Goal: Task Accomplishment & Management: Manage account settings

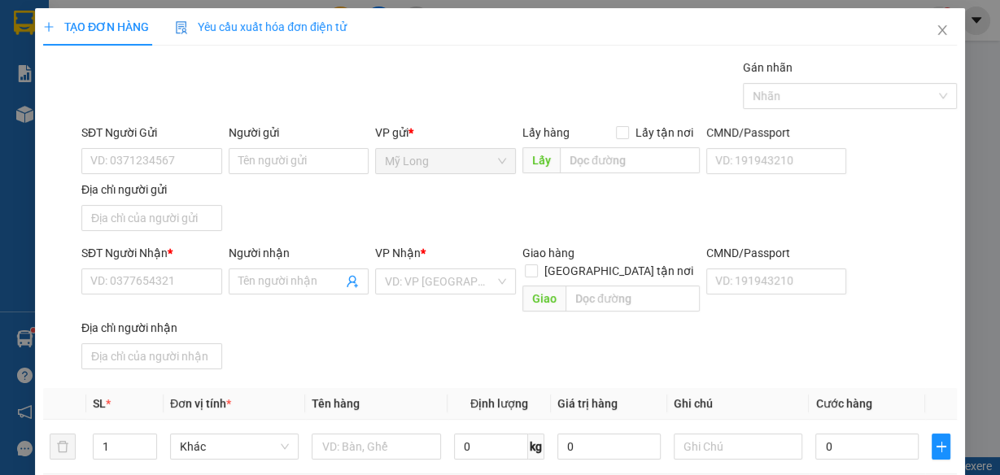
scroll to position [0, 28]
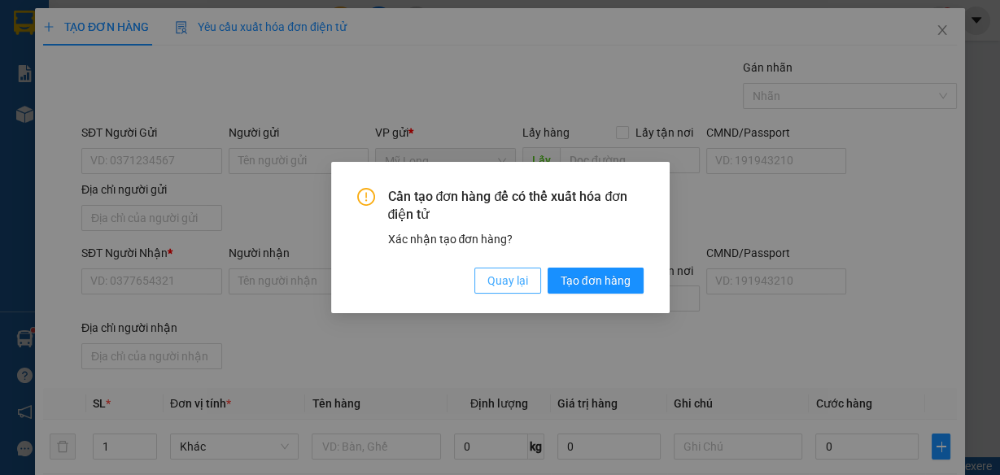
click at [508, 285] on span "Quay lại" at bounding box center [507, 281] width 41 height 18
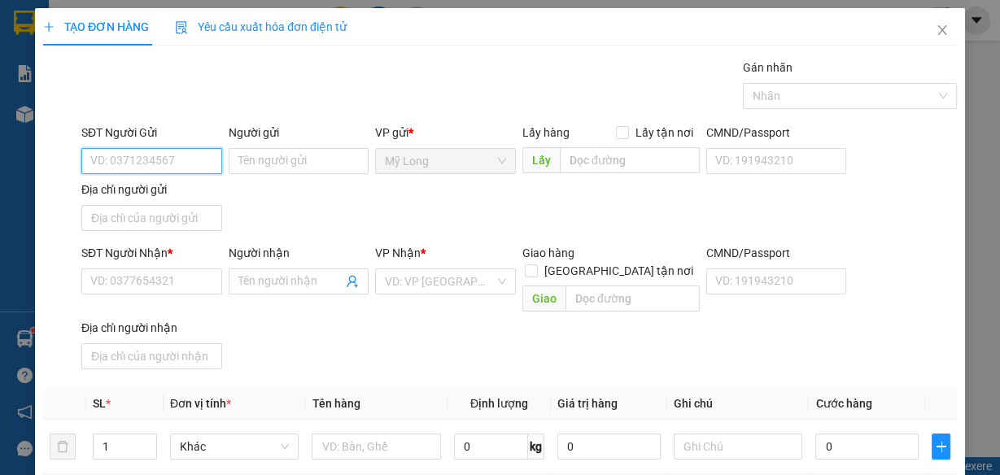
click at [163, 158] on input "SĐT Người Gửi" at bounding box center [151, 161] width 141 height 26
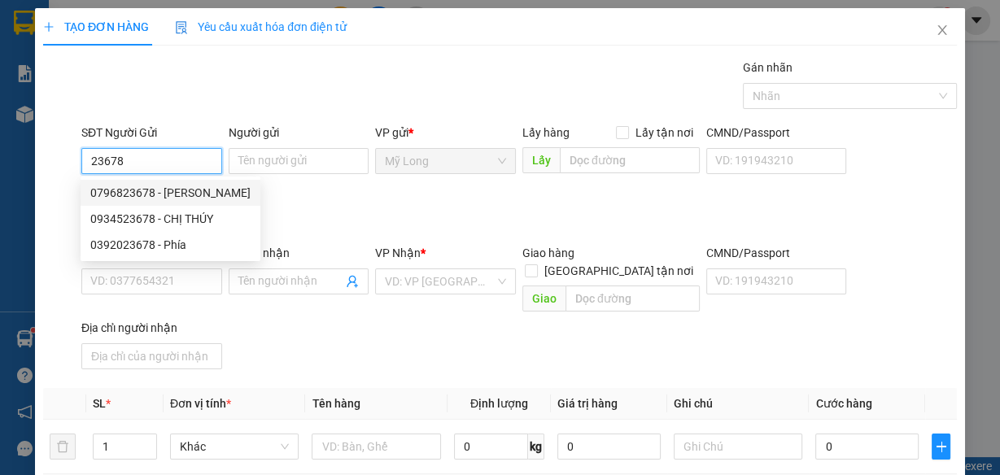
click at [190, 193] on div "0796823678 - NGUYỄN CÔNG THỨC" at bounding box center [170, 193] width 160 height 18
type input "0796823678"
type input "[PERSON_NAME]"
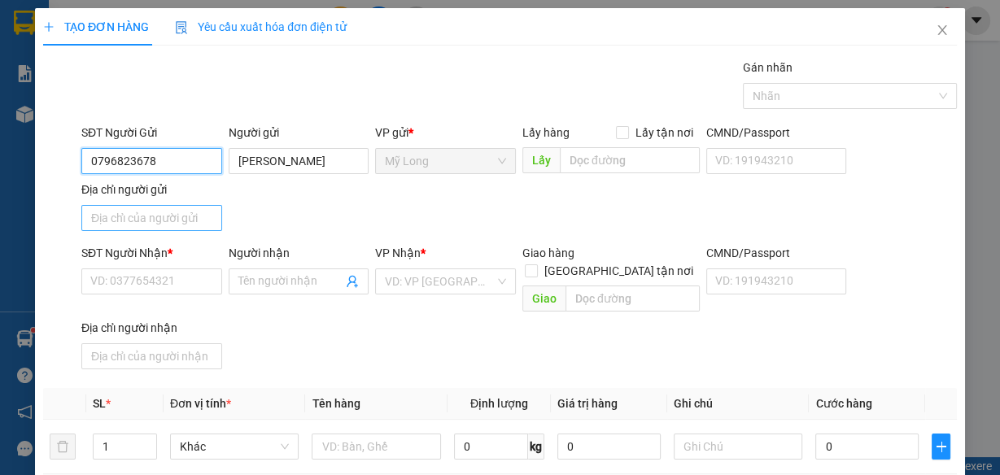
type input "0796823678"
click at [168, 229] on input "Địa chỉ người gửi" at bounding box center [151, 218] width 141 height 26
type input "ẤP 2, [GEOGRAPHIC_DATA], [GEOGRAPHIC_DATA]"
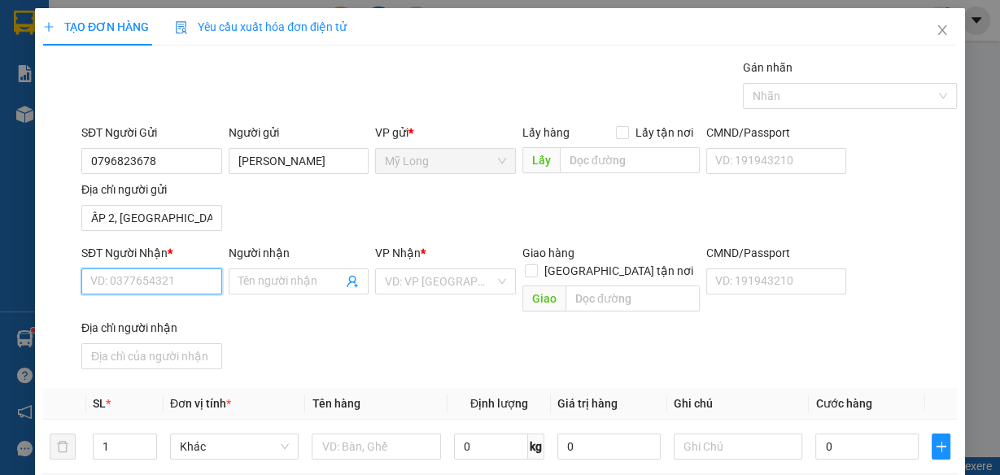
click at [170, 274] on input "SĐT Người Nhận *" at bounding box center [151, 281] width 141 height 26
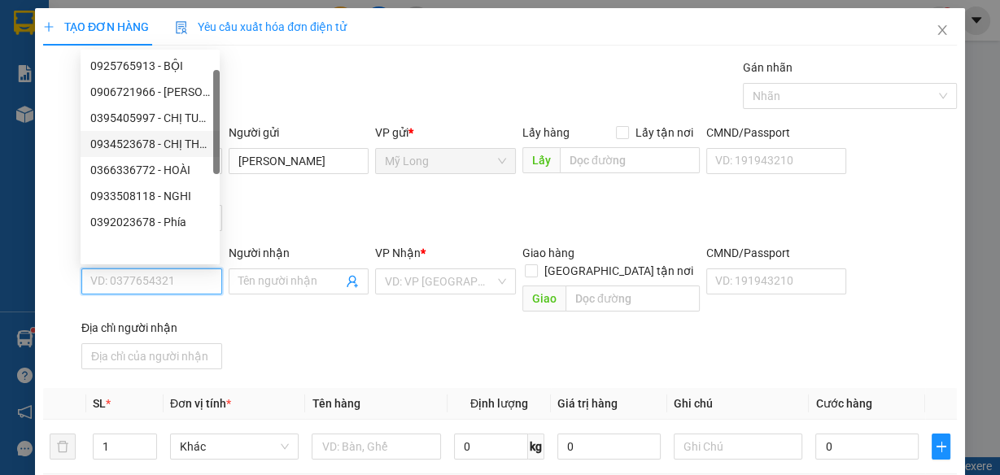
scroll to position [0, 0]
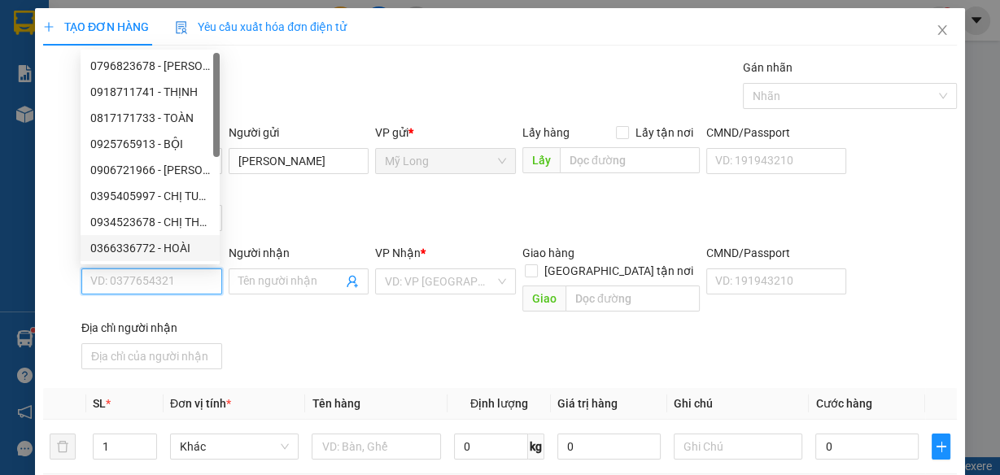
click at [164, 285] on input "SĐT Người Nhận *" at bounding box center [151, 281] width 141 height 26
click at [175, 282] on input "SĐT Người Nhận *" at bounding box center [151, 281] width 141 height 26
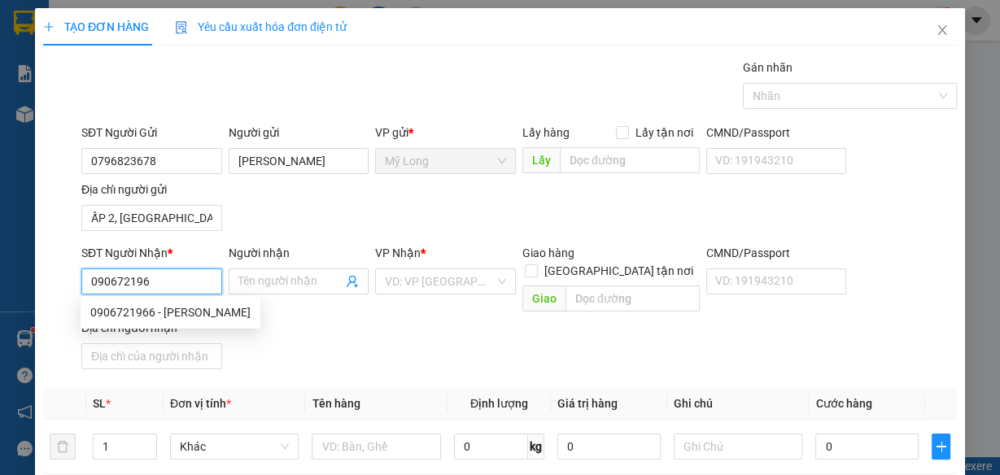
type input "0906721966"
click at [188, 312] on div "0906721966 - VŨ NGỌC DŨNG" at bounding box center [170, 312] width 160 height 18
type input "[PERSON_NAME]"
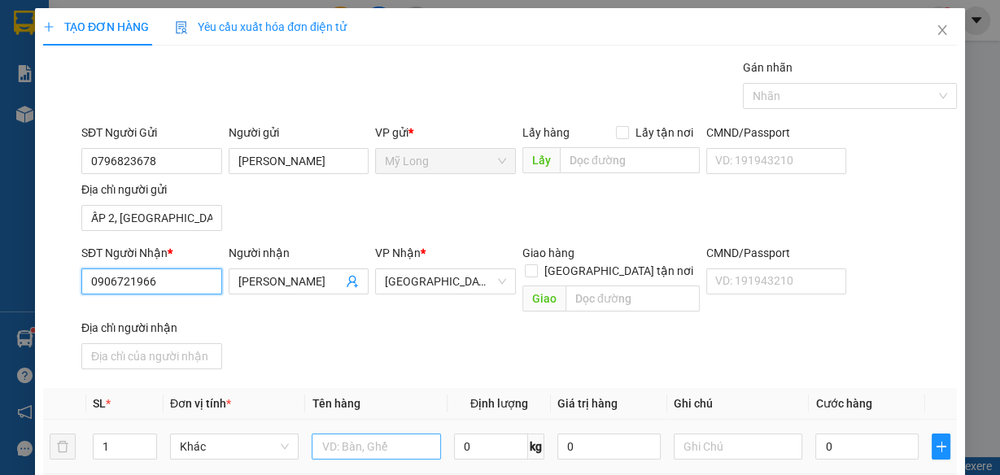
type input "0906721966"
click at [350, 434] on input "text" at bounding box center [376, 447] width 129 height 26
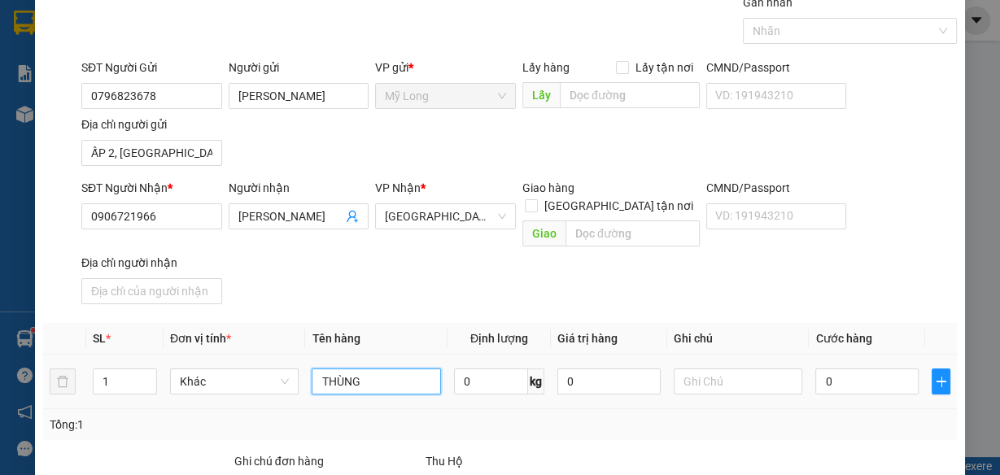
type input "THÙNG"
click at [131, 376] on div "1" at bounding box center [125, 381] width 64 height 33
click at [136, 370] on input "1" at bounding box center [125, 381] width 63 height 24
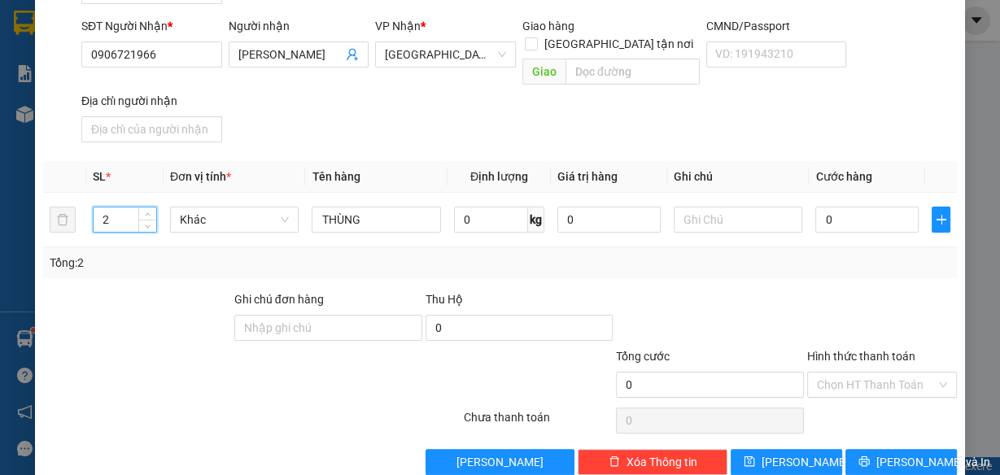
scroll to position [238, 0]
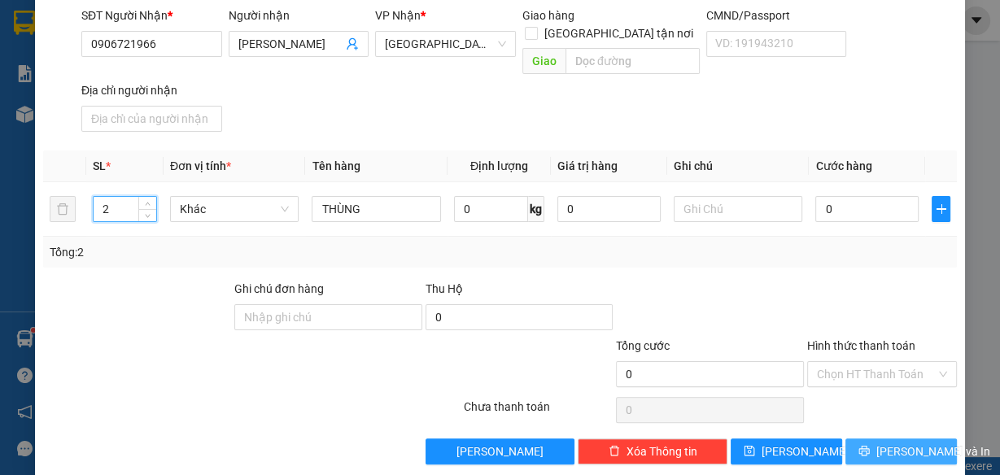
type input "2"
click at [905, 443] on span "[PERSON_NAME] và In" at bounding box center [933, 452] width 114 height 18
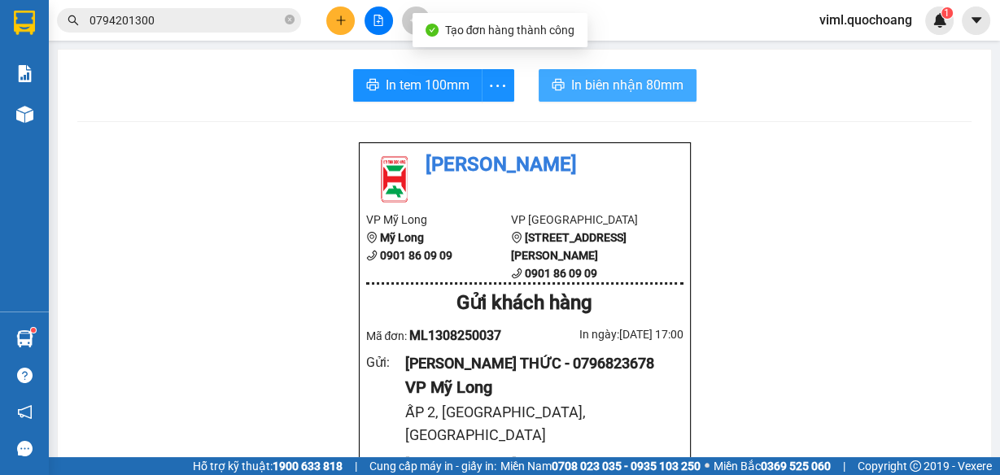
click at [580, 84] on span "In biên nhận 80mm" at bounding box center [627, 85] width 112 height 20
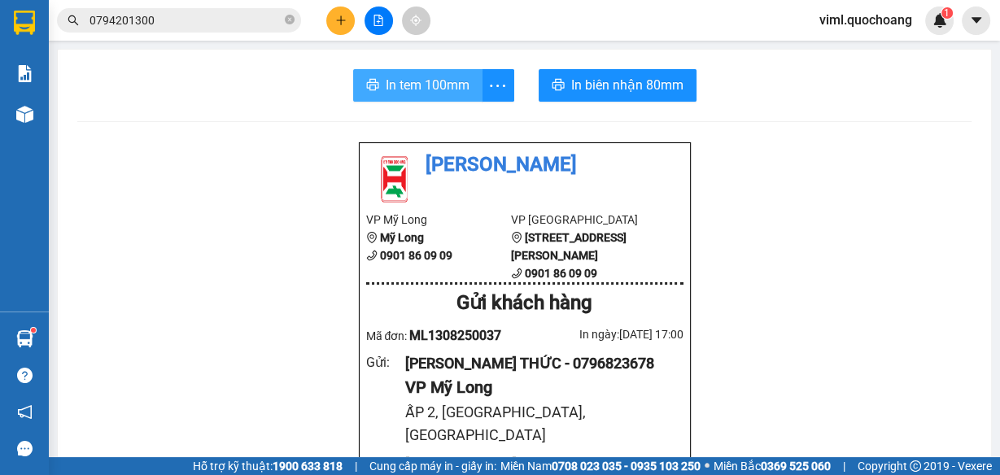
click at [436, 84] on span "In tem 100mm" at bounding box center [428, 85] width 84 height 20
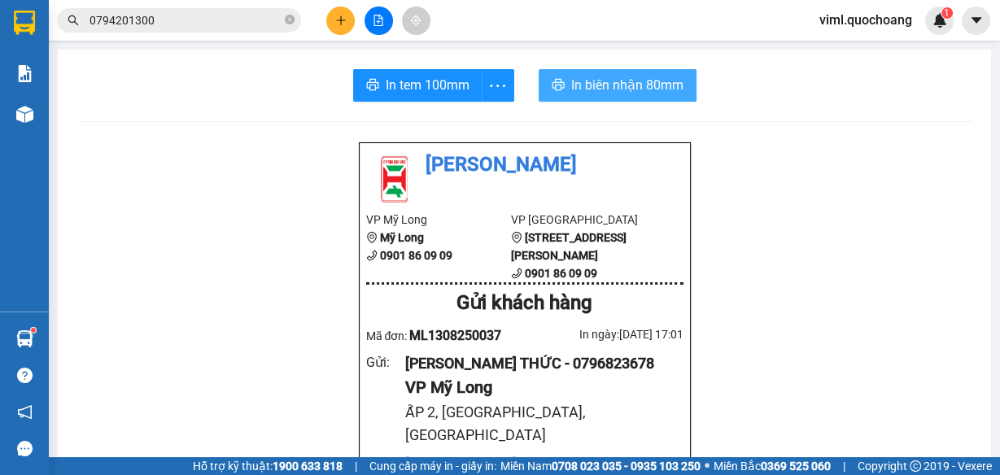
click at [679, 87] on button "In biên nhận 80mm" at bounding box center [618, 85] width 158 height 33
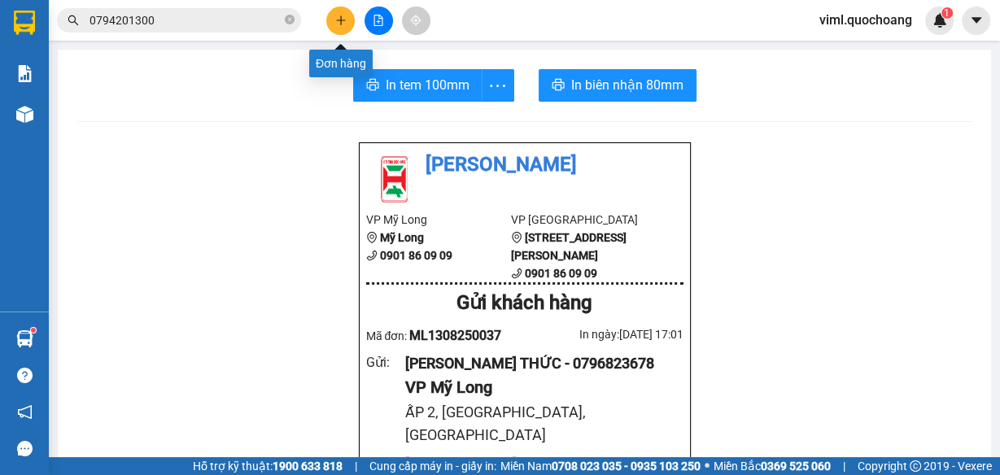
click at [338, 26] on button at bounding box center [340, 21] width 28 height 28
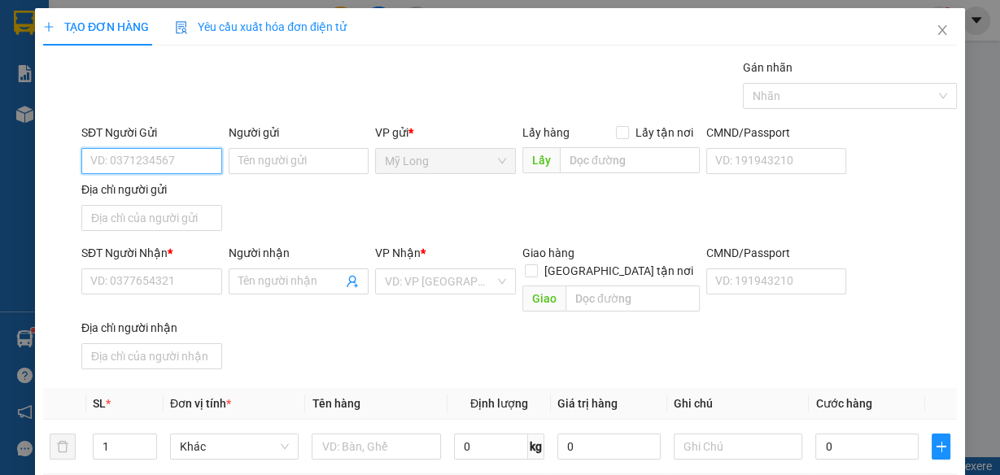
click at [165, 159] on input "SĐT Người Gửi" at bounding box center [151, 161] width 141 height 26
type input "0383377514"
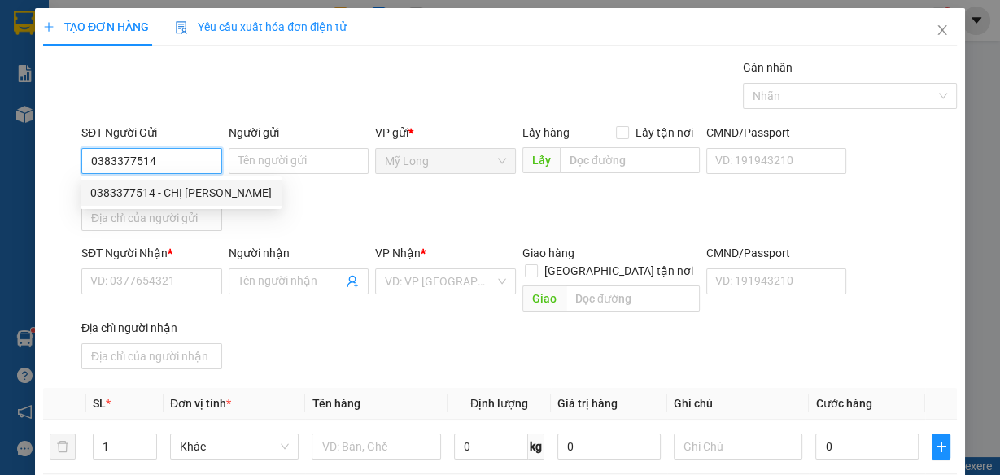
click at [167, 189] on div "0383377514 - CHỊ HÀ" at bounding box center [180, 193] width 181 height 18
type input "CHỊ HÀ"
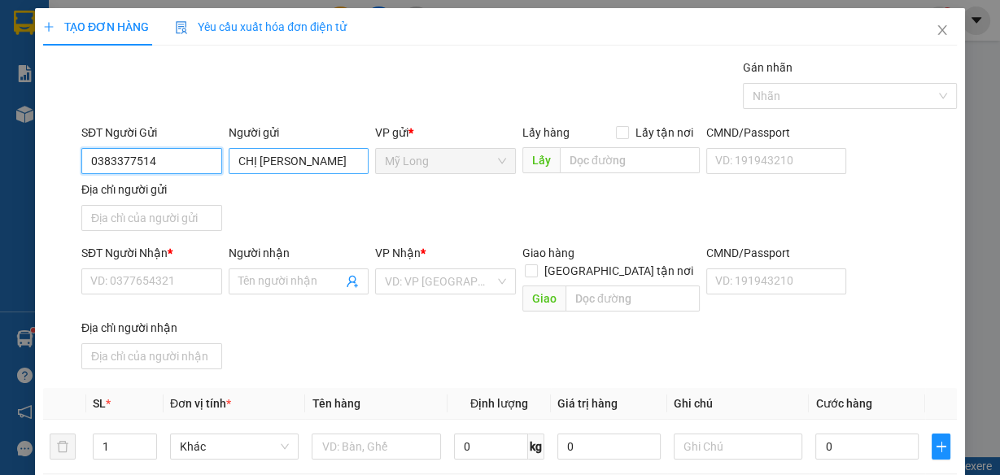
type input "0383377514"
drag, startPoint x: 289, startPoint y: 156, endPoint x: 200, endPoint y: 174, distance: 90.5
click at [200, 174] on div "SĐT Người Gửi 0383377514 Người gửi CHỊ HÀ CHỊ HÀ VP gửi * Mỹ Long Lấy hàng Lấy …" at bounding box center [519, 181] width 882 height 114
click at [303, 169] on input "CHỊ HÀ" at bounding box center [299, 161] width 141 height 26
type input "C"
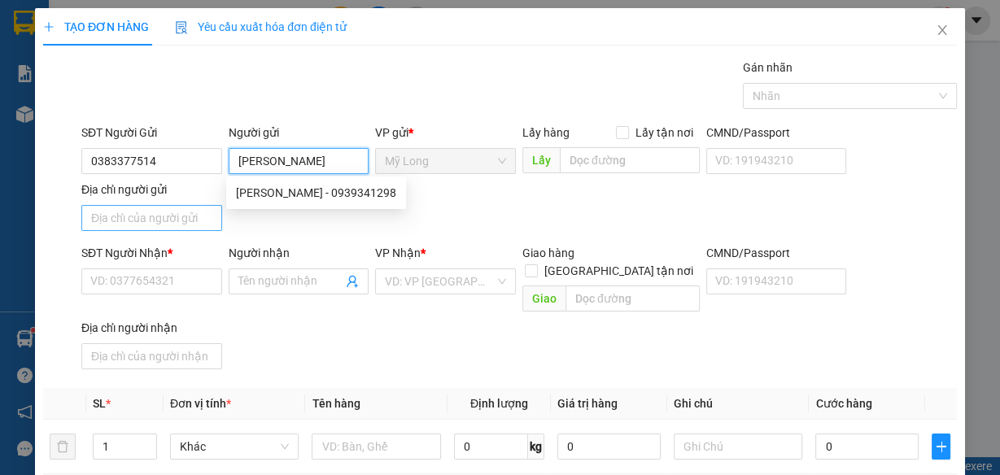
type input "[PERSON_NAME]"
click at [182, 223] on input "Địa chỉ người gửi" at bounding box center [151, 218] width 141 height 26
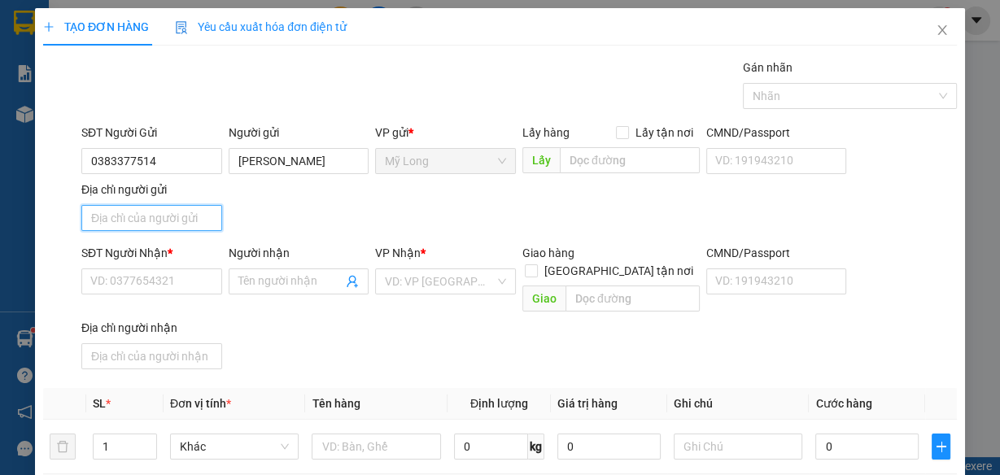
type input "A"
type input "Â"
type input "ẤP 2 BÌNH HÀNG TRUNG ĐỒNG THÁP"
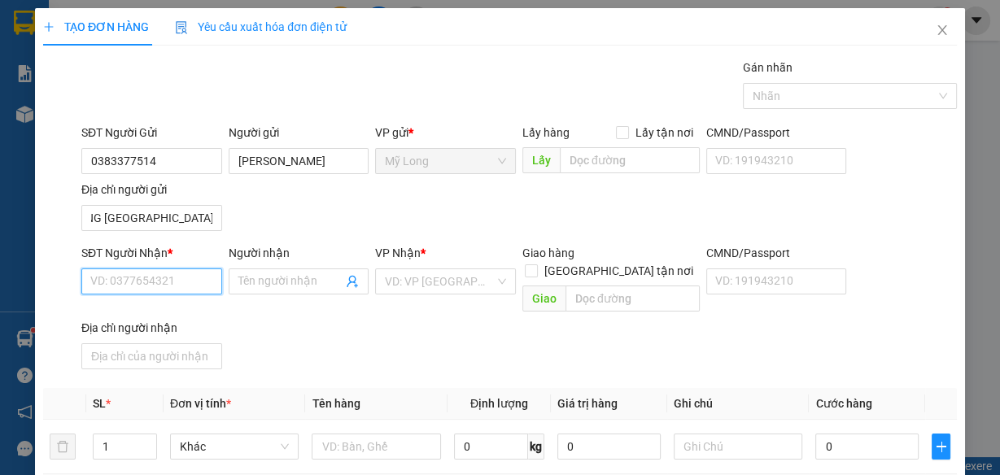
scroll to position [0, 0]
click at [127, 279] on input "SĐT Người Nhận *" at bounding box center [151, 281] width 141 height 26
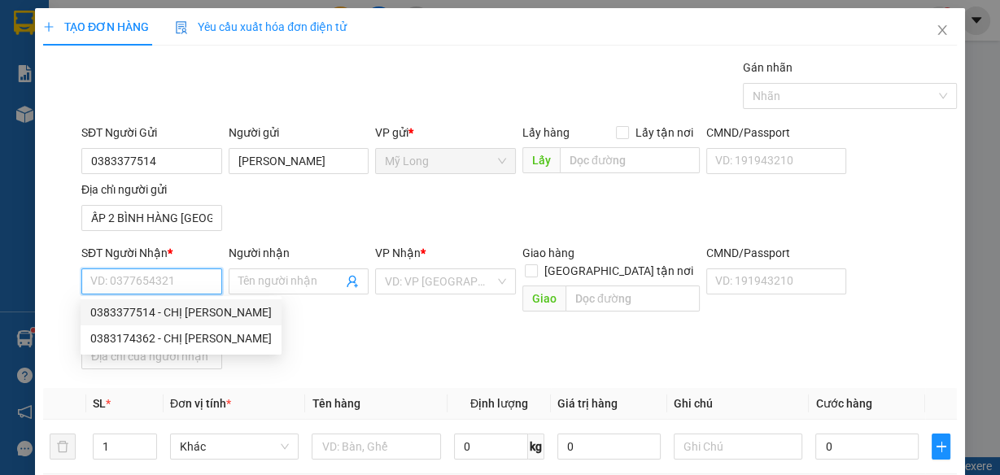
click at [199, 282] on input "SĐT Người Nhận *" at bounding box center [151, 281] width 141 height 26
click at [199, 278] on input "SĐT Người Nhận *" at bounding box center [151, 281] width 141 height 26
click at [193, 277] on input "SĐT Người Nhận *" at bounding box center [151, 281] width 141 height 26
click at [201, 282] on input "SĐT Người Nhận *" at bounding box center [151, 281] width 141 height 26
click at [536, 264] on input "[GEOGRAPHIC_DATA] tận nơi" at bounding box center [530, 269] width 11 height 11
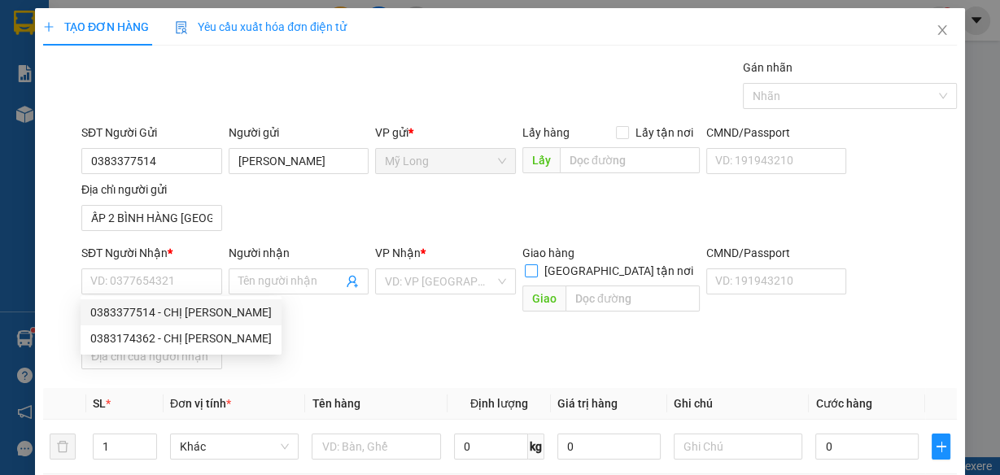
checkbox input "true"
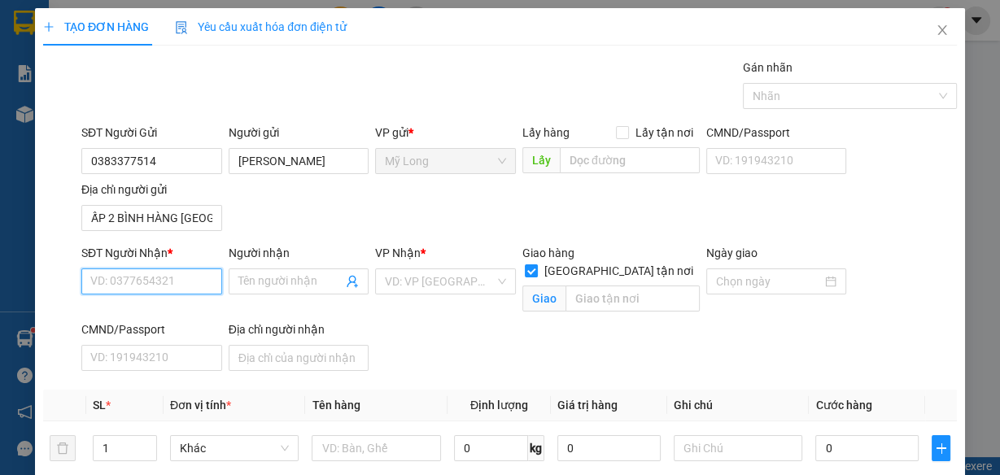
click at [138, 277] on input "SĐT Người Nhận *" at bounding box center [151, 281] width 141 height 26
click at [203, 285] on input "0933074448" at bounding box center [151, 281] width 141 height 26
type input "0933074448"
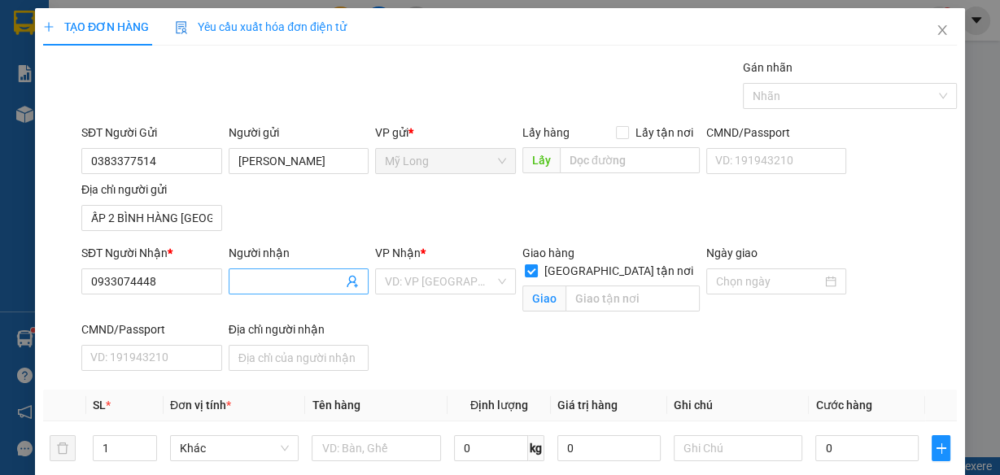
click at [261, 275] on input "Người nhận" at bounding box center [290, 282] width 105 height 18
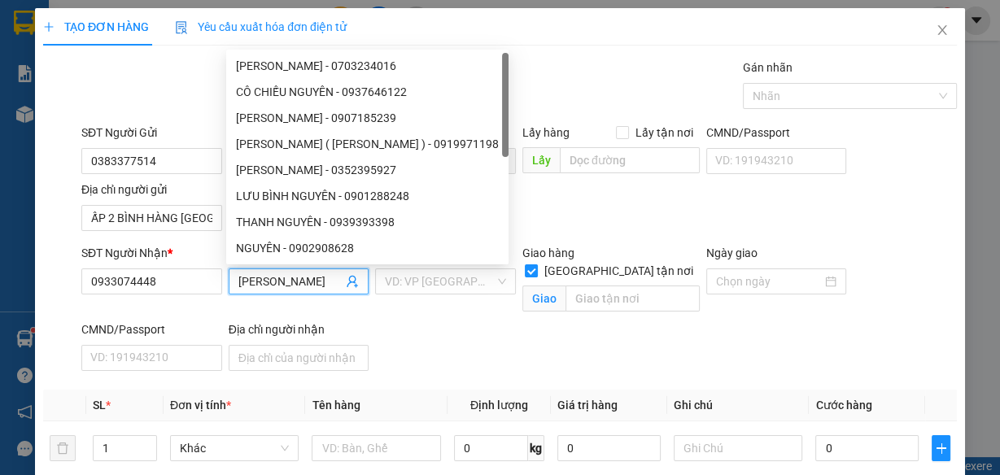
scroll to position [0, 24]
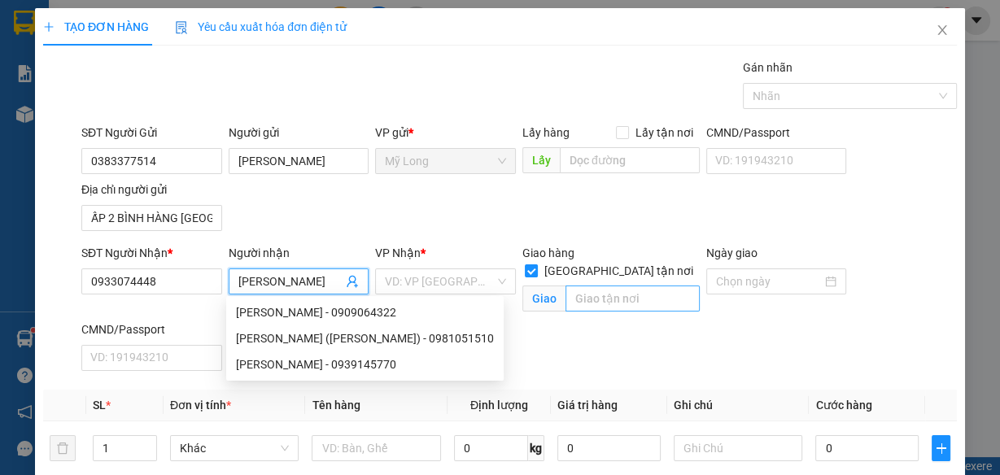
type input "[PERSON_NAME]"
click at [581, 286] on input "text" at bounding box center [632, 299] width 134 height 26
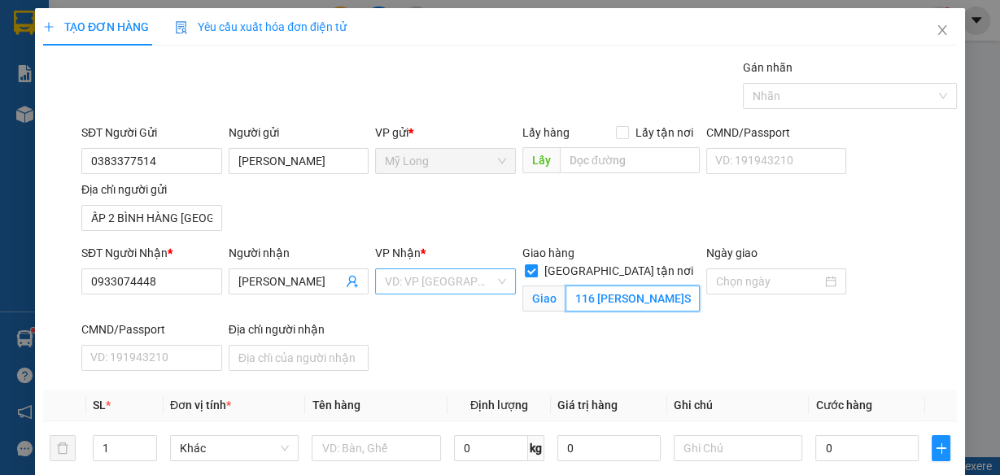
type input "116 NGUYỄN HUỆ P.SÀI GÒN Q1"
click at [443, 286] on input "search" at bounding box center [440, 281] width 110 height 24
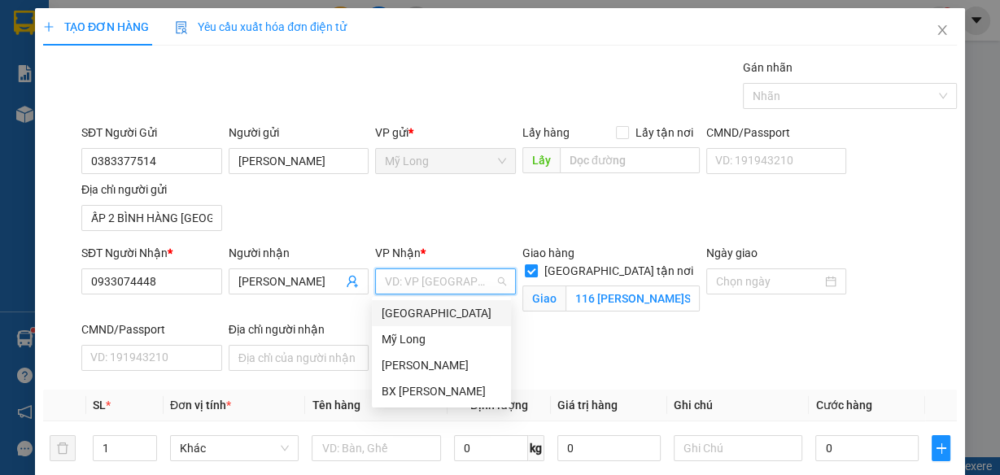
click at [423, 308] on div "[GEOGRAPHIC_DATA]" at bounding box center [442, 313] width 120 height 18
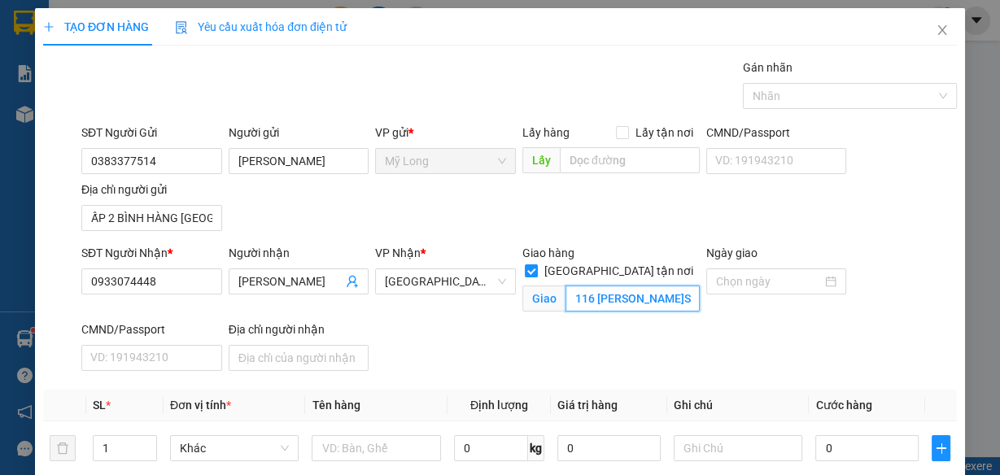
click at [584, 286] on input "116 NGUYỄN HUỆ P.SÀI GÒN Q1" at bounding box center [632, 299] width 134 height 26
click at [569, 286] on input "116 NGUYỄN HUỆ P.SÀI GÒN Q1" at bounding box center [632, 299] width 134 height 26
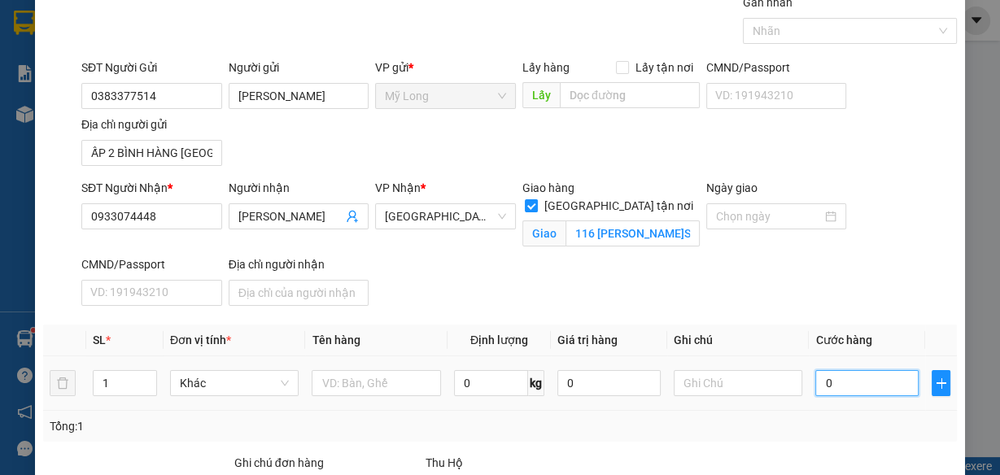
click at [835, 379] on input "0" at bounding box center [866, 383] width 103 height 26
type input "1"
type input "10"
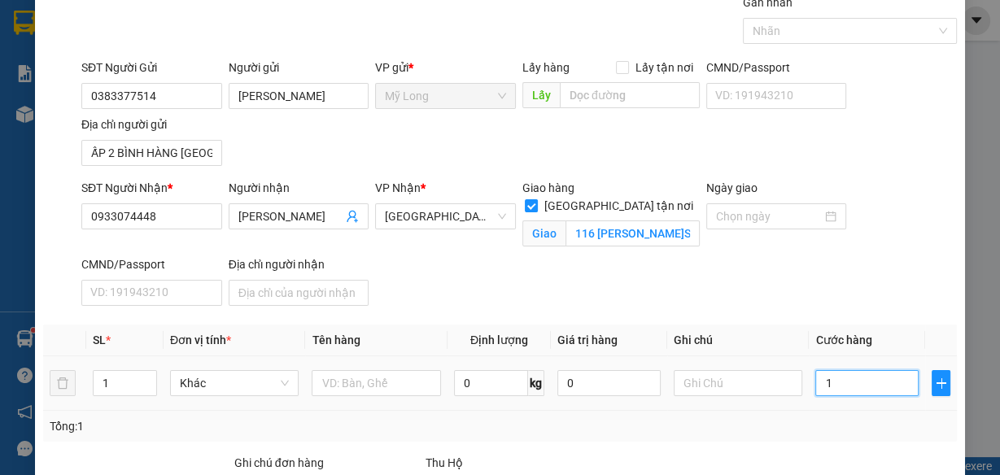
type input "10"
type input "100"
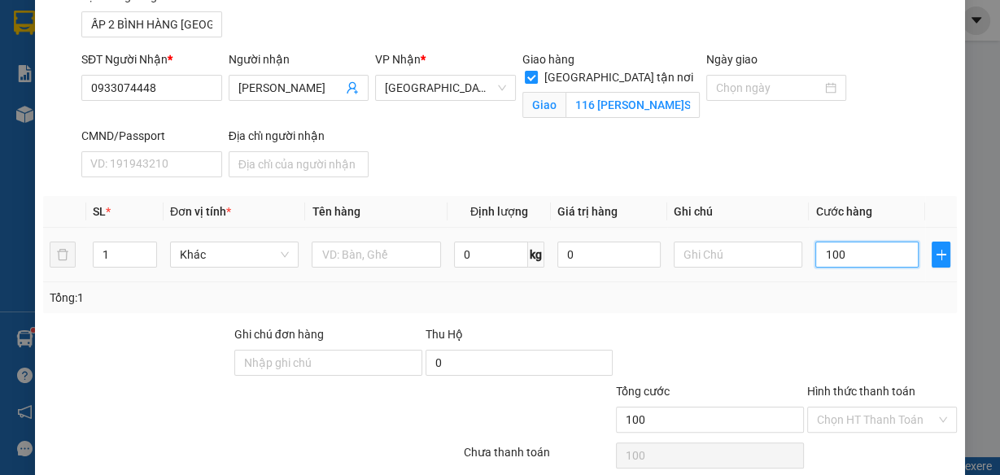
scroll to position [195, 0]
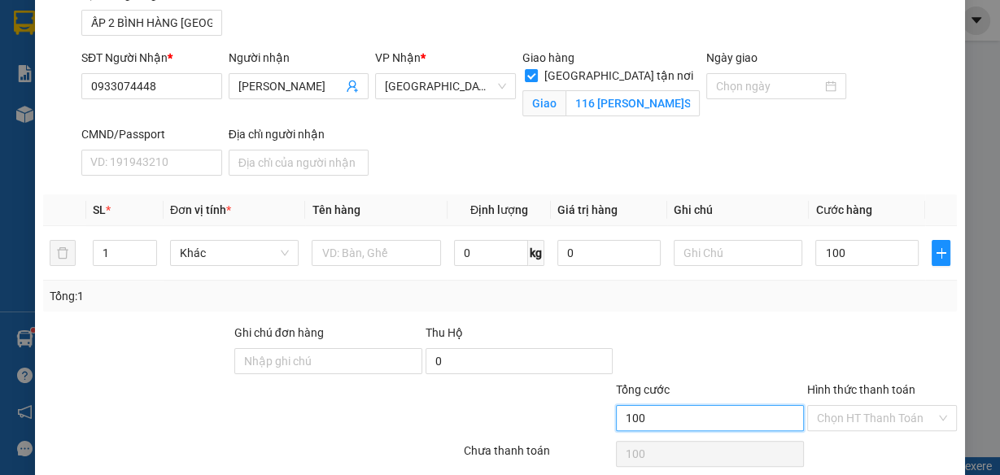
type input "100.000"
click at [707, 415] on input "100.000" at bounding box center [710, 418] width 188 height 26
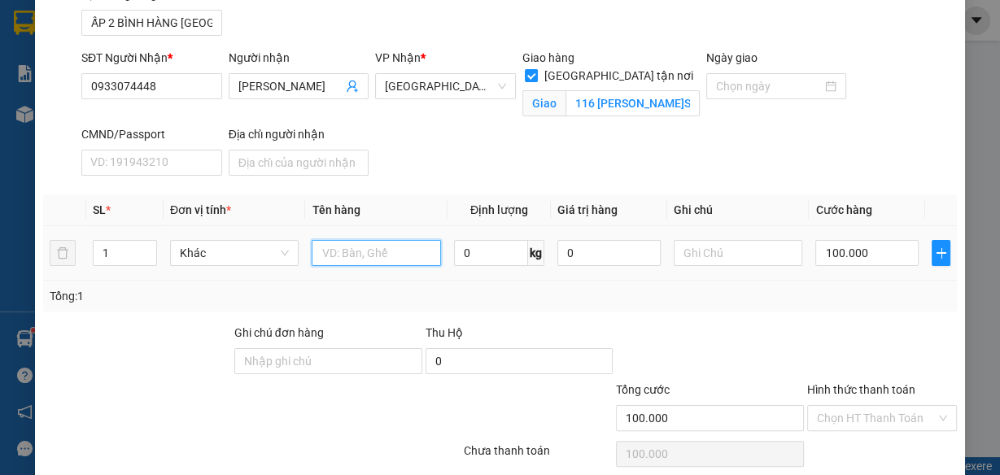
click at [346, 255] on input "text" at bounding box center [376, 253] width 129 height 26
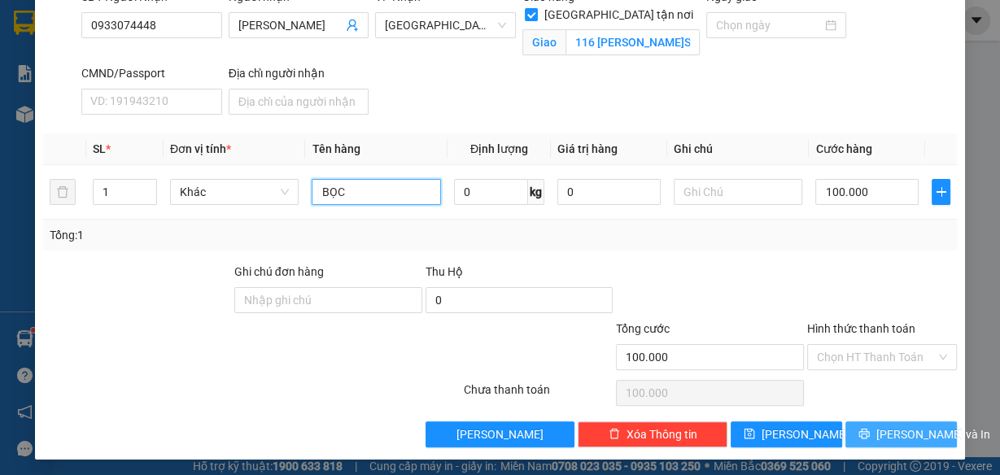
type input "BỌC"
click at [881, 433] on span "[PERSON_NAME] và In" at bounding box center [933, 434] width 114 height 18
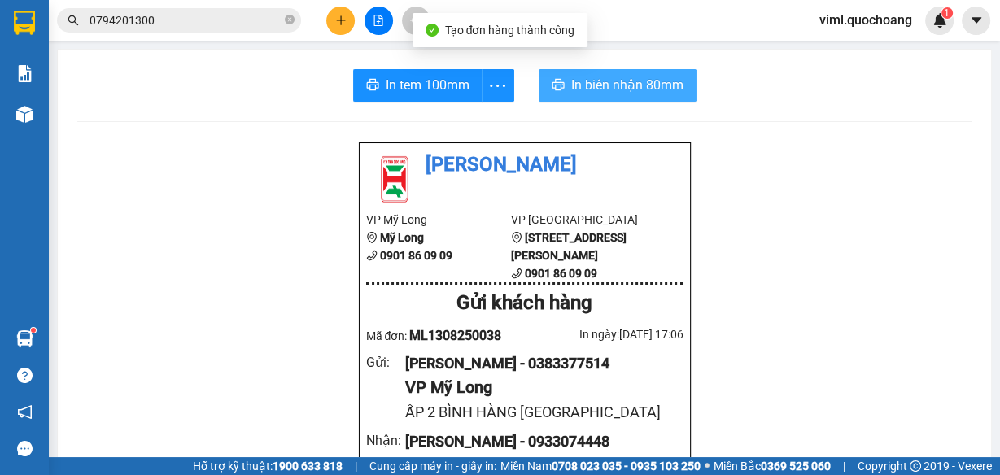
click at [626, 91] on span "In biên nhận 80mm" at bounding box center [627, 85] width 112 height 20
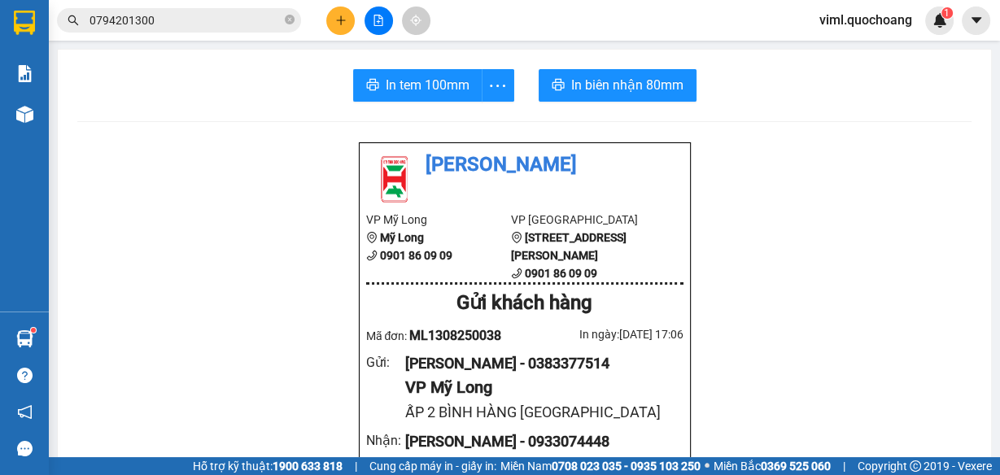
click at [455, 93] on span "In tem 100mm" at bounding box center [428, 85] width 84 height 20
click at [332, 17] on button at bounding box center [340, 21] width 28 height 28
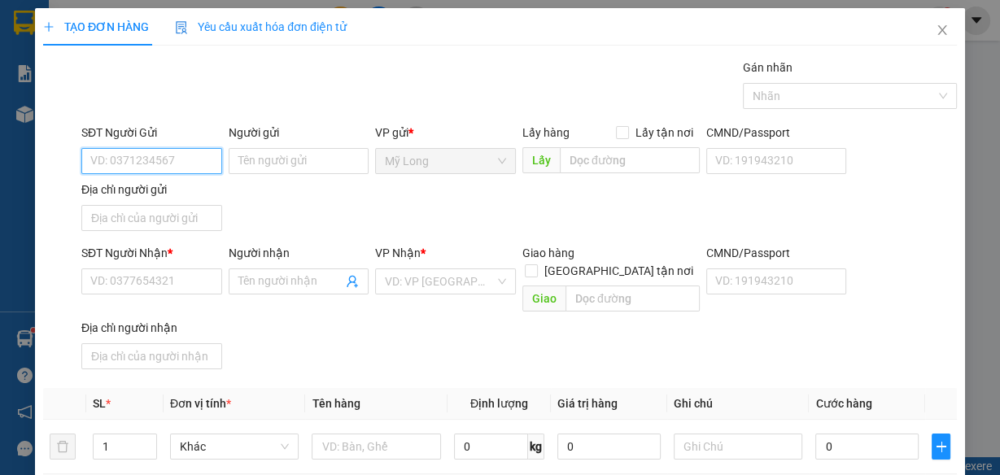
click at [170, 156] on input "SĐT Người Gửi" at bounding box center [151, 161] width 141 height 26
type input "0908253711"
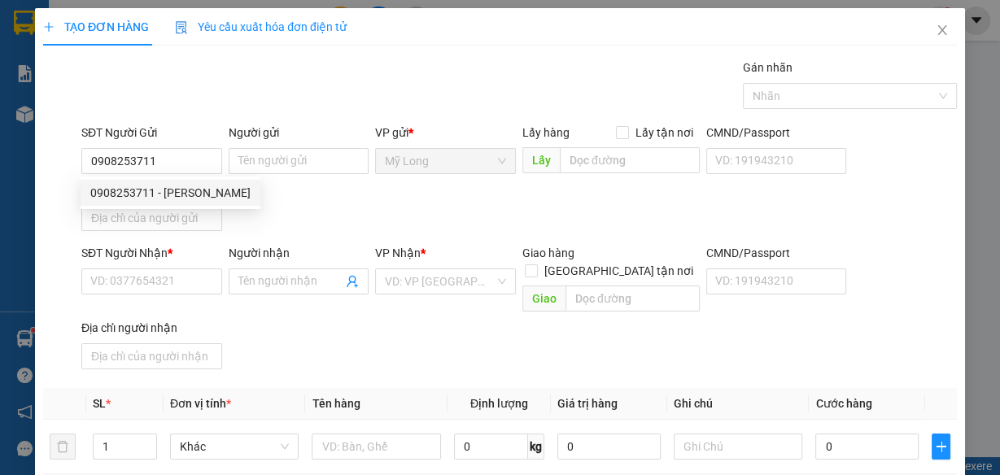
drag, startPoint x: 201, startPoint y: 179, endPoint x: 192, endPoint y: 190, distance: 13.9
click at [197, 183] on div "0908253711 0908253711 - THU NGÔ" at bounding box center [171, 193] width 180 height 33
click at [194, 188] on div "Địa chỉ người gửi" at bounding box center [151, 190] width 141 height 18
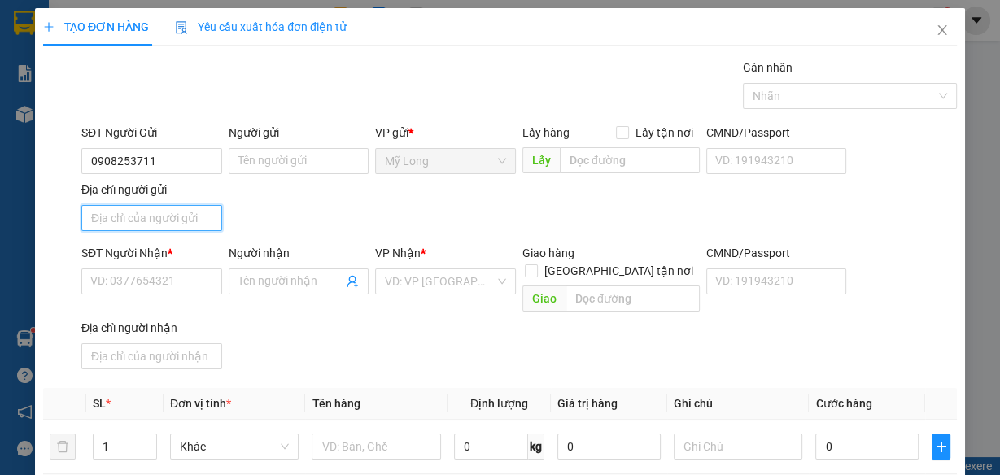
click at [194, 205] on input "Địa chỉ người gửi" at bounding box center [151, 218] width 141 height 26
click at [120, 215] on input "Địa chỉ người gửi" at bounding box center [151, 218] width 141 height 26
click at [128, 219] on input "Địa chỉ người gửi" at bounding box center [151, 218] width 141 height 26
type input "S"
type input "A"
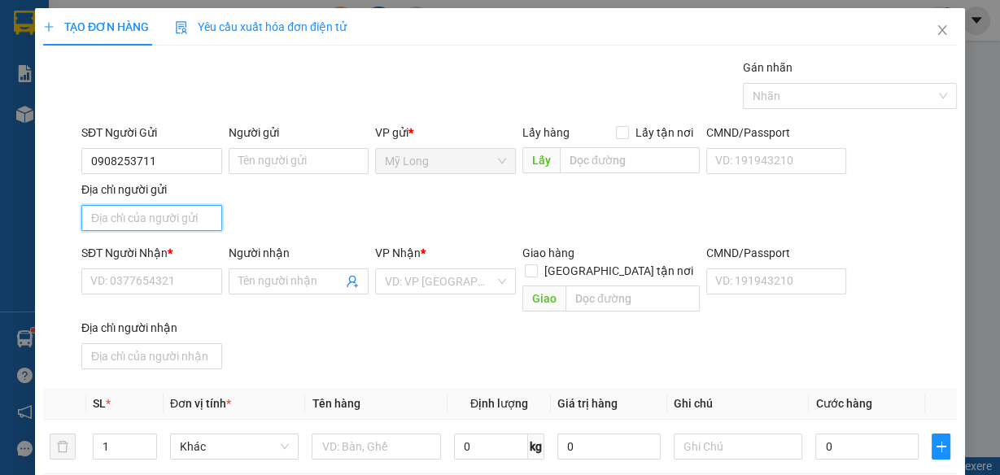
type input "Â"
type input "ẤP BÌNH TÂN MỸ HIỆP ĐỒNG THÁP"
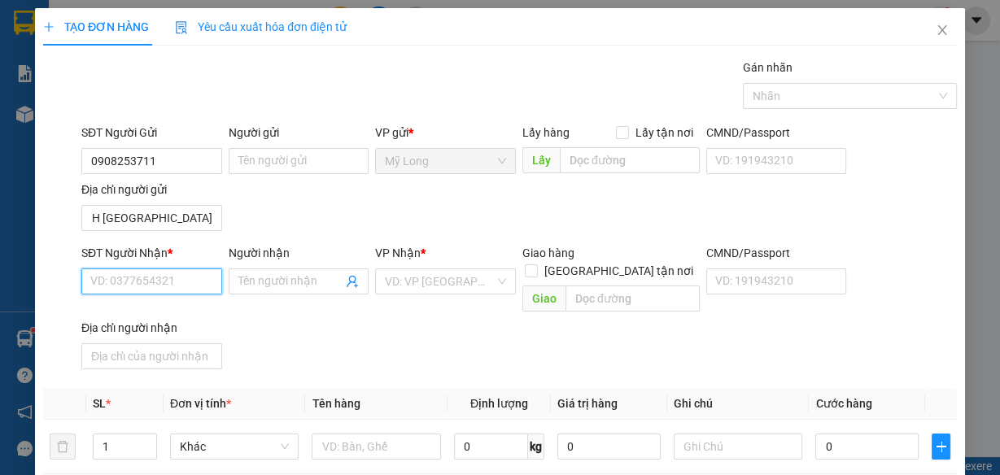
scroll to position [0, 0]
click at [128, 277] on input "SĐT Người Nhận *" at bounding box center [151, 281] width 141 height 26
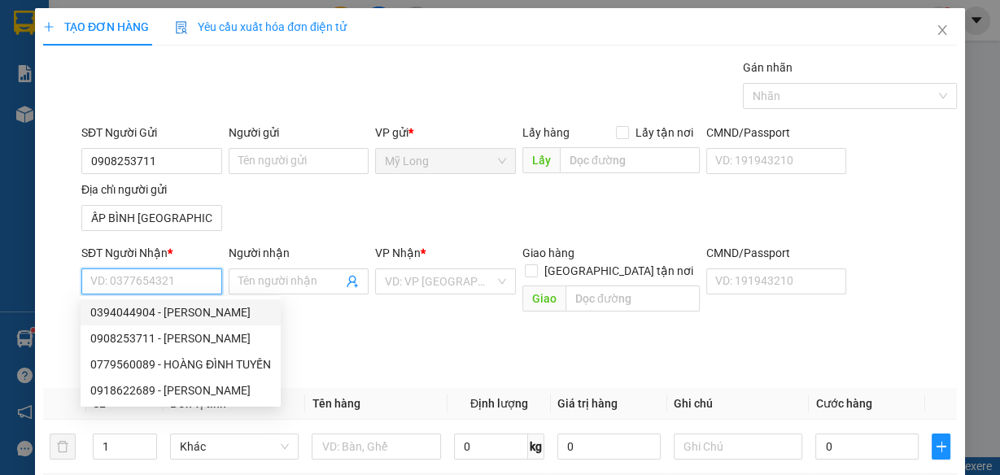
click at [184, 315] on div "0394044904 - HOÀNG ĐÌNH TUYỂN" at bounding box center [180, 312] width 181 height 18
type input "0394044904"
type input "[PERSON_NAME]"
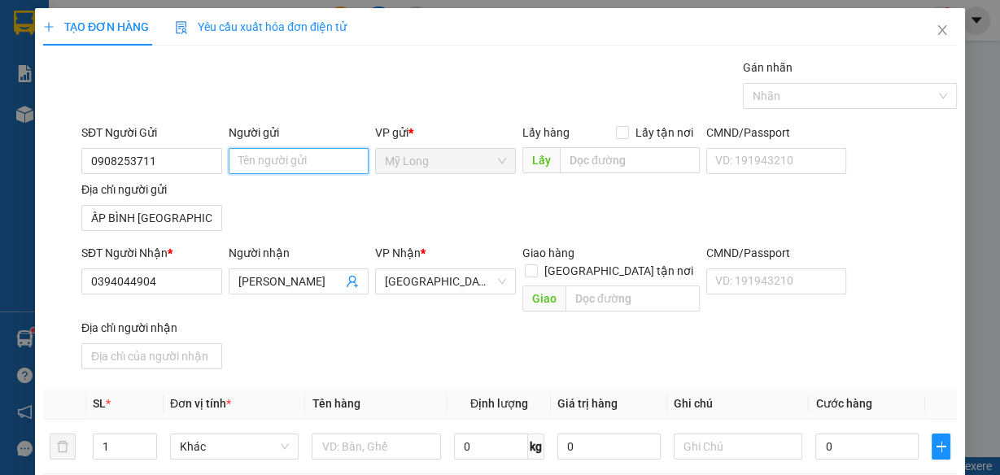
click at [270, 150] on input "Người gửi" at bounding box center [299, 161] width 141 height 26
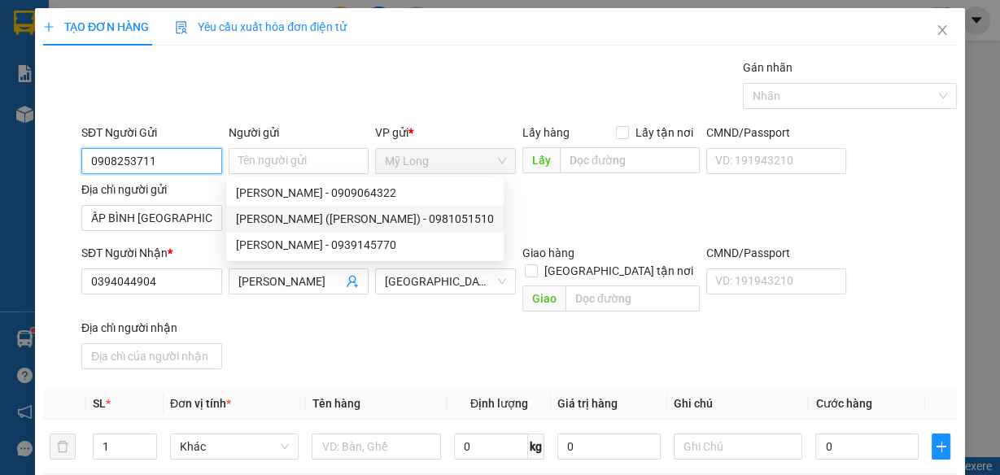
click at [181, 154] on input "0908253711" at bounding box center [151, 161] width 141 height 26
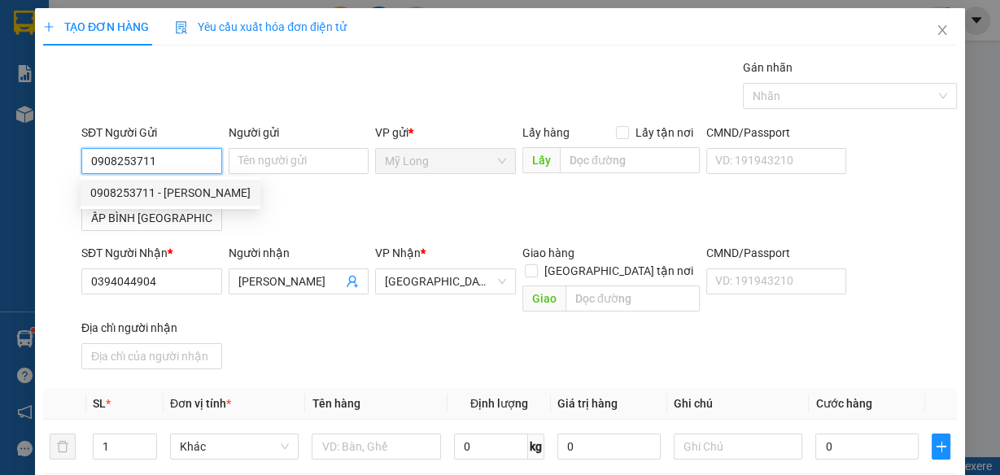
click at [203, 192] on div "0908253711 - THU NGÔ" at bounding box center [170, 193] width 160 height 18
type input "[PERSON_NAME]"
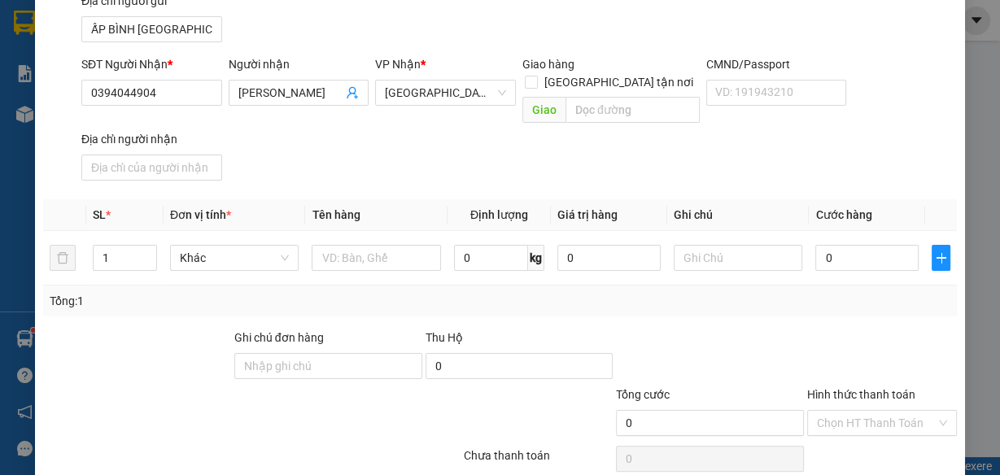
scroll to position [195, 0]
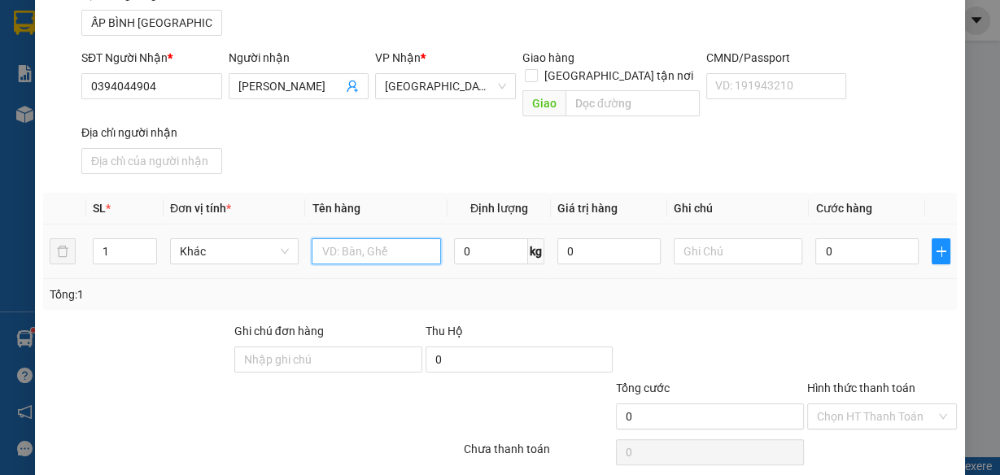
click at [352, 238] on input "text" at bounding box center [376, 251] width 129 height 26
type input "1.700.000"
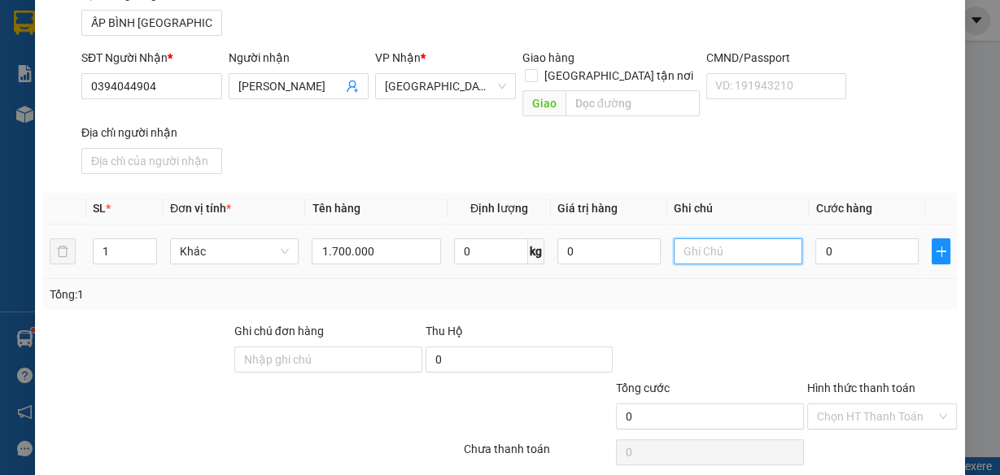
click at [698, 238] on input "text" at bounding box center [738, 251] width 129 height 26
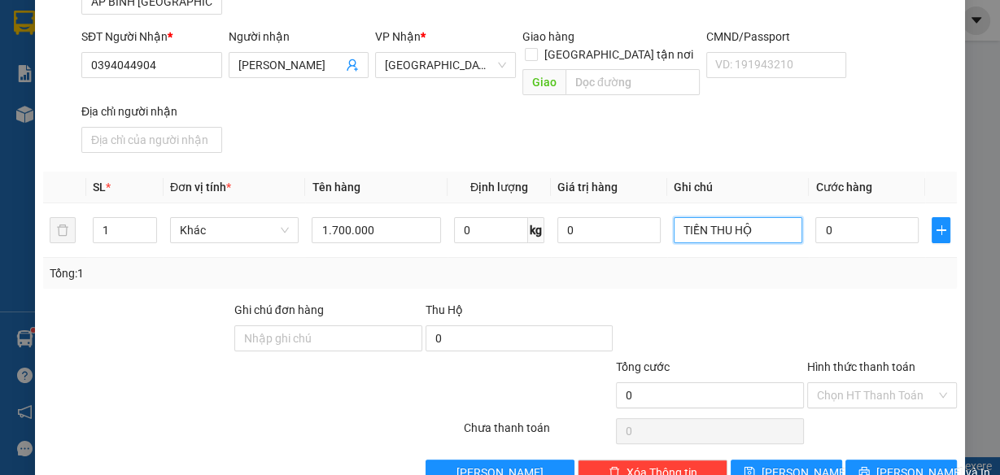
scroll to position [238, 0]
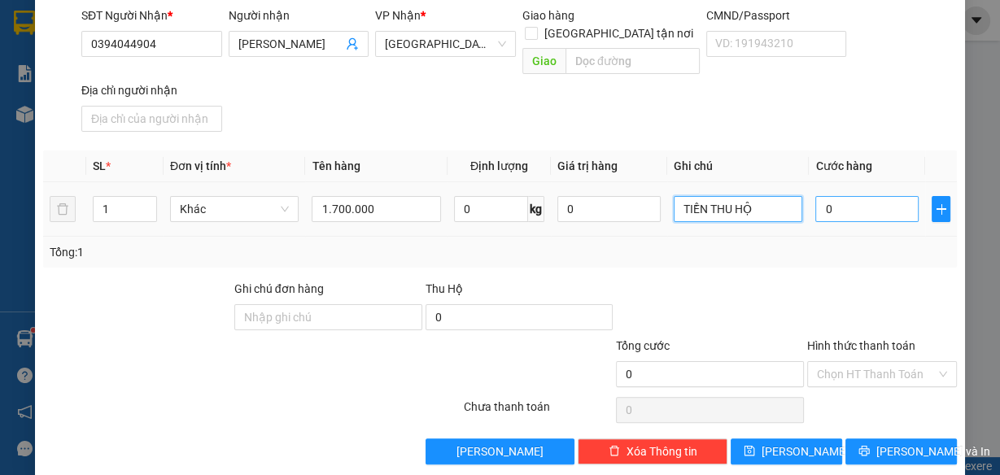
type input "TIỀN THU HỘ"
click at [849, 196] on input "0" at bounding box center [866, 209] width 103 height 26
type input "3"
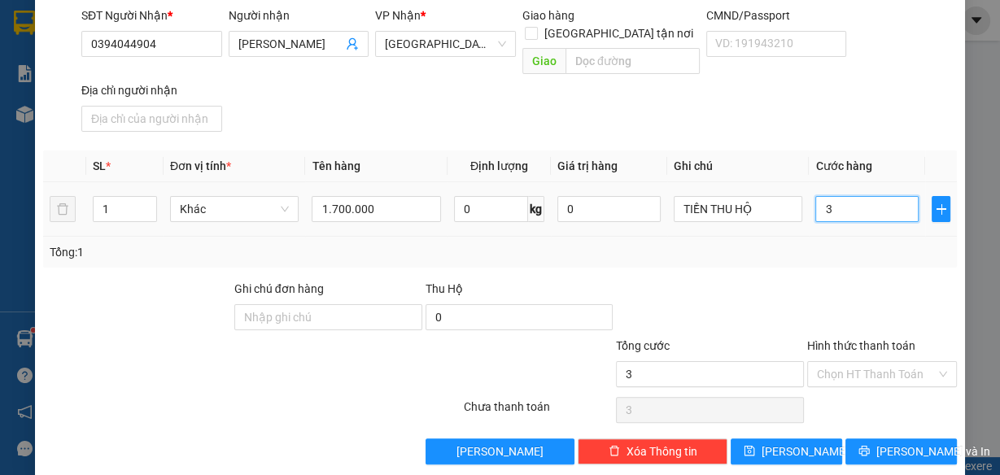
type input "30"
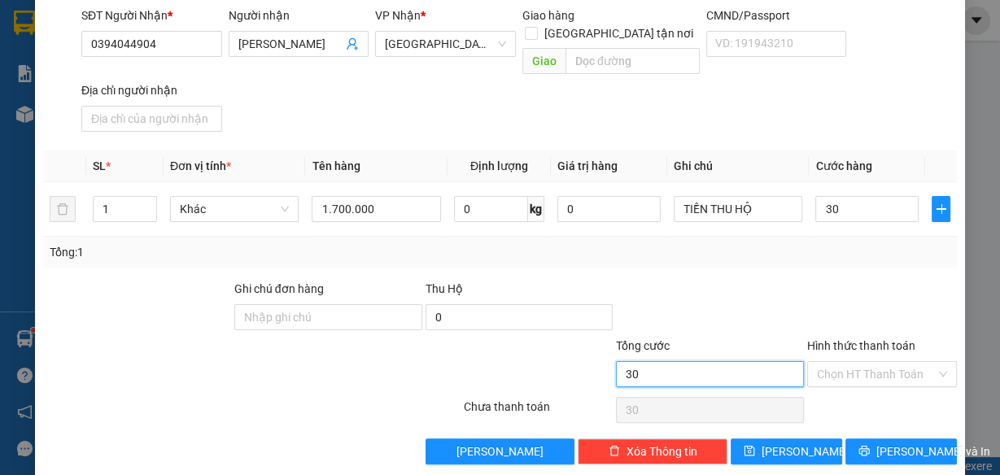
type input "30.000"
click at [772, 361] on input "30.000" at bounding box center [710, 374] width 188 height 26
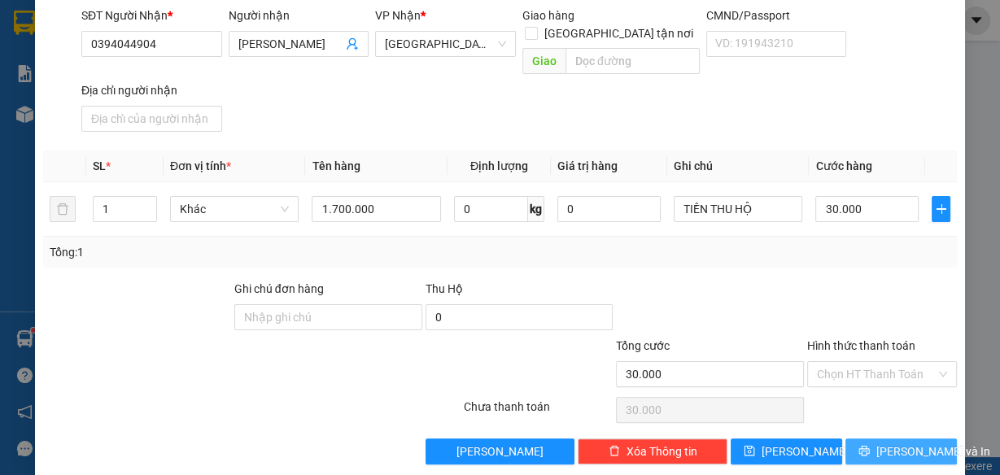
click at [866, 446] on icon "printer" at bounding box center [864, 451] width 11 height 11
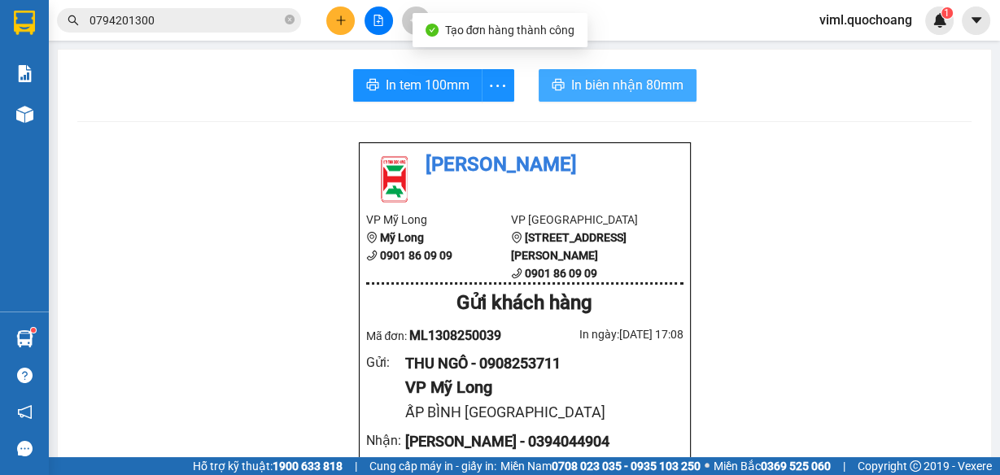
click at [571, 78] on span "In biên nhận 80mm" at bounding box center [627, 85] width 112 height 20
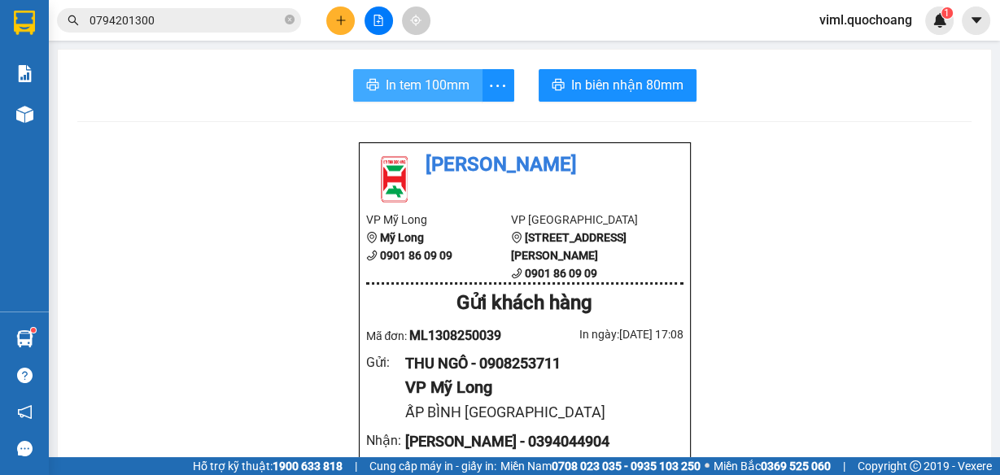
click at [373, 95] on button "In tem 100mm" at bounding box center [417, 85] width 129 height 33
click at [862, 24] on span "viml.quochoang" at bounding box center [865, 20] width 119 height 20
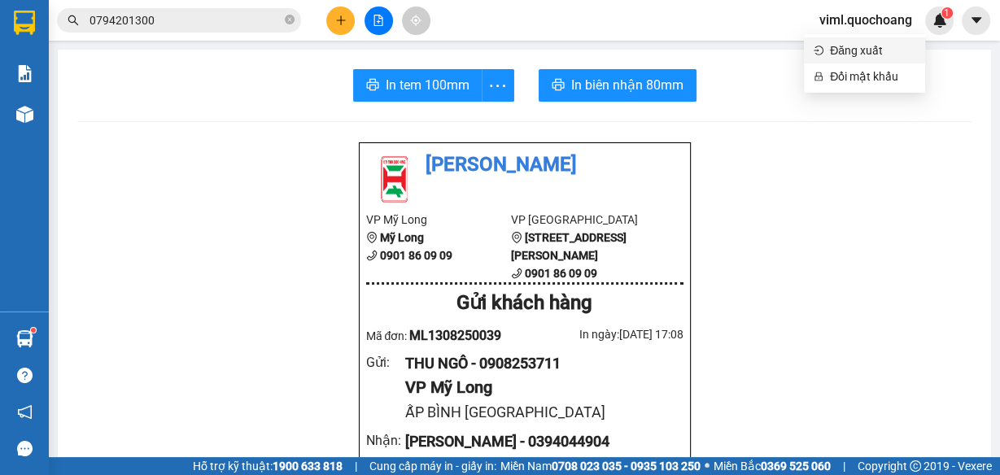
click at [870, 55] on span "Đăng xuất" at bounding box center [872, 50] width 85 height 18
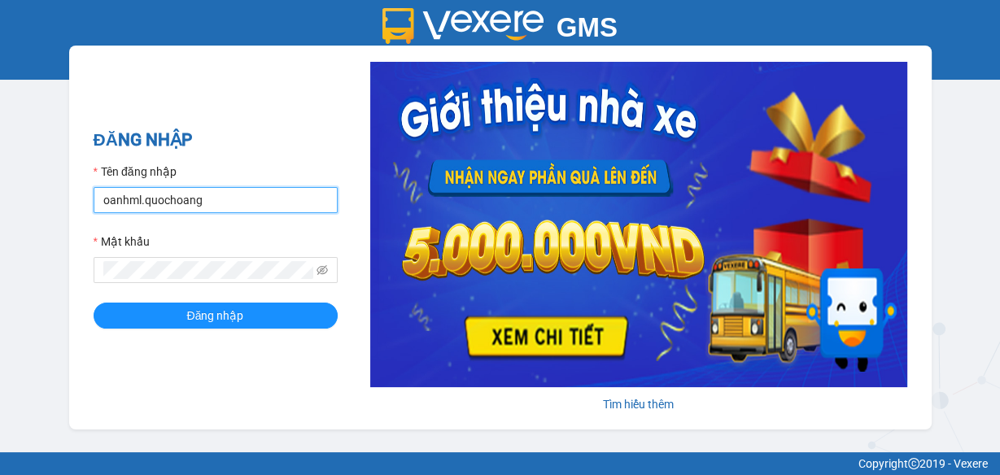
drag, startPoint x: 189, startPoint y: 200, endPoint x: 223, endPoint y: 201, distance: 34.2
click at [215, 201] on input "oanhml.quochoang" at bounding box center [216, 200] width 244 height 26
type input "o"
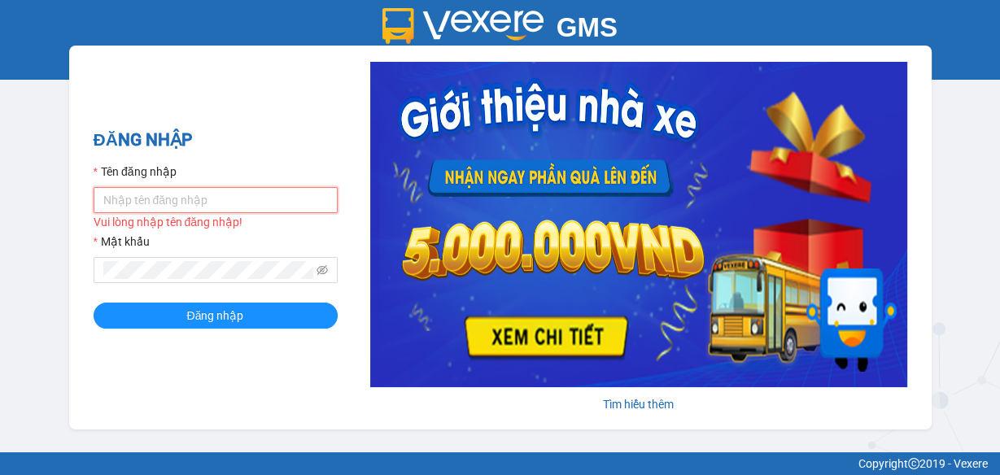
type input "oanhml.quochoang"
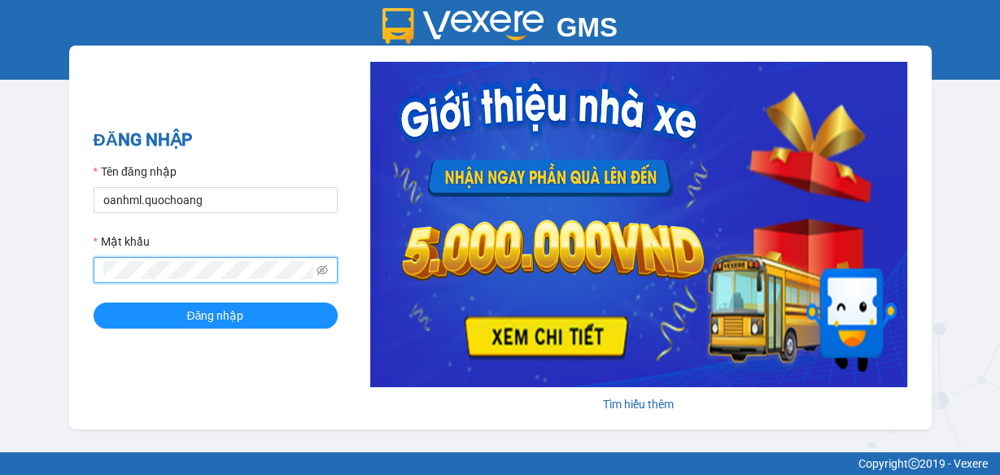
click at [94, 303] on button "Đăng nhập" at bounding box center [216, 316] width 244 height 26
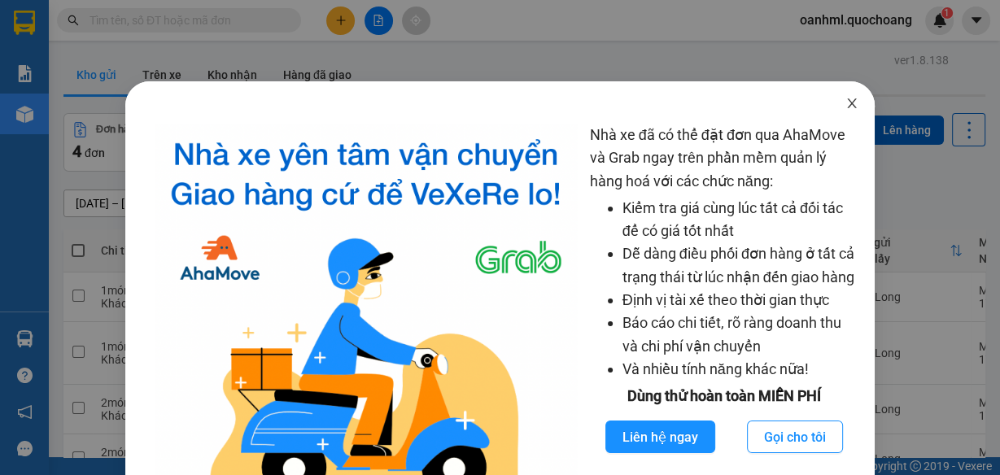
click at [847, 99] on icon "close" at bounding box center [851, 103] width 13 height 13
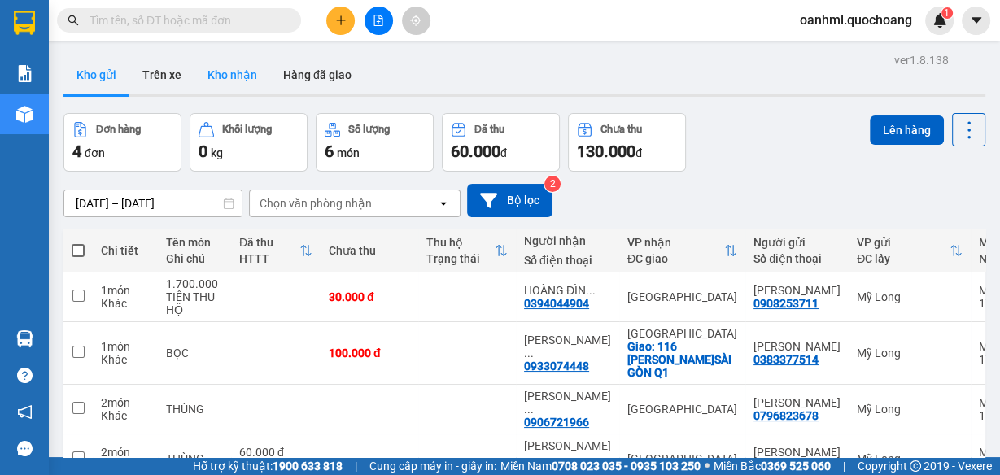
click at [226, 66] on button "Kho nhận" at bounding box center [232, 74] width 76 height 39
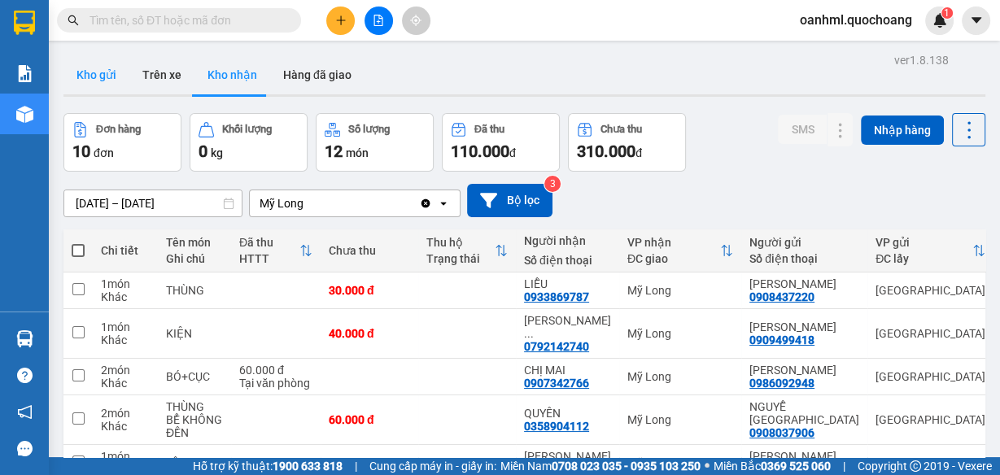
drag, startPoint x: 72, startPoint y: 79, endPoint x: 80, endPoint y: 76, distance: 8.8
click at [72, 76] on button "Kho gửi" at bounding box center [96, 74] width 66 height 39
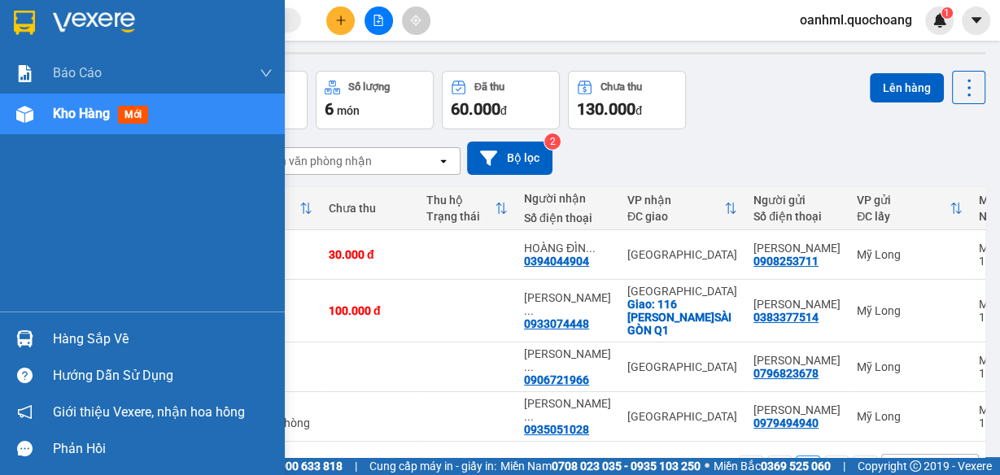
scroll to position [21, 0]
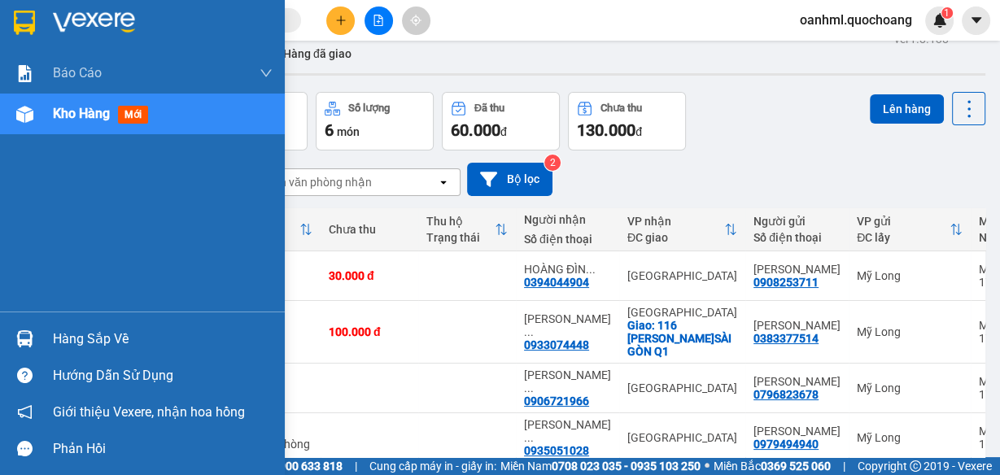
click at [69, 343] on div "Hàng sắp về" at bounding box center [163, 339] width 220 height 24
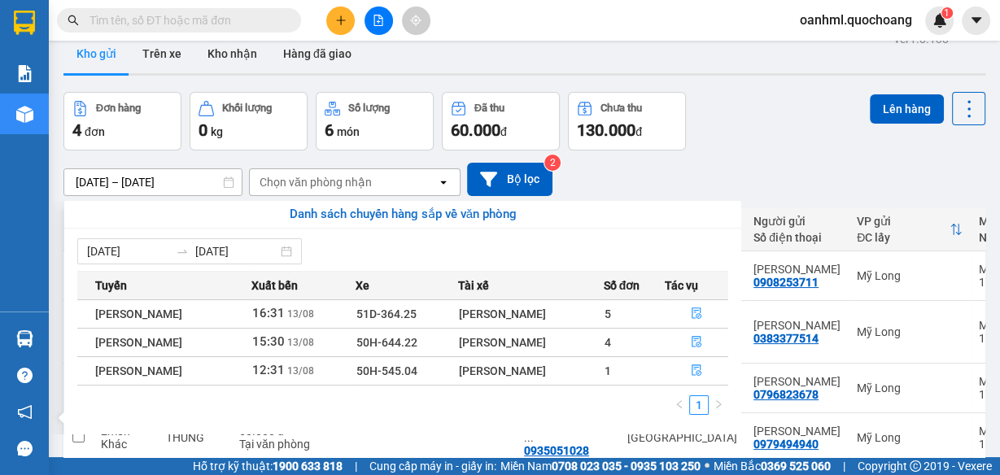
click at [752, 142] on section "Kết quả tìm kiếm ( 0 ) Bộ lọc No Data oanhml.quochoang 1 Báo cáo Báo cáo dòng t…" at bounding box center [500, 237] width 1000 height 475
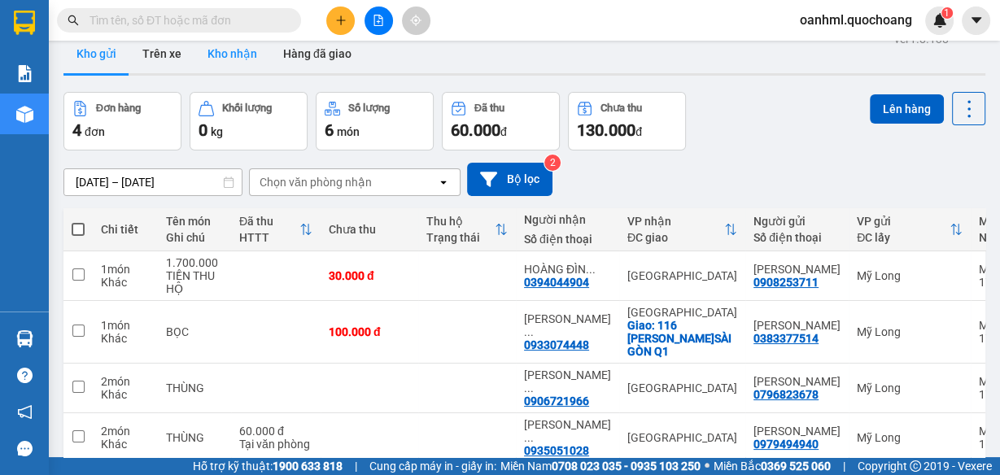
click at [236, 54] on button "Kho nhận" at bounding box center [232, 53] width 76 height 39
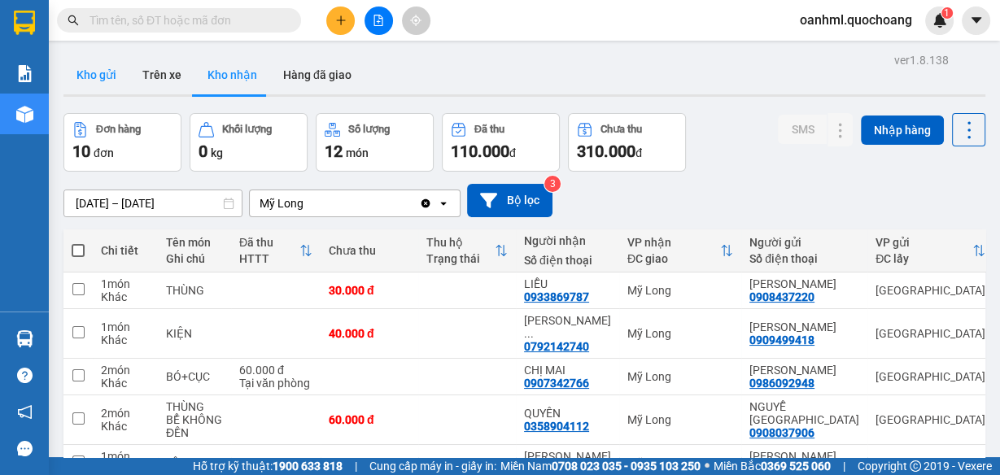
click at [117, 77] on button "Kho gửi" at bounding box center [96, 74] width 66 height 39
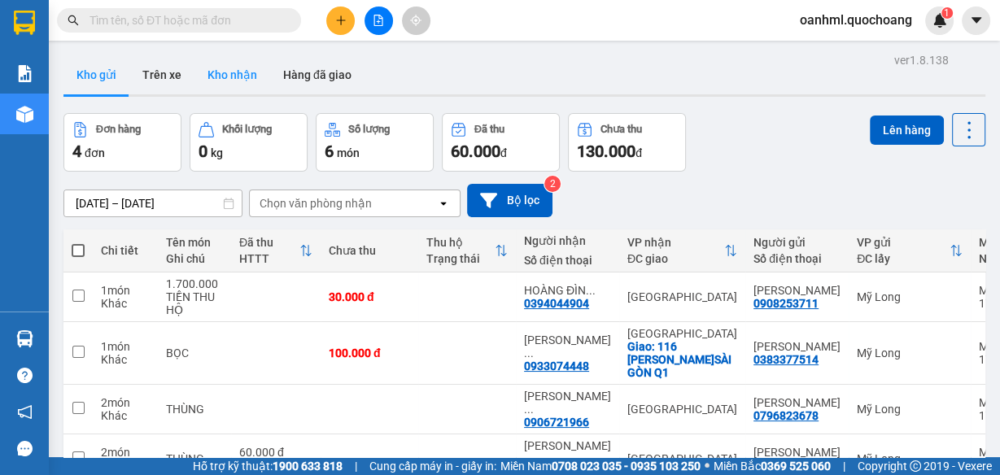
click at [229, 69] on button "Kho nhận" at bounding box center [232, 74] width 76 height 39
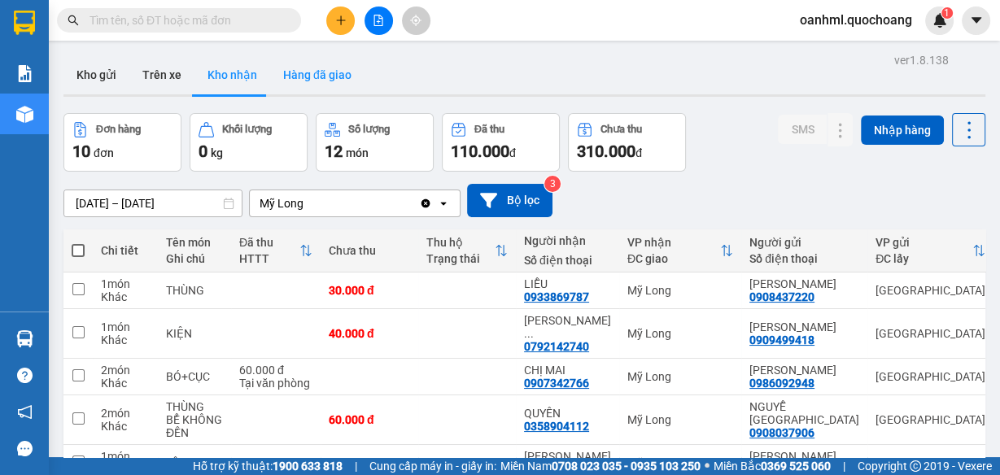
click at [335, 75] on button "Hàng đã giao" at bounding box center [317, 74] width 94 height 39
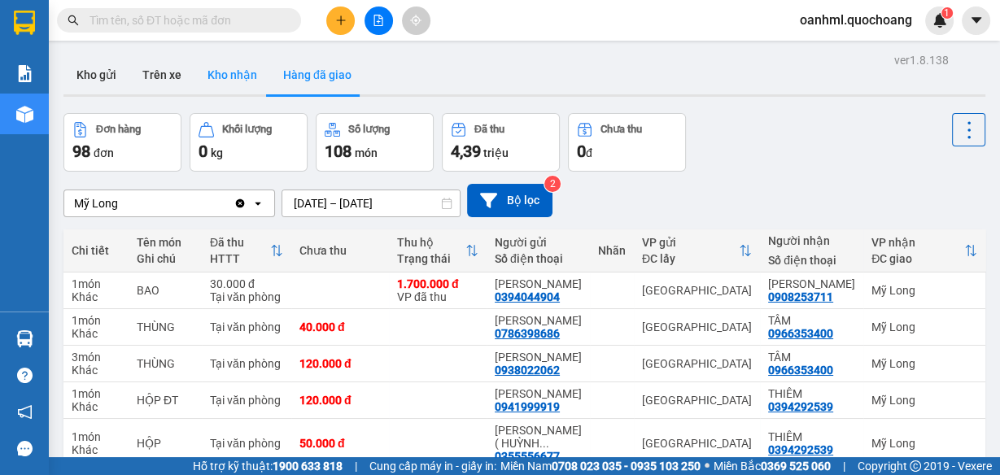
click at [238, 81] on button "Kho nhận" at bounding box center [232, 74] width 76 height 39
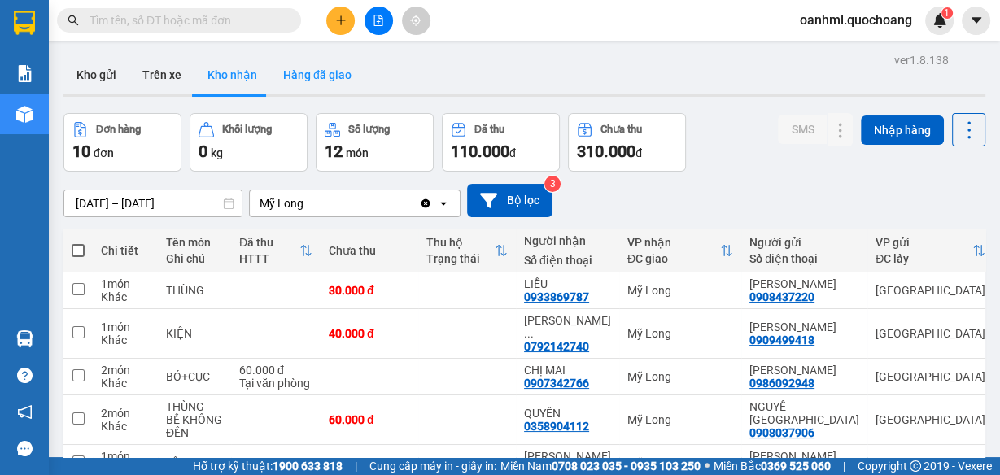
click at [341, 71] on button "Hàng đã giao" at bounding box center [317, 74] width 94 height 39
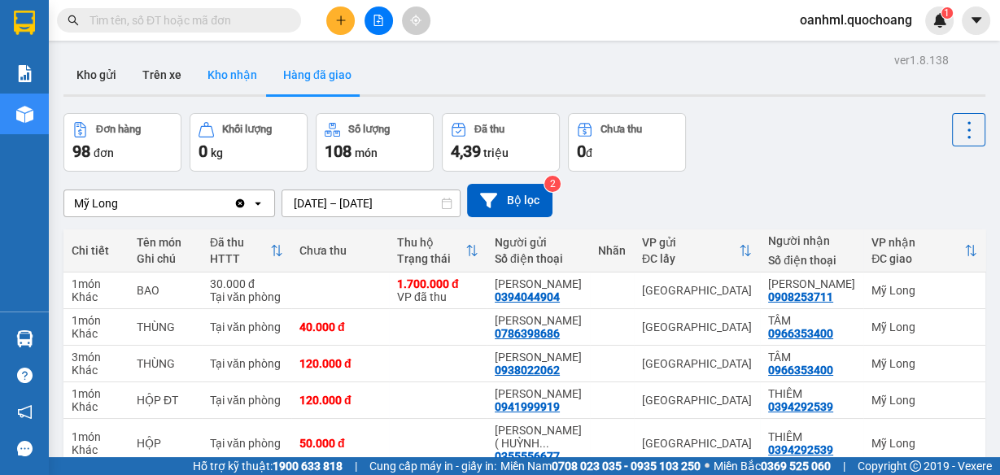
click at [247, 68] on button "Kho nhận" at bounding box center [232, 74] width 76 height 39
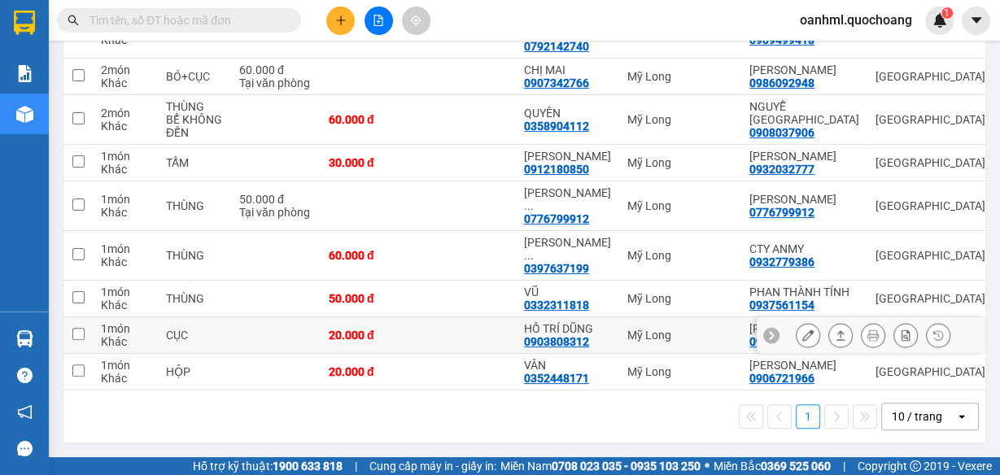
scroll to position [360, 0]
click at [928, 417] on div "10 / trang" at bounding box center [917, 416] width 50 height 16
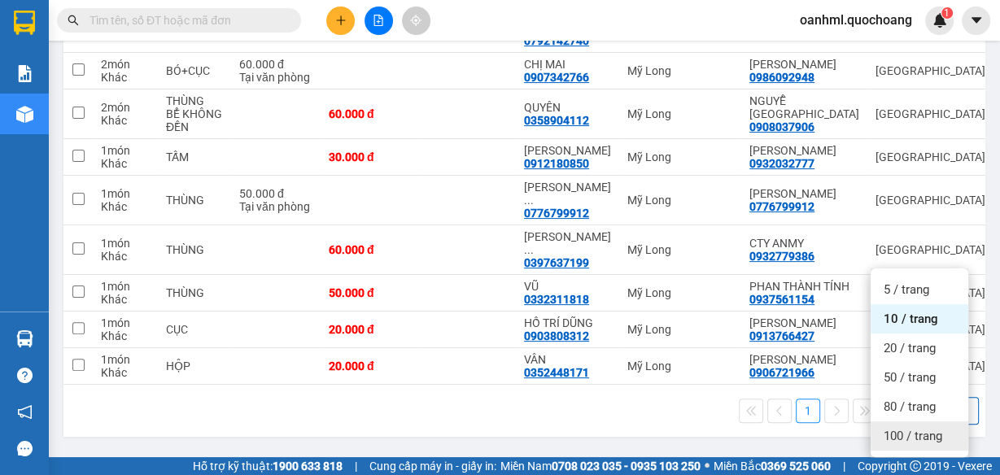
click at [937, 428] on span "100 / trang" at bounding box center [912, 436] width 59 height 16
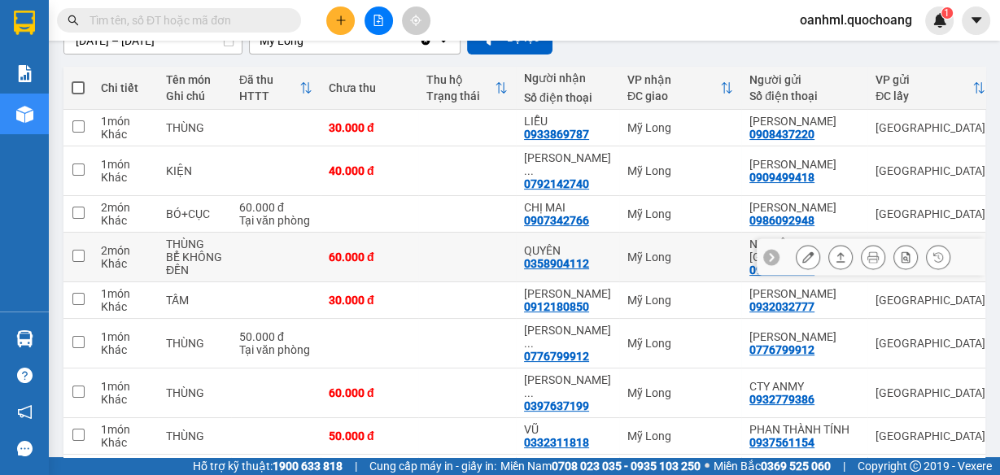
scroll to position [195, 0]
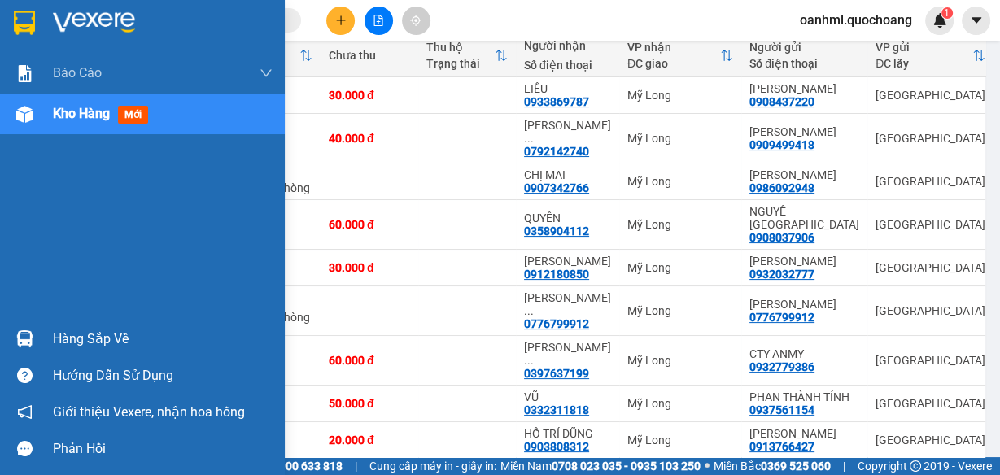
click at [78, 338] on div "Hàng sắp về" at bounding box center [163, 339] width 220 height 24
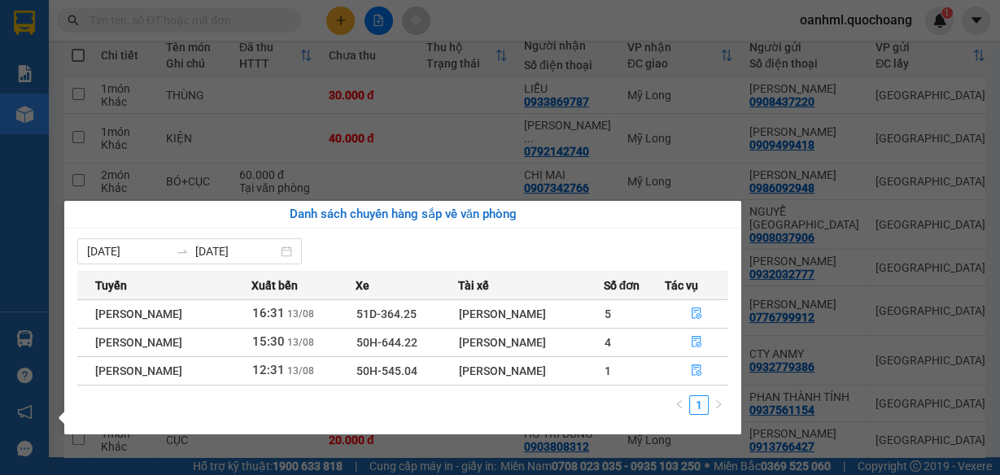
click at [501, 140] on section "Kết quả tìm kiếm ( 0 ) Bộ lọc No Data oanhml.quochoang 1 Báo cáo Báo cáo dòng t…" at bounding box center [500, 237] width 1000 height 475
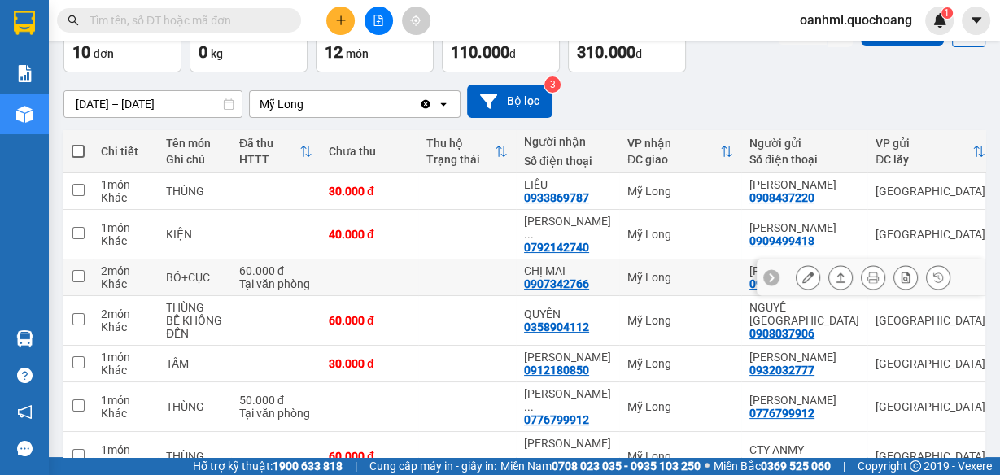
scroll to position [0, 0]
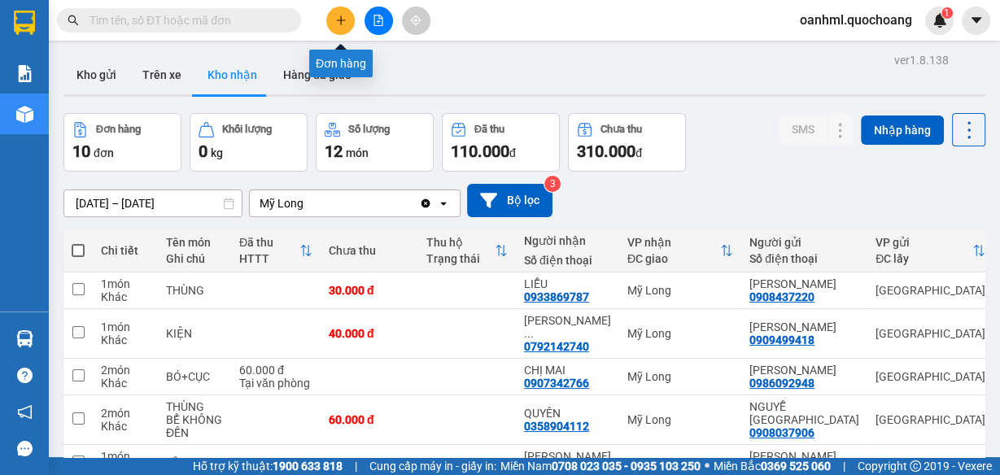
click at [339, 13] on button at bounding box center [340, 21] width 28 height 28
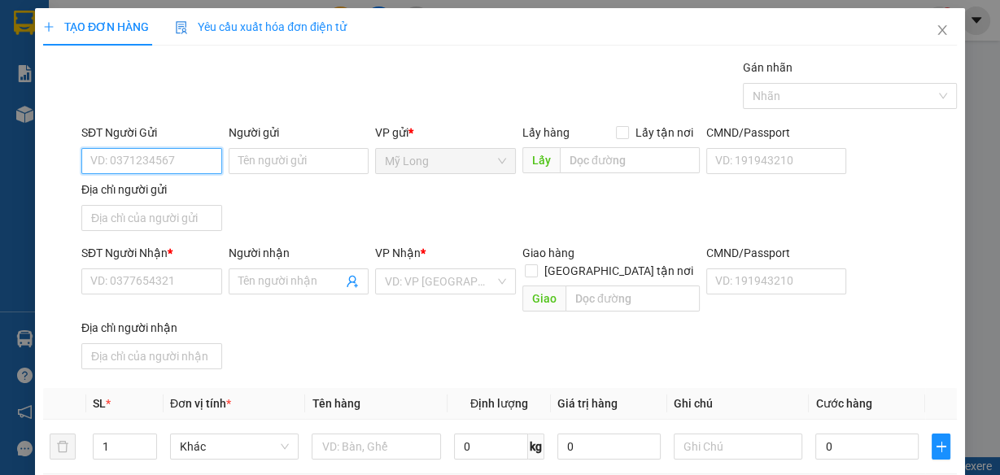
click at [163, 172] on input "SĐT Người Gửi" at bounding box center [151, 161] width 141 height 26
click at [220, 188] on div "0939631920 - NK TÂM ĐỨC" at bounding box center [161, 193] width 142 height 18
type input "0939631920"
type input "NK TÂM ĐỨC"
type input "0939631920"
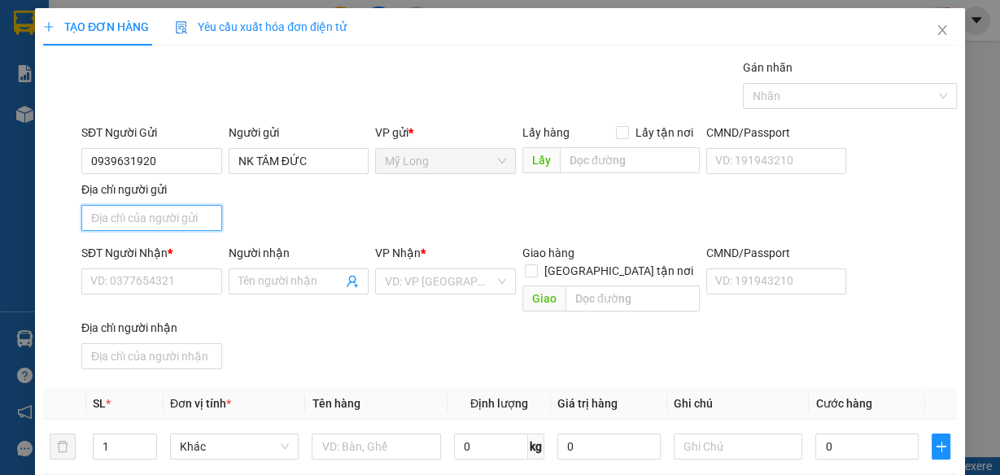
click at [200, 213] on input "Địa chỉ người gửi" at bounding box center [151, 218] width 141 height 26
type input "ẤP 2, [GEOGRAPHIC_DATA], [GEOGRAPHIC_DATA]"
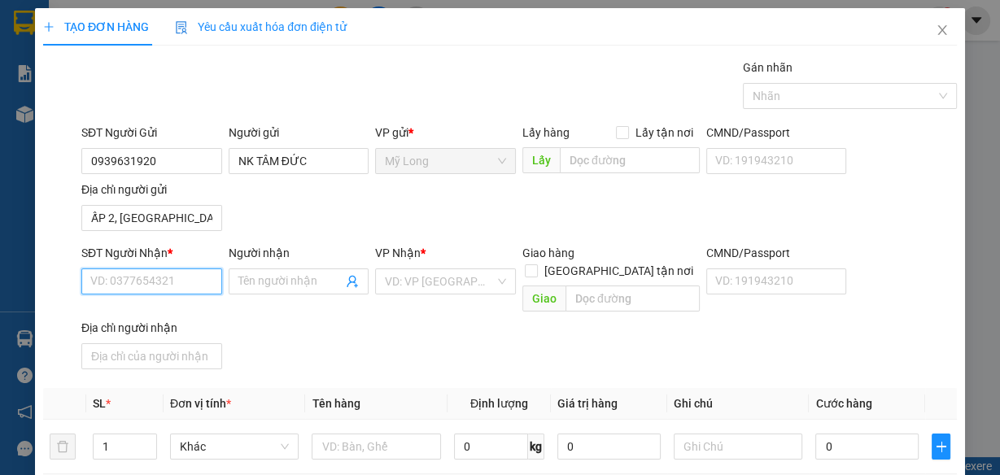
click at [189, 281] on input "SĐT Người Nhận *" at bounding box center [151, 281] width 141 height 26
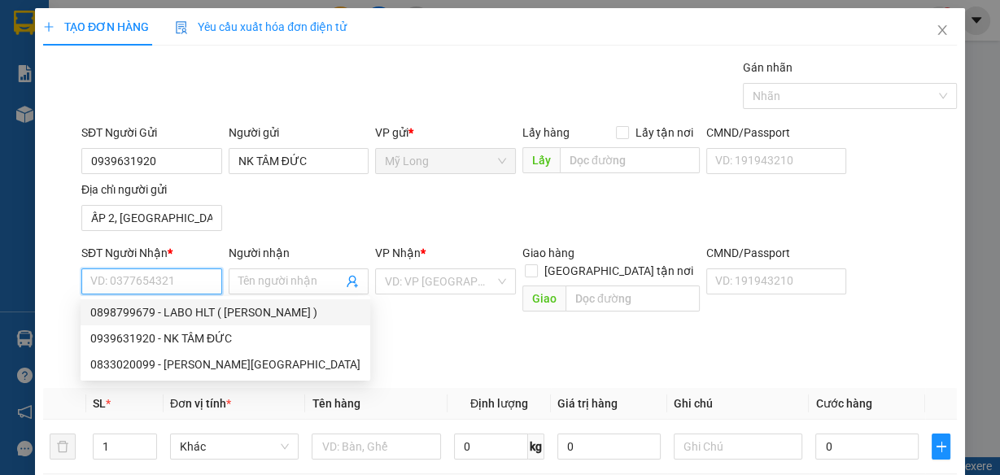
click at [227, 314] on div "0898799679 - LABO HLT ( [PERSON_NAME] )" at bounding box center [225, 312] width 270 height 18
type input "0898799679"
type input "LABO HLT ( [PERSON_NAME] )"
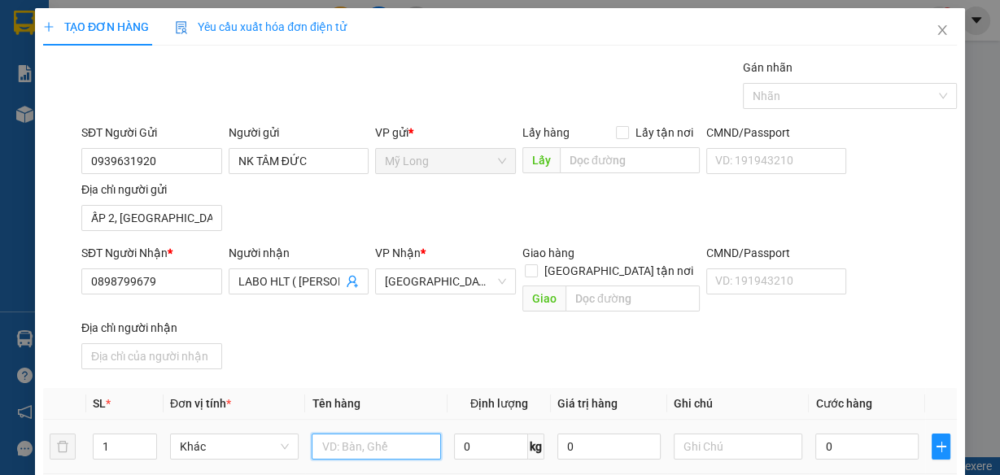
click at [357, 434] on input "text" at bounding box center [376, 447] width 129 height 26
type input "H"
click at [355, 434] on input "text" at bounding box center [376, 447] width 129 height 26
type input "HỘP"
click at [882, 434] on input "0" at bounding box center [866, 447] width 103 height 26
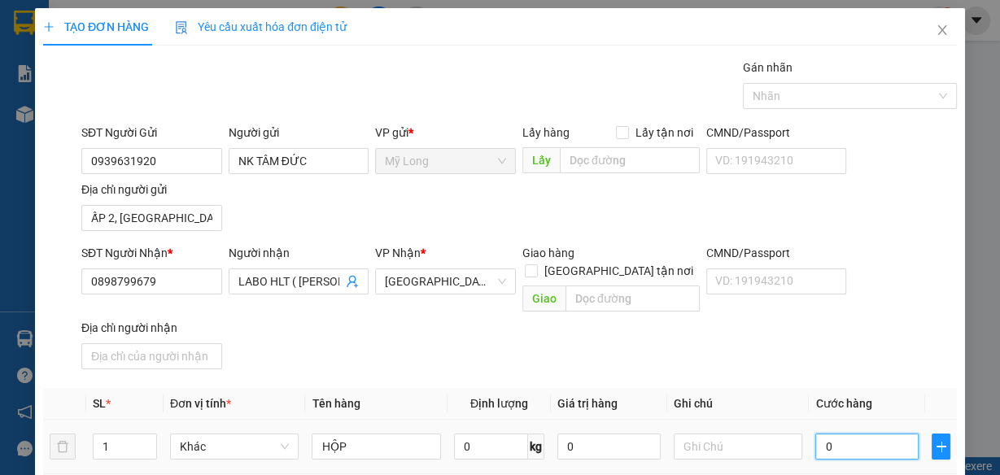
type input "2"
type input "20"
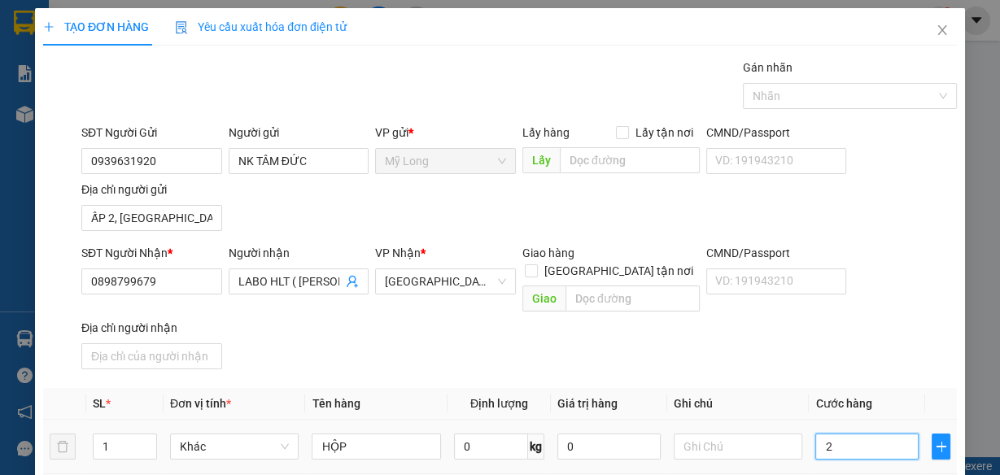
type input "20"
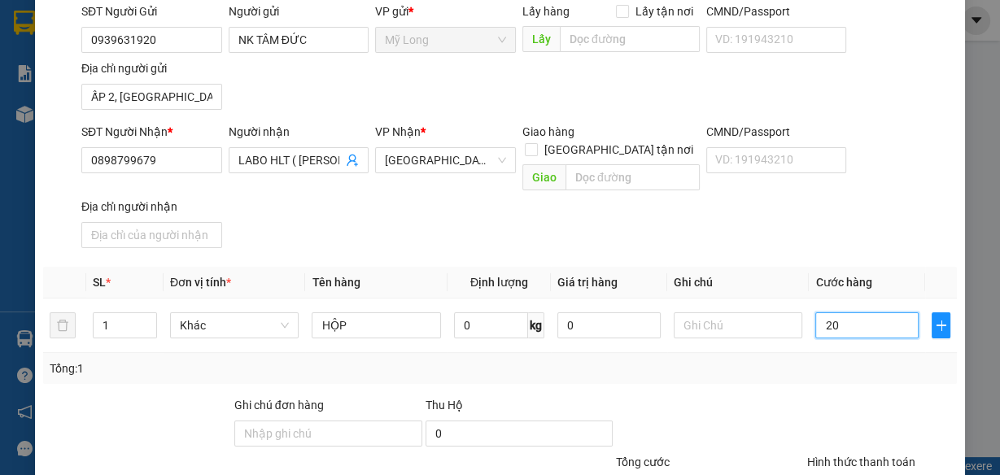
scroll to position [238, 0]
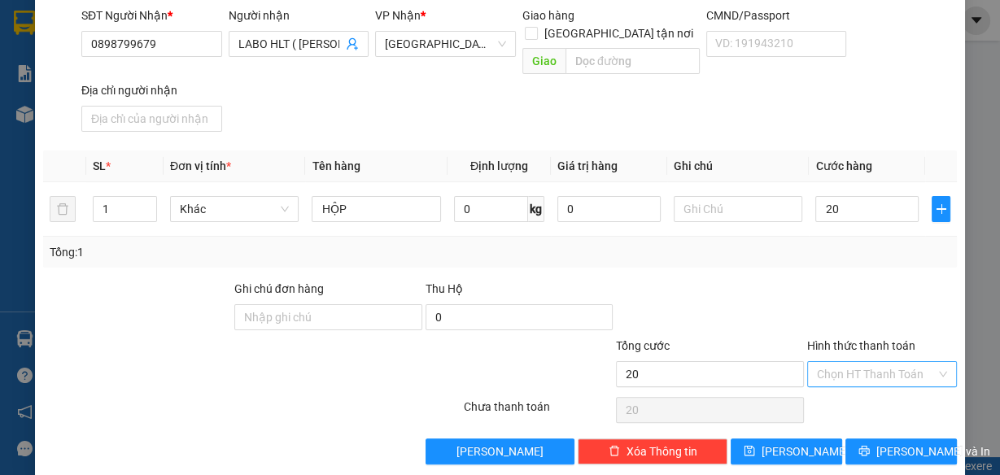
type input "20.000"
click at [884, 362] on input "Hình thức thanh toán" at bounding box center [876, 374] width 119 height 24
click at [867, 379] on div "Tại văn phòng" at bounding box center [873, 385] width 129 height 18
type input "0"
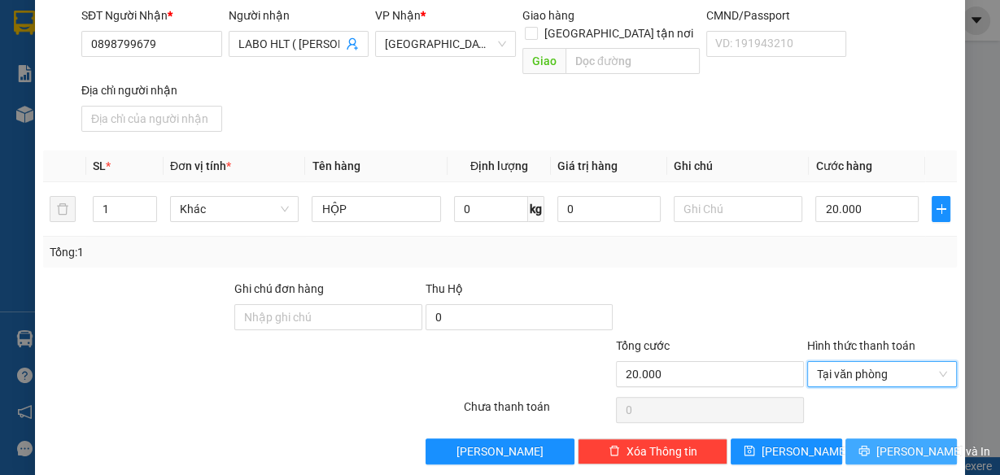
drag, startPoint x: 856, startPoint y: 426, endPoint x: 850, endPoint y: 416, distance: 12.0
click at [856, 438] on button "[PERSON_NAME] và In" at bounding box center [900, 451] width 111 height 26
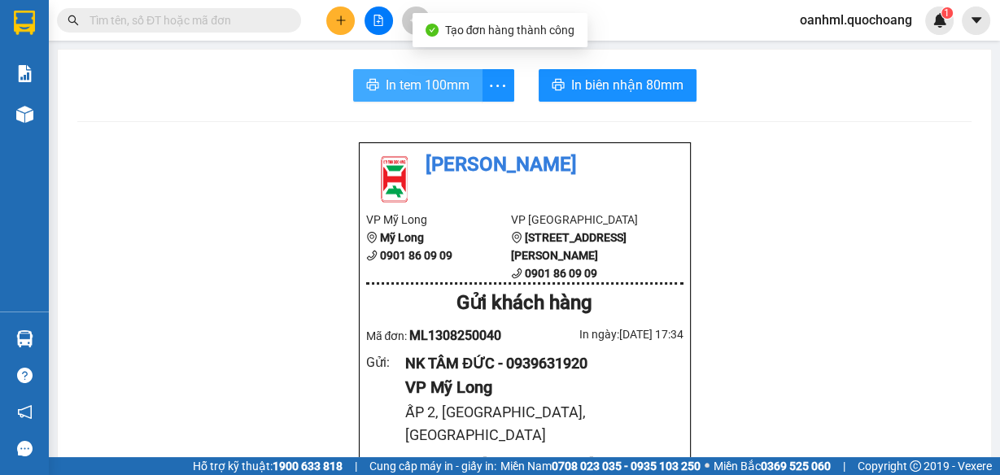
click at [435, 87] on span "In tem 100mm" at bounding box center [428, 85] width 84 height 20
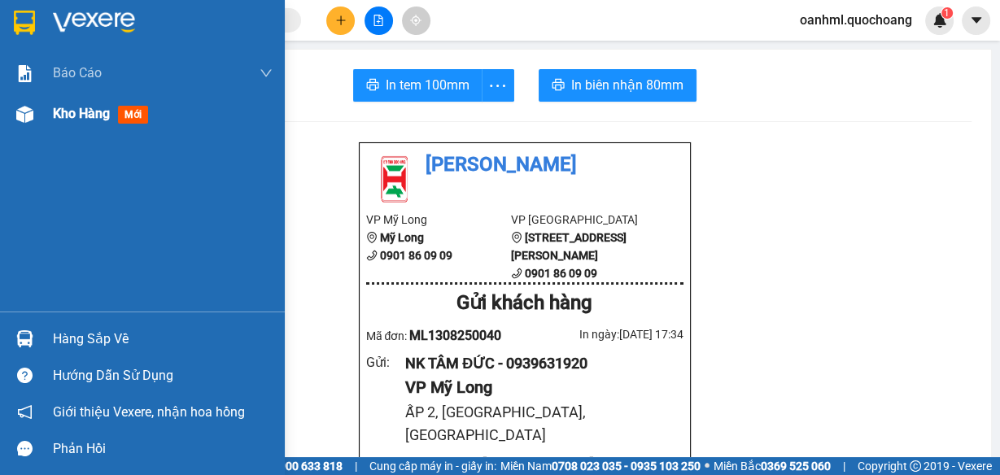
click at [57, 107] on span "Kho hàng" at bounding box center [81, 113] width 57 height 15
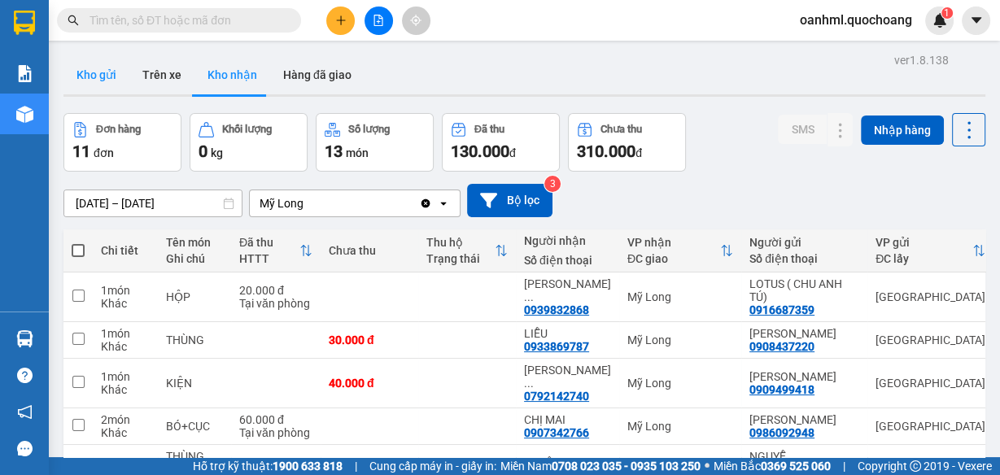
click at [104, 76] on button "Kho gửi" at bounding box center [96, 74] width 66 height 39
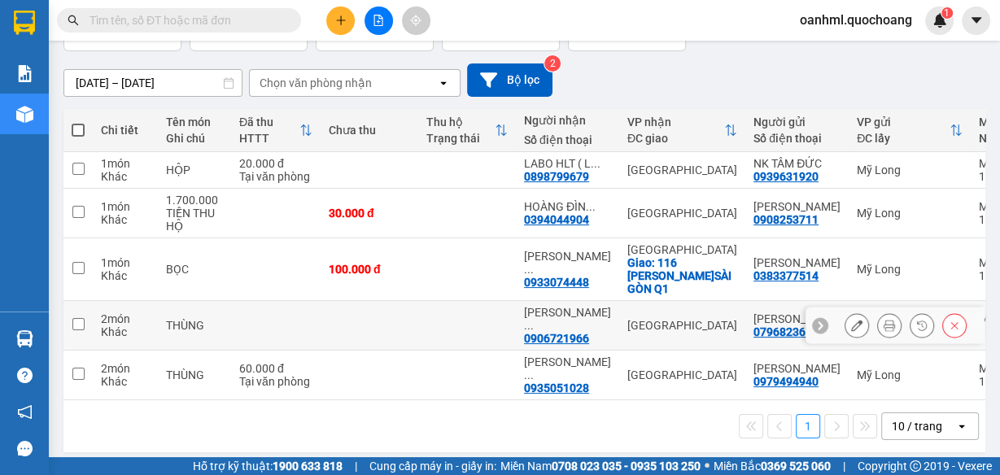
scroll to position [124, 0]
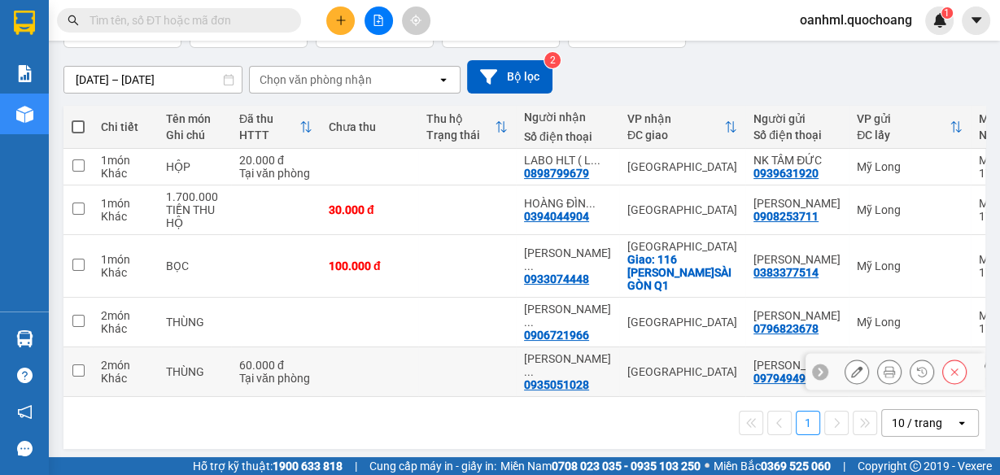
click at [399, 351] on td at bounding box center [370, 372] width 98 height 50
checkbox input "true"
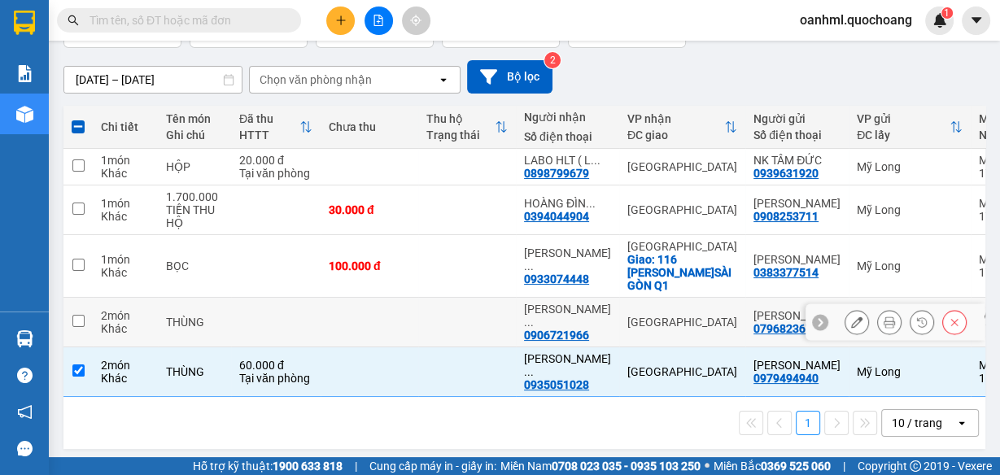
click at [403, 312] on td at bounding box center [370, 323] width 98 height 50
checkbox input "true"
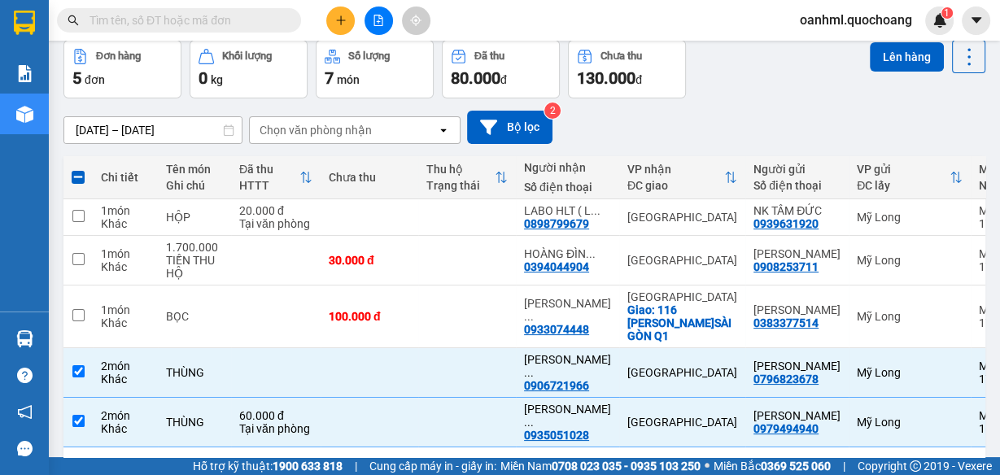
scroll to position [0, 0]
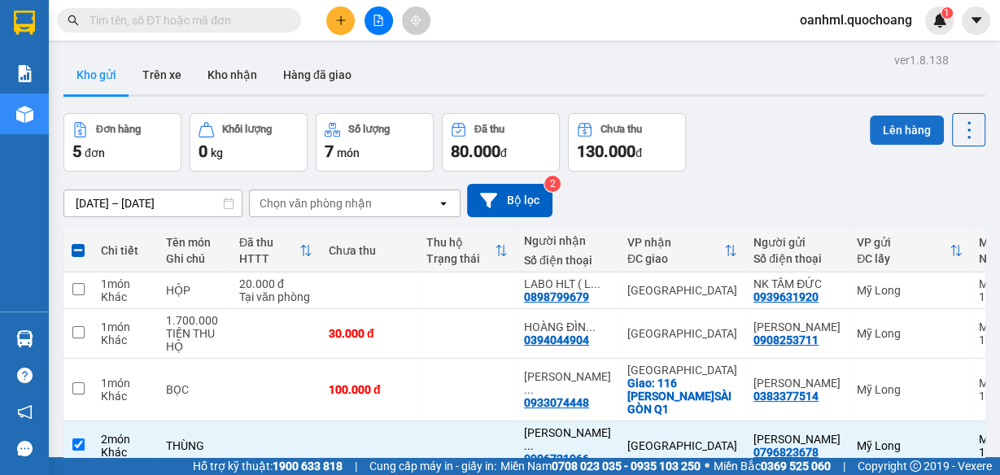
click at [892, 122] on button "Lên hàng" at bounding box center [907, 130] width 74 height 29
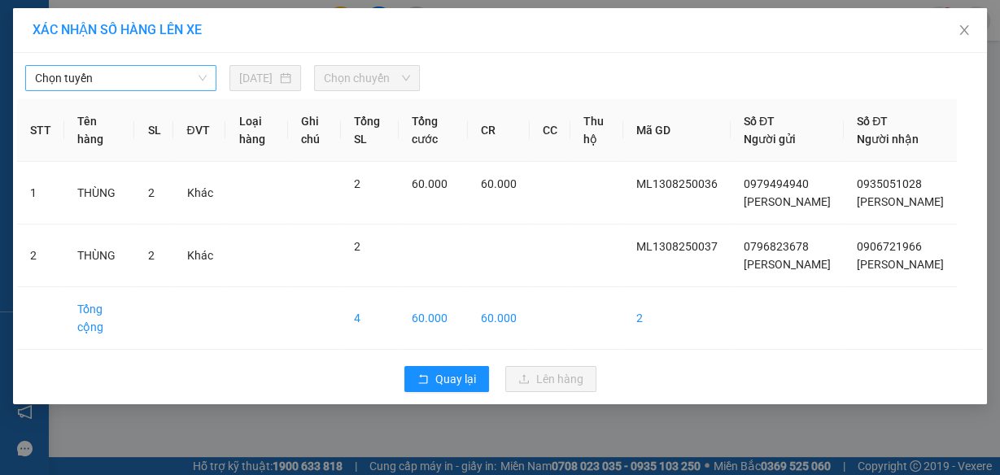
click at [132, 76] on span "Chọn tuyến" at bounding box center [121, 78] width 172 height 24
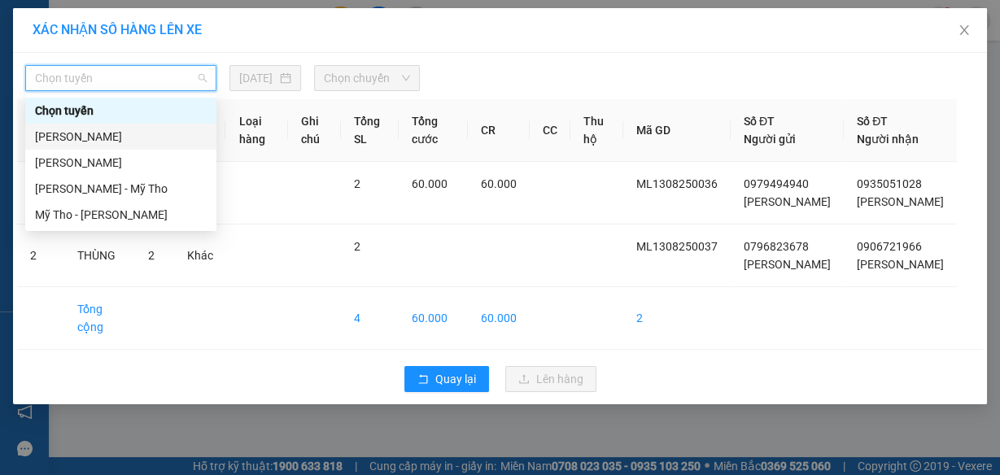
click at [123, 134] on div "[PERSON_NAME]" at bounding box center [121, 137] width 172 height 18
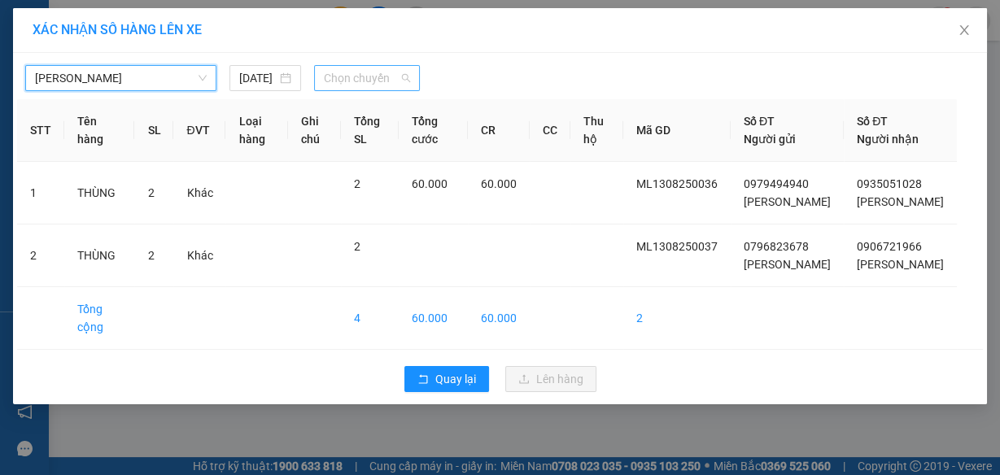
click at [341, 76] on span "Chọn chuyến" at bounding box center [367, 78] width 86 height 24
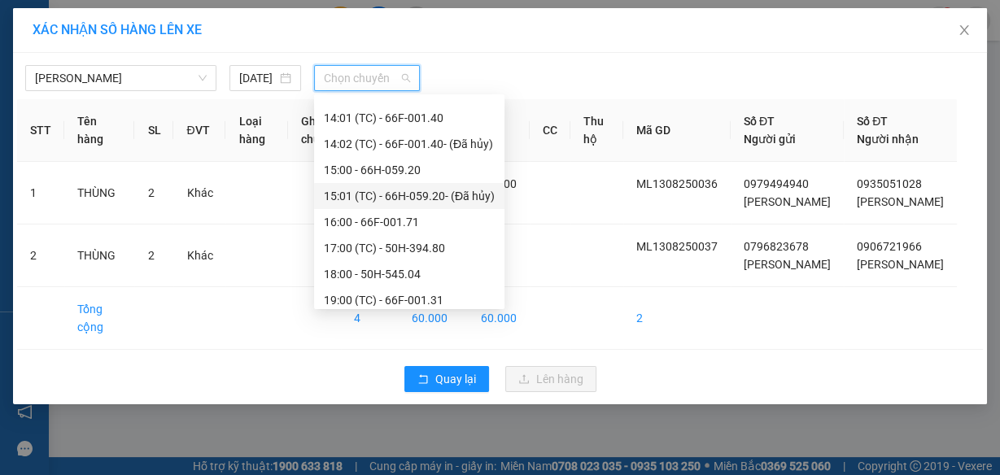
scroll to position [729, 0]
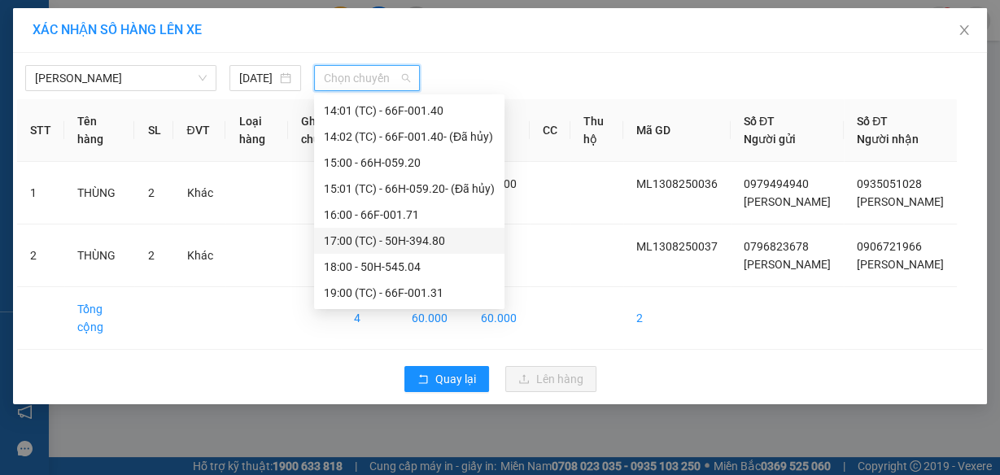
click at [387, 233] on div "17:00 (TC) - 50H-394.80" at bounding box center [409, 241] width 171 height 18
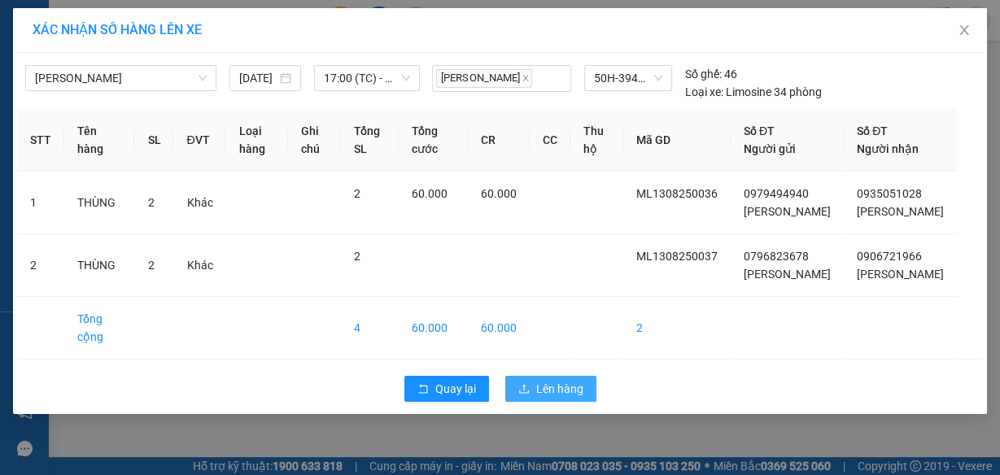
click at [562, 398] on span "Lên hàng" at bounding box center [559, 389] width 47 height 18
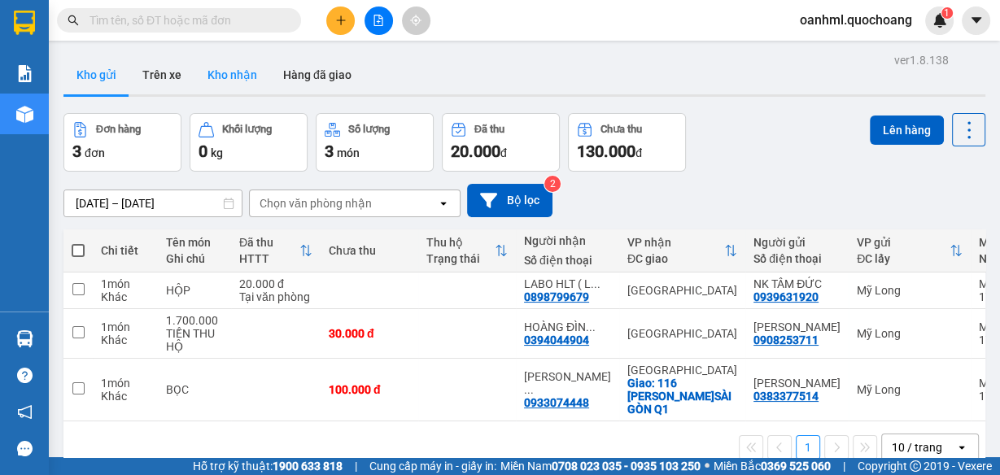
click at [245, 71] on button "Kho nhận" at bounding box center [232, 74] width 76 height 39
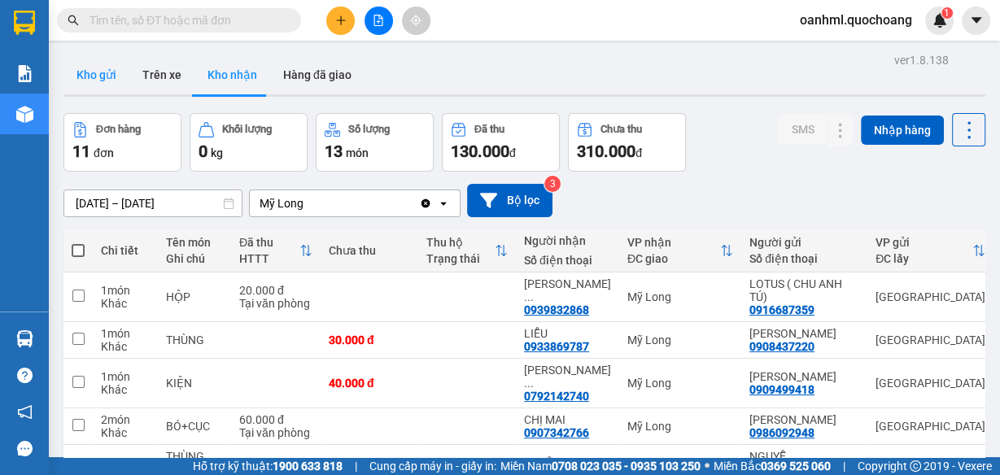
click at [80, 82] on button "Kho gửi" at bounding box center [96, 74] width 66 height 39
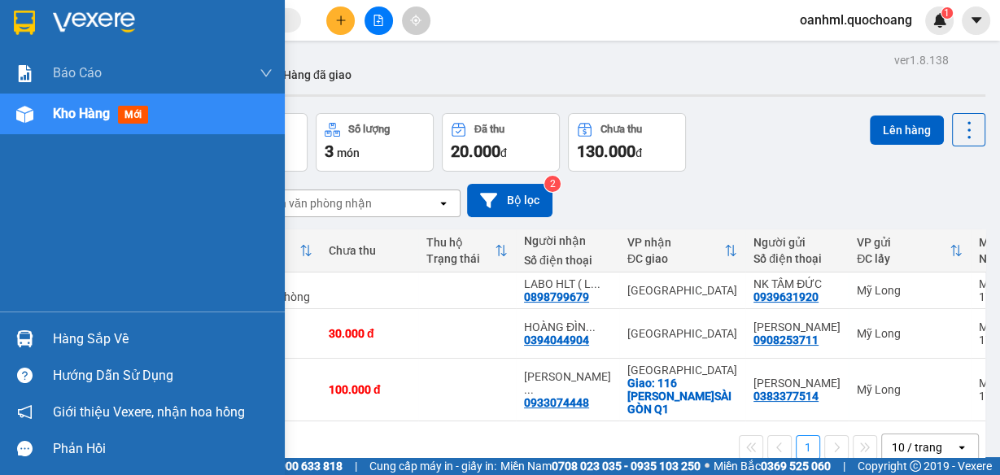
click at [91, 336] on div "Hàng sắp về" at bounding box center [163, 339] width 220 height 24
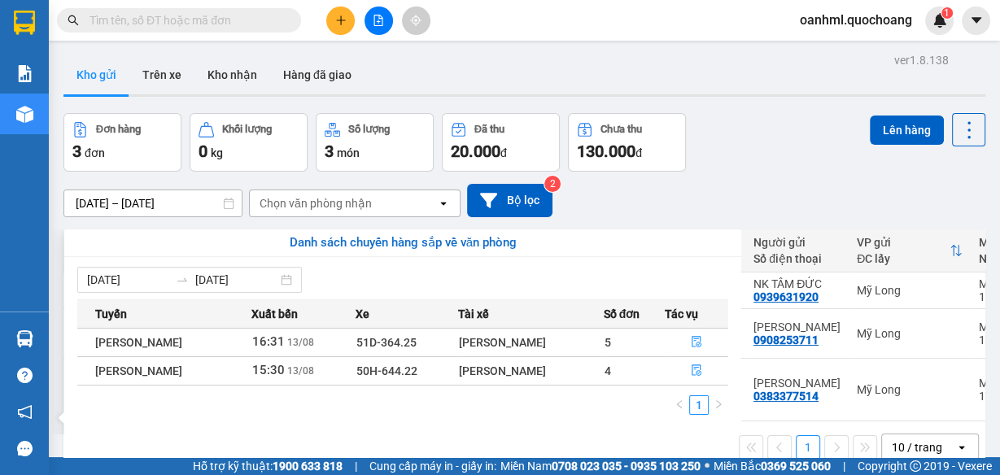
click at [720, 155] on section "Kết quả tìm kiếm ( 0 ) Bộ lọc No Data oanhml.quochoang 1 Báo cáo Báo cáo dòng t…" at bounding box center [500, 237] width 1000 height 475
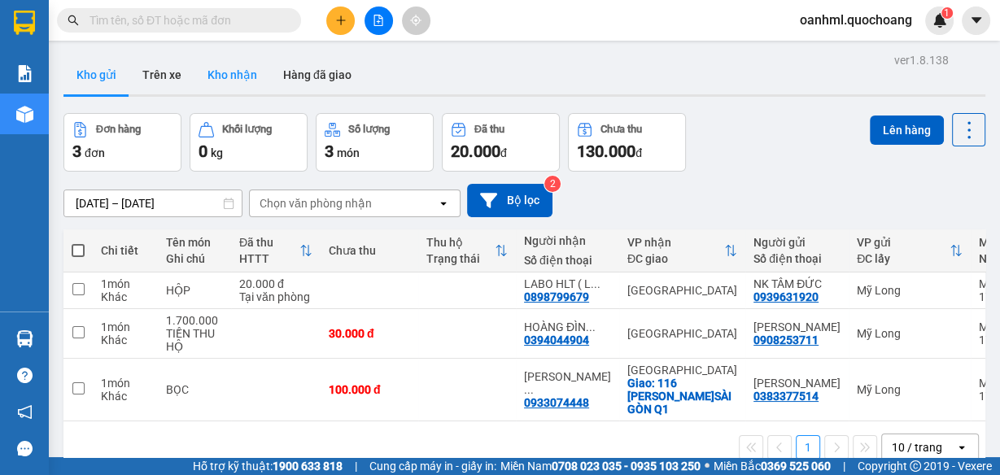
click at [241, 75] on button "Kho nhận" at bounding box center [232, 74] width 76 height 39
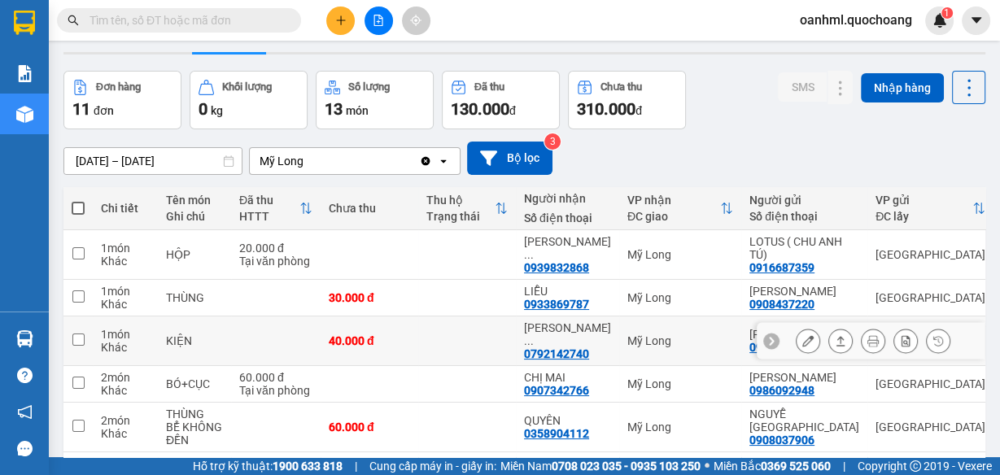
scroll to position [130, 0]
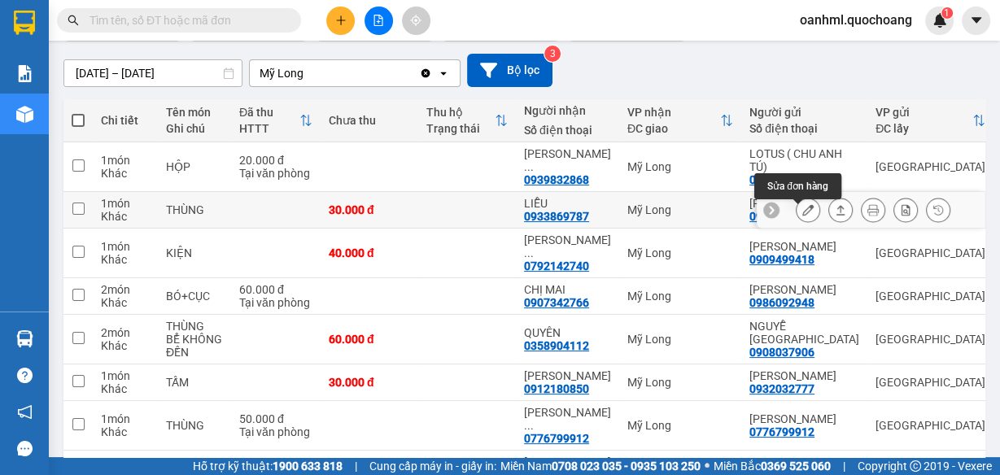
click at [802, 216] on icon at bounding box center [807, 209] width 11 height 11
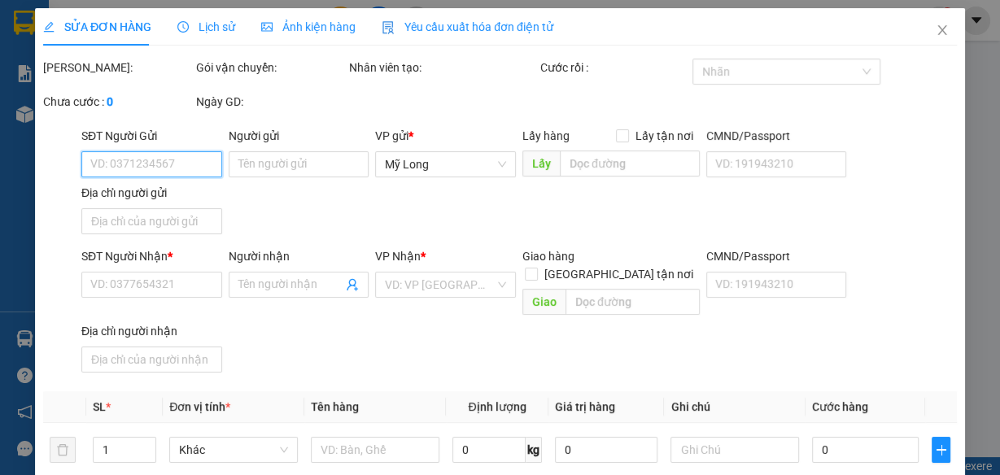
type input "0908437220"
type input "[PERSON_NAME]"
type input "0933869787"
type input "LIỄU"
type input "30.000"
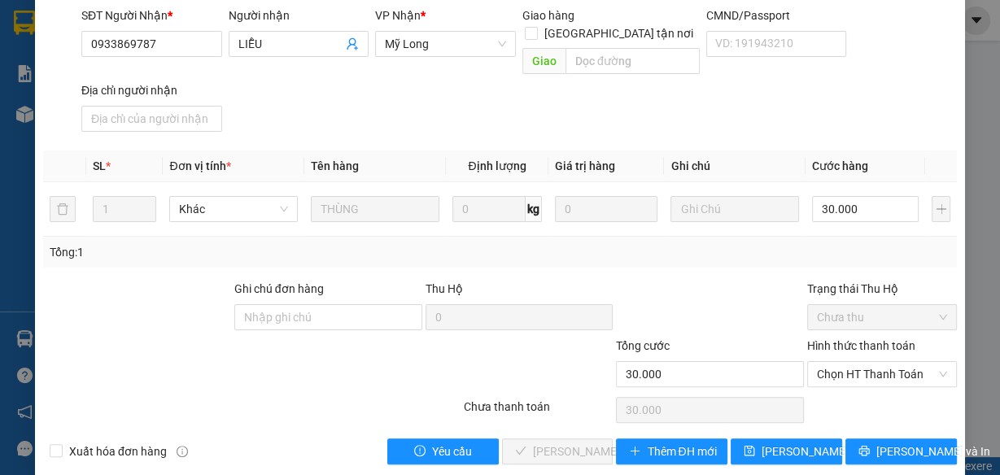
scroll to position [259, 0]
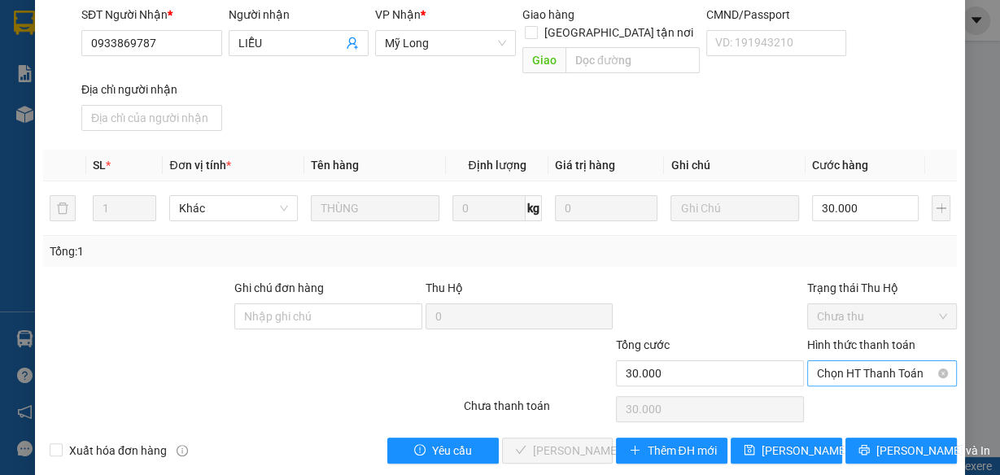
click at [854, 361] on span "Chọn HT Thanh Toán" at bounding box center [882, 373] width 130 height 24
click at [842, 384] on div "Tại văn phòng" at bounding box center [873, 386] width 129 height 18
type input "0"
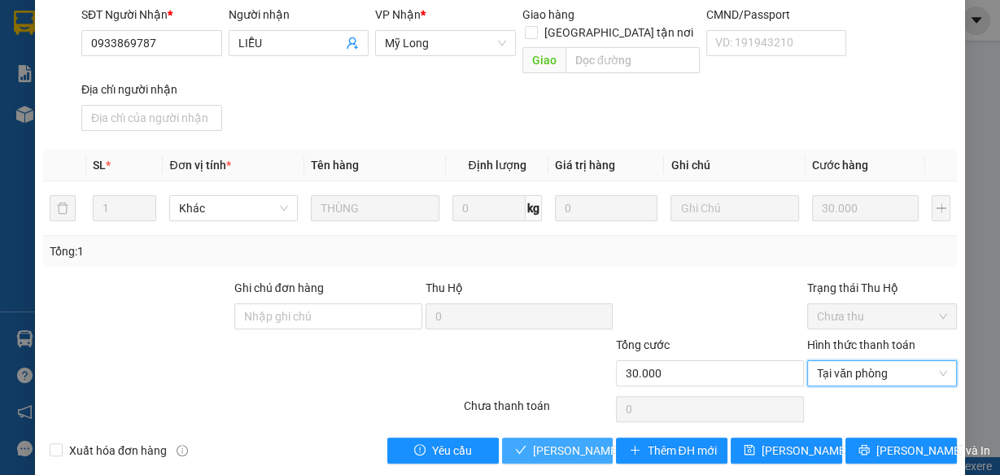
drag, startPoint x: 525, startPoint y: 424, endPoint x: 516, endPoint y: 421, distance: 9.5
click at [525, 438] on button "[PERSON_NAME] và Giao hàng" at bounding box center [557, 451] width 111 height 26
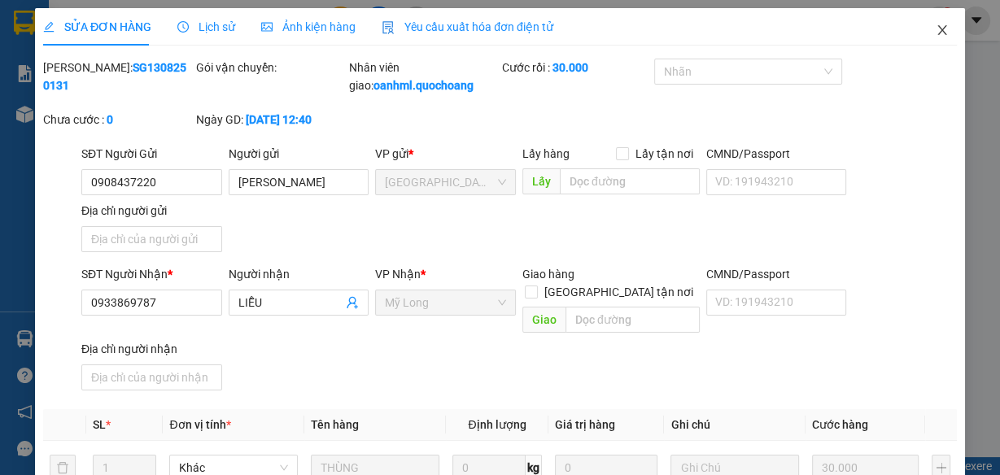
scroll to position [0, 0]
click at [935, 24] on icon "close" at bounding box center [941, 30] width 13 height 13
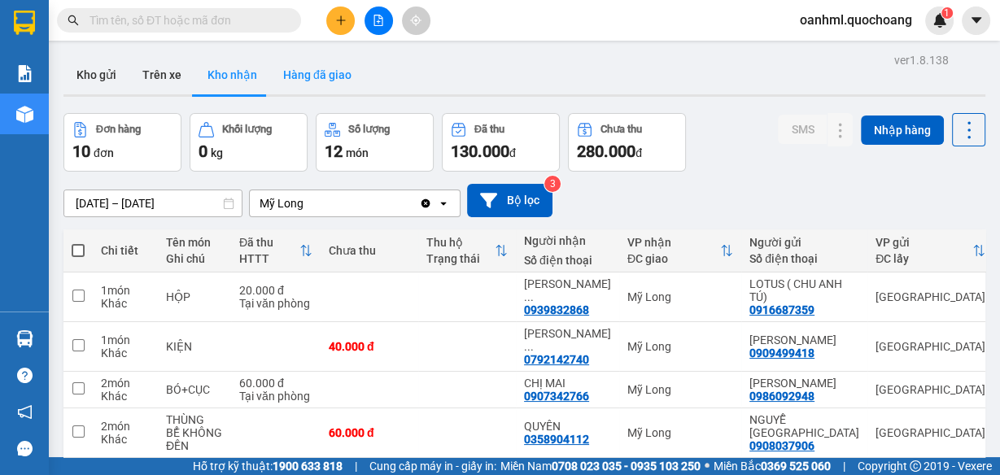
click at [310, 74] on button "Hàng đã giao" at bounding box center [317, 74] width 94 height 39
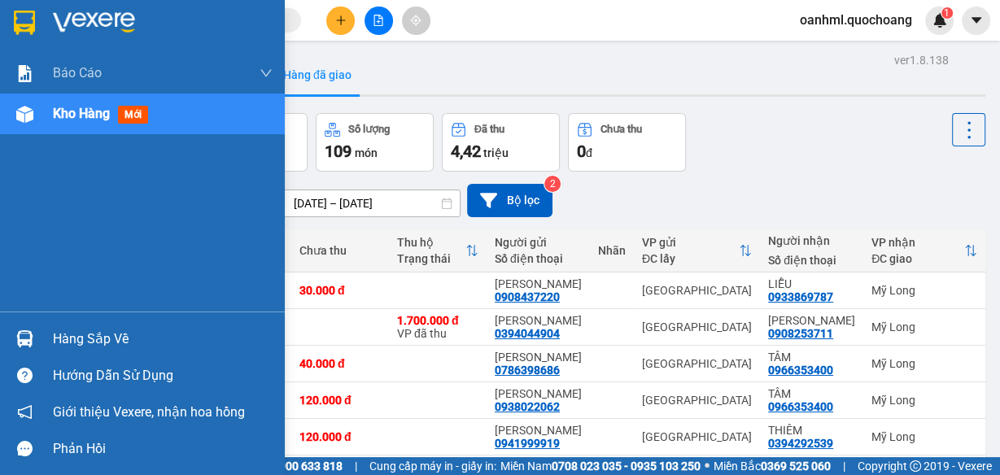
click at [125, 337] on div "Hàng sắp về" at bounding box center [163, 339] width 220 height 24
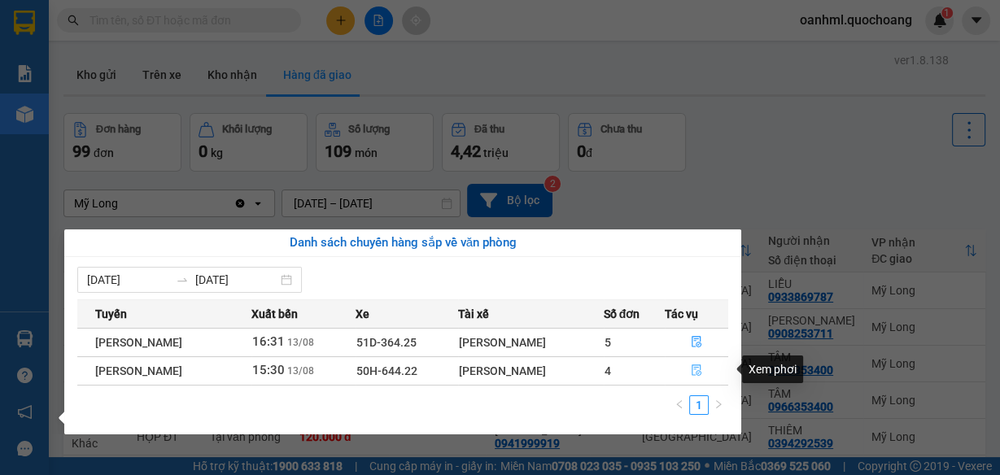
click at [702, 372] on icon "file-done" at bounding box center [696, 369] width 11 height 11
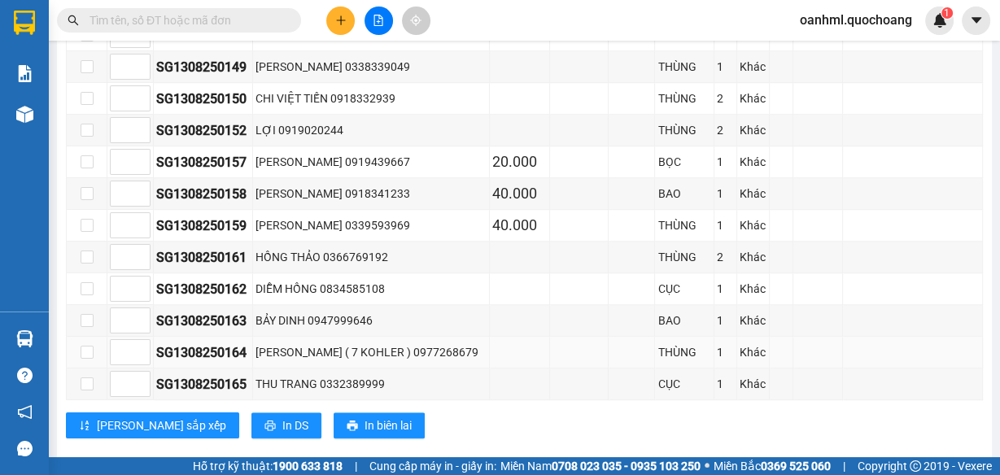
scroll to position [1171, 0]
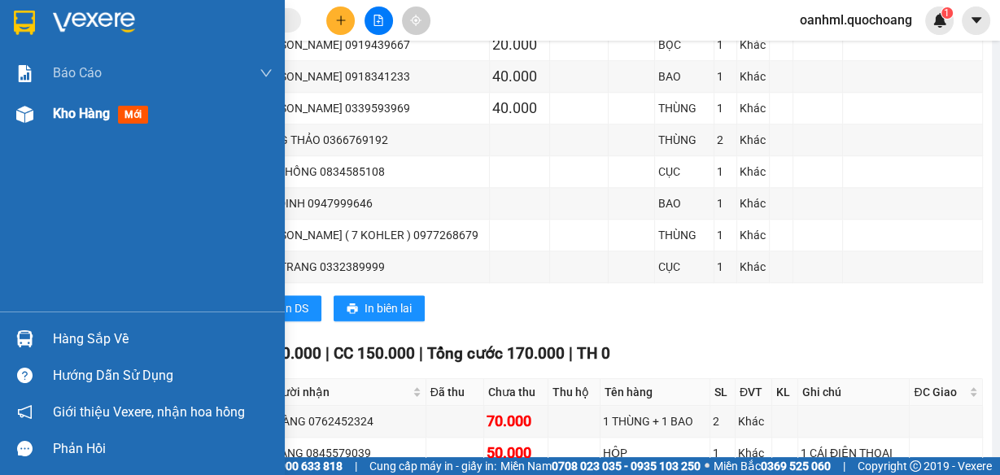
click at [92, 115] on span "Kho hàng" at bounding box center [81, 113] width 57 height 15
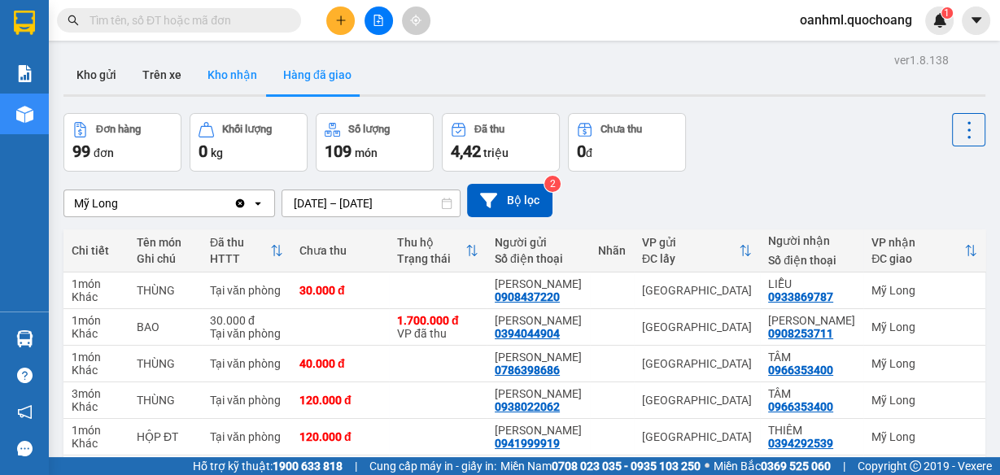
click at [239, 78] on button "Kho nhận" at bounding box center [232, 74] width 76 height 39
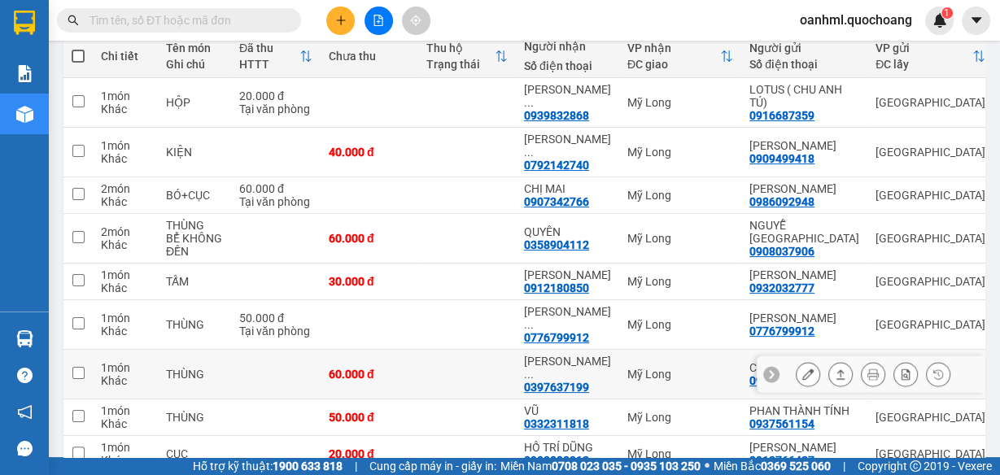
scroll to position [195, 0]
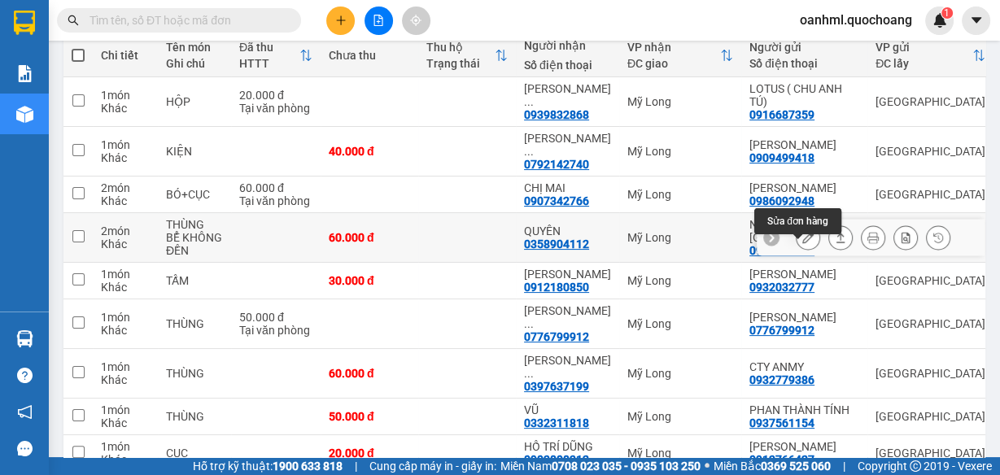
click at [802, 243] on icon at bounding box center [807, 237] width 11 height 11
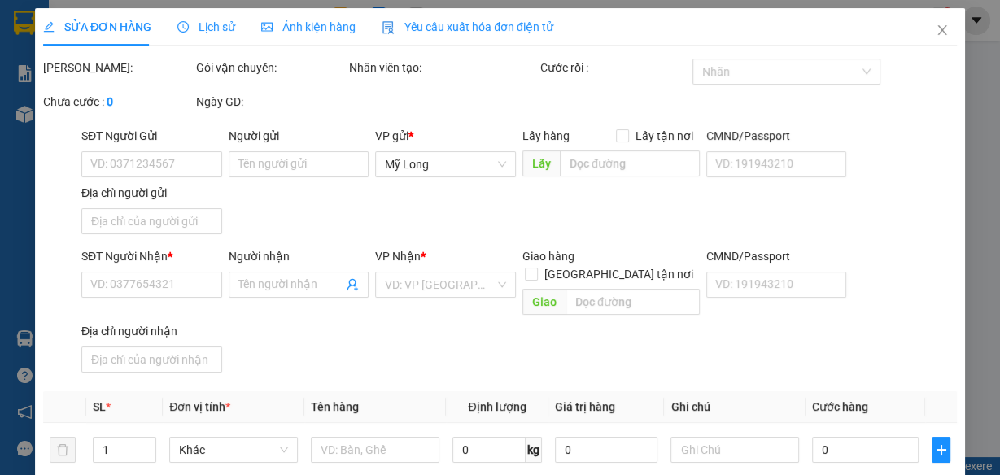
type input "0908037906"
type input "NGUYỄ [GEOGRAPHIC_DATA]"
type input "134 BƯNG ÔNG THOÀN , [GEOGRAPHIC_DATA] , THỦ [GEOGRAPHIC_DATA]"
type input "0358904112"
type input "QUYÊN"
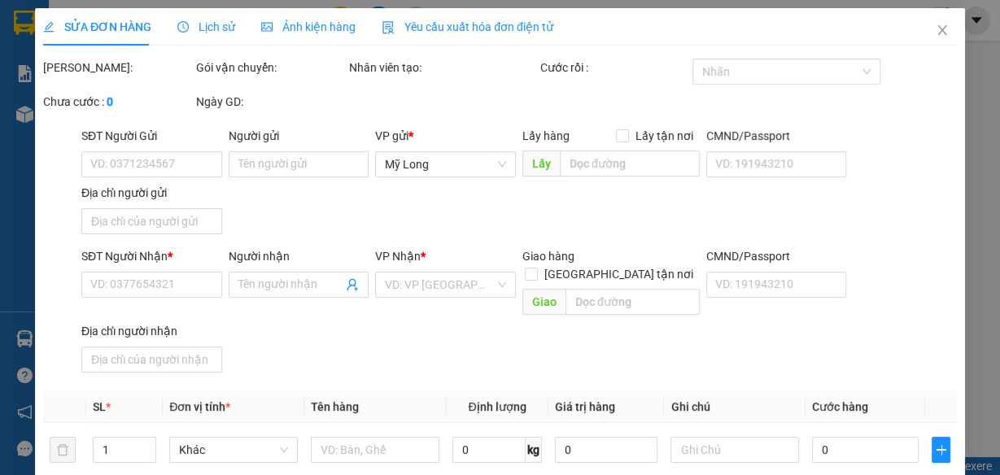
type input "60.000"
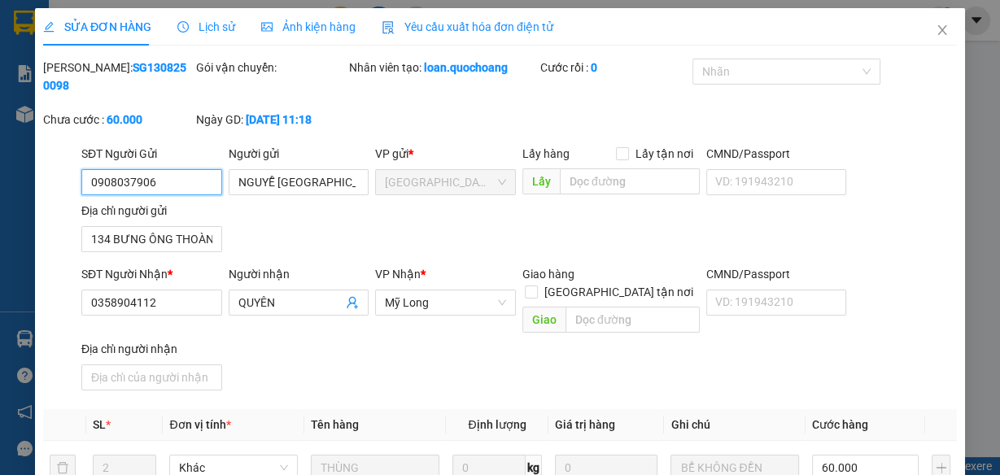
scroll to position [259, 0]
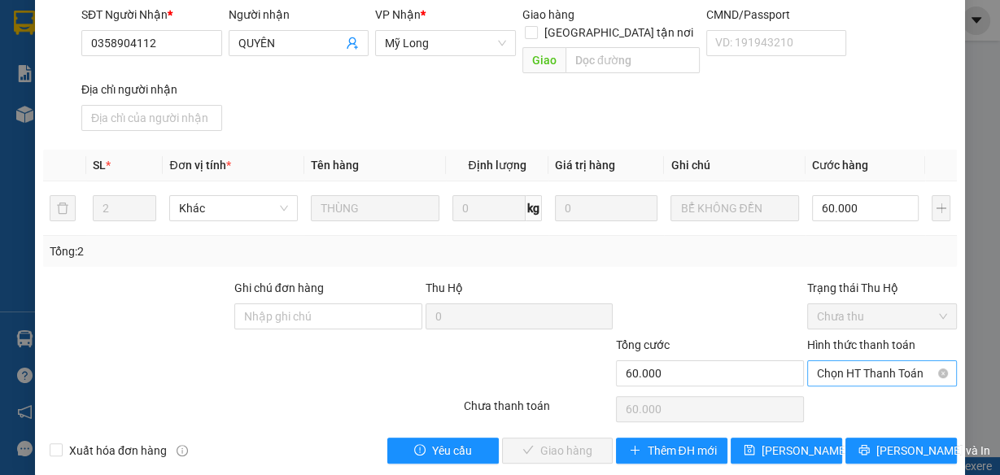
click at [898, 361] on span "Chọn HT Thanh Toán" at bounding box center [882, 373] width 130 height 24
click at [874, 386] on div "Tại văn phòng" at bounding box center [873, 386] width 129 height 18
type input "0"
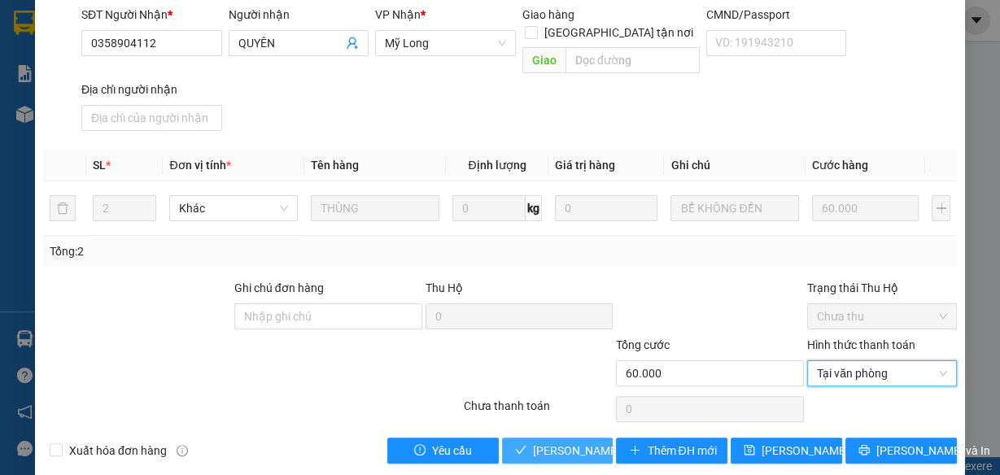
click at [571, 442] on span "[PERSON_NAME] và Giao hàng" at bounding box center [611, 451] width 156 height 18
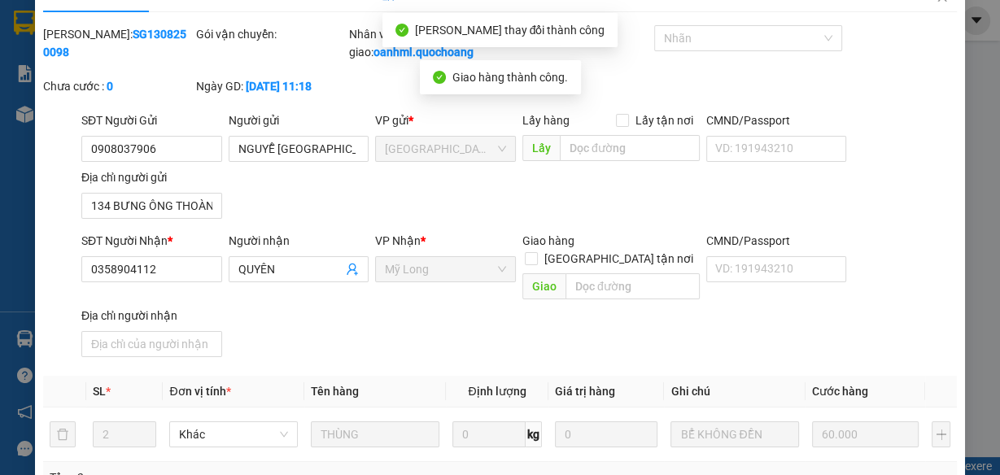
scroll to position [0, 0]
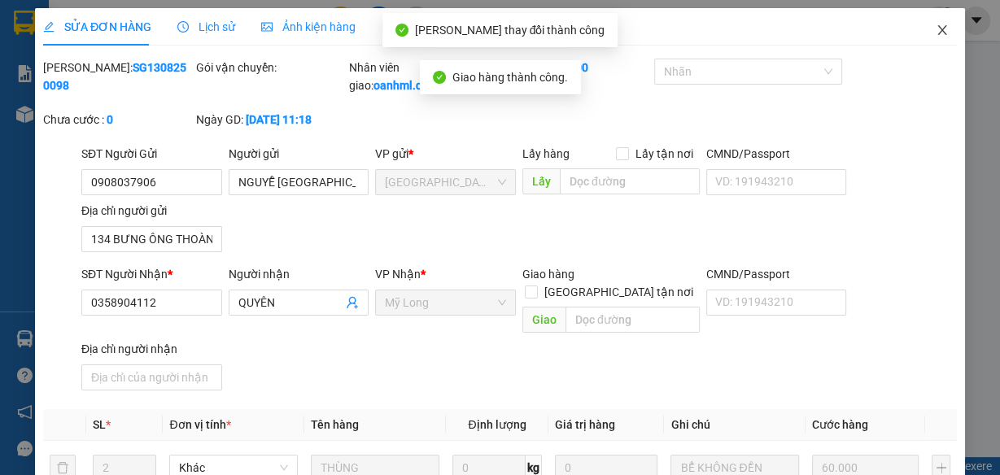
click at [937, 29] on icon "close" at bounding box center [941, 30] width 9 height 10
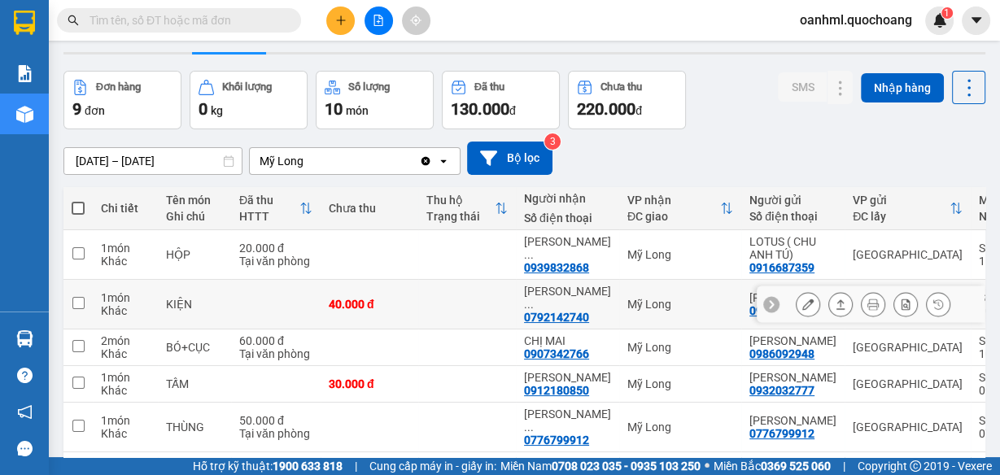
scroll to position [65, 0]
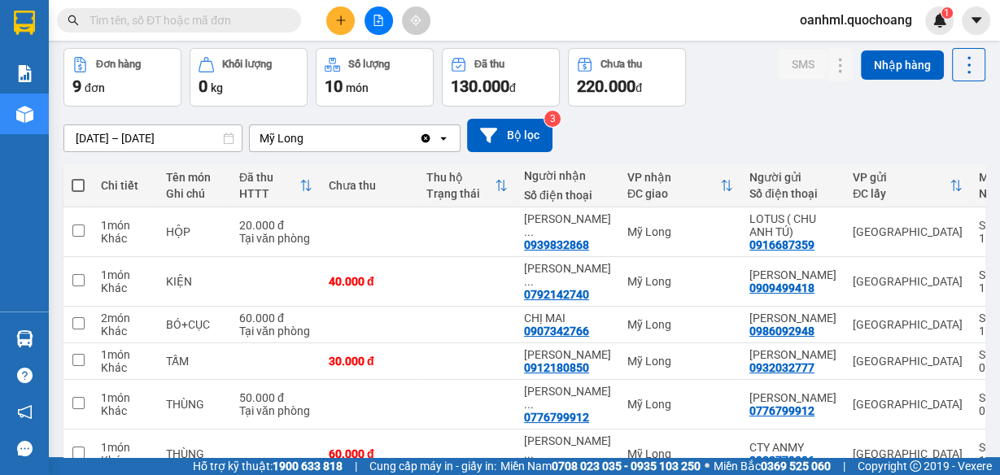
click at [265, 21] on input "text" at bounding box center [185, 20] width 192 height 18
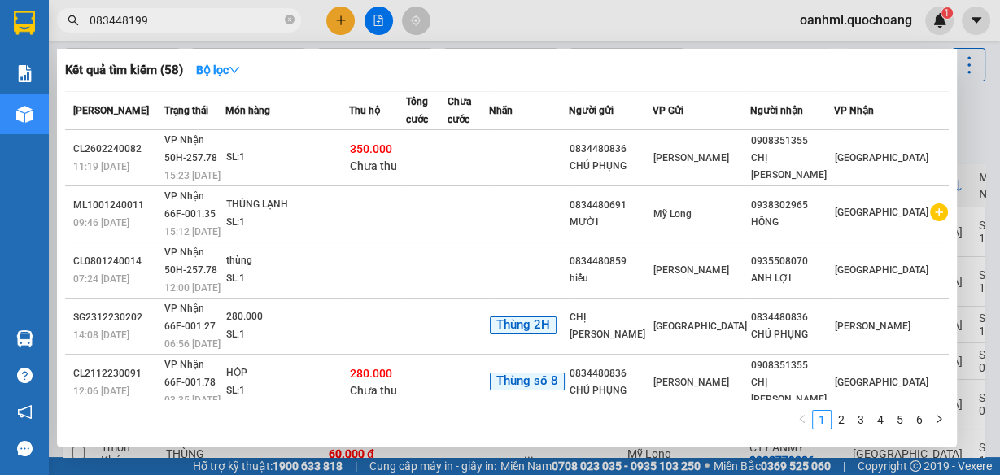
type input "0834481997"
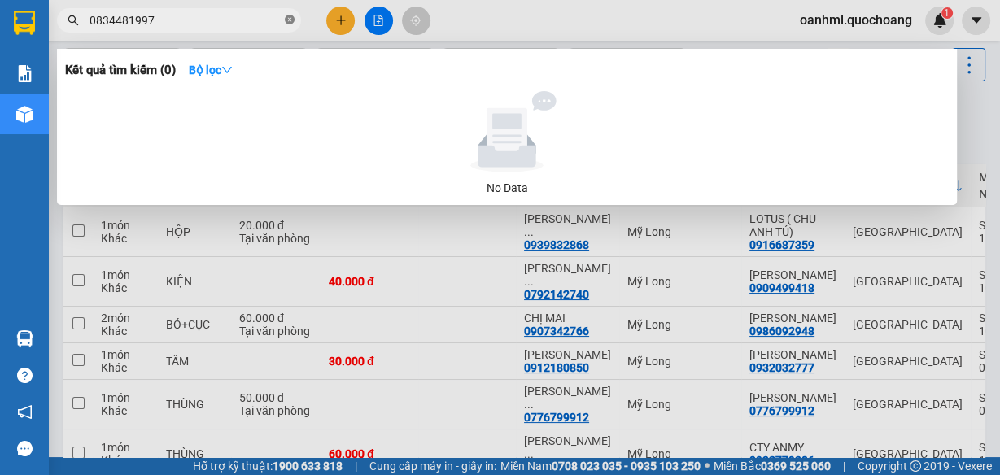
click at [292, 15] on icon "close-circle" at bounding box center [290, 20] width 10 height 10
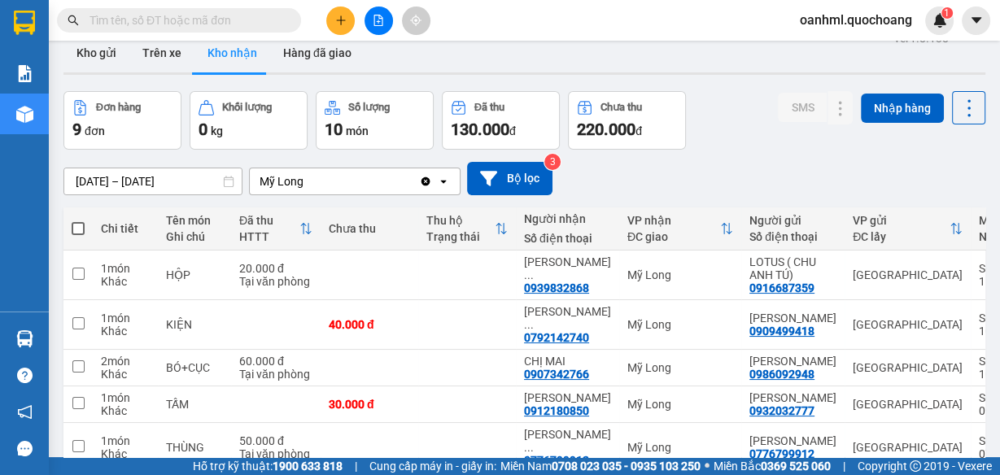
scroll to position [0, 0]
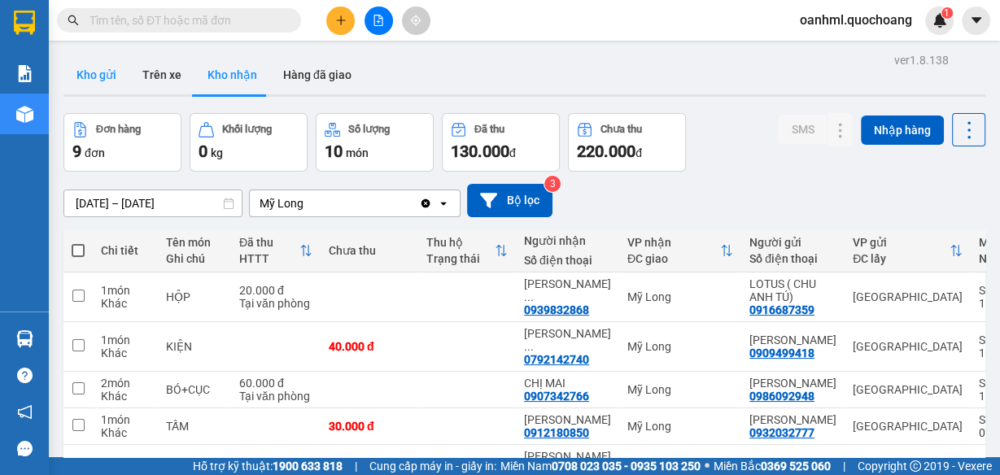
click at [95, 77] on button "Kho gửi" at bounding box center [96, 74] width 66 height 39
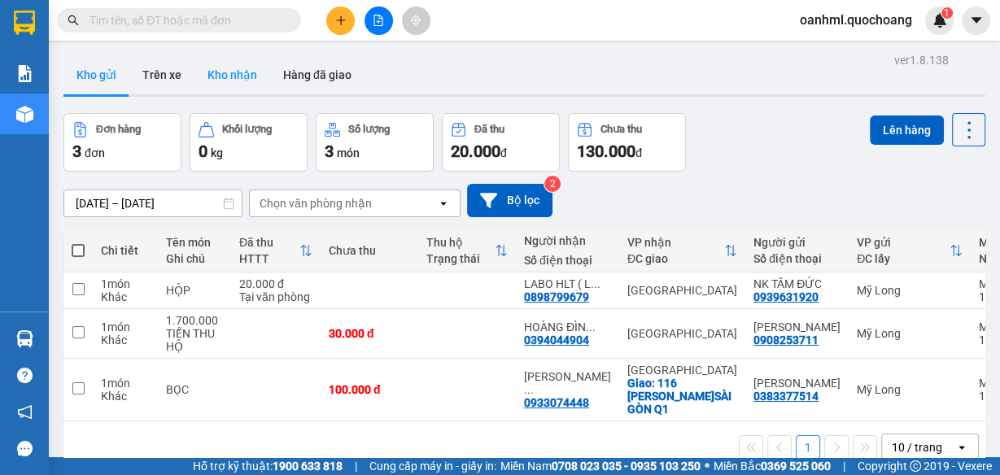
click at [224, 68] on button "Kho nhận" at bounding box center [232, 74] width 76 height 39
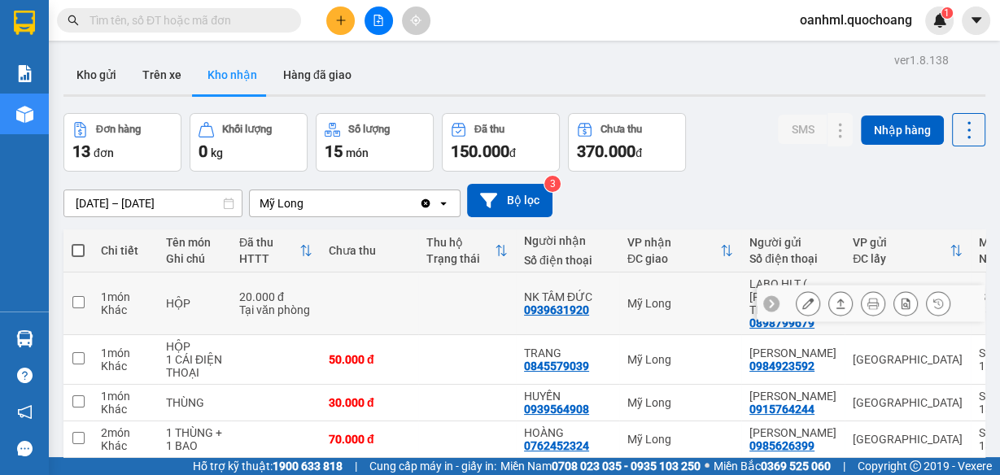
scroll to position [130, 0]
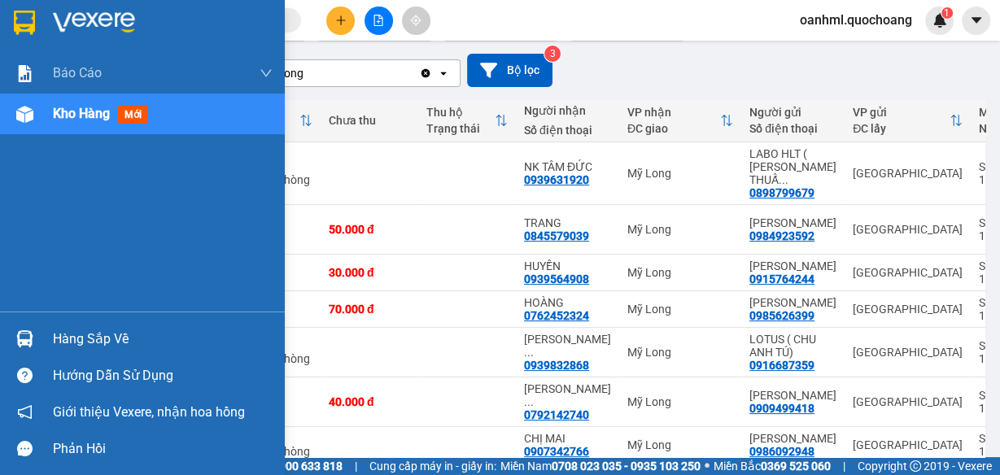
click at [72, 333] on div "Hàng sắp về" at bounding box center [163, 339] width 220 height 24
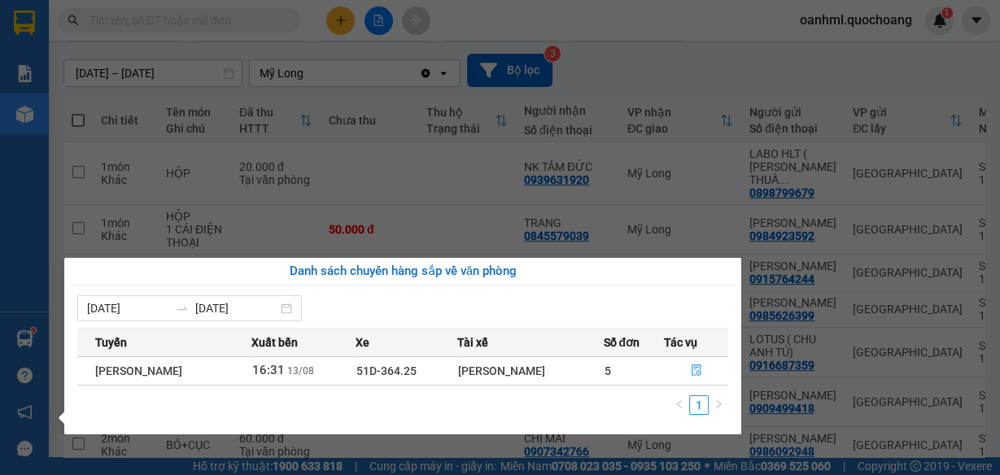
click at [21, 249] on div "Báo cáo Báo cáo dòng tiền (trạm) Doanh số tạo đơn theo VP gửi (trạm) Kho hàng m…" at bounding box center [24, 237] width 49 height 475
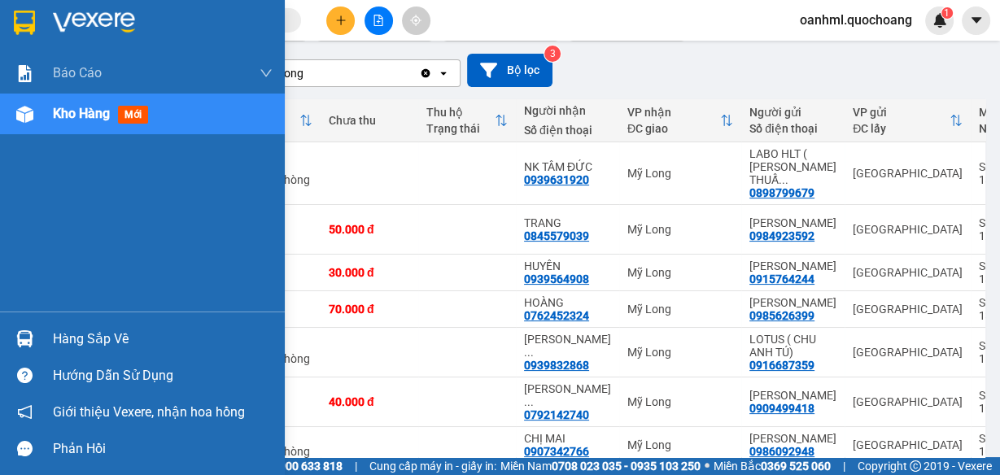
drag, startPoint x: 102, startPoint y: 334, endPoint x: 104, endPoint y: 318, distance: 16.4
click at [102, 334] on div "Hàng sắp về" at bounding box center [163, 339] width 220 height 24
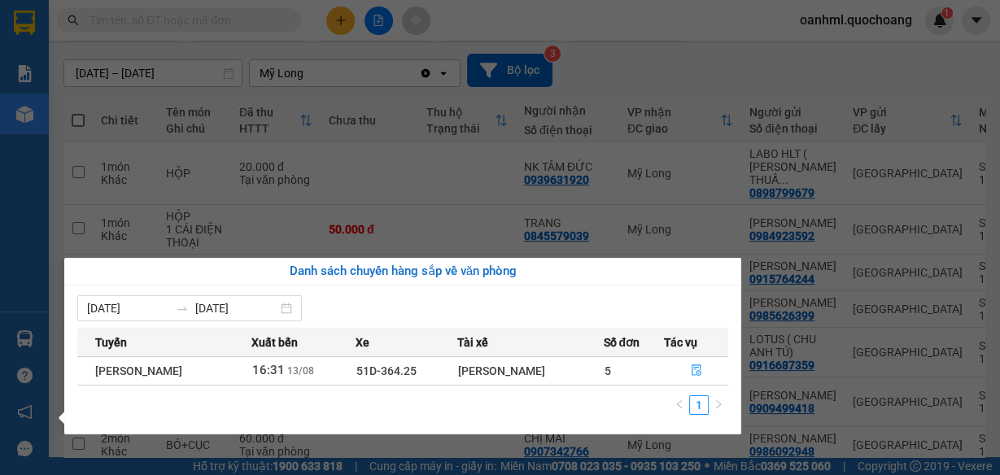
click at [703, 82] on section "Kết quả tìm kiếm ( 0 ) Bộ lọc No Data oanhml.quochoang 1 Báo cáo Báo cáo dòng t…" at bounding box center [500, 237] width 1000 height 475
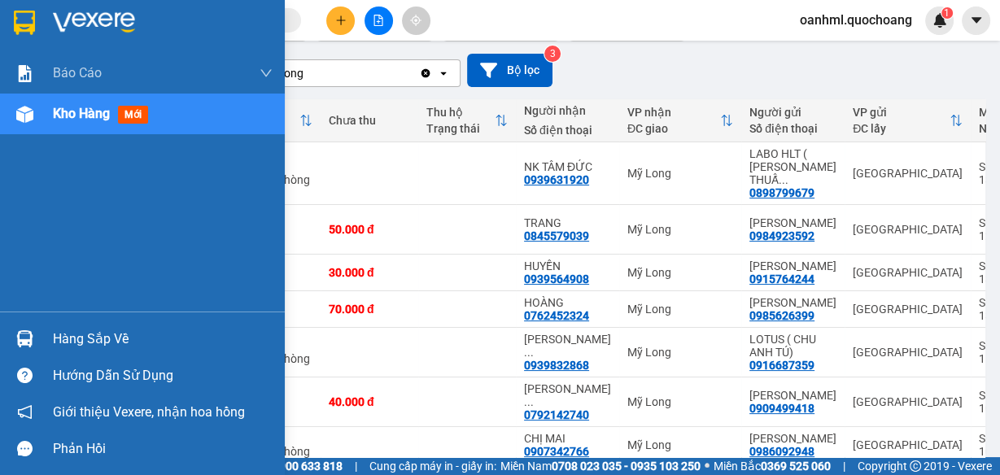
click at [77, 346] on div "Hàng sắp về" at bounding box center [163, 339] width 220 height 24
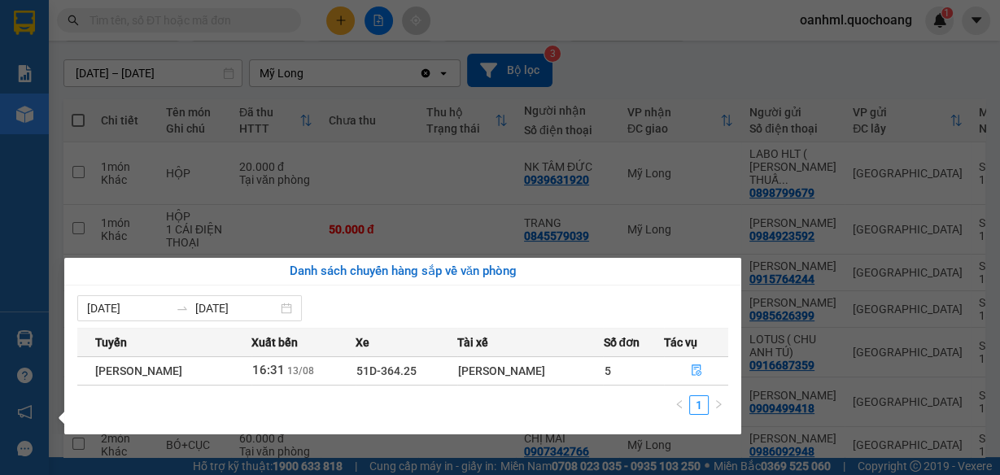
click at [669, 88] on section "Kết quả tìm kiếm ( 0 ) Bộ lọc No Data oanhml.quochoang 1 Báo cáo Báo cáo dòng t…" at bounding box center [500, 237] width 1000 height 475
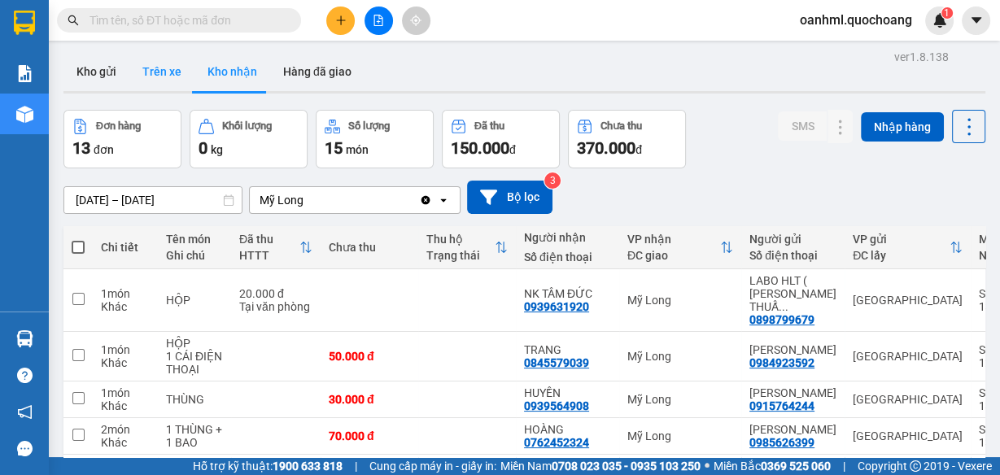
scroll to position [0, 0]
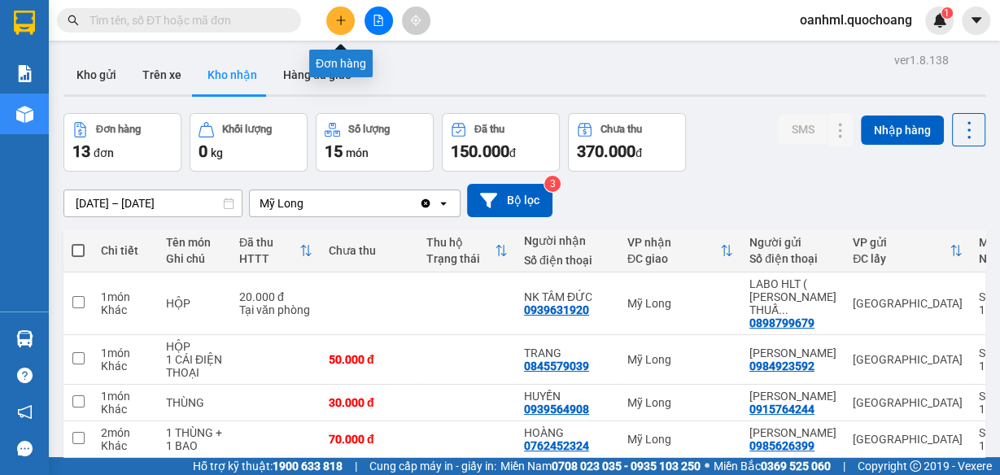
click at [331, 18] on button at bounding box center [340, 21] width 28 height 28
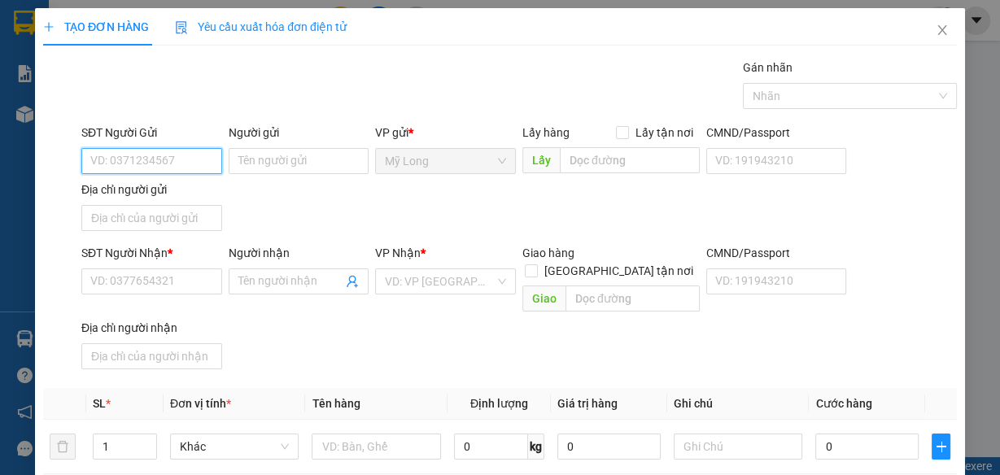
click at [176, 158] on input "SĐT Người Gửi" at bounding box center [151, 161] width 141 height 26
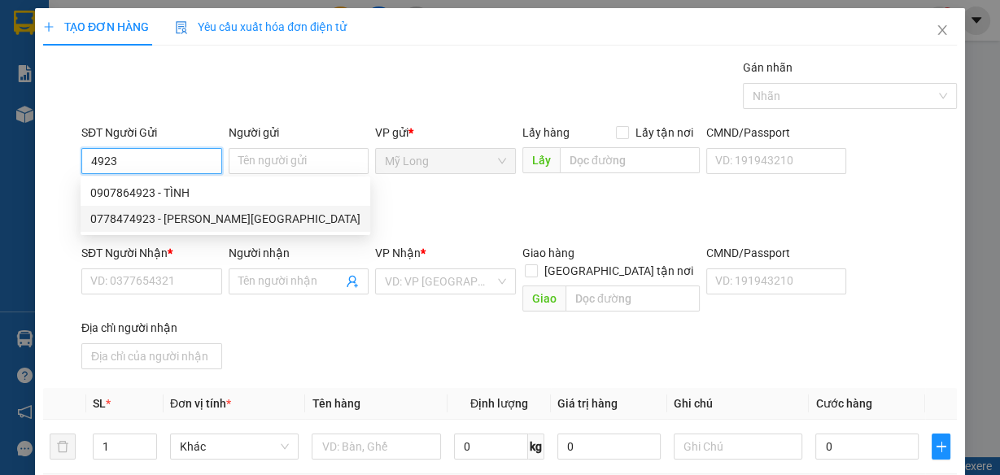
click at [177, 220] on div "0778474923 - [PERSON_NAME][GEOGRAPHIC_DATA]" at bounding box center [225, 219] width 270 height 18
type input "0778474923"
type input "[PERSON_NAME]"
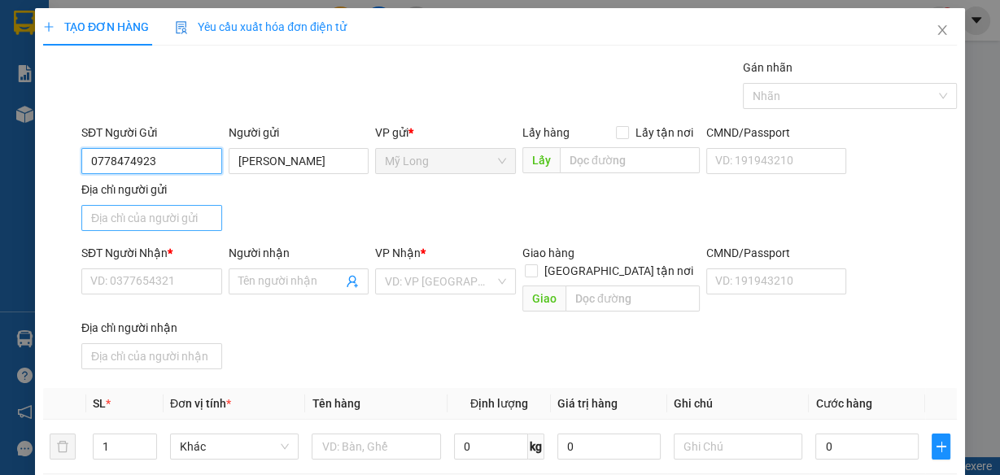
type input "0778474923"
click at [146, 217] on input "Địa chỉ người gửi" at bounding box center [151, 218] width 141 height 26
type input "ẤP 1, [GEOGRAPHIC_DATA], [GEOGRAPHIC_DATA]"
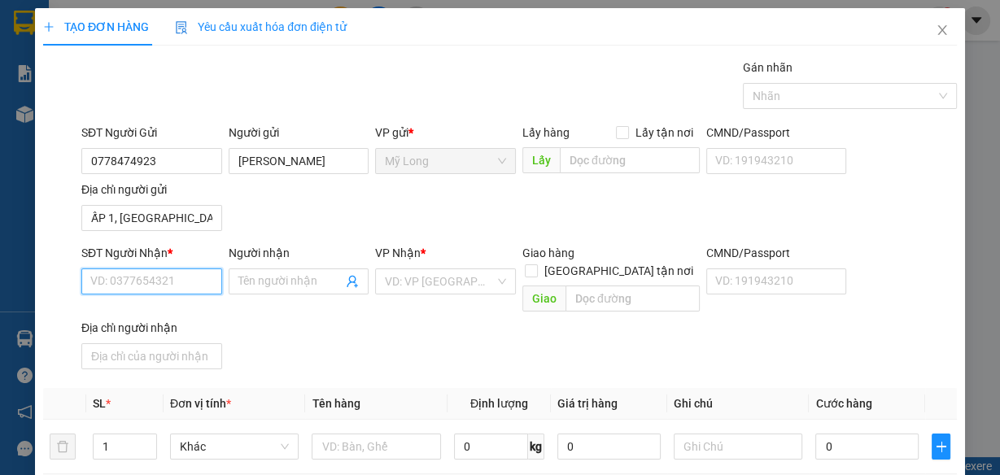
click at [200, 277] on input "SĐT Người Nhận *" at bounding box center [151, 281] width 141 height 26
type input "0972258551"
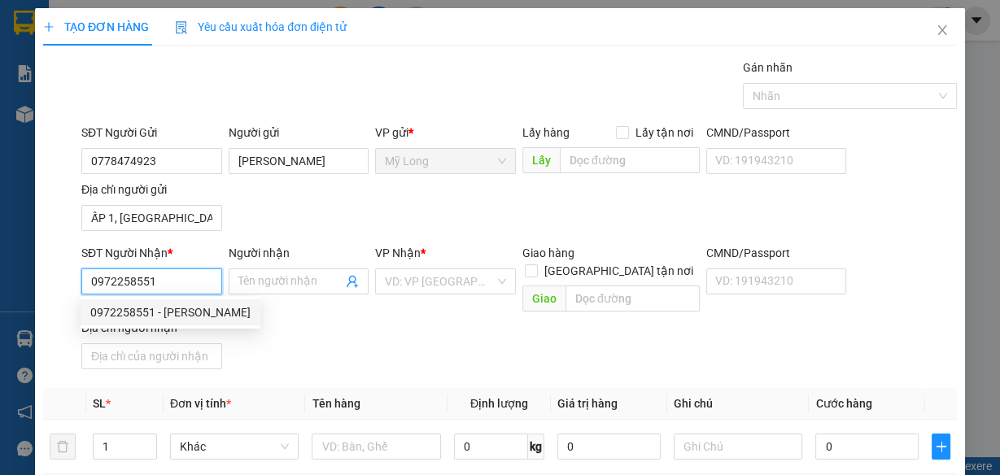
click at [199, 313] on div "0972258551 - [PERSON_NAME]" at bounding box center [170, 312] width 160 height 18
type input "[PERSON_NAME]"
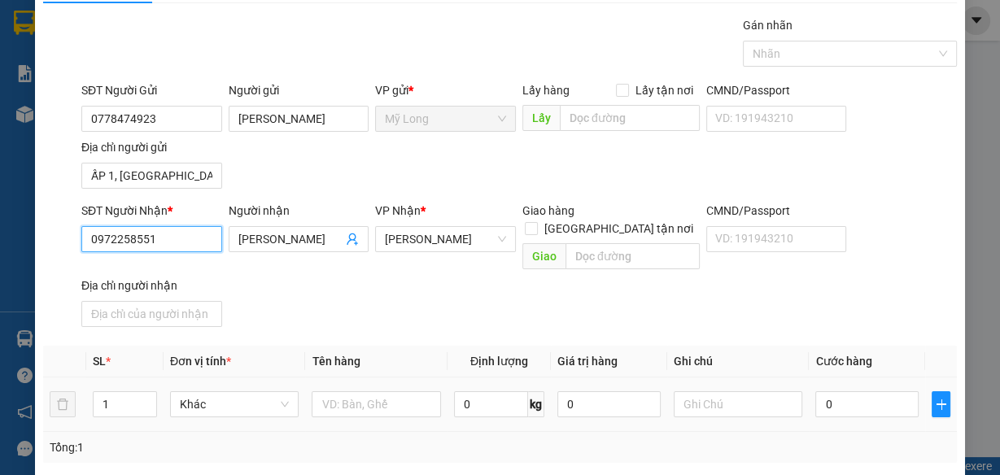
scroll to position [65, 0]
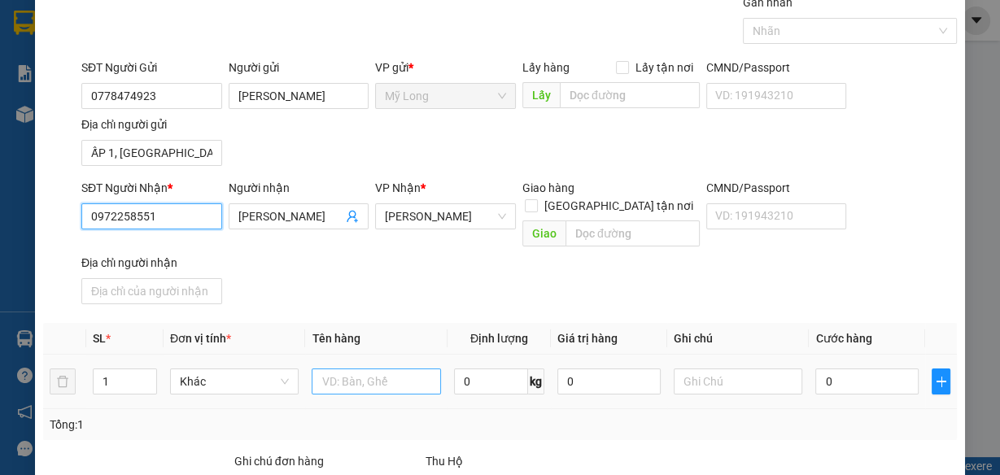
type input "0972258551"
click at [384, 369] on input "text" at bounding box center [376, 382] width 129 height 26
type input "HỘP"
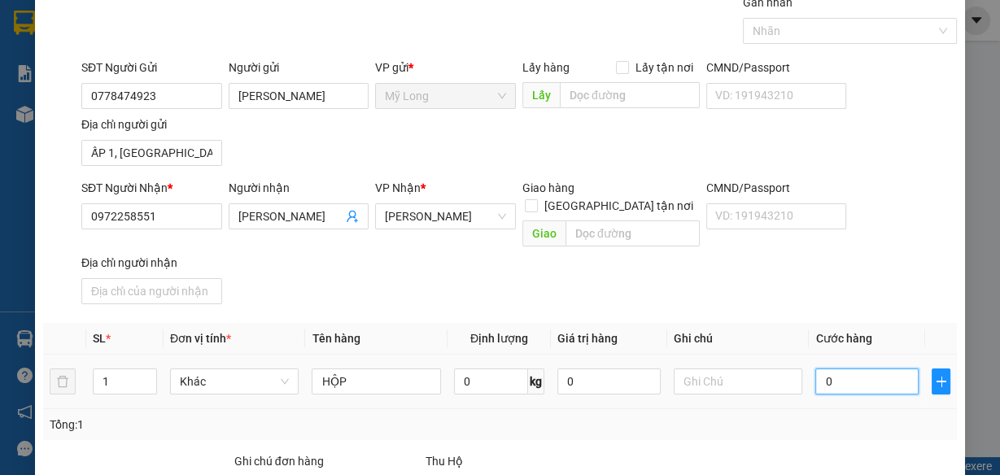
click at [864, 369] on input "0" at bounding box center [866, 382] width 103 height 26
type input "2"
type input "20"
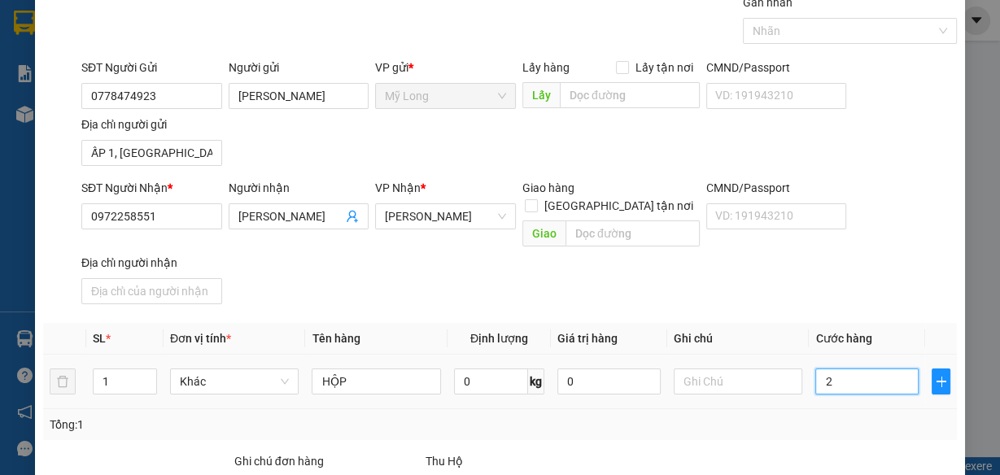
type input "20"
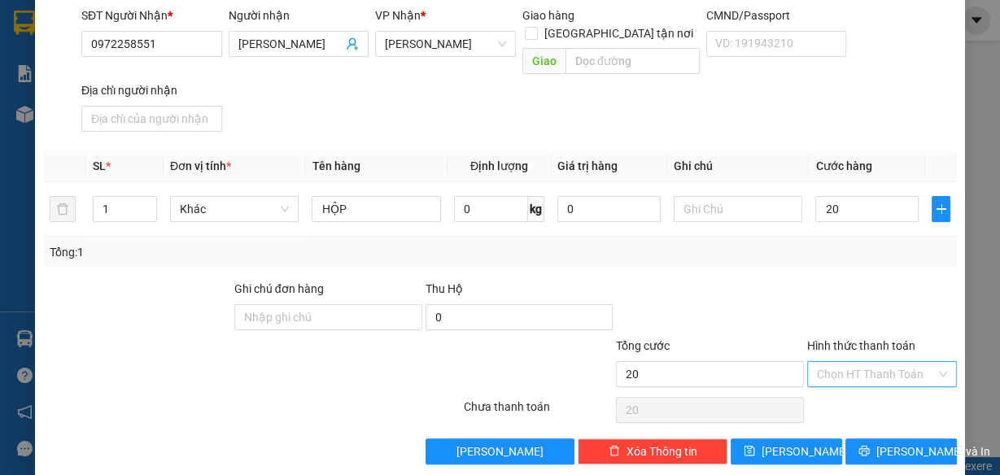
type input "20.000"
click at [859, 362] on input "Hình thức thanh toán" at bounding box center [876, 374] width 119 height 24
drag, startPoint x: 853, startPoint y: 383, endPoint x: 863, endPoint y: 390, distance: 12.9
click at [853, 382] on div "Tại văn phòng" at bounding box center [873, 385] width 129 height 18
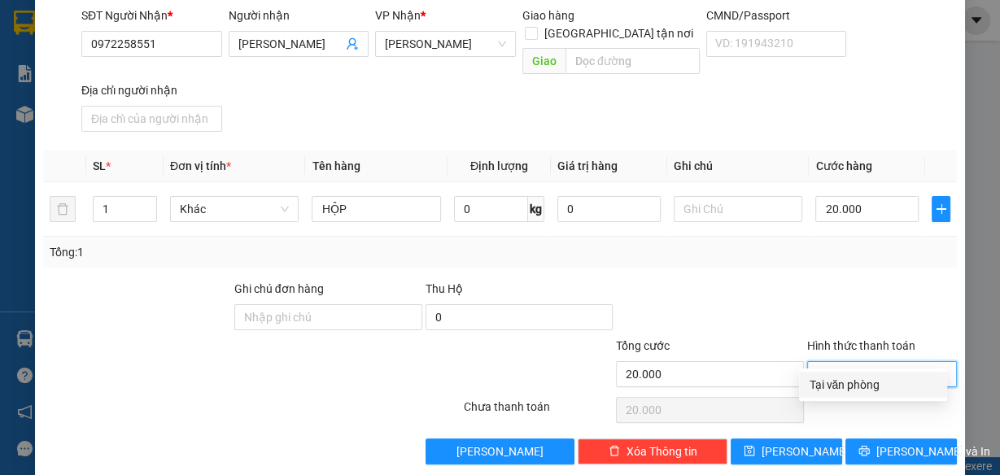
type input "0"
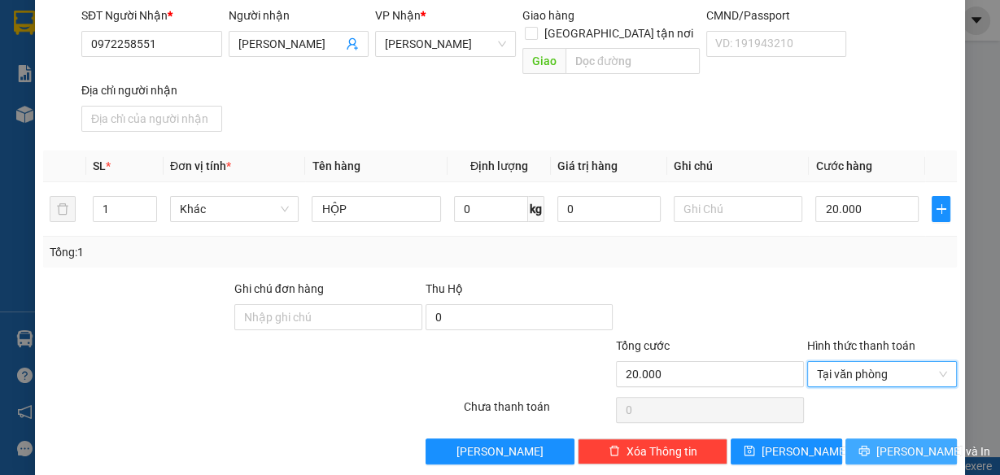
click at [853, 438] on button "[PERSON_NAME] và In" at bounding box center [900, 451] width 111 height 26
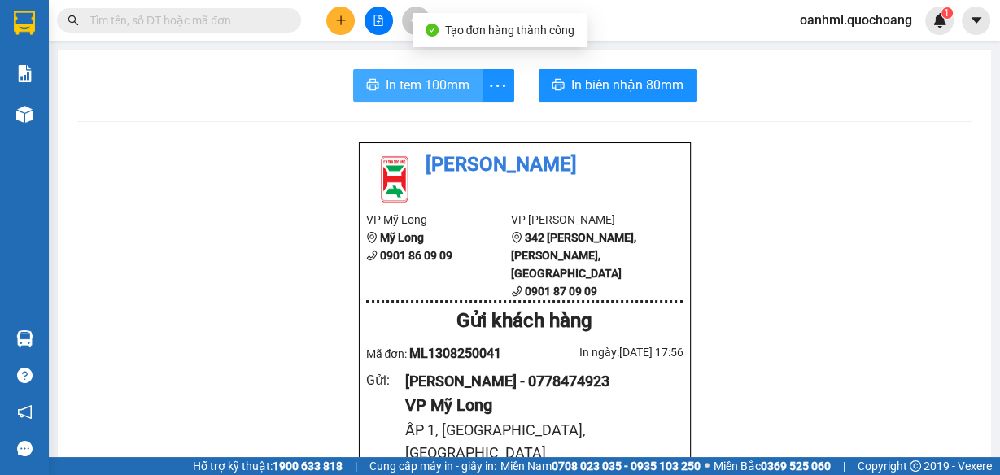
click at [413, 86] on span "In tem 100mm" at bounding box center [428, 85] width 84 height 20
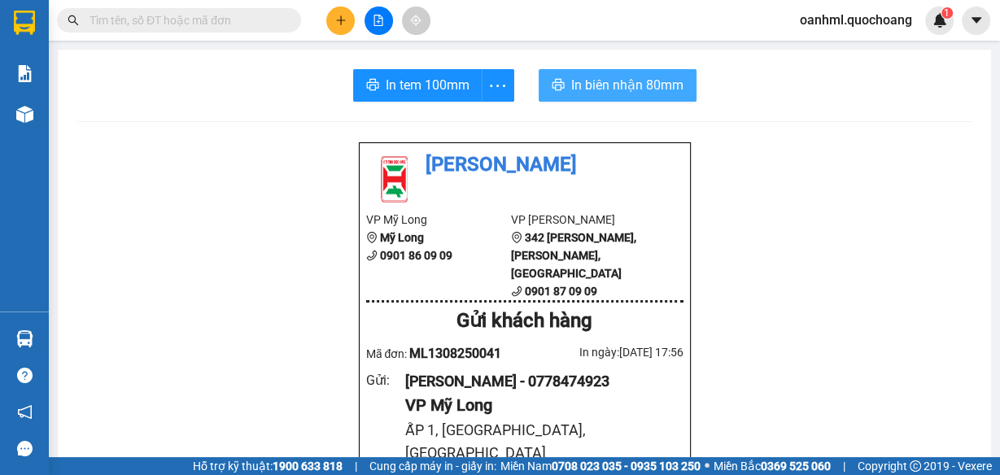
click at [633, 86] on span "In biên nhận 80mm" at bounding box center [627, 85] width 112 height 20
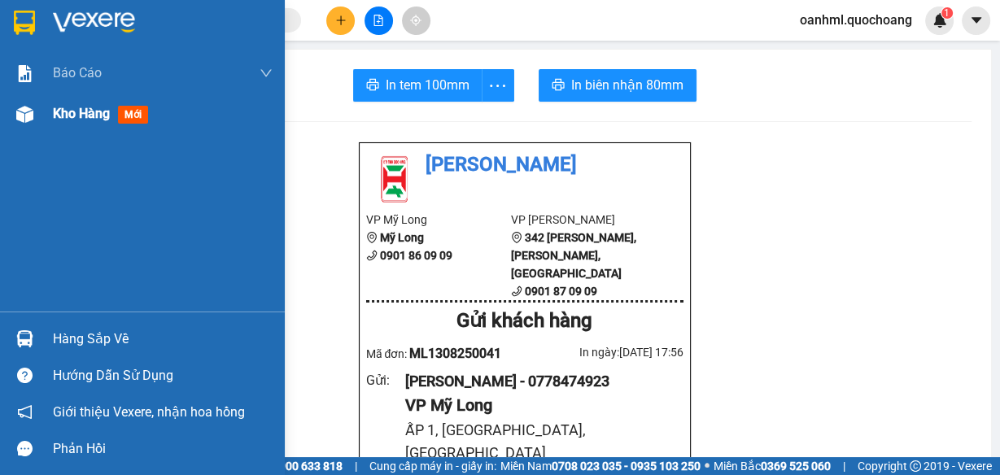
click at [90, 120] on span "Kho hàng" at bounding box center [81, 113] width 57 height 15
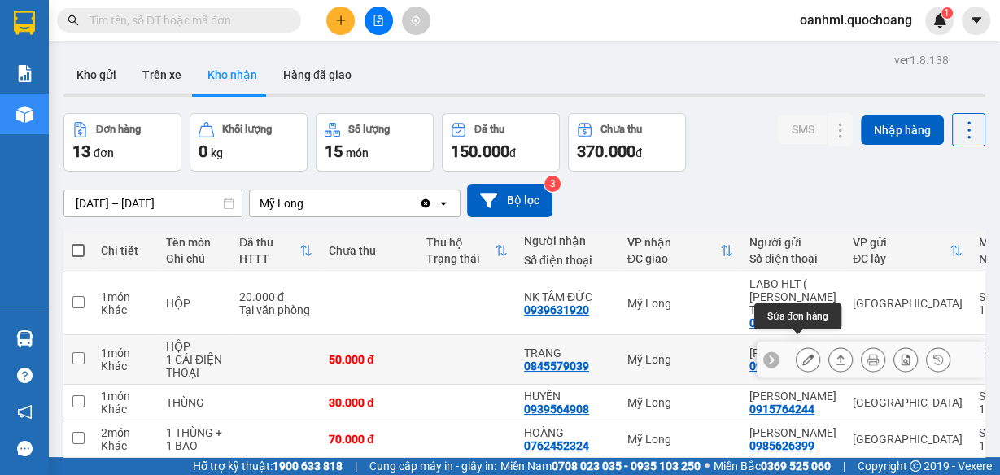
click at [802, 354] on icon at bounding box center [807, 359] width 11 height 11
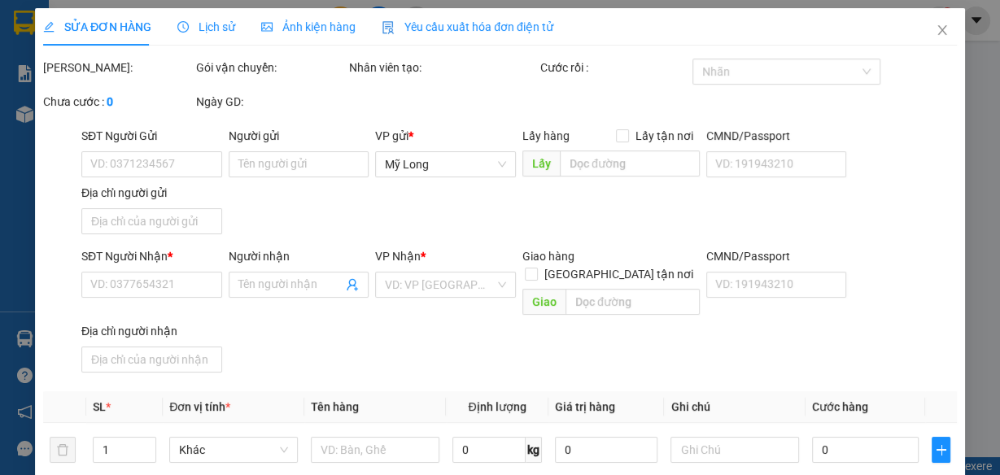
type input "0984923592"
type input "[PERSON_NAME]"
type input "627 ÂU CƠ QUẬN [GEOGRAPHIC_DATA]"
type input "0845579039"
type input "TRANG"
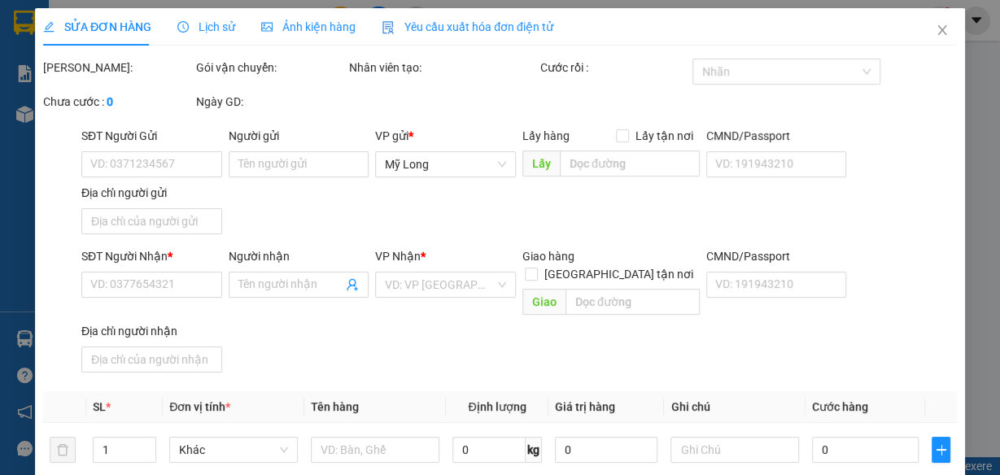
type input "50.000"
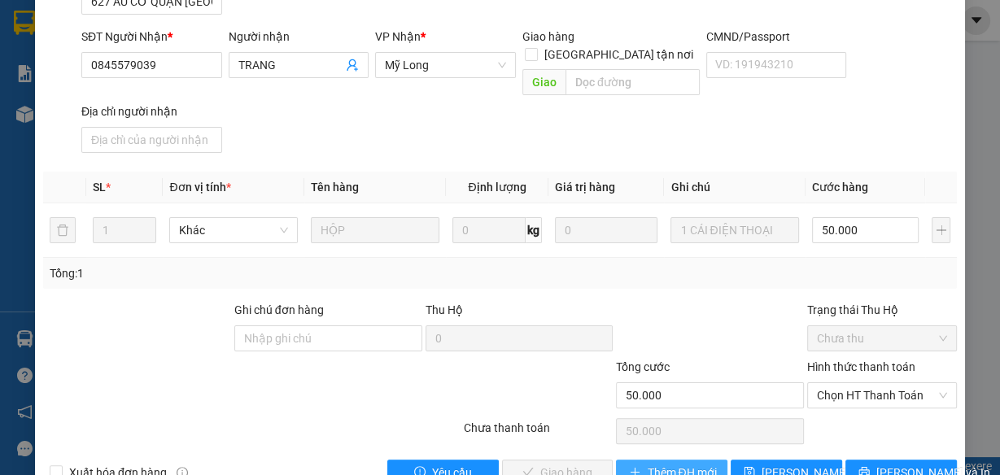
scroll to position [259, 0]
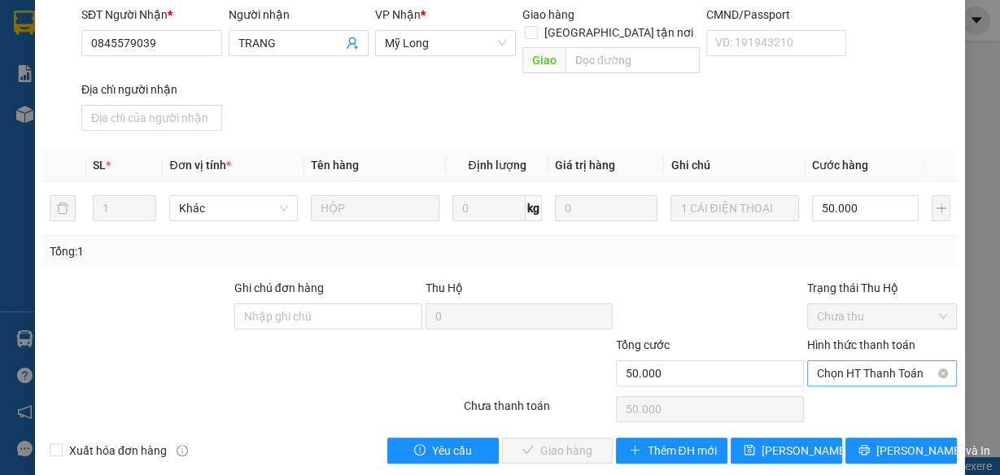
click at [817, 361] on span "Chọn HT Thanh Toán" at bounding box center [882, 373] width 130 height 24
click at [822, 385] on div "Tại văn phòng" at bounding box center [873, 386] width 129 height 18
type input "0"
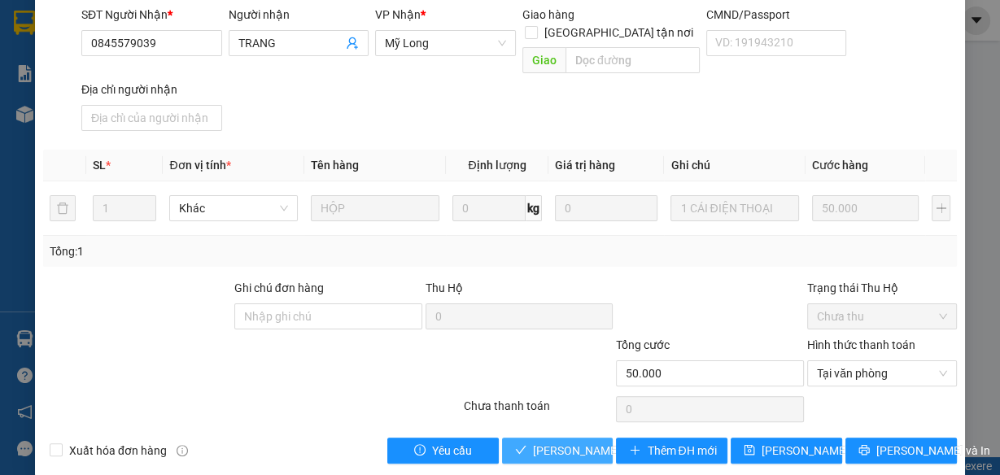
click at [590, 442] on span "[PERSON_NAME] và Giao hàng" at bounding box center [611, 451] width 156 height 18
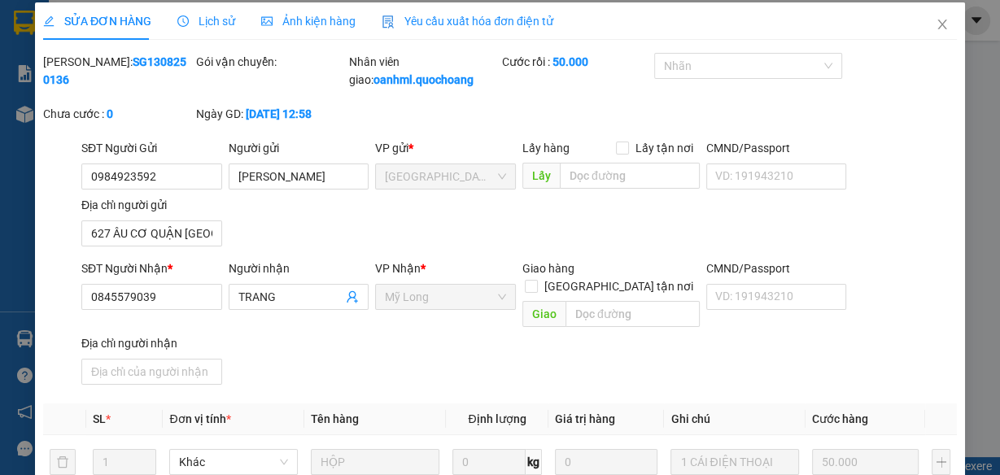
scroll to position [0, 0]
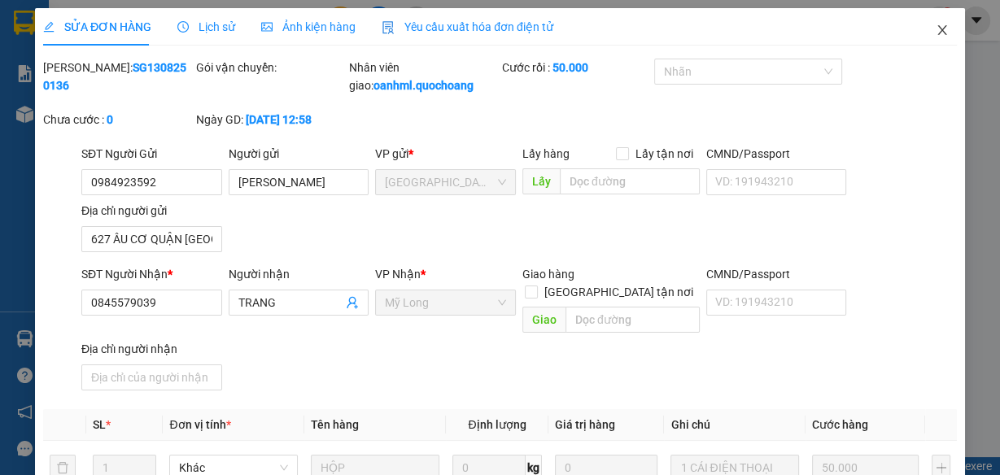
click at [935, 32] on icon "close" at bounding box center [941, 30] width 13 height 13
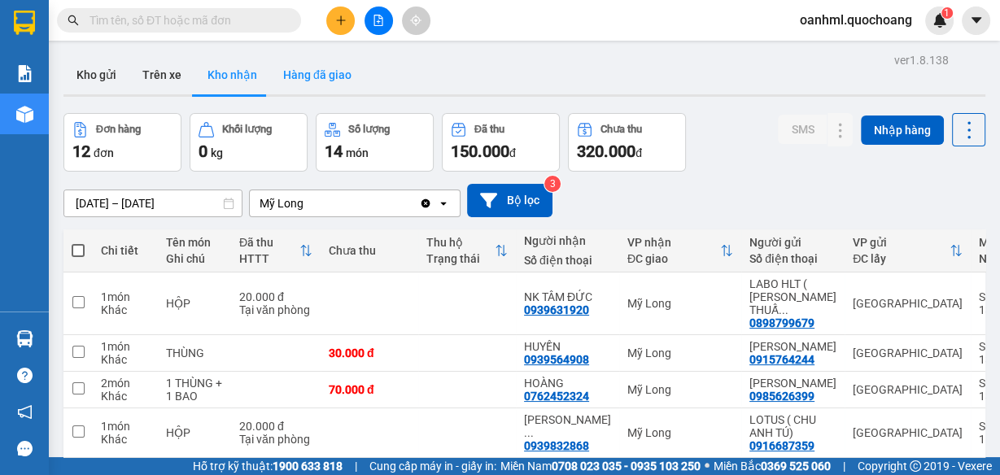
click at [308, 63] on button "Hàng đã giao" at bounding box center [317, 74] width 94 height 39
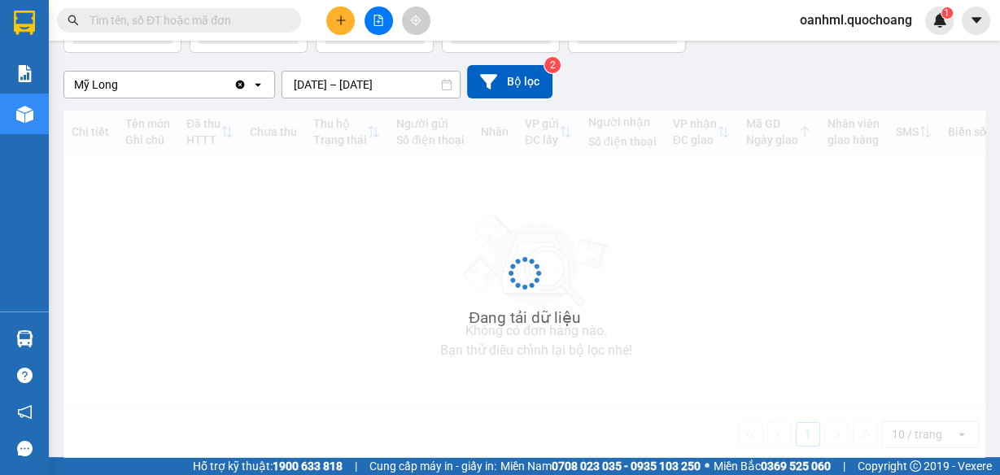
scroll to position [140, 0]
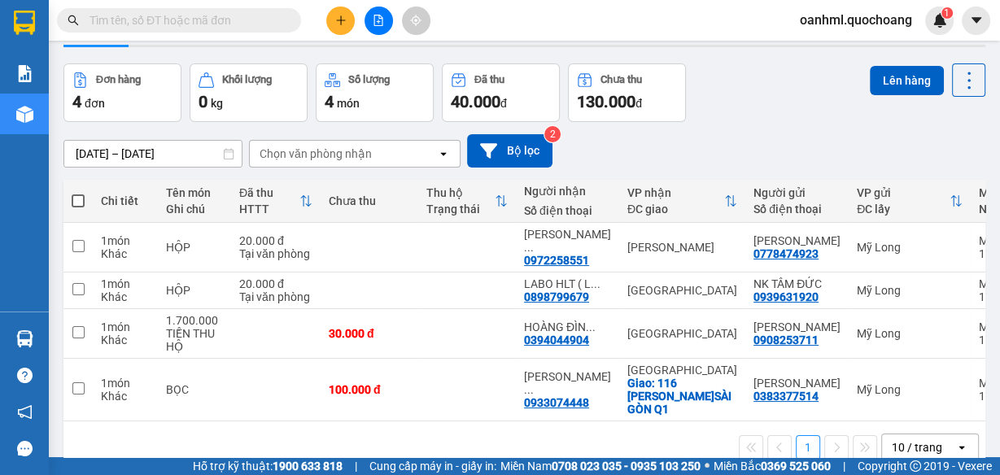
scroll to position [52, 0]
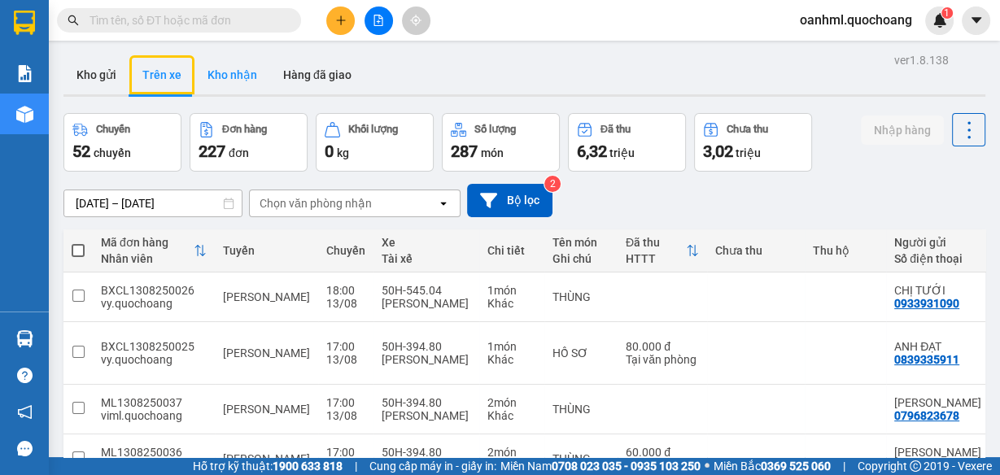
click at [216, 74] on button "Kho nhận" at bounding box center [232, 74] width 76 height 39
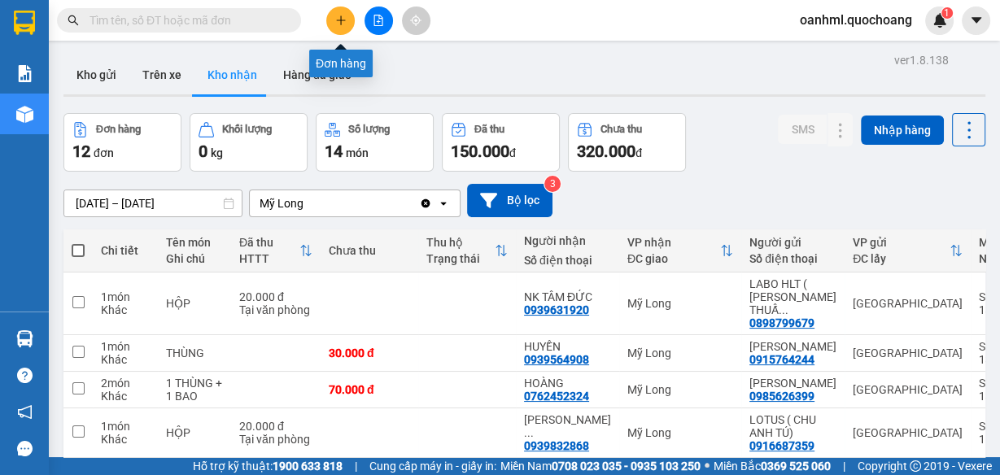
click at [342, 19] on icon "plus" at bounding box center [340, 20] width 11 height 11
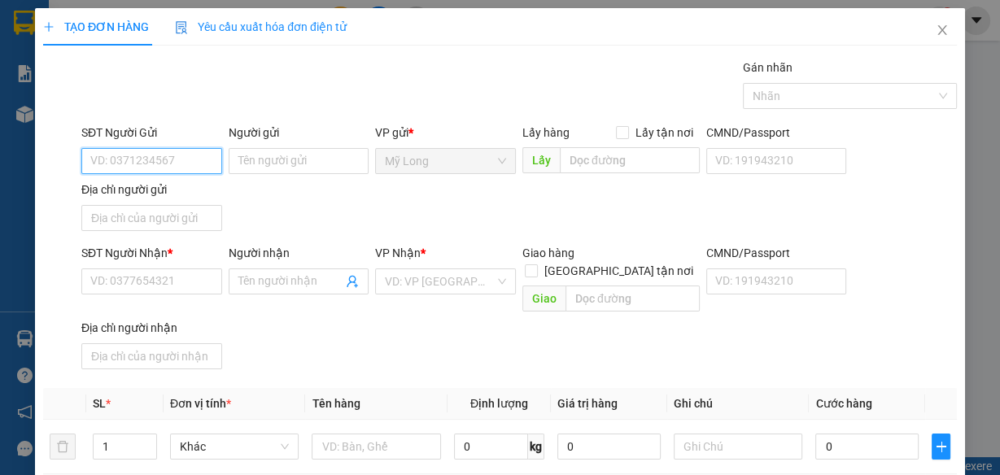
click at [185, 156] on input "SĐT Người Gửi" at bounding box center [151, 161] width 141 height 26
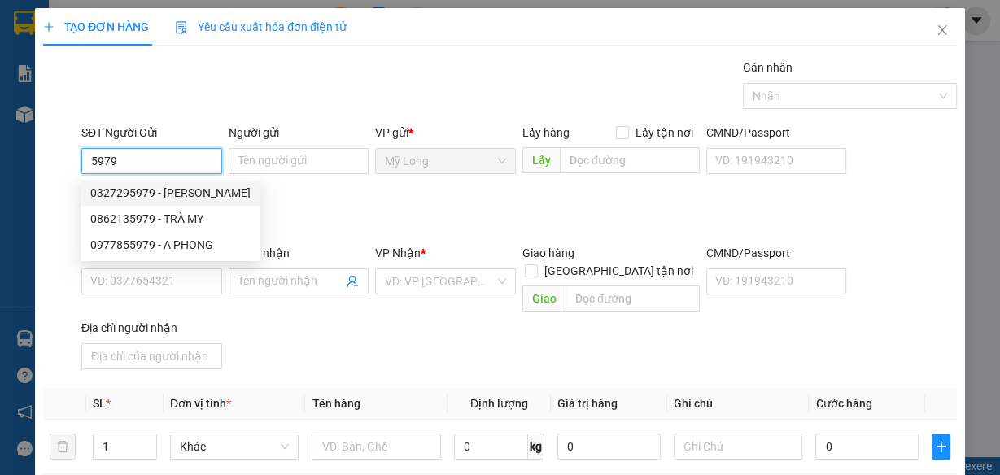
drag, startPoint x: 190, startPoint y: 186, endPoint x: 182, endPoint y: 177, distance: 12.7
click at [190, 185] on div "0327295979 - [PERSON_NAME]" at bounding box center [170, 193] width 160 height 18
type input "0327295979"
type input "[PERSON_NAME]"
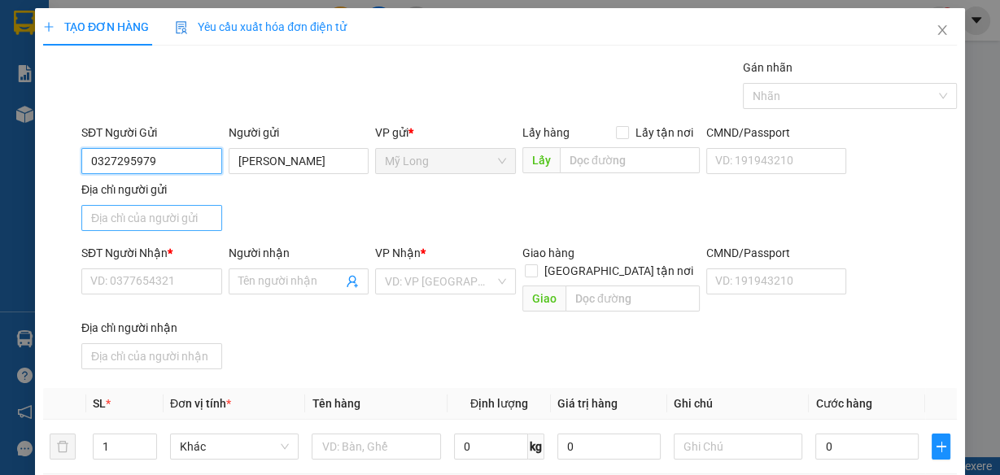
type input "0327295979"
click at [198, 210] on input "Địa chỉ người gửi" at bounding box center [151, 218] width 141 height 26
type input "ẤP 1, [GEOGRAPHIC_DATA], [GEOGRAPHIC_DATA]"
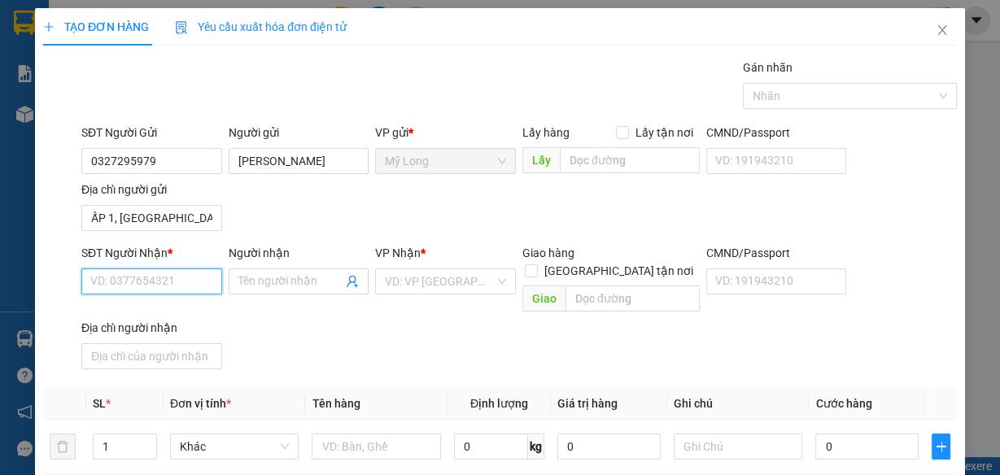
click at [195, 273] on input "SĐT Người Nhận *" at bounding box center [151, 281] width 141 height 26
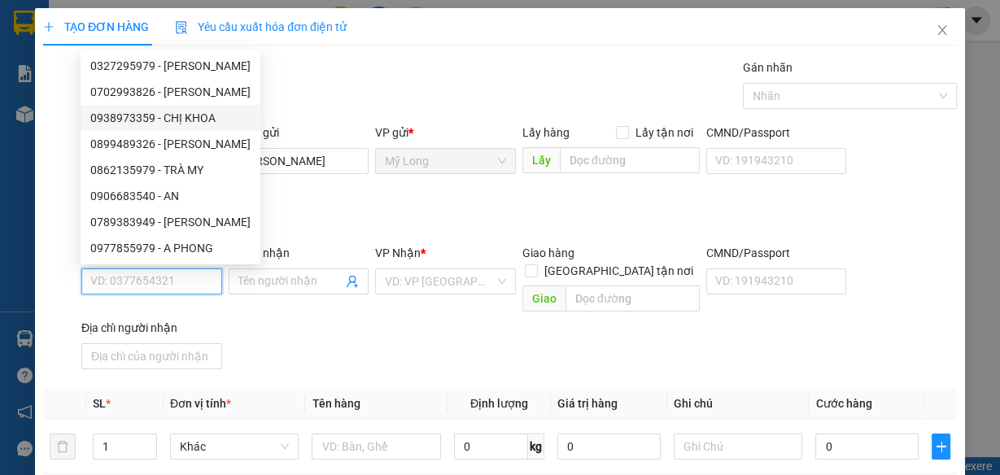
click at [196, 119] on div "0938973359 - CHỊ KHOA" at bounding box center [170, 118] width 160 height 18
type input "0938973359"
type input "CHỊ KHOA"
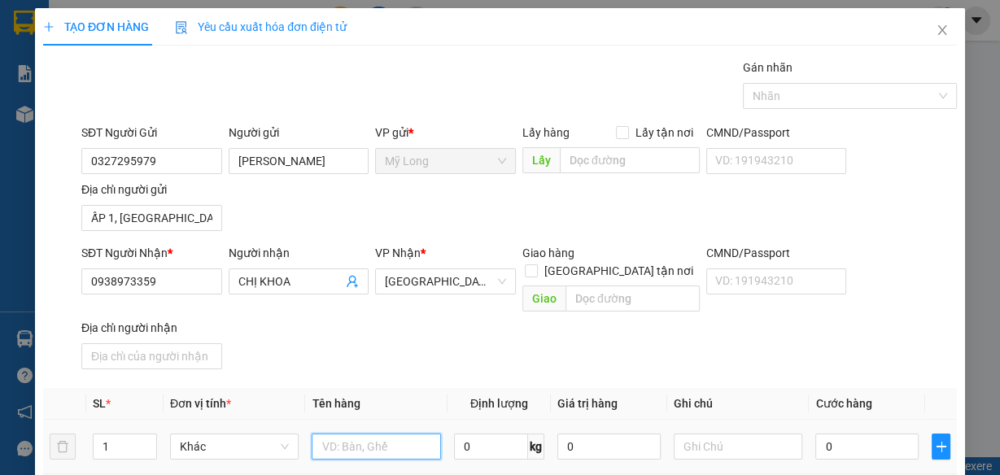
click at [360, 434] on input "text" at bounding box center [376, 447] width 129 height 26
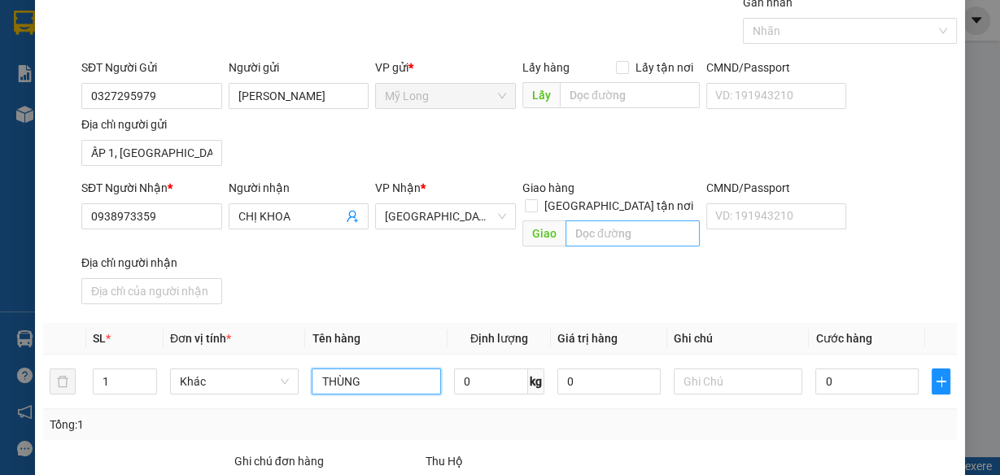
type input "THÙNG"
click at [598, 221] on input "text" at bounding box center [632, 233] width 134 height 26
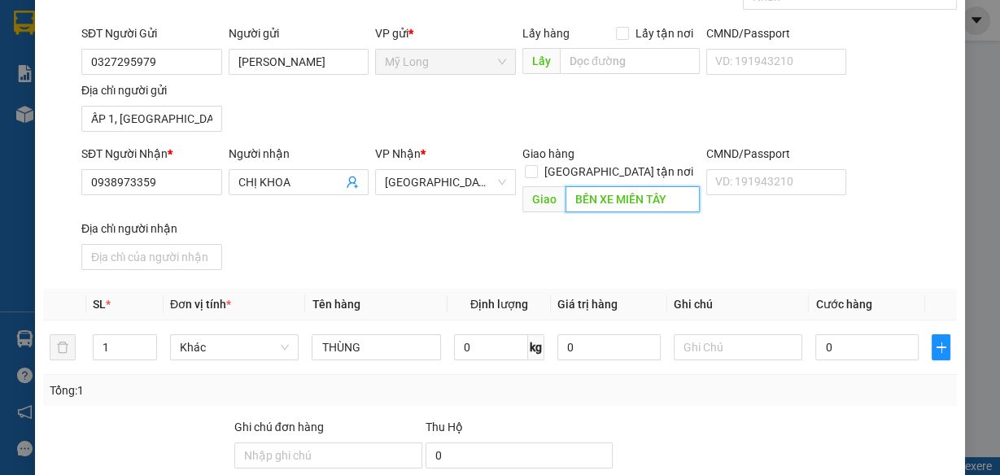
scroll to position [130, 0]
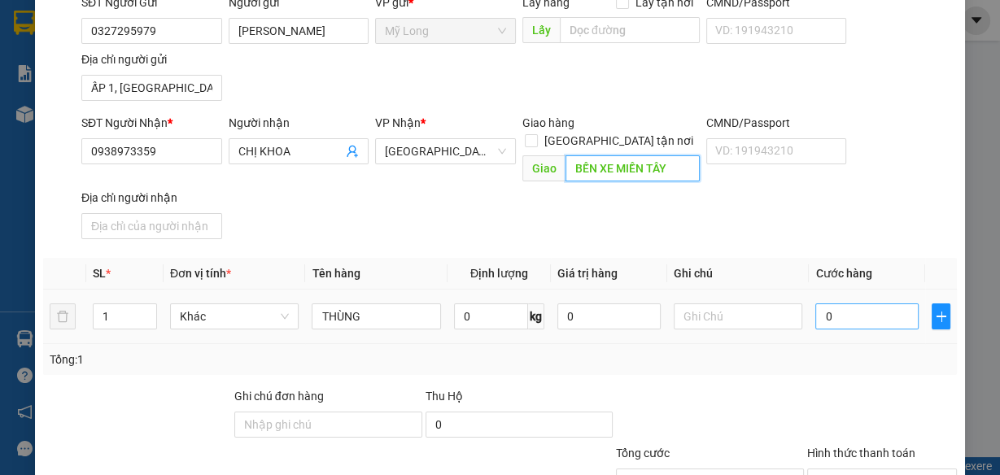
type input "BẾN XE MIỀN TÂY"
click at [886, 303] on input "0" at bounding box center [866, 316] width 103 height 26
type input "4"
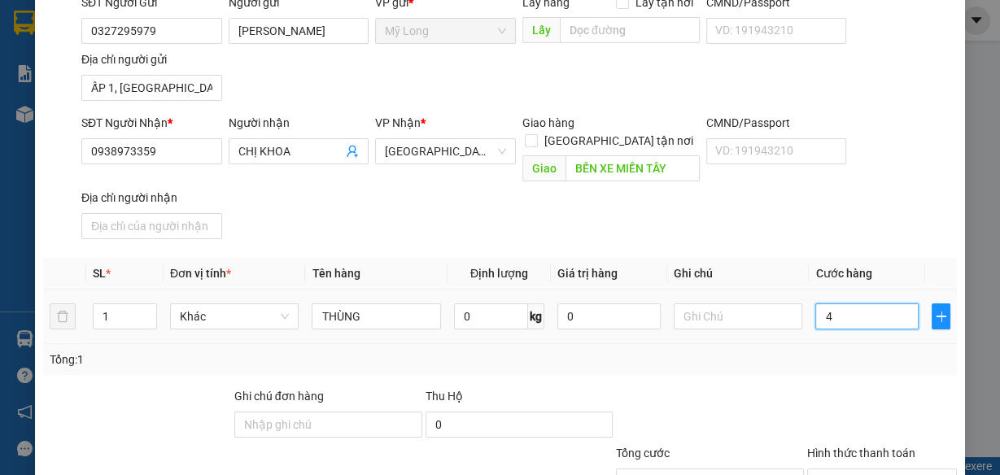
type input "40"
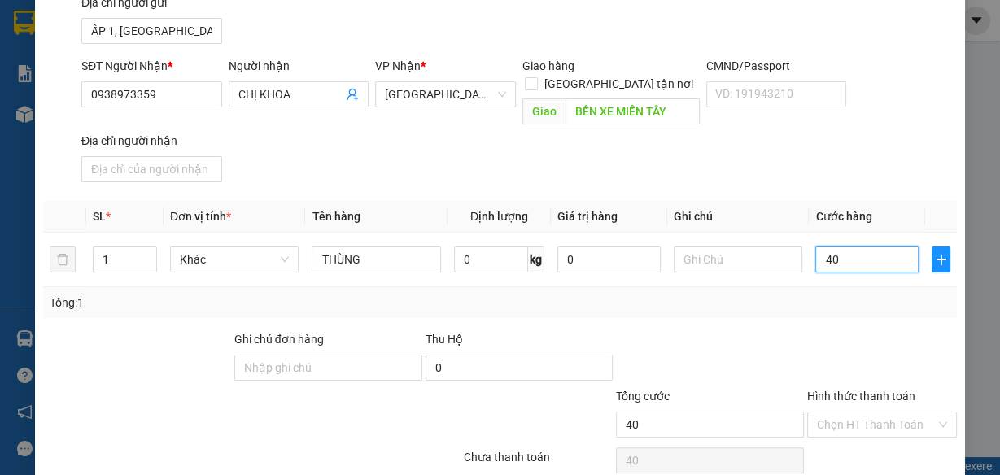
scroll to position [238, 0]
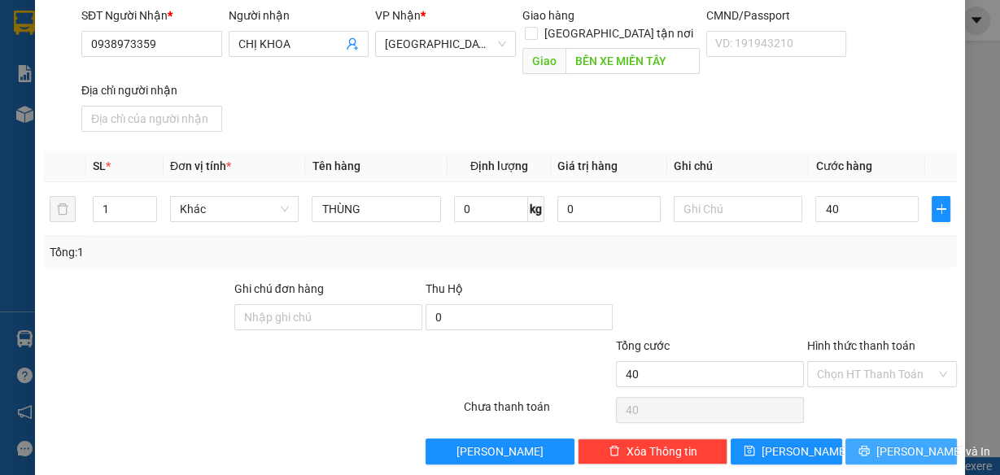
type input "40.000"
click at [902, 443] on span "[PERSON_NAME] và In" at bounding box center [933, 452] width 114 height 18
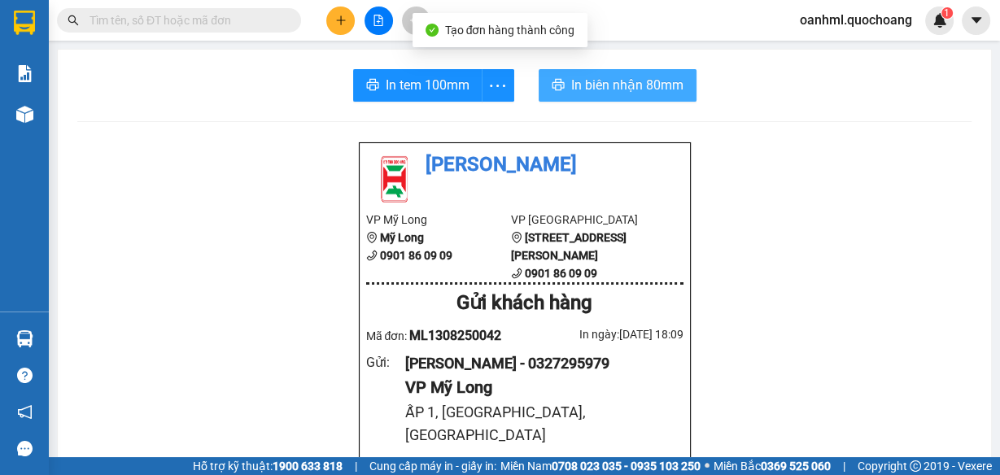
click at [604, 85] on span "In biên nhận 80mm" at bounding box center [627, 85] width 112 height 20
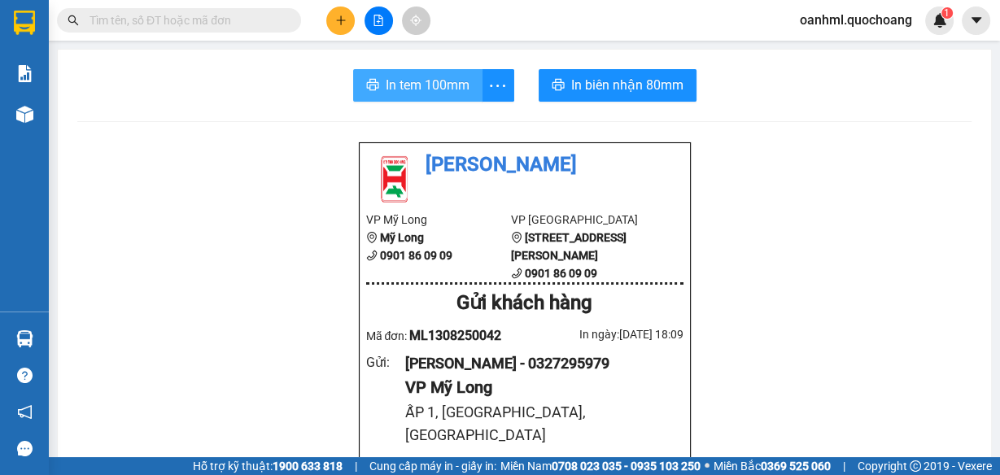
click at [436, 80] on span "In tem 100mm" at bounding box center [428, 85] width 84 height 20
click at [402, 80] on span "In tem 100mm" at bounding box center [428, 85] width 84 height 20
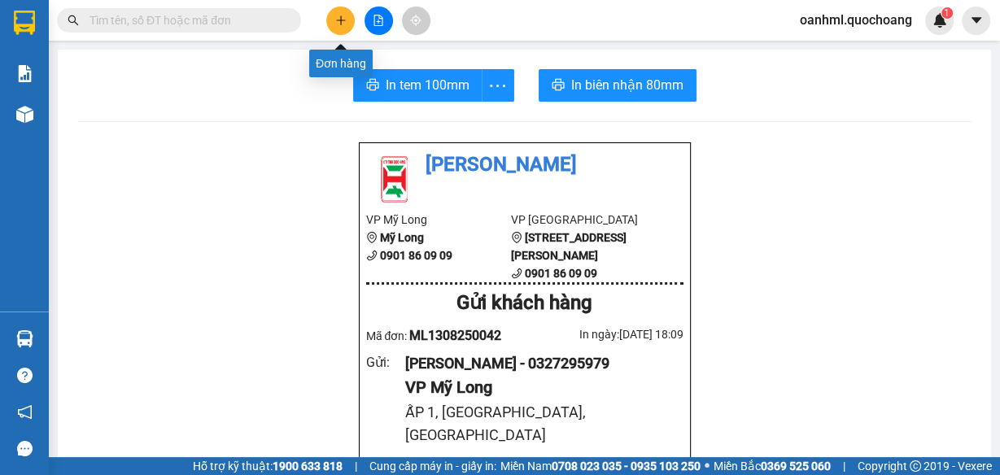
click at [339, 15] on icon "plus" at bounding box center [340, 20] width 11 height 11
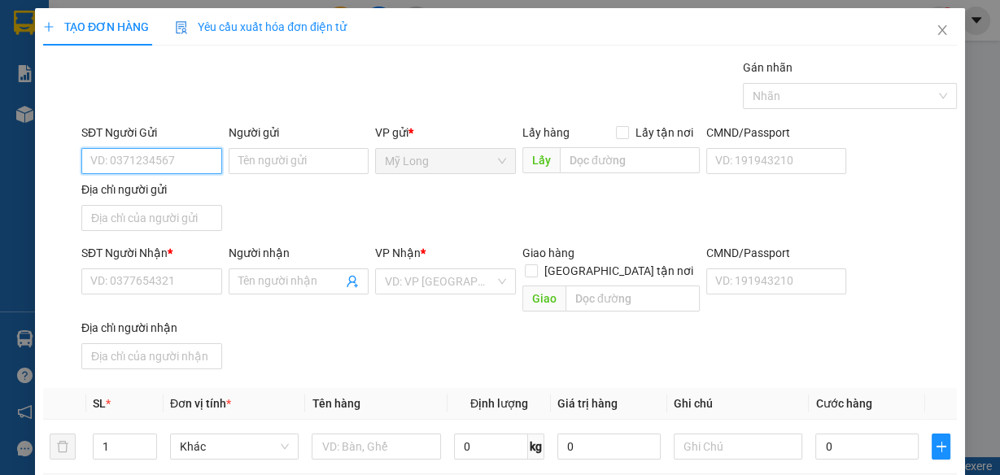
click at [125, 156] on input "SĐT Người Gửi" at bounding box center [151, 161] width 141 height 26
click at [203, 188] on div "0939411138 - NK TOÀN TÂM" at bounding box center [163, 193] width 146 height 18
type input "0939411138"
type input "NK TOÀN TÂM"
type input "0939411138"
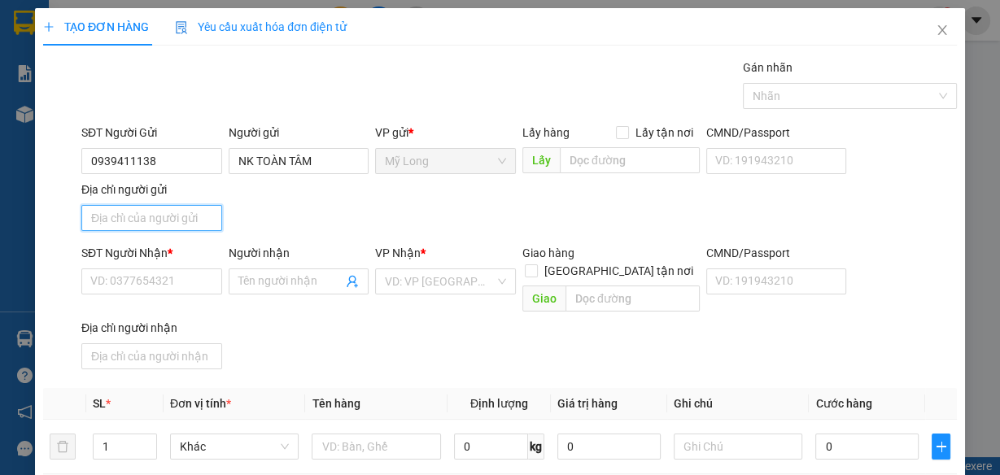
click at [192, 216] on input "Địa chỉ người gửi" at bounding box center [151, 218] width 141 height 26
type input "A"
type input "Â"
type input "ẤP 4 BÌNH HÀNG [GEOGRAPHIC_DATA]"
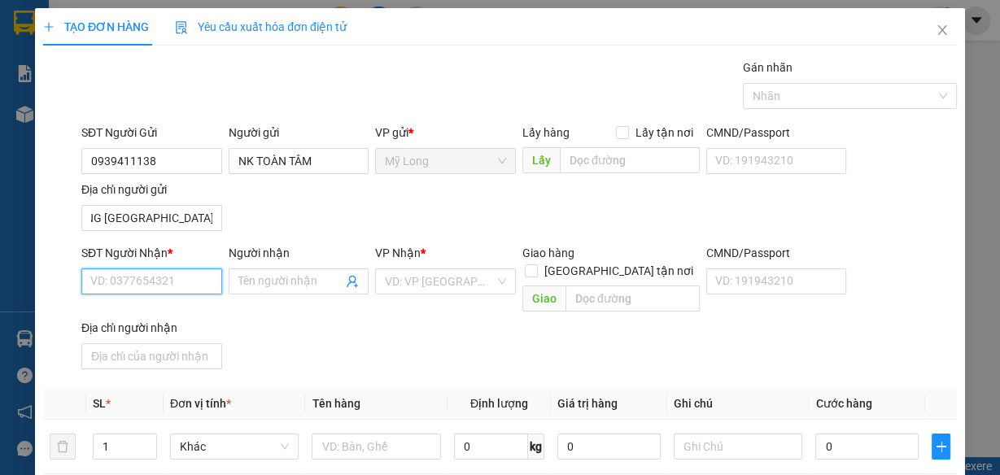
click at [186, 277] on input "SĐT Người Nhận *" at bounding box center [151, 281] width 141 height 26
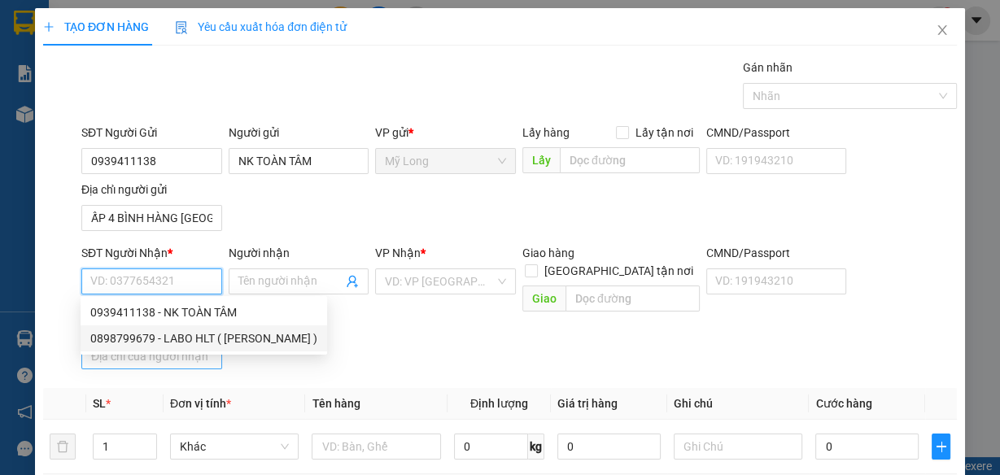
click at [186, 333] on div "0898799679 - LABO HLT ( [PERSON_NAME] )" at bounding box center [203, 338] width 227 height 18
type input "0898799679"
type input "LABO HLT ( [PERSON_NAME] )"
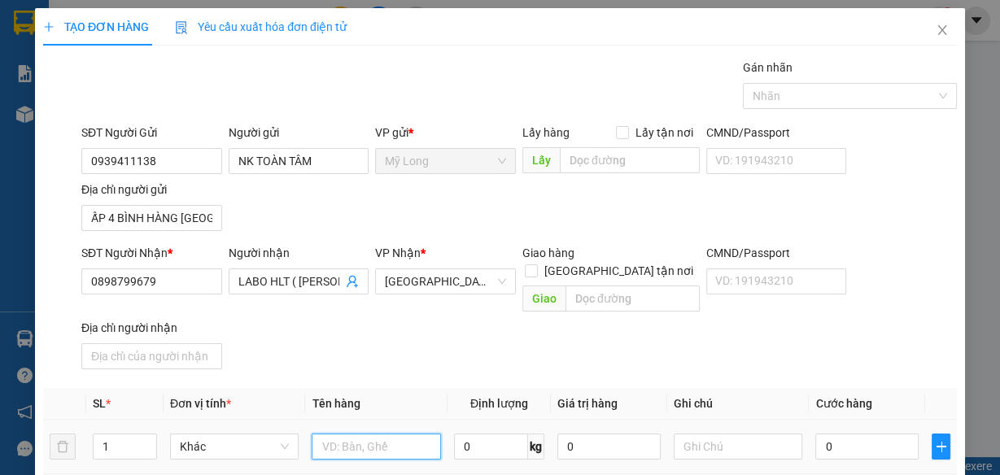
click at [354, 434] on input "text" at bounding box center [376, 447] width 129 height 26
type input "HỘP"
click at [852, 434] on input "0" at bounding box center [866, 447] width 103 height 26
type input "2"
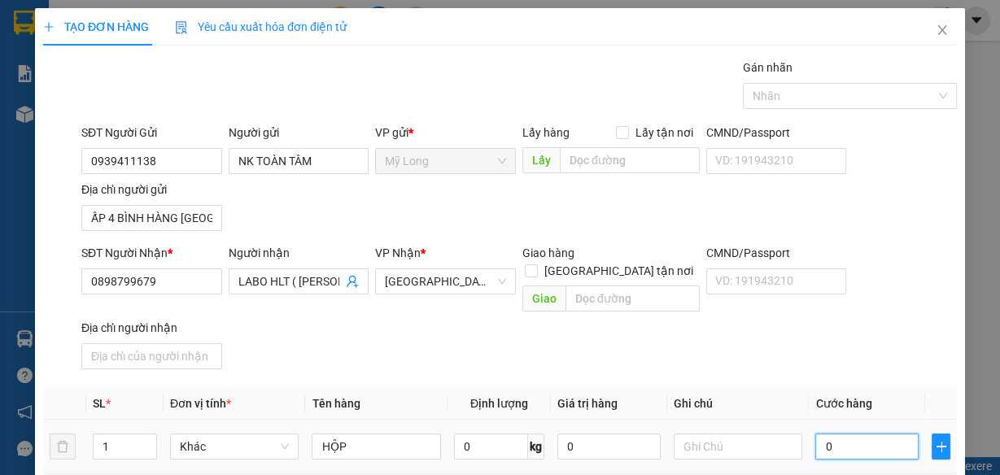
type input "2"
type input "20"
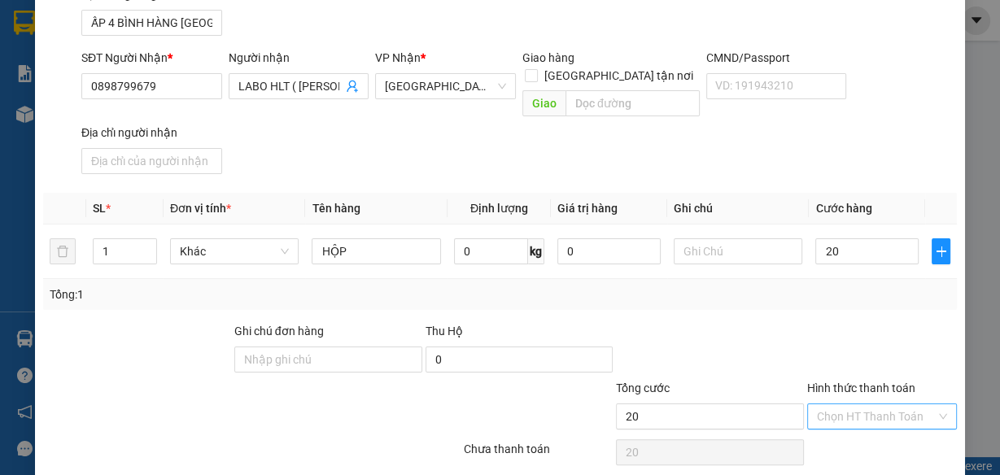
type input "20.000"
click at [836, 404] on input "Hình thức thanh toán" at bounding box center [876, 416] width 119 height 24
click at [816, 431] on div "Tại văn phòng" at bounding box center [873, 428] width 129 height 18
type input "0"
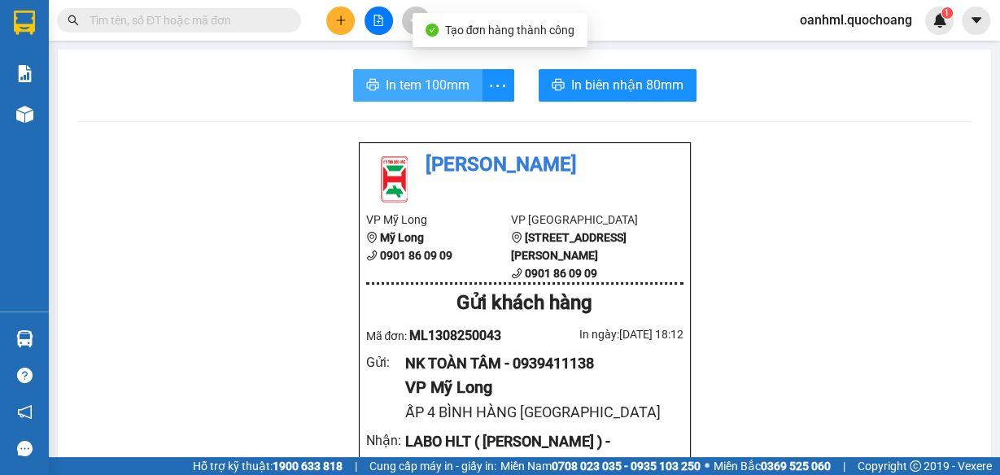
click at [405, 78] on span "In tem 100mm" at bounding box center [428, 85] width 84 height 20
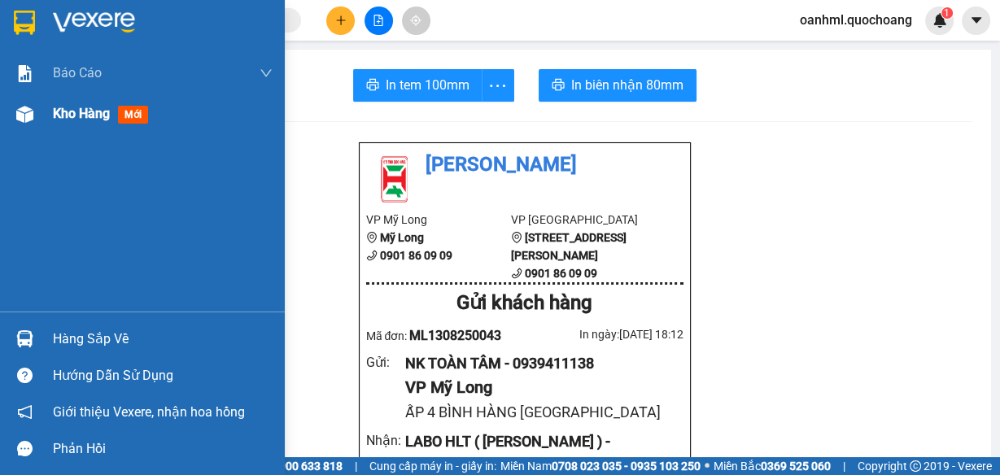
click at [81, 107] on span "Kho hàng" at bounding box center [81, 113] width 57 height 15
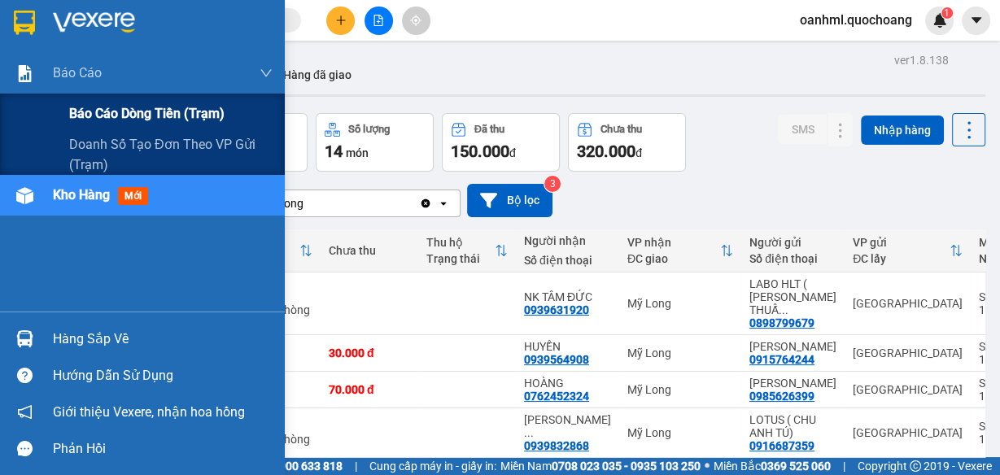
click at [99, 100] on div "Báo cáo dòng tiền (trạm)" at bounding box center [170, 114] width 203 height 41
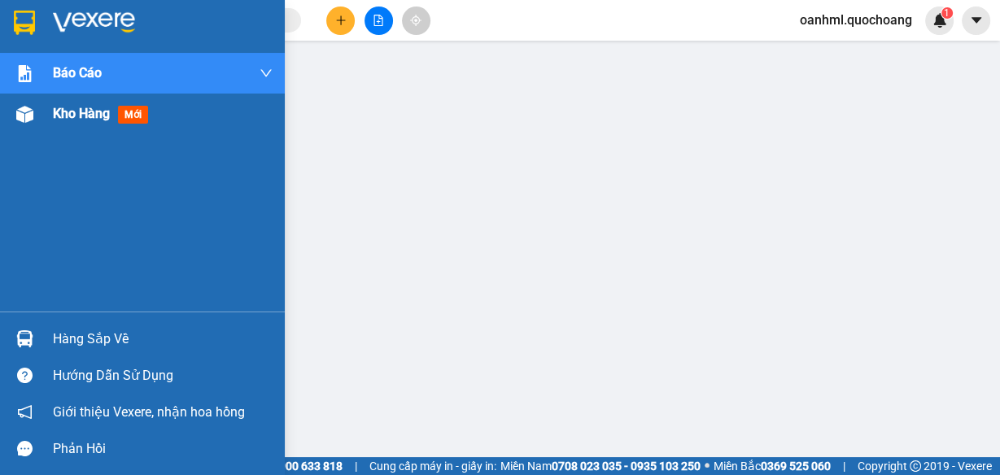
click at [62, 111] on span "Kho hàng" at bounding box center [81, 113] width 57 height 15
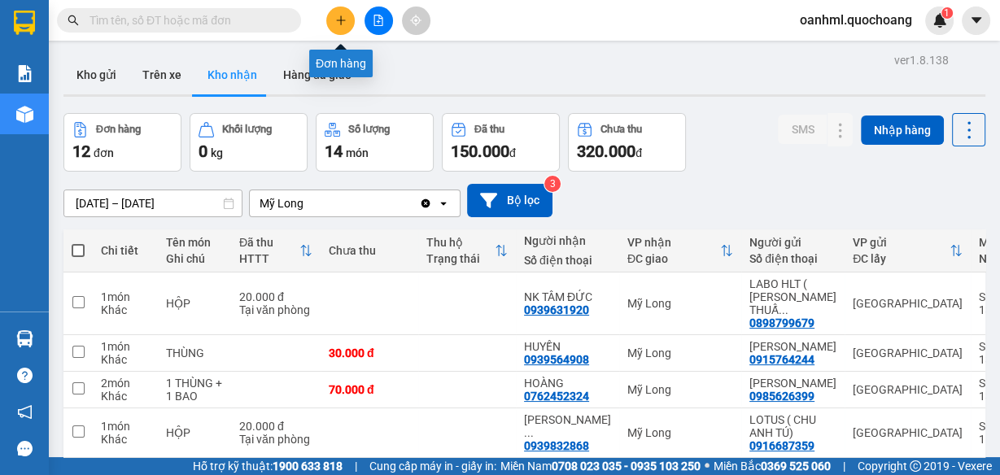
click at [345, 16] on icon "plus" at bounding box center [340, 20] width 11 height 11
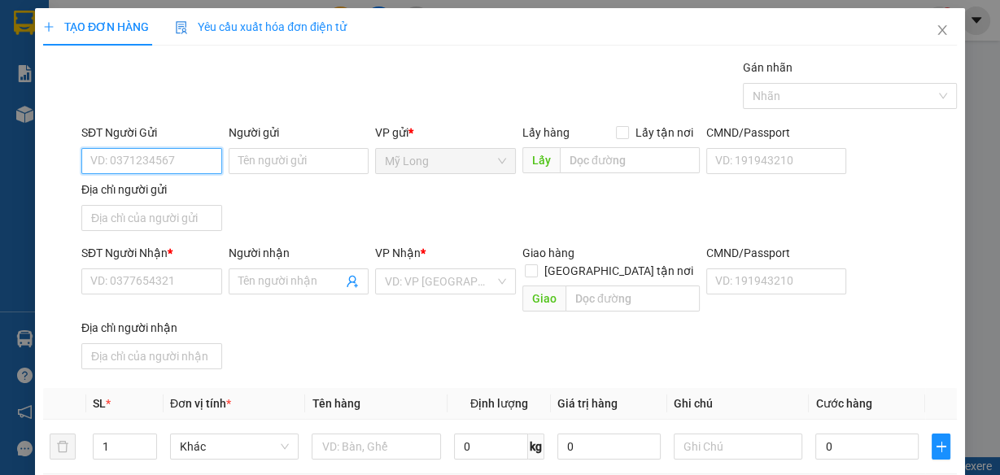
click at [192, 159] on input "SĐT Người Gửi" at bounding box center [151, 161] width 141 height 26
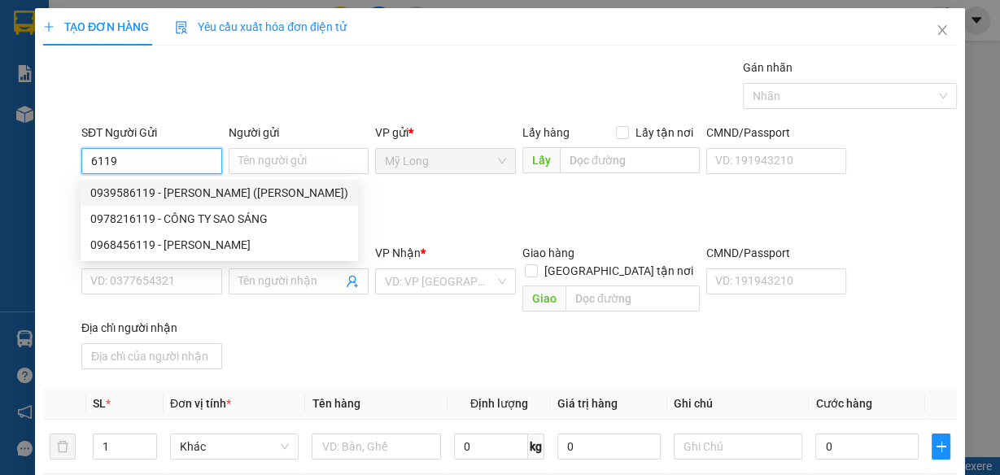
click at [190, 198] on div "0939586119 - [PERSON_NAME] ([PERSON_NAME])" at bounding box center [219, 193] width 258 height 18
type input "0939586119"
type input "[PERSON_NAME] ([PERSON_NAME])"
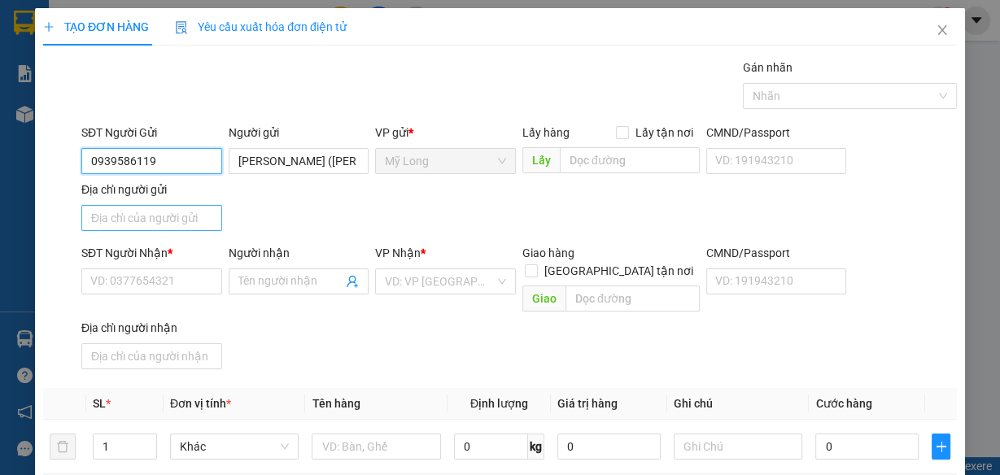
type input "0939586119"
click at [168, 220] on input "Địa chỉ người gửi" at bounding box center [151, 218] width 141 height 26
type input "ẤP 2, [GEOGRAPHIC_DATA], [GEOGRAPHIC_DATA]"
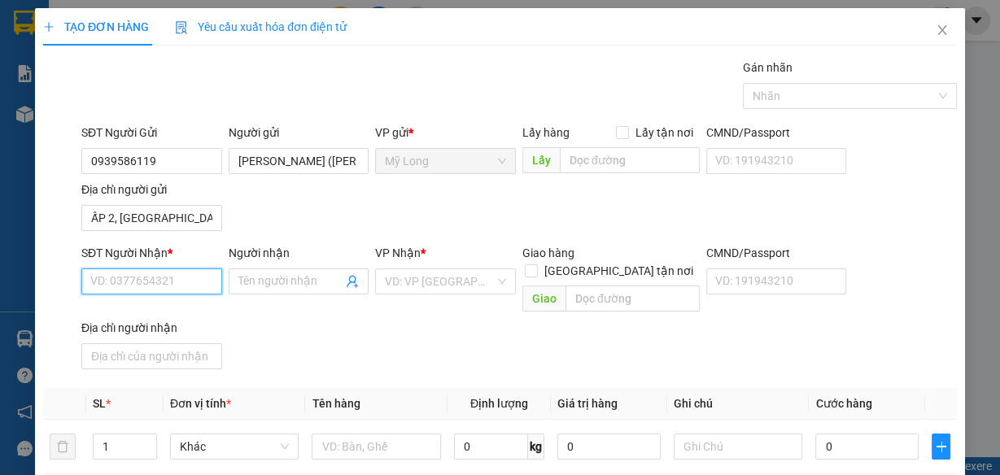
click at [151, 280] on input "SĐT Người Nhận *" at bounding box center [151, 281] width 141 height 26
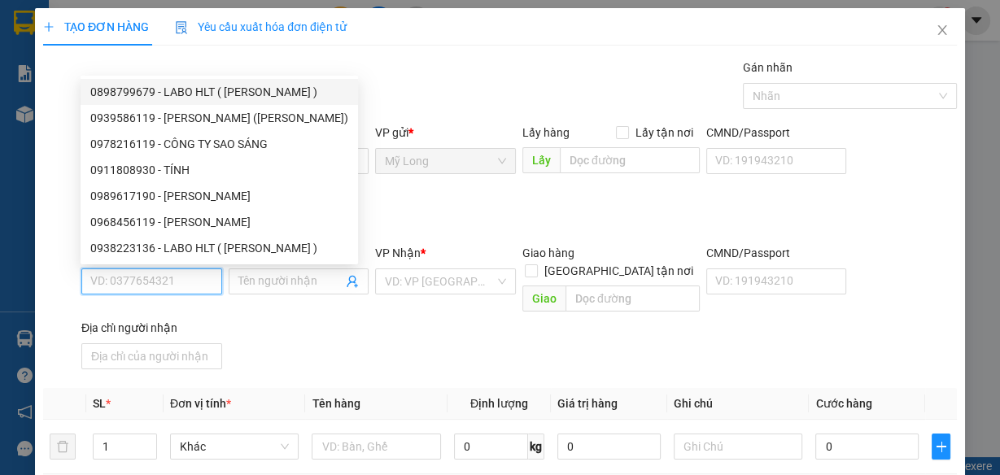
click at [202, 90] on div "0898799679 - LABO HLT ( [PERSON_NAME] )" at bounding box center [219, 92] width 258 height 18
type input "0898799679"
type input "LABO HLT ( [PERSON_NAME] )"
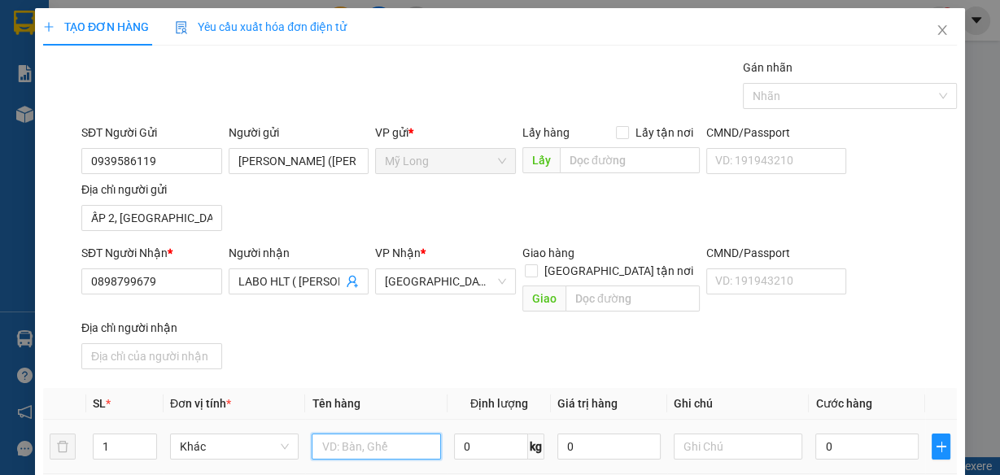
click at [378, 434] on input "text" at bounding box center [376, 447] width 129 height 26
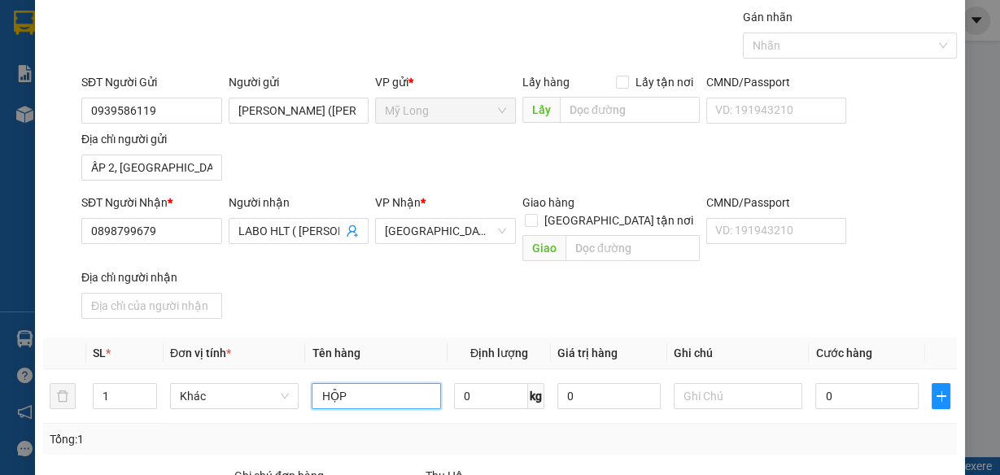
scroll to position [65, 0]
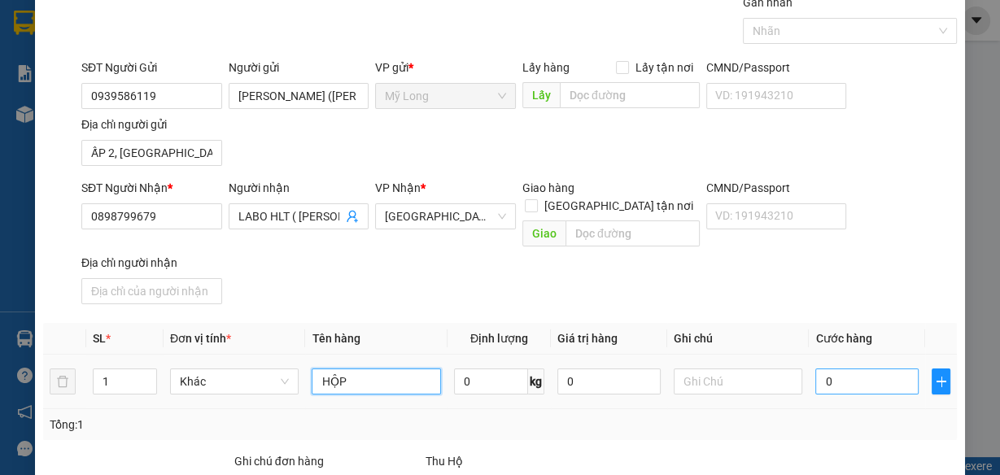
type input "HỘP"
drag, startPoint x: 896, startPoint y: 357, endPoint x: 932, endPoint y: 356, distance: 35.8
click at [896, 369] on input "0" at bounding box center [866, 382] width 103 height 26
type input "2"
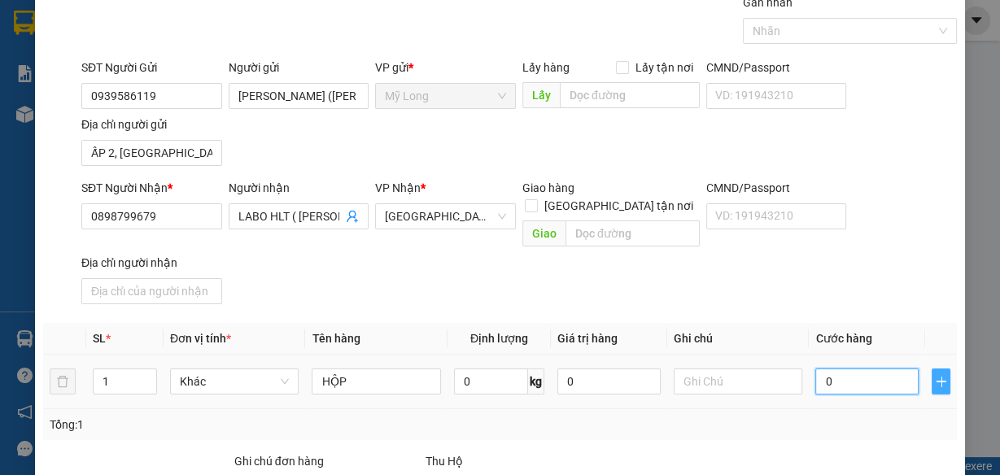
type input "2"
type input "20"
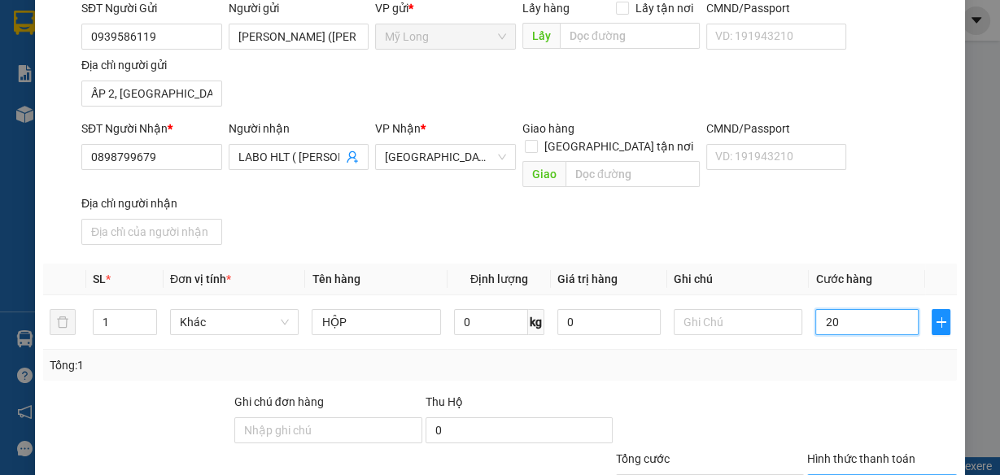
scroll to position [195, 0]
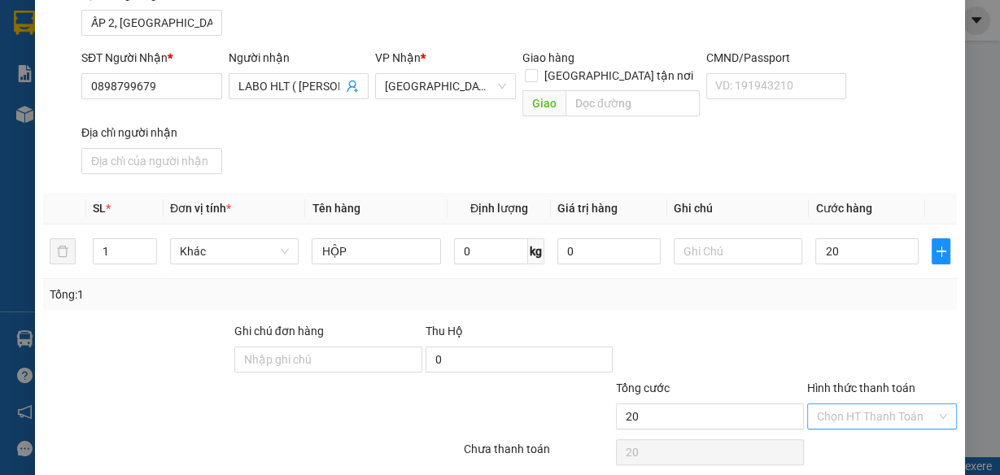
type input "20.000"
click at [899, 404] on input "Hình thức thanh toán" at bounding box center [876, 416] width 119 height 24
click at [905, 417] on div "Tại văn phòng" at bounding box center [873, 428] width 148 height 26
type input "0"
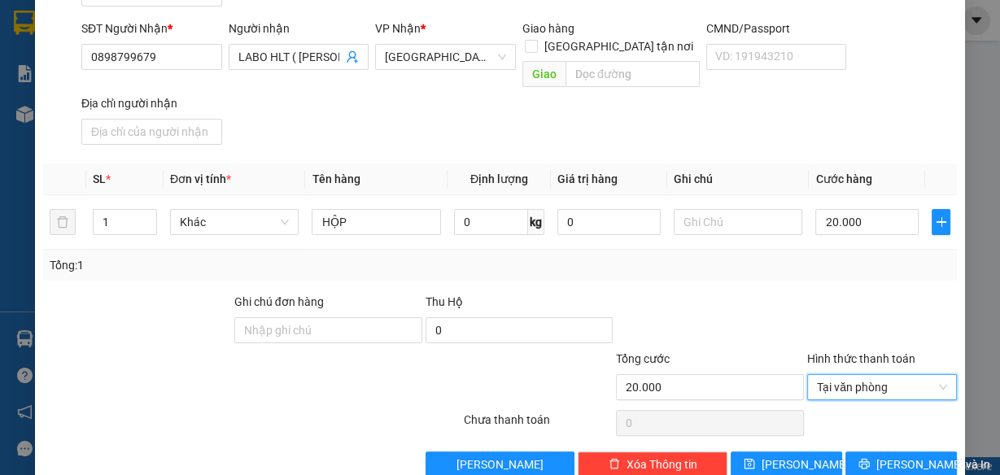
scroll to position [238, 0]
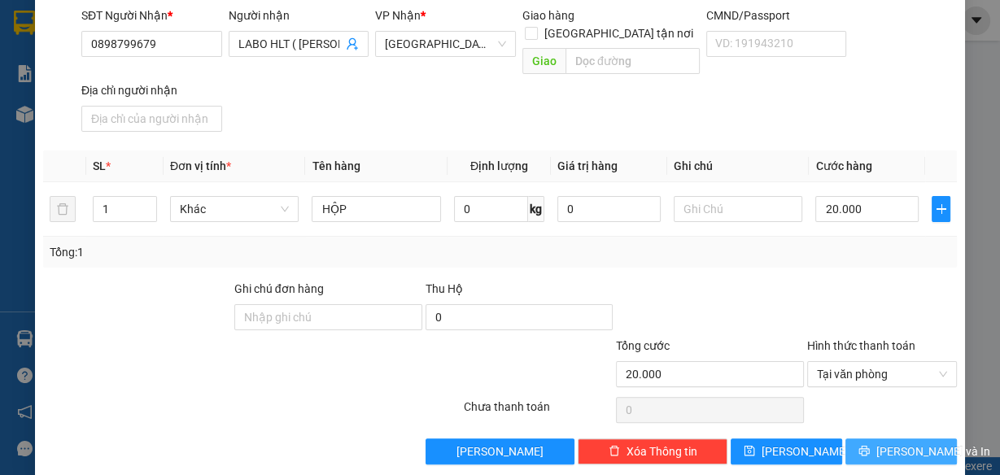
click at [913, 443] on span "[PERSON_NAME] và In" at bounding box center [933, 452] width 114 height 18
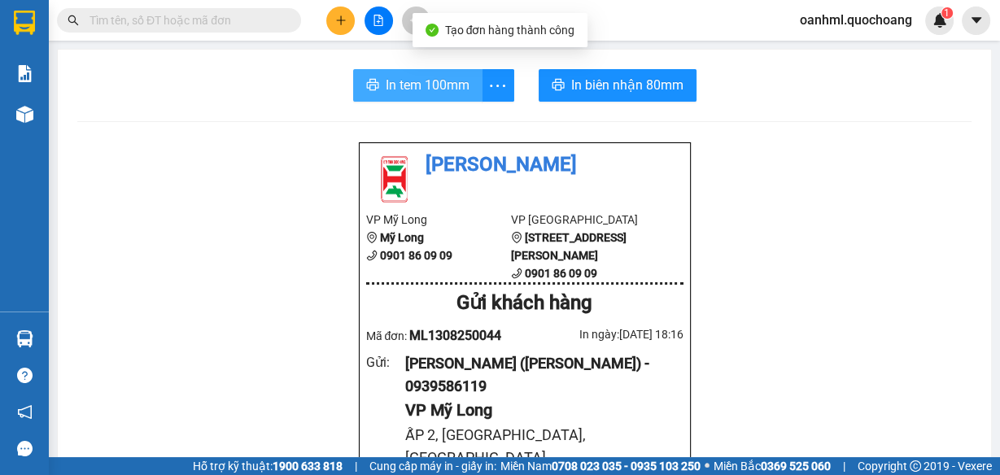
click at [399, 89] on span "In tem 100mm" at bounding box center [428, 85] width 84 height 20
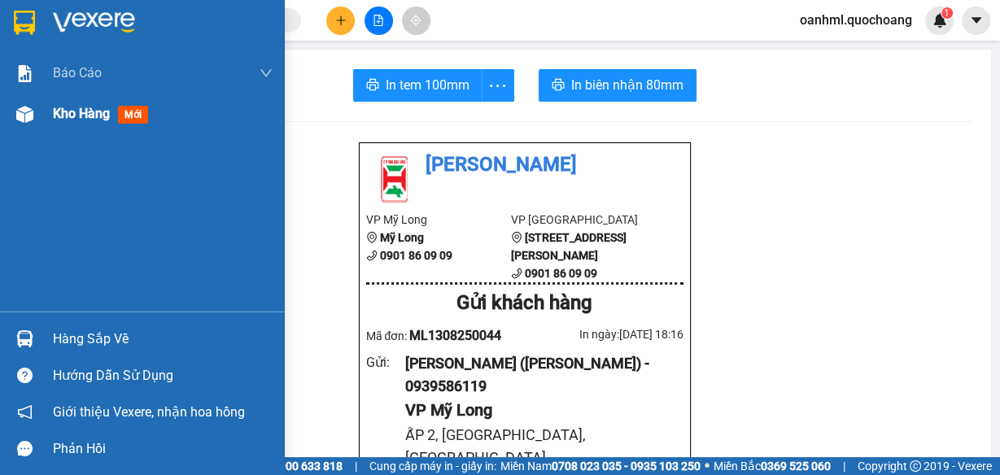
click at [62, 107] on span "Kho hàng" at bounding box center [81, 113] width 57 height 15
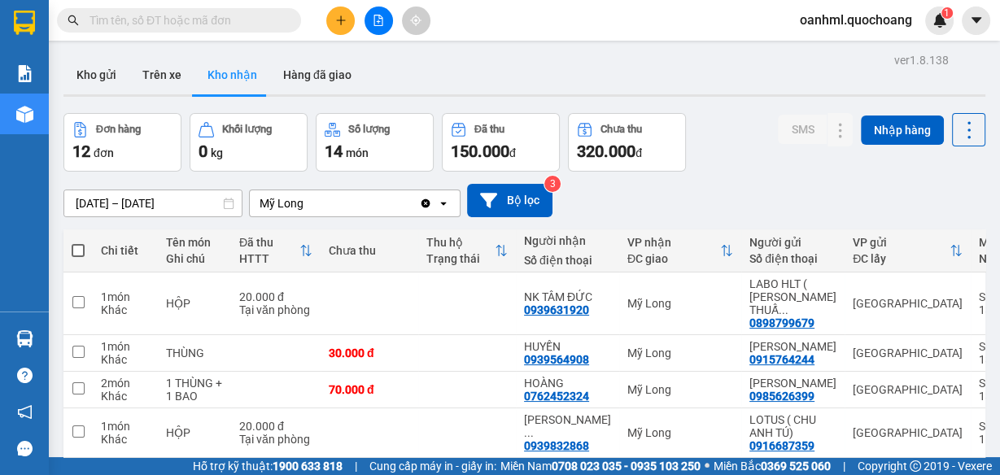
click at [160, 21] on input "text" at bounding box center [185, 20] width 192 height 18
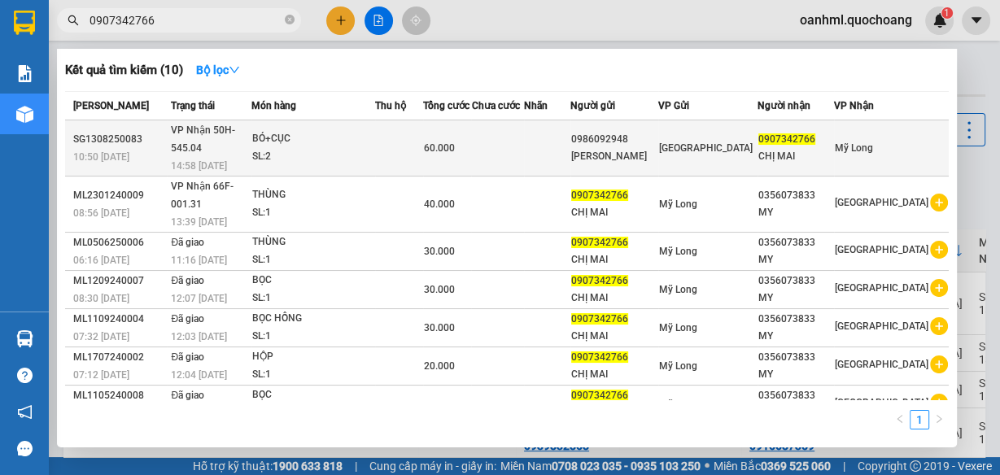
type input "0907342766"
click at [657, 155] on div "[PERSON_NAME]" at bounding box center [614, 156] width 86 height 17
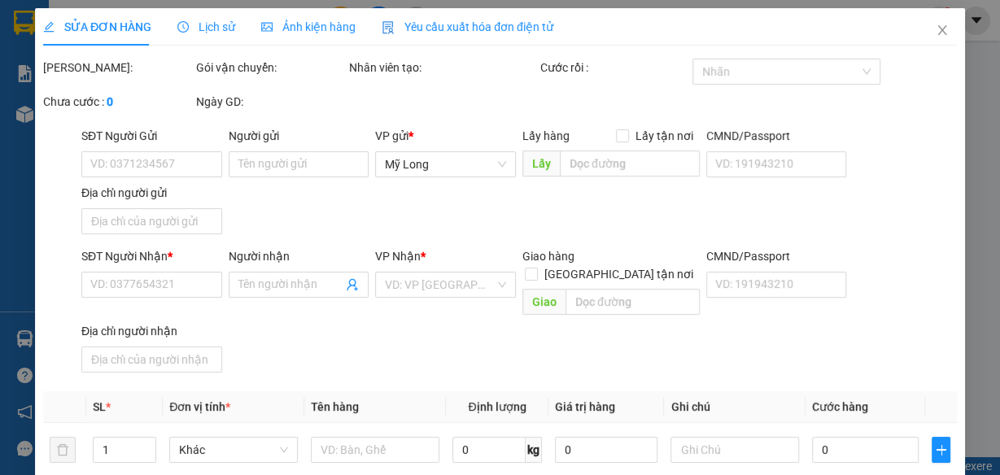
type input "0986092948"
type input "[PERSON_NAME]"
type input "149/47 LŨY BÁN BÍCH [GEOGRAPHIC_DATA], [GEOGRAPHIC_DATA]"
type input "0907342766"
type input "CHỊ MAI"
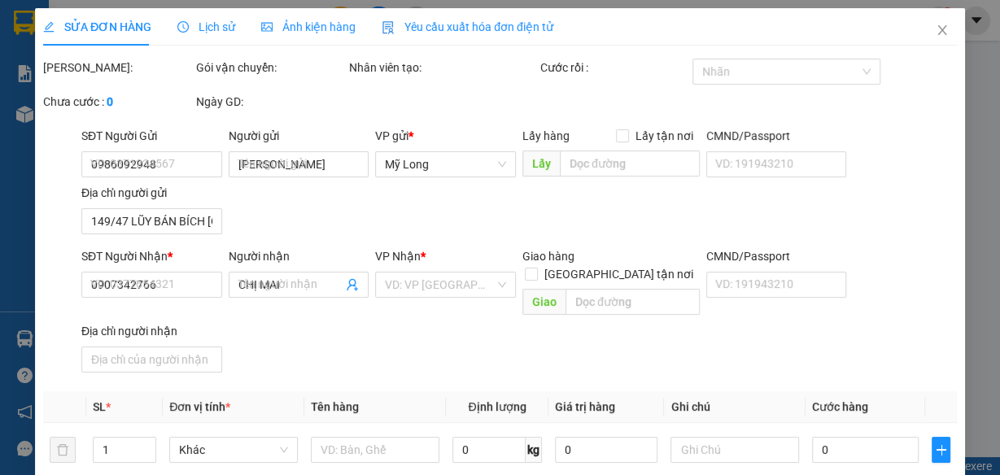
type input "60.000"
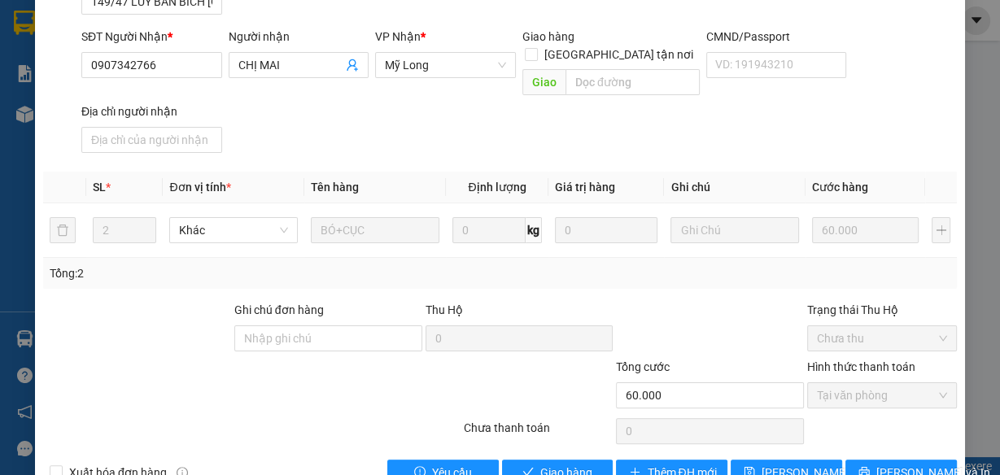
scroll to position [259, 0]
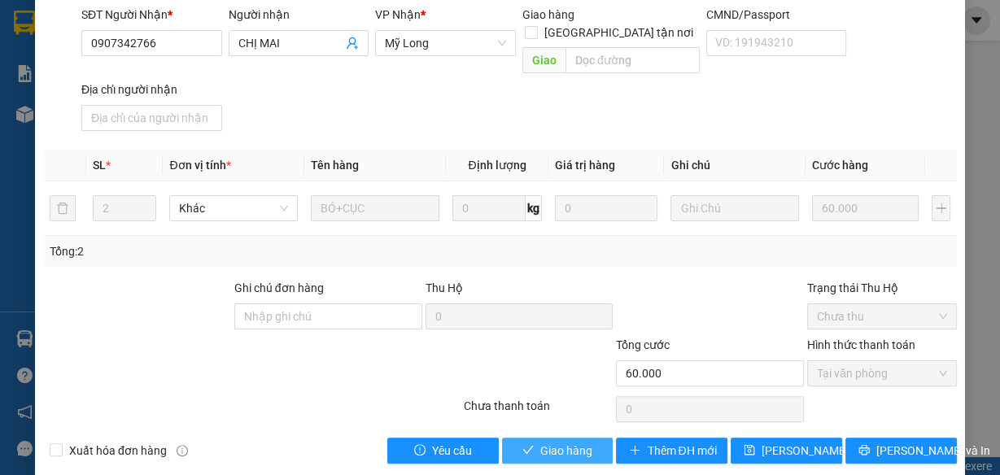
click at [563, 442] on span "Giao hàng" at bounding box center [566, 451] width 52 height 18
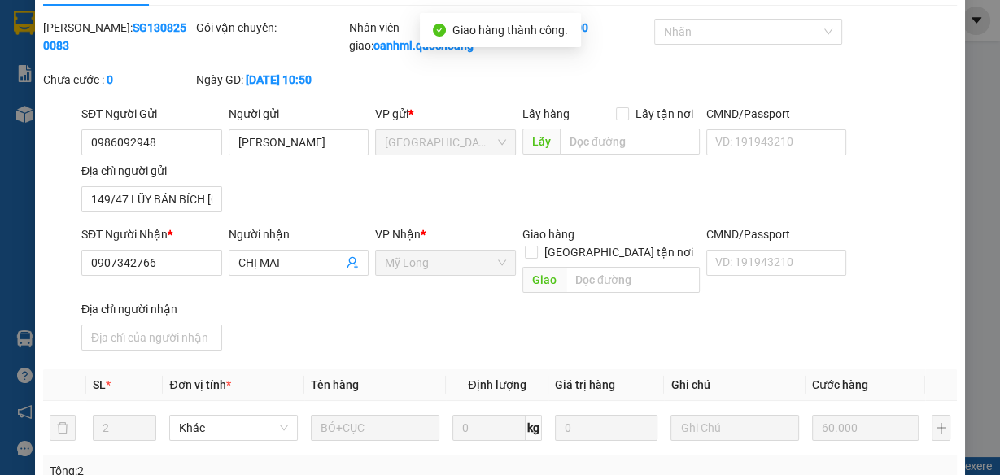
scroll to position [0, 0]
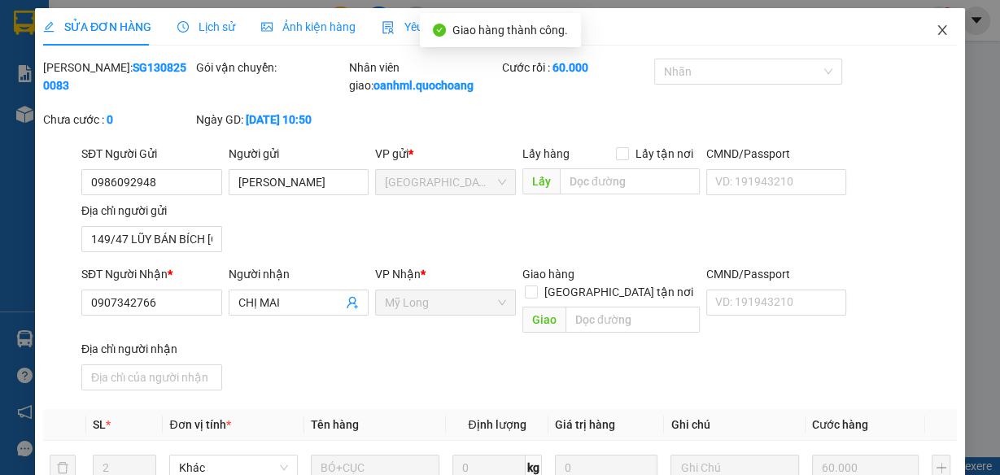
click at [935, 29] on icon "close" at bounding box center [941, 30] width 13 height 13
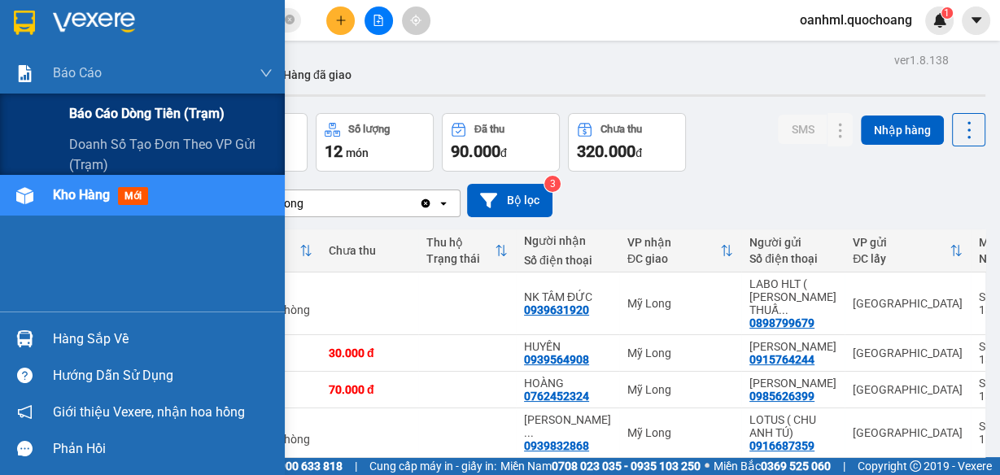
click at [84, 113] on span "Báo cáo dòng tiền (trạm)" at bounding box center [146, 113] width 155 height 20
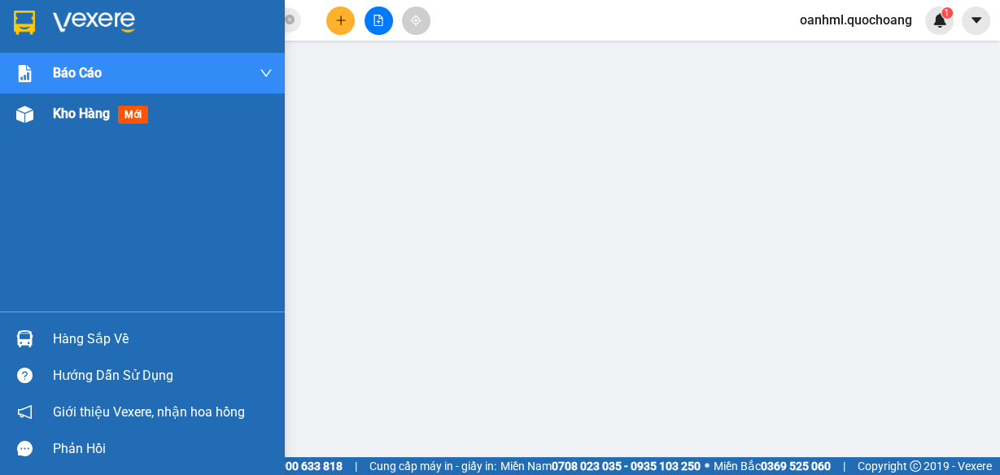
click at [73, 120] on span "Kho hàng" at bounding box center [81, 113] width 57 height 15
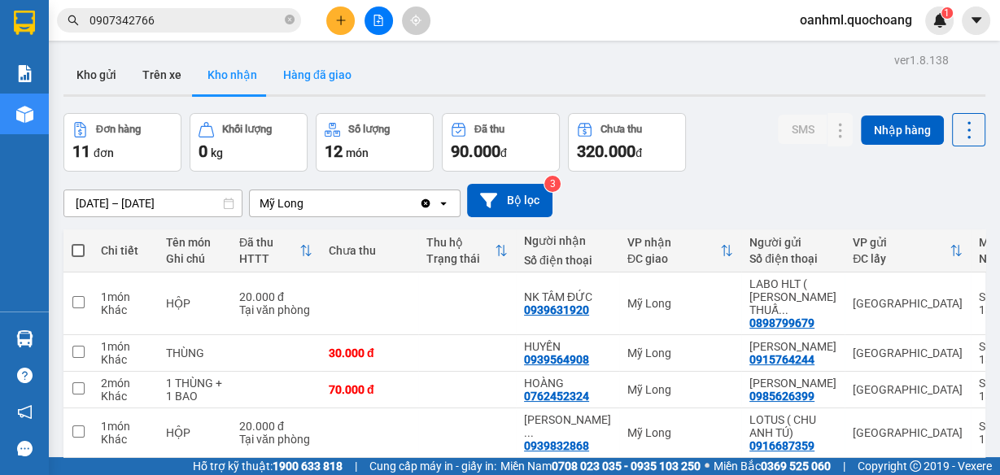
click at [320, 81] on button "Hàng đã giao" at bounding box center [317, 74] width 94 height 39
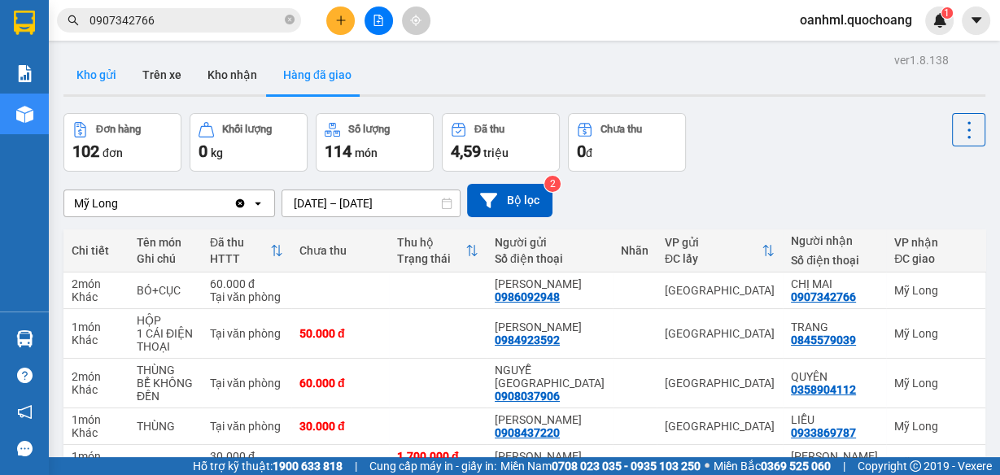
click at [94, 76] on button "Kho gửi" at bounding box center [96, 74] width 66 height 39
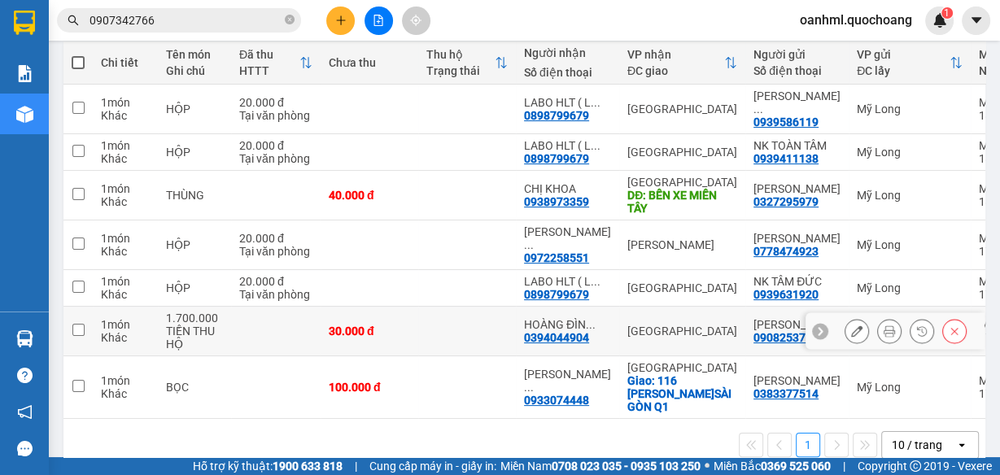
scroll to position [195, 0]
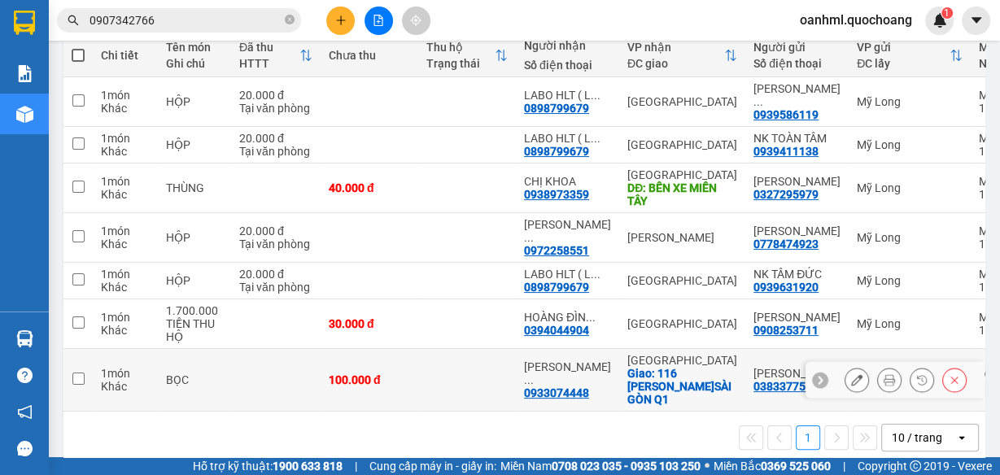
click at [439, 395] on td at bounding box center [467, 380] width 98 height 63
checkbox input "true"
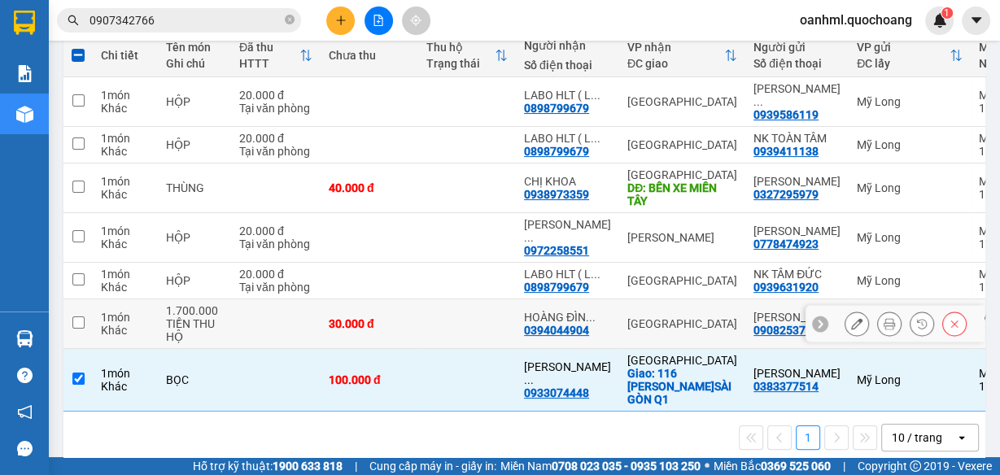
click at [417, 337] on td "30.000 đ" at bounding box center [370, 324] width 98 height 50
checkbox input "true"
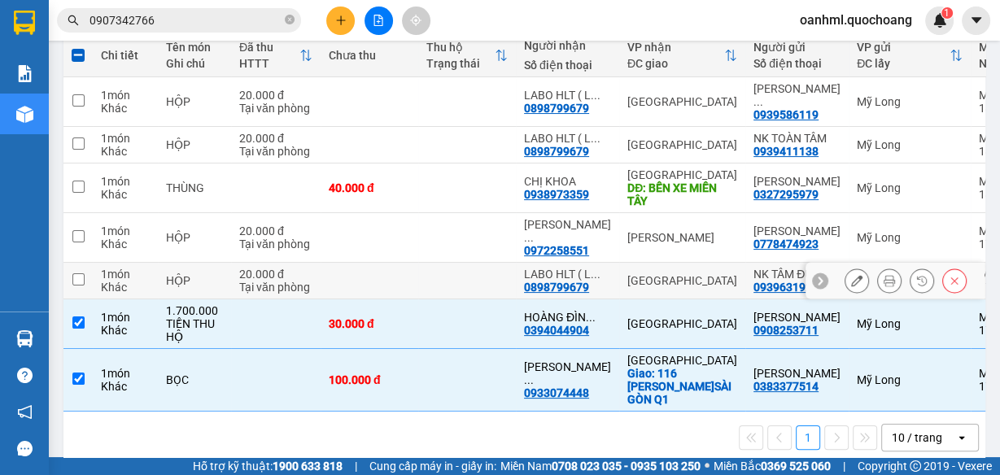
click at [399, 290] on td at bounding box center [370, 281] width 98 height 37
checkbox input "true"
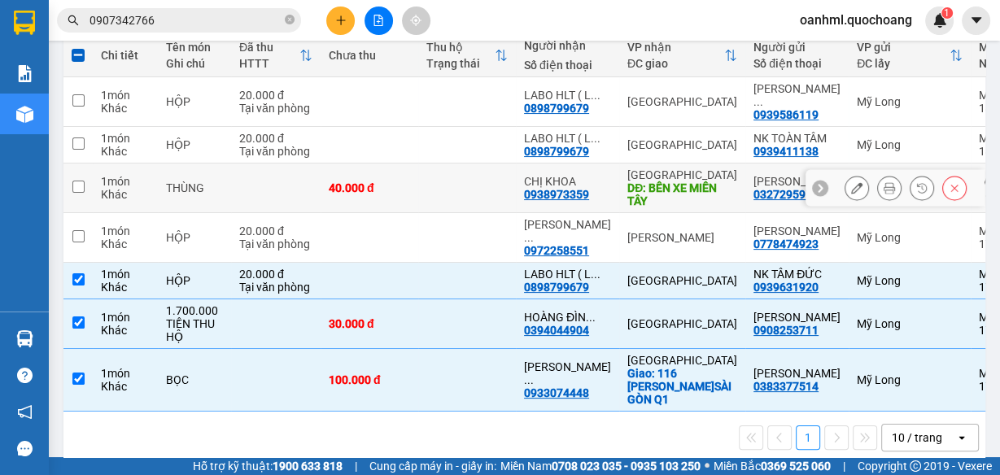
click at [389, 194] on div "40.000 đ" at bounding box center [369, 187] width 81 height 13
checkbox input "true"
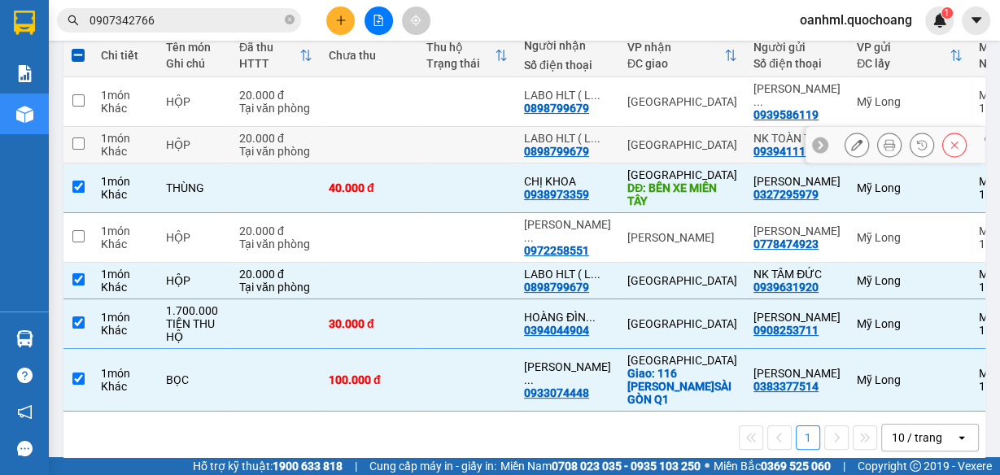
click at [379, 164] on td at bounding box center [370, 145] width 98 height 37
checkbox input "true"
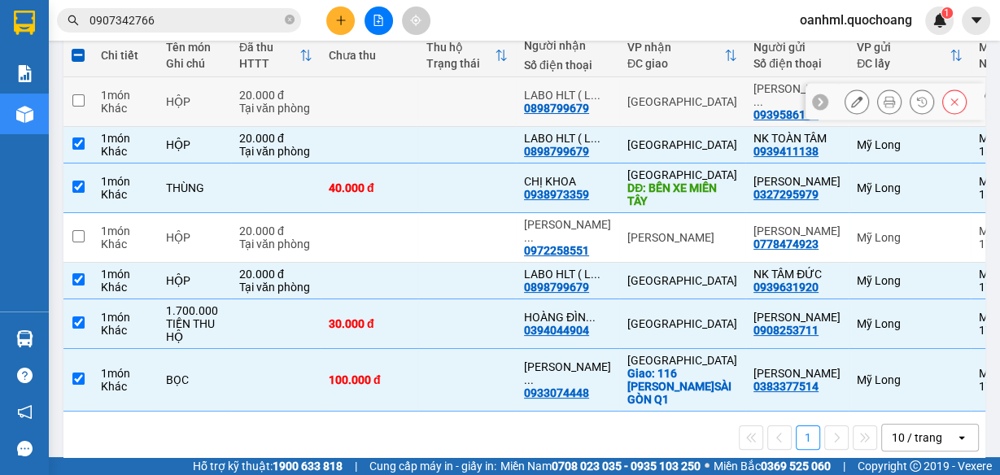
click at [368, 103] on td at bounding box center [370, 102] width 98 height 50
checkbox input "true"
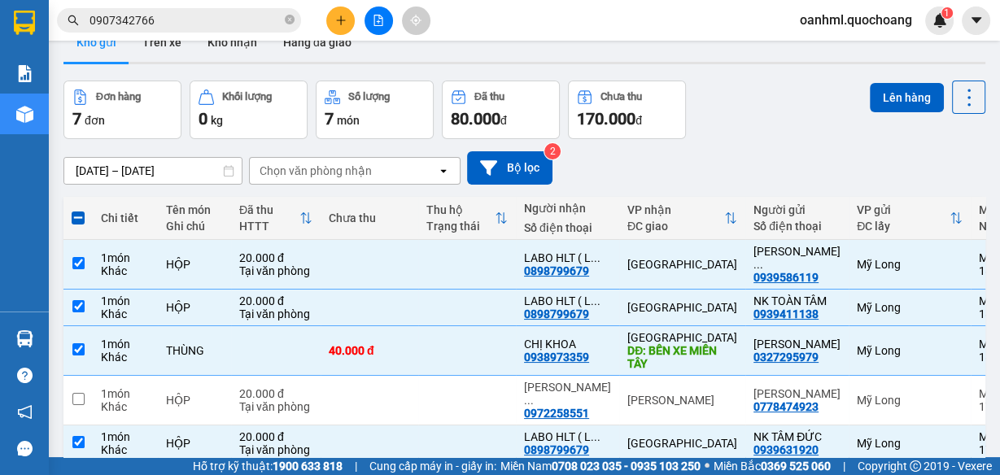
scroll to position [0, 0]
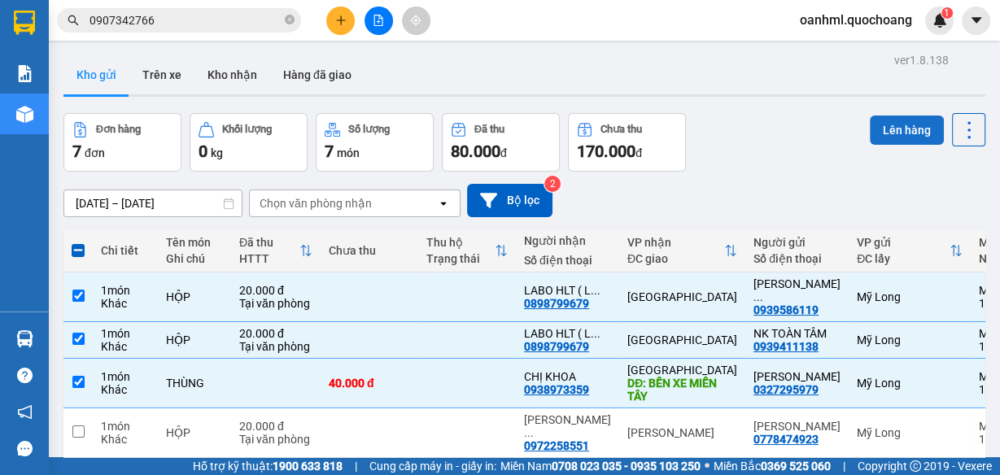
click at [902, 118] on button "Lên hàng" at bounding box center [907, 130] width 74 height 29
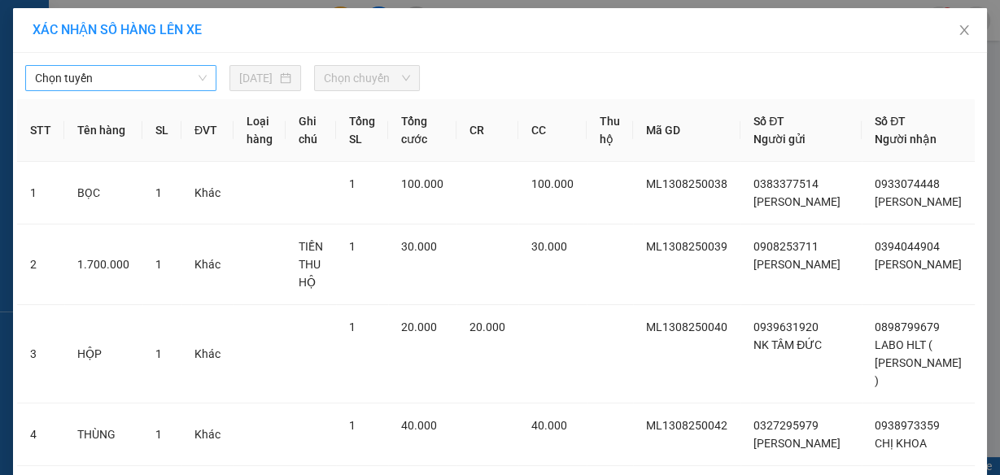
click at [153, 76] on span "Chọn tuyến" at bounding box center [121, 78] width 172 height 24
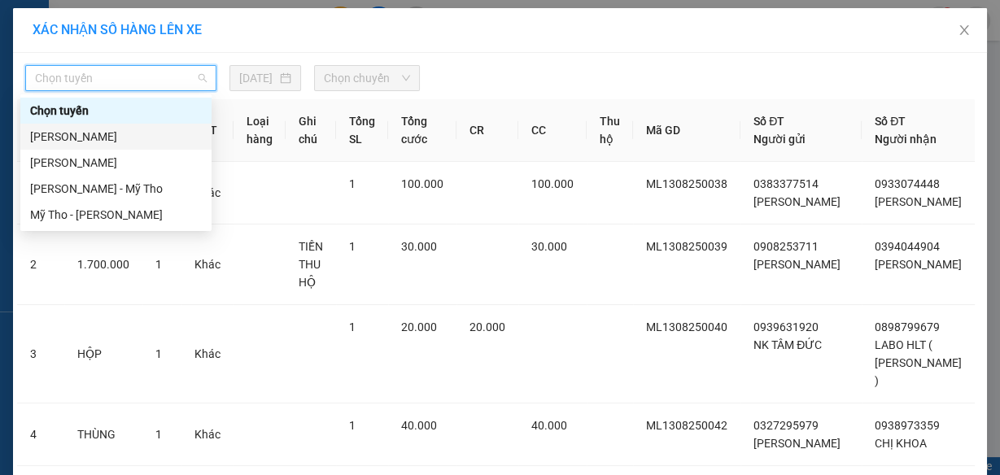
click at [127, 140] on div "[PERSON_NAME]" at bounding box center [116, 137] width 172 height 18
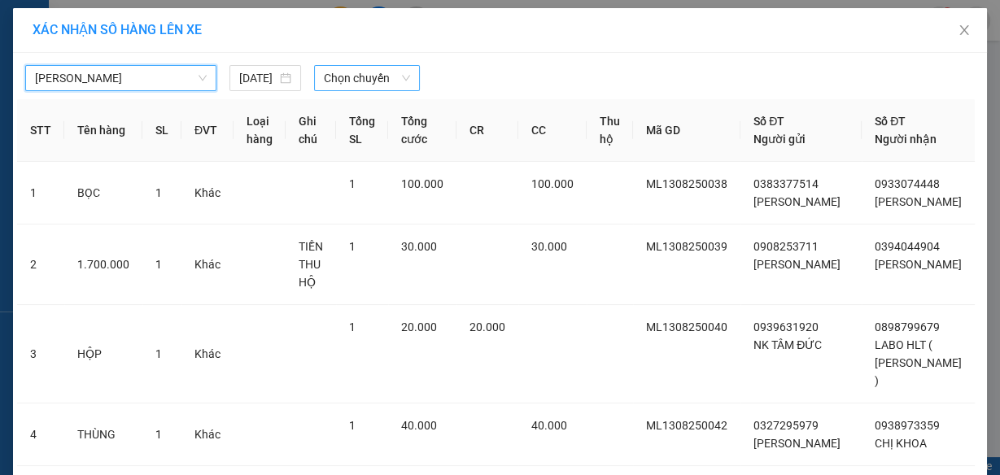
click at [358, 75] on span "Chọn chuyến" at bounding box center [367, 78] width 86 height 24
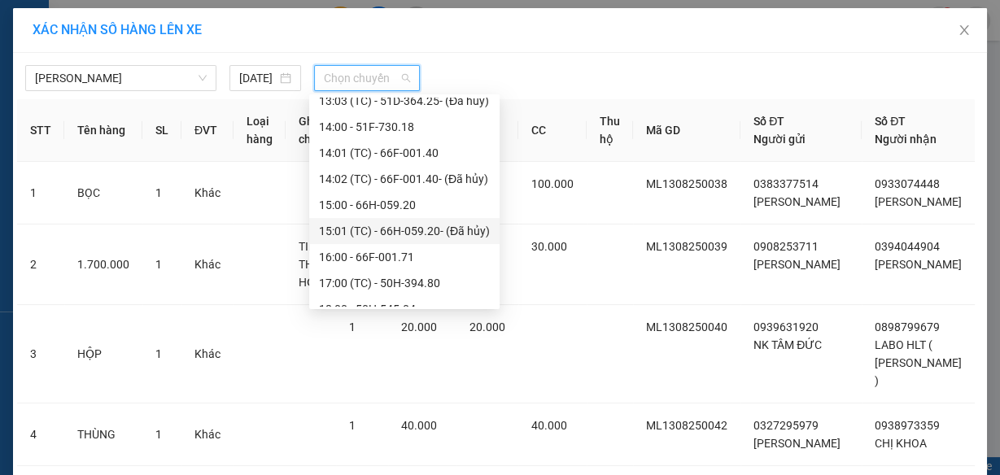
scroll to position [729, 0]
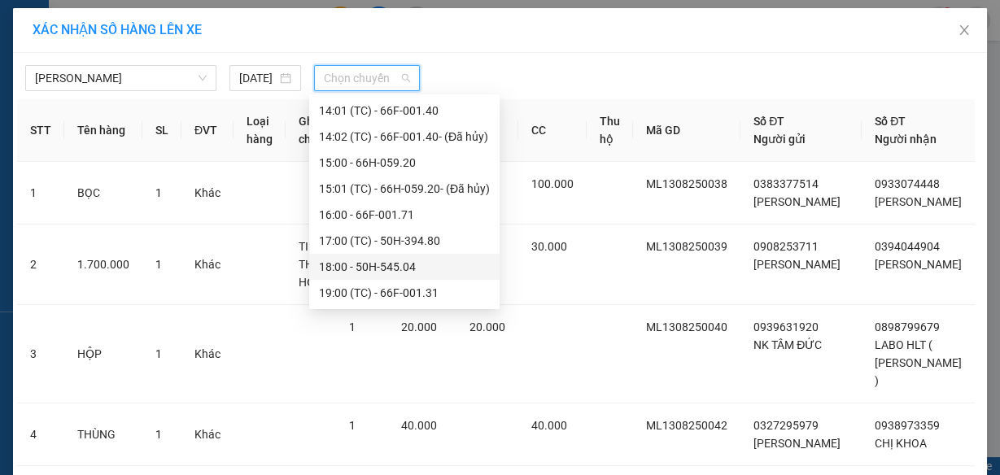
click at [369, 264] on div "18:00 - 50H-545.04" at bounding box center [404, 267] width 171 height 18
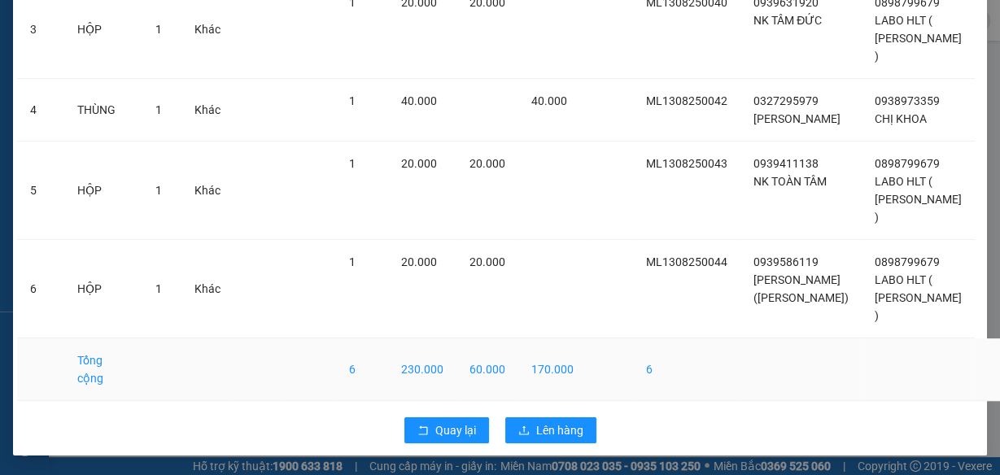
scroll to position [367, 0]
click at [526, 425] on button "Lên hàng" at bounding box center [550, 430] width 91 height 26
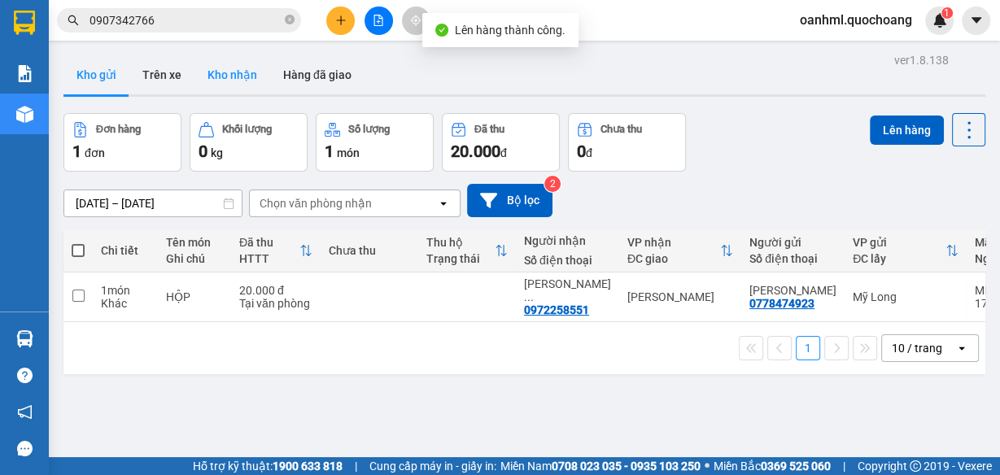
click at [218, 73] on button "Kho nhận" at bounding box center [232, 74] width 76 height 39
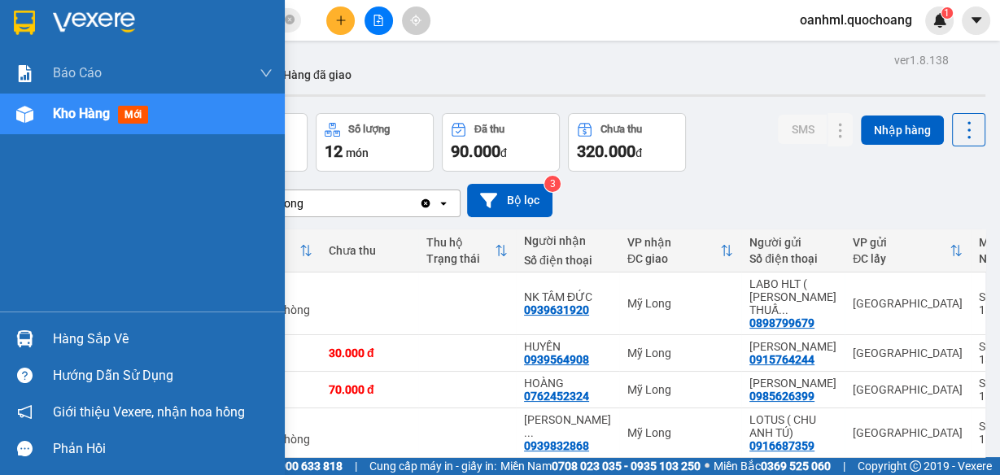
click at [62, 337] on div "Hàng sắp về" at bounding box center [163, 339] width 220 height 24
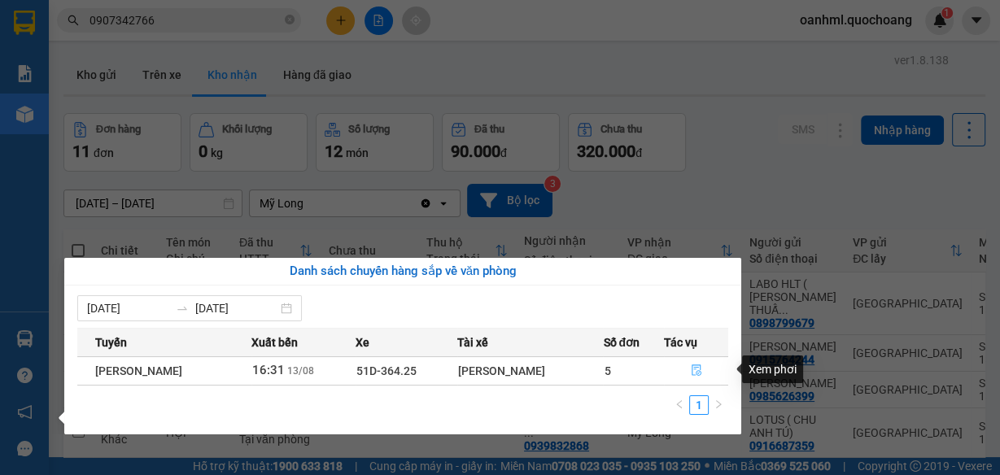
click at [700, 374] on icon "file-done" at bounding box center [696, 369] width 11 height 11
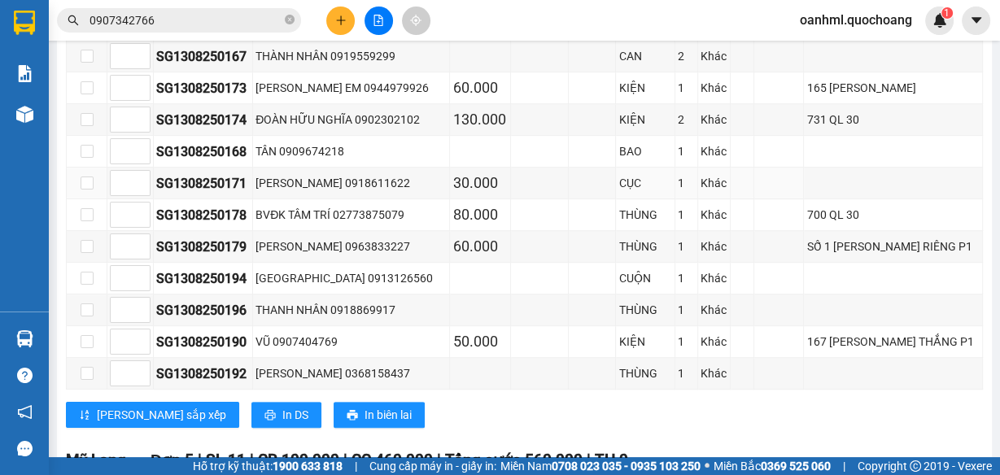
scroll to position [995, 0]
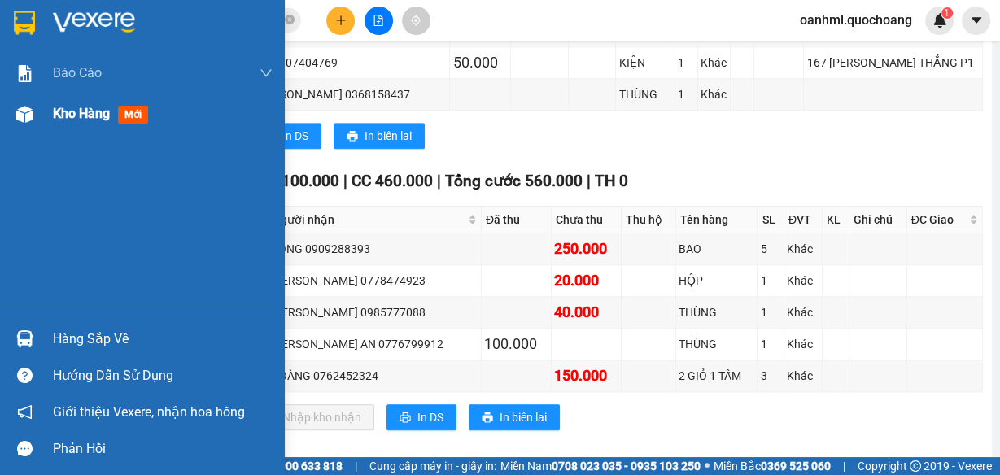
click at [88, 115] on span "Kho hàng" at bounding box center [81, 113] width 57 height 15
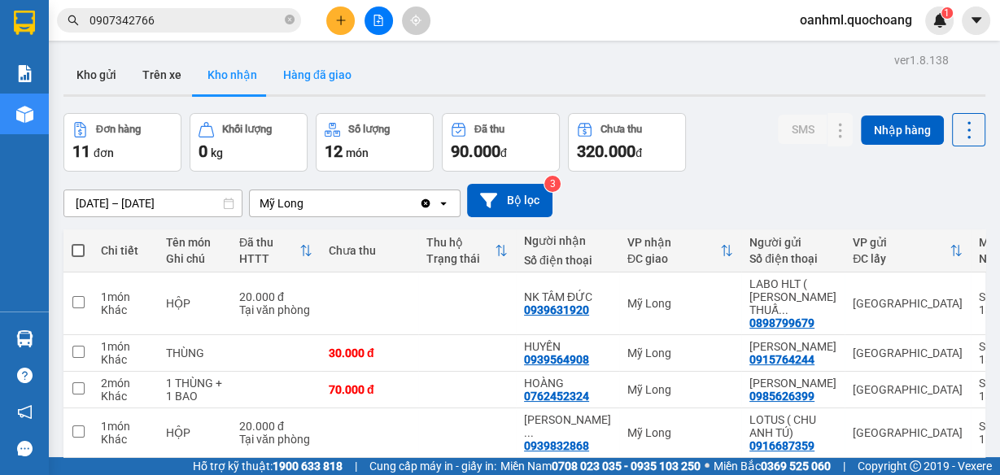
click at [347, 82] on button "Hàng đã giao" at bounding box center [317, 74] width 94 height 39
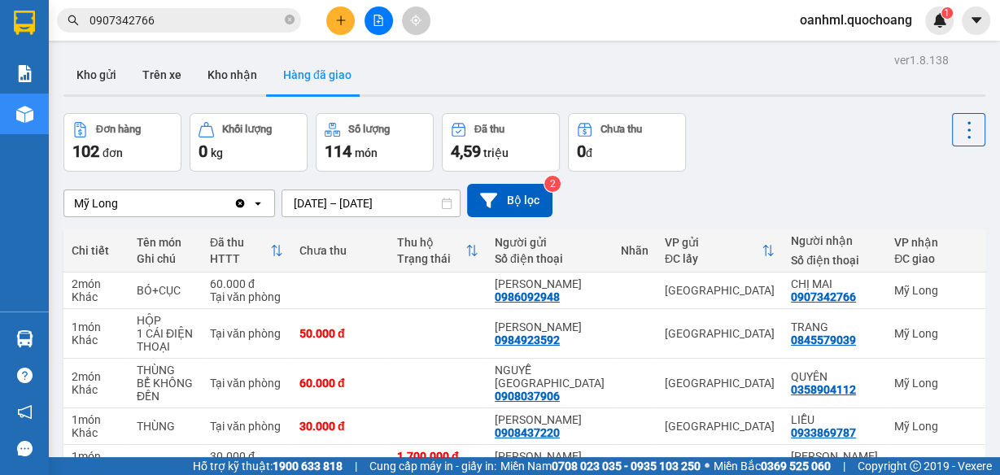
drag, startPoint x: 250, startPoint y: 76, endPoint x: 206, endPoint y: 99, distance: 49.9
click at [250, 75] on button "Kho nhận" at bounding box center [232, 74] width 76 height 39
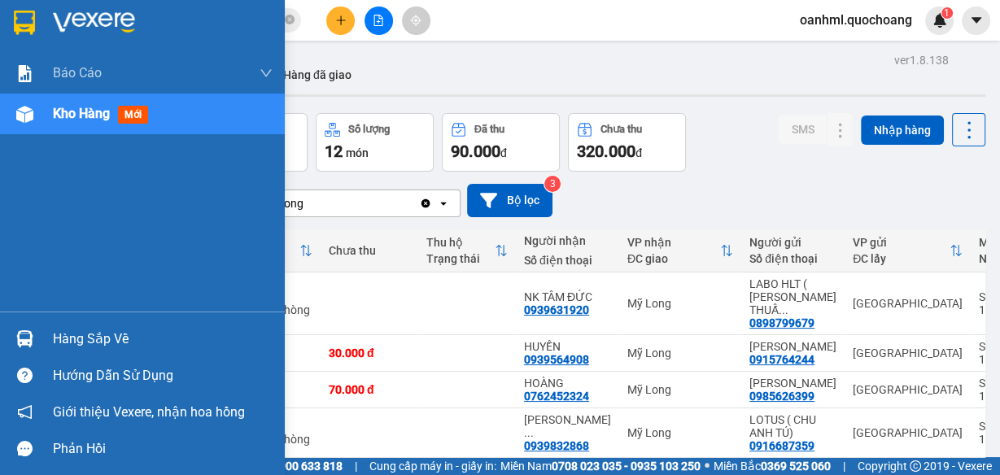
click at [50, 336] on div "Hàng sắp về" at bounding box center [142, 339] width 285 height 37
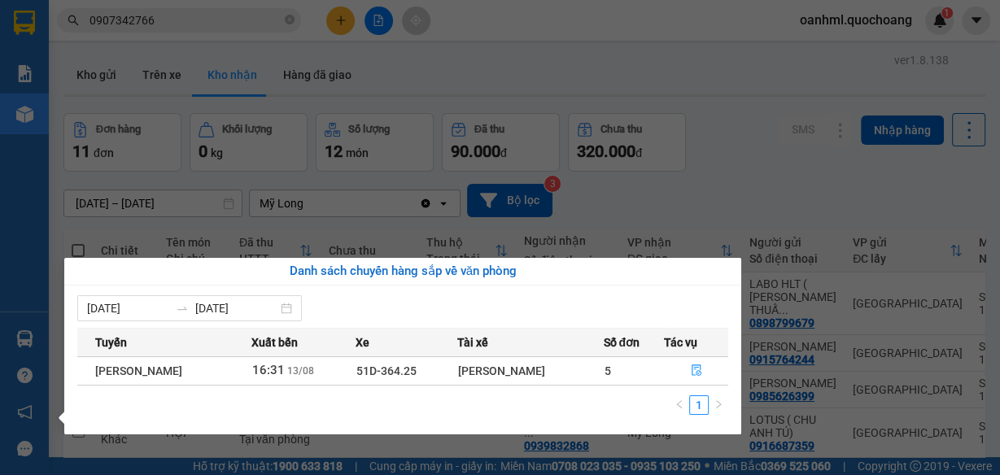
click at [686, 156] on section "Kết quả tìm kiếm ( 10 ) Bộ lọc Mã ĐH Trạng thái Món hàng Thu hộ Tổng cước Chưa …" at bounding box center [500, 237] width 1000 height 475
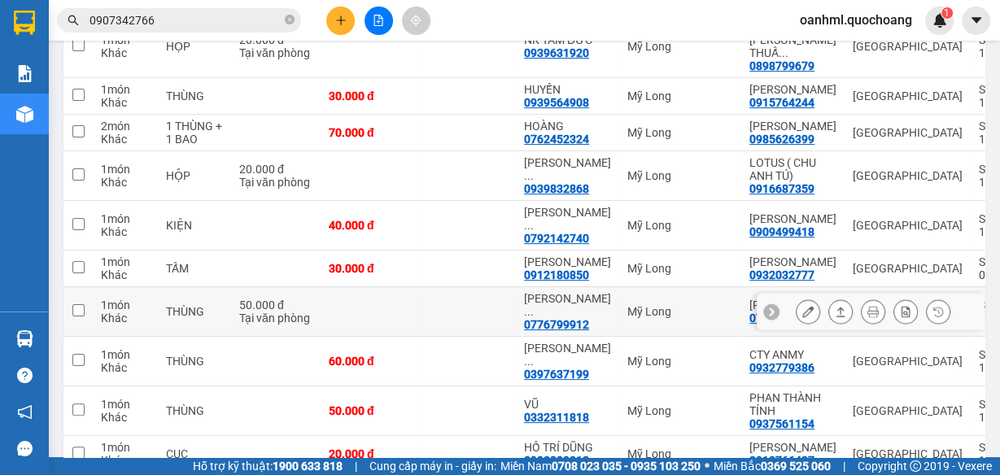
scroll to position [260, 0]
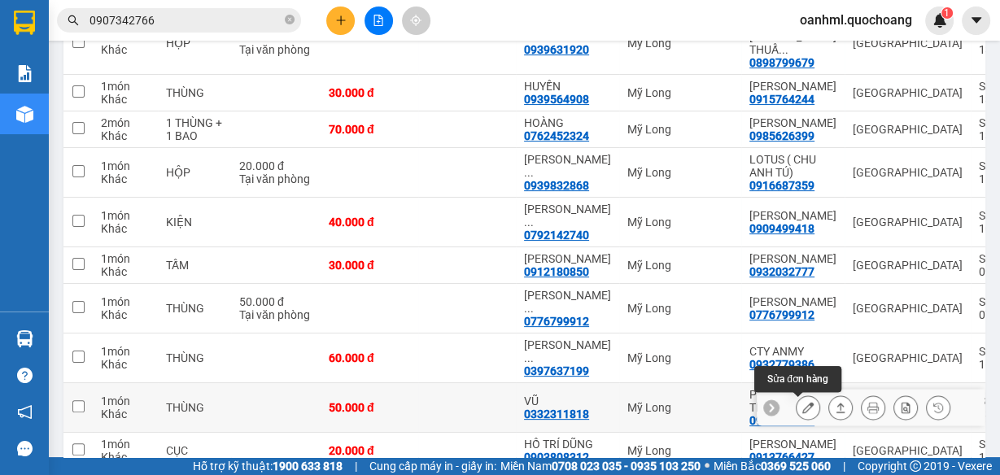
click at [802, 408] on icon at bounding box center [807, 407] width 11 height 11
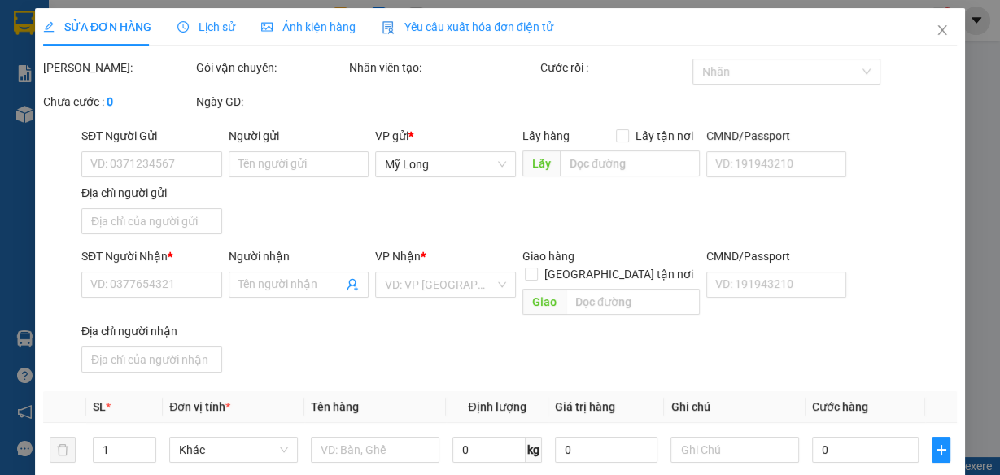
type input "0937561154"
type input "PHAN THÀNH TÍNH"
type input "88/36 [PERSON_NAME]PHÚ THUẬN QUẬN 7 HCM"
type input "0332311818"
type input "VŨ"
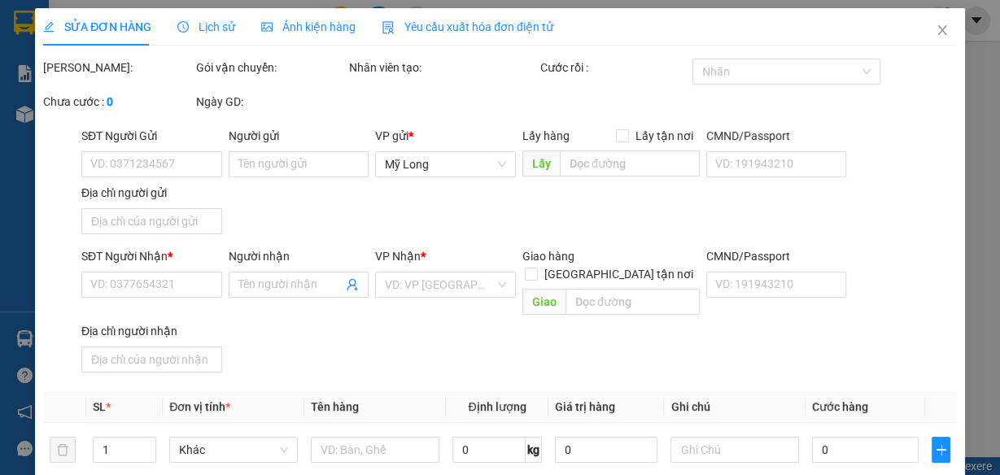
type input "50.000"
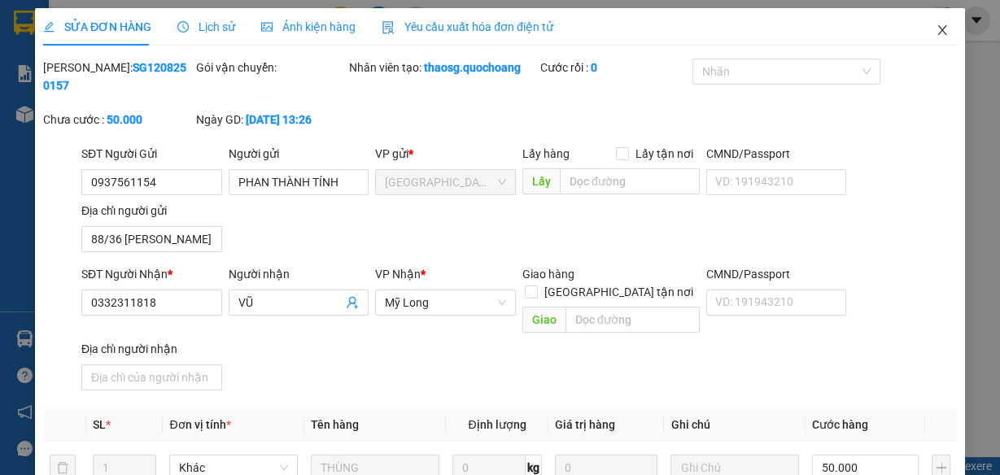
click at [935, 25] on icon "close" at bounding box center [941, 30] width 13 height 13
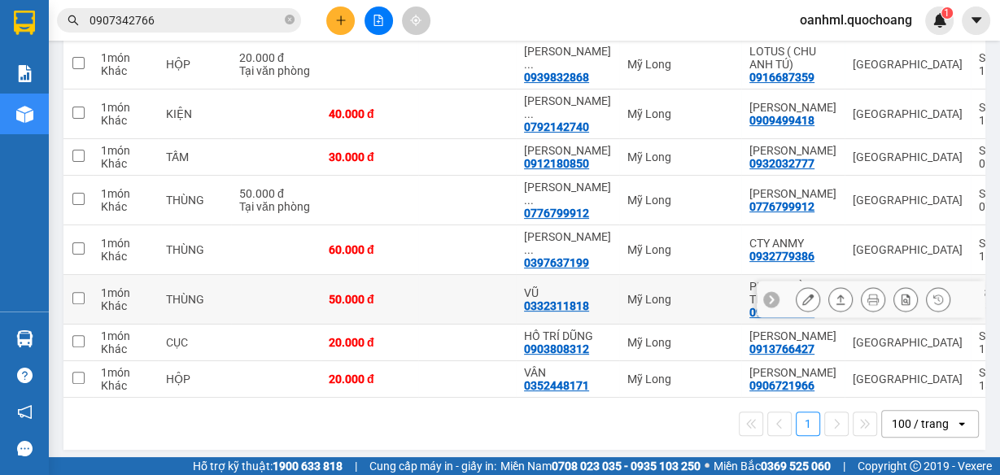
scroll to position [390, 0]
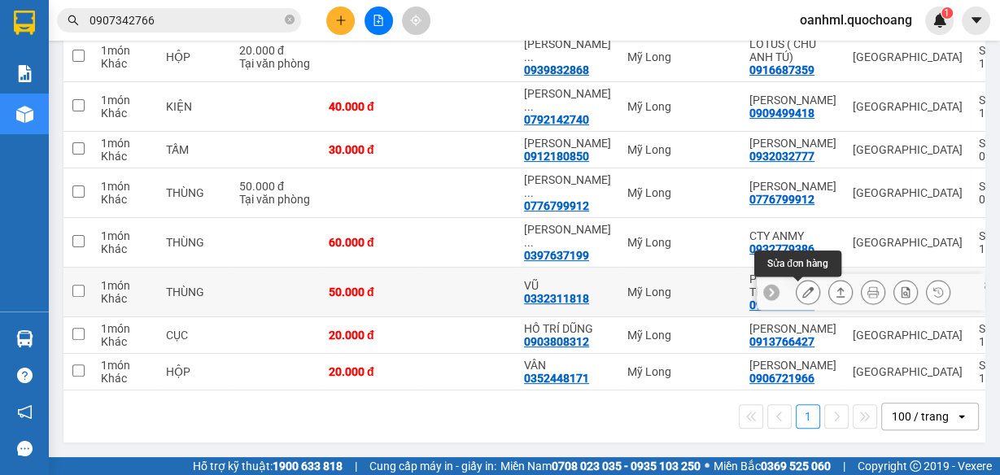
click at [796, 278] on button at bounding box center [807, 292] width 23 height 28
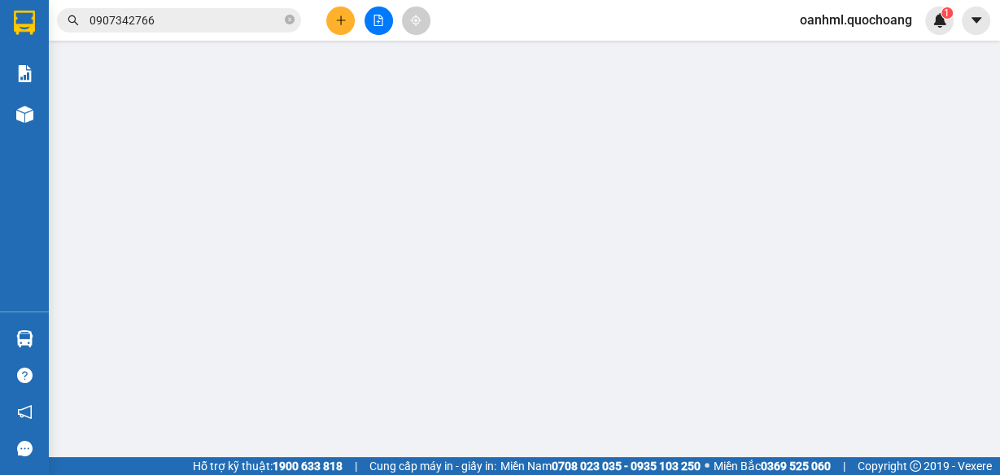
type input "0937561154"
type input "PHAN THÀNH TÍNH"
type input "88/36 [PERSON_NAME]PHÚ THUẬN QUẬN 7 HCM"
type input "0332311818"
type input "VŨ"
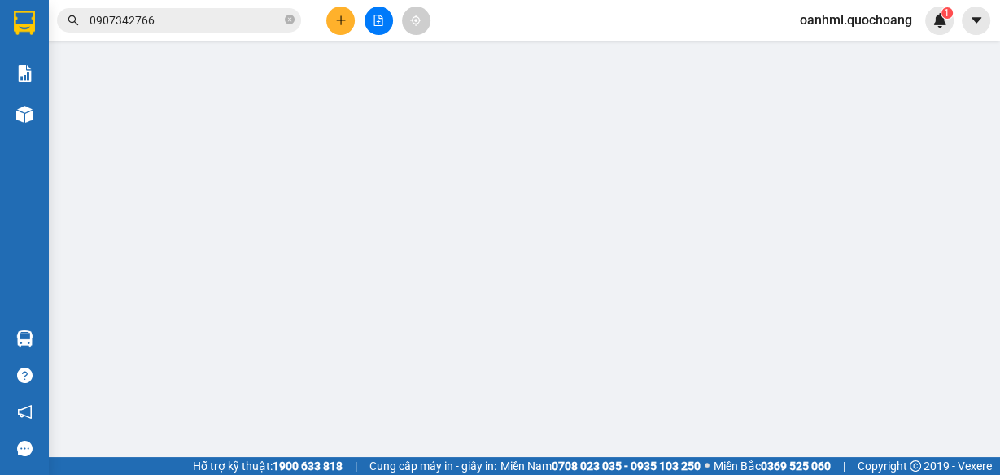
type input "50.000"
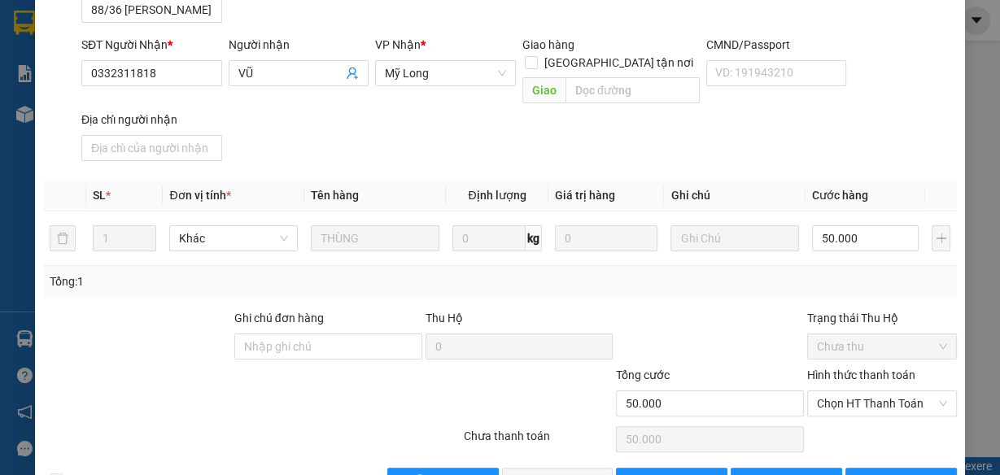
scroll to position [259, 0]
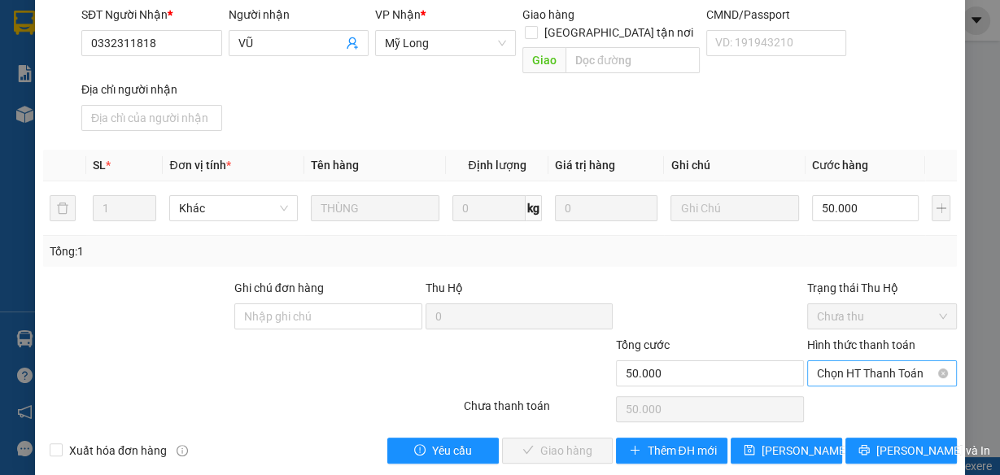
click at [876, 361] on span "Chọn HT Thanh Toán" at bounding box center [882, 373] width 130 height 24
click at [856, 390] on div "Tại văn phòng" at bounding box center [873, 386] width 129 height 18
type input "0"
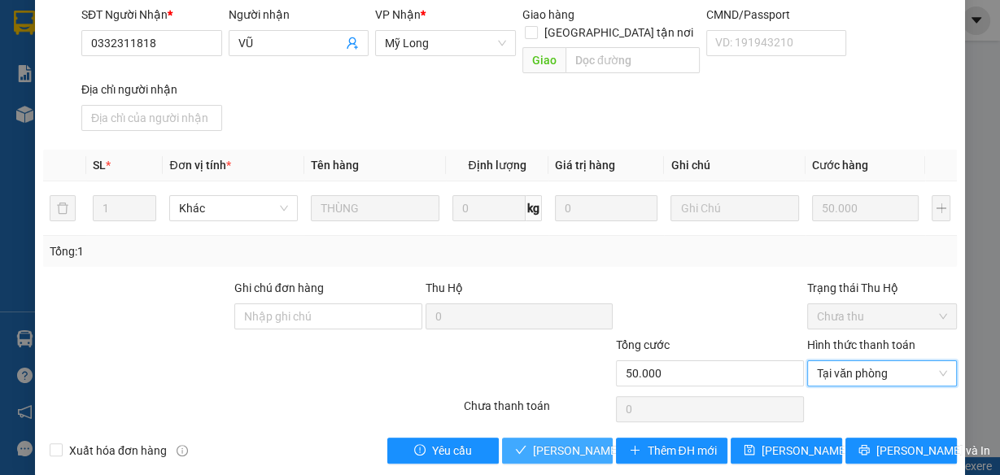
click at [560, 442] on span "[PERSON_NAME] và Giao hàng" at bounding box center [611, 451] width 156 height 18
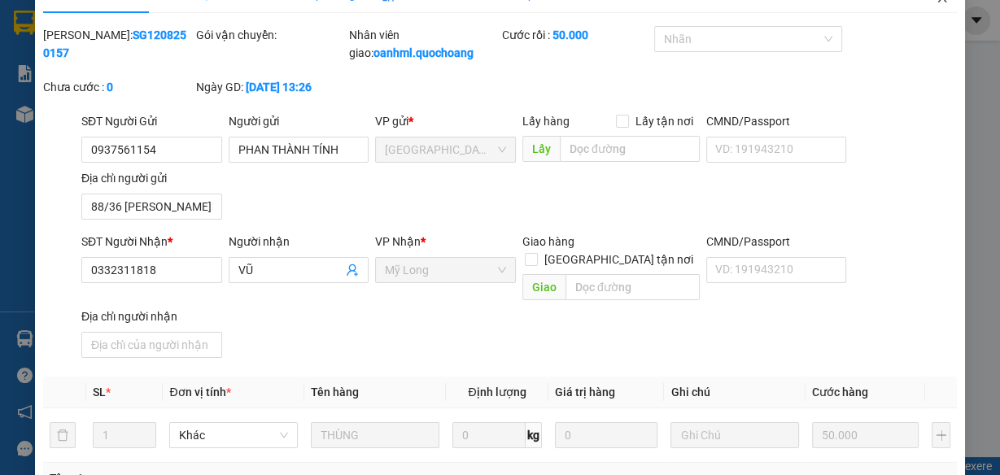
scroll to position [0, 0]
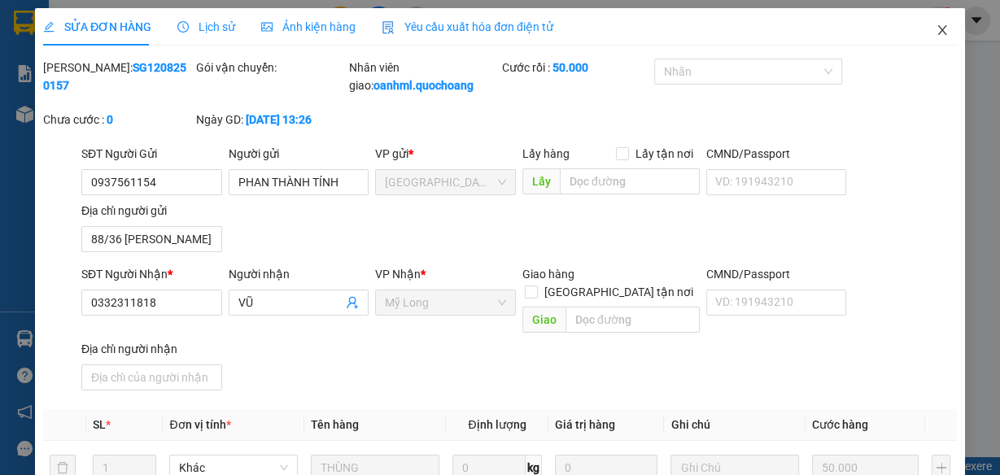
click at [937, 28] on icon "close" at bounding box center [941, 30] width 9 height 10
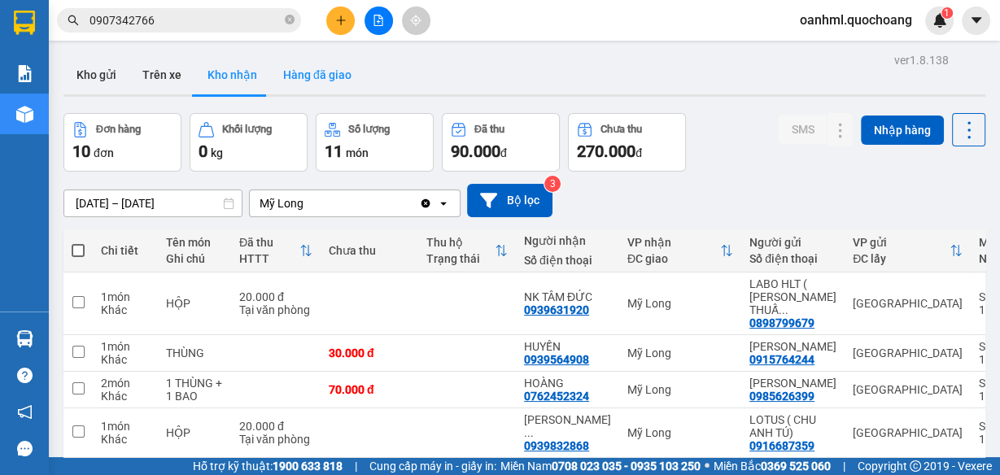
drag, startPoint x: 299, startPoint y: 73, endPoint x: 290, endPoint y: 65, distance: 11.5
click at [299, 72] on button "Hàng đã giao" at bounding box center [317, 74] width 94 height 39
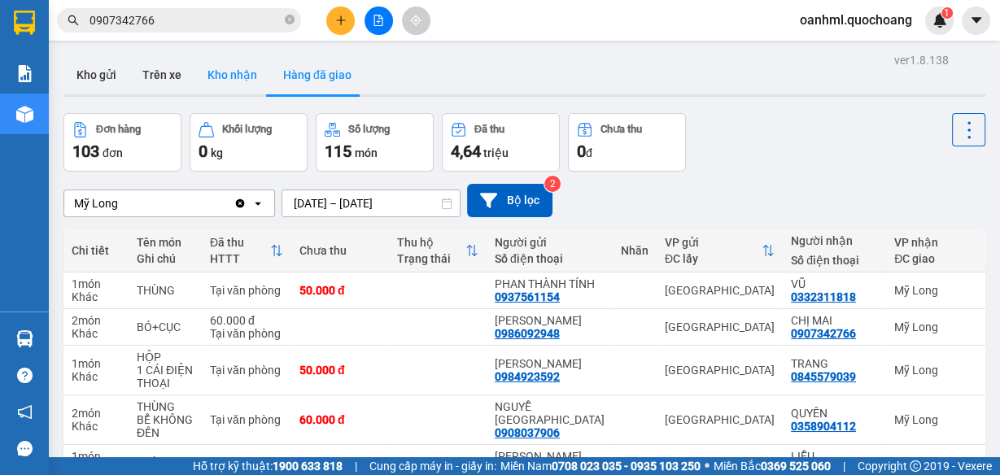
click at [228, 76] on button "Kho nhận" at bounding box center [232, 74] width 76 height 39
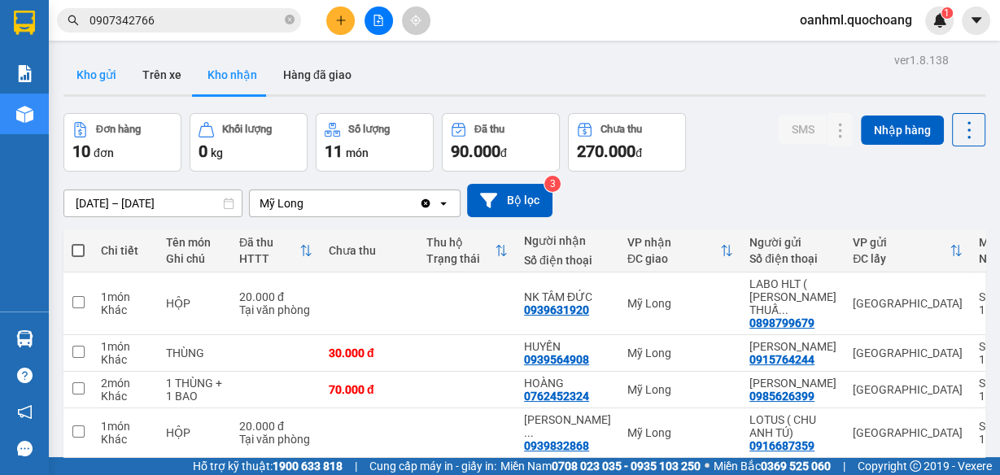
click at [102, 72] on button "Kho gửi" at bounding box center [96, 74] width 66 height 39
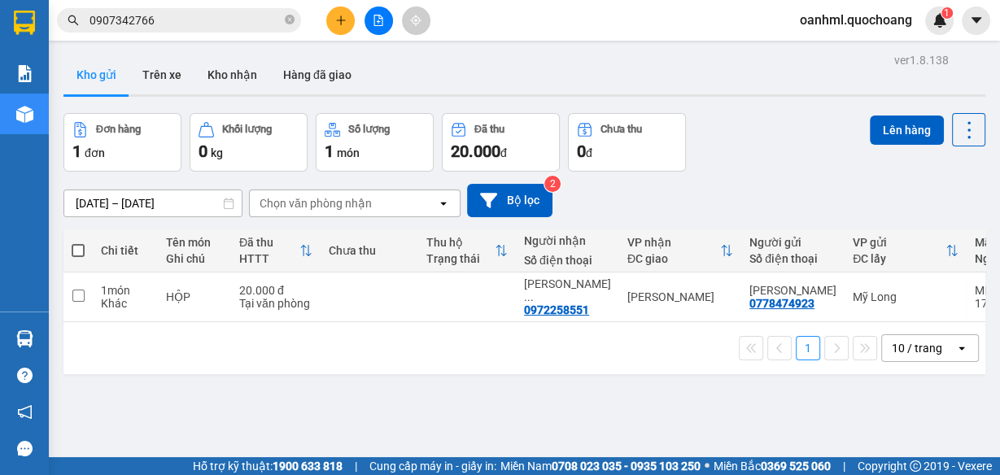
drag, startPoint x: 240, startPoint y: 67, endPoint x: 325, endPoint y: 171, distance: 134.7
click at [239, 67] on button "Kho nhận" at bounding box center [232, 74] width 76 height 39
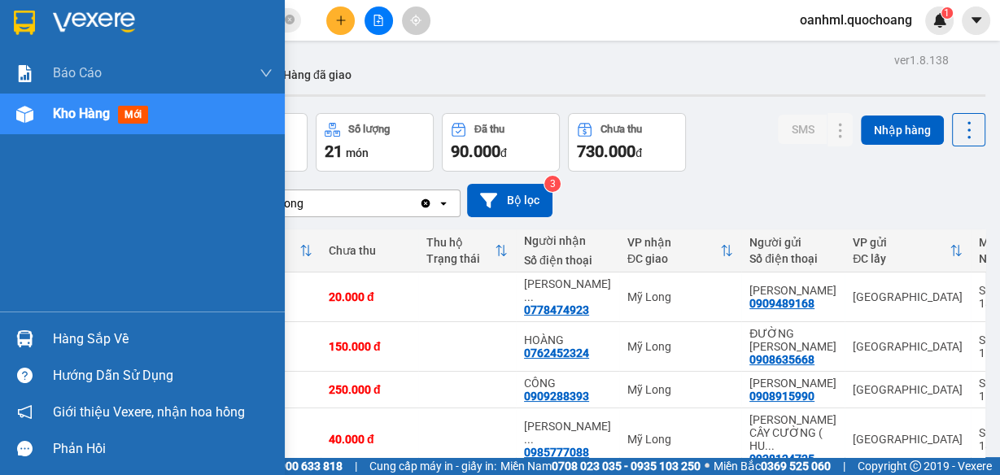
click at [75, 336] on div "Hàng sắp về" at bounding box center [163, 339] width 220 height 24
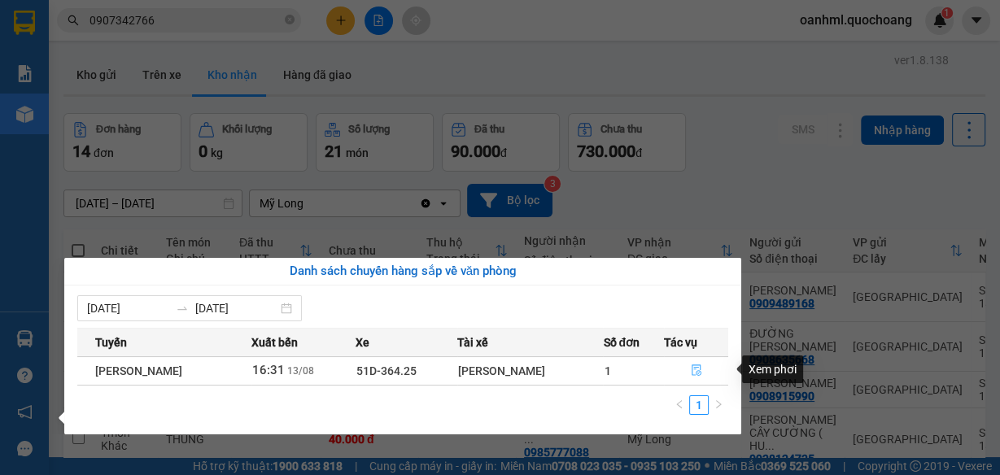
click at [702, 371] on icon "file-done" at bounding box center [696, 369] width 11 height 11
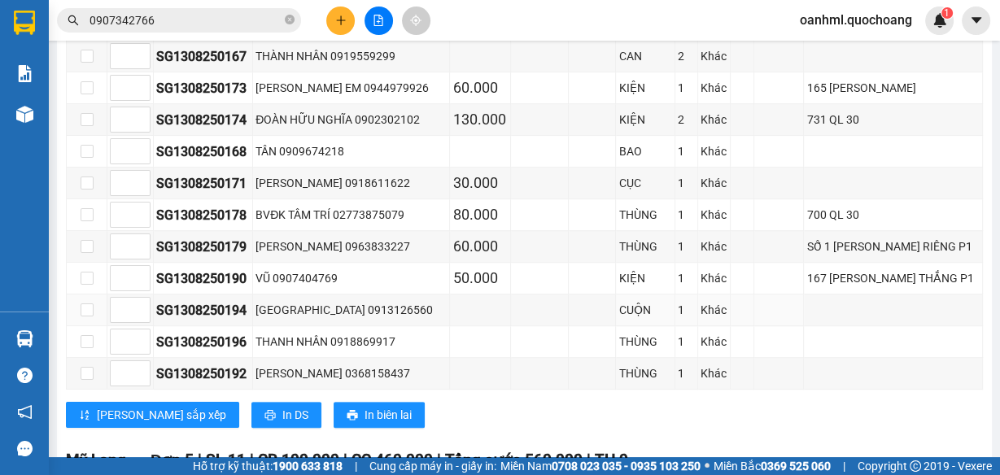
scroll to position [995, 0]
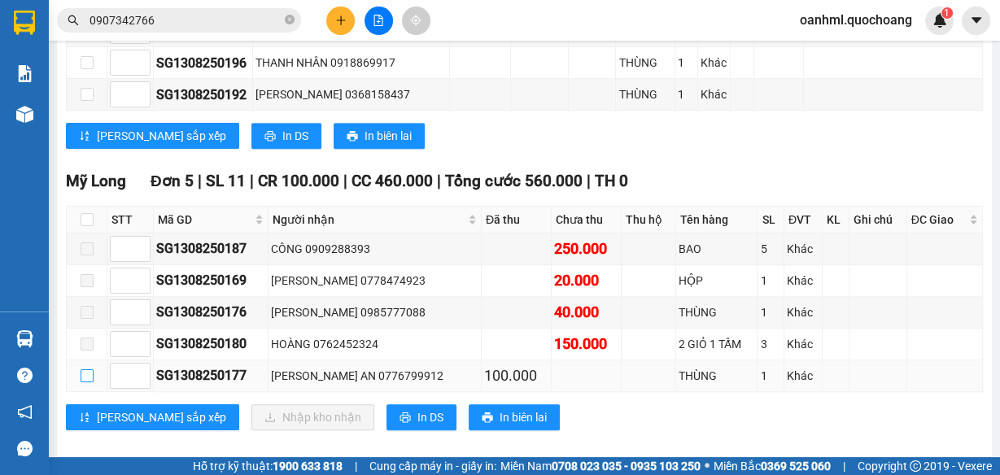
click at [89, 369] on input "checkbox" at bounding box center [87, 375] width 13 height 13
checkbox input "true"
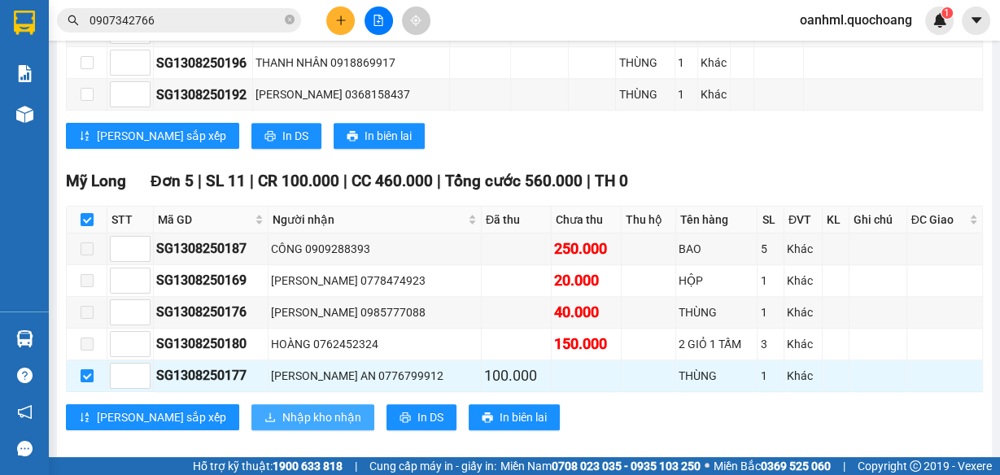
click at [251, 404] on button "Nhập kho nhận" at bounding box center [312, 417] width 123 height 26
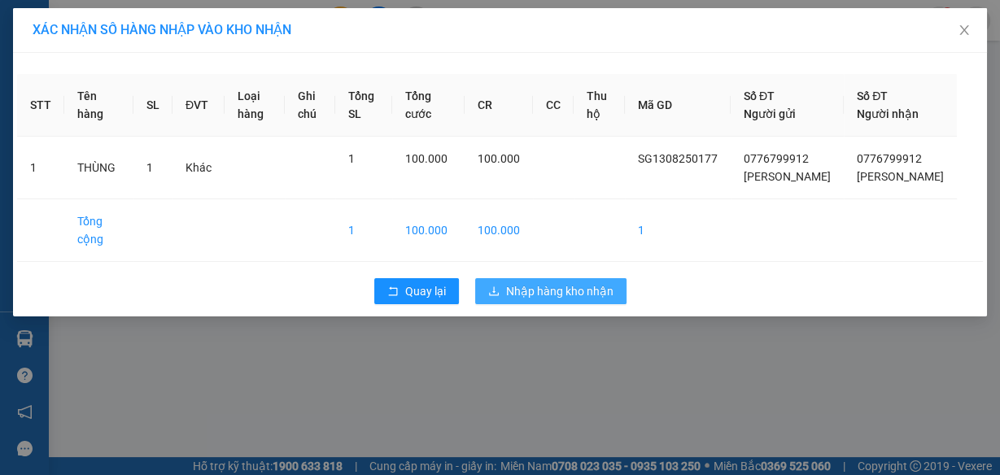
click at [518, 300] on span "Nhập hàng kho nhận" at bounding box center [559, 291] width 107 height 18
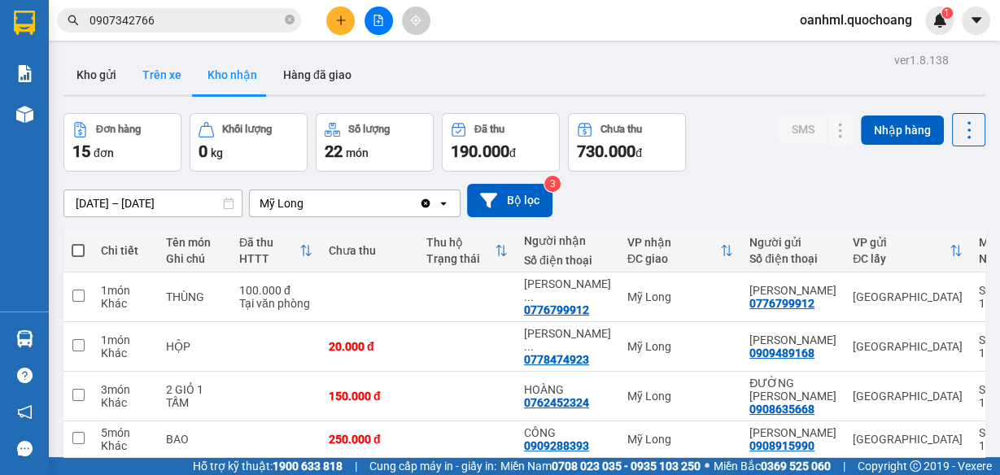
click at [169, 71] on button "Trên xe" at bounding box center [161, 74] width 65 height 39
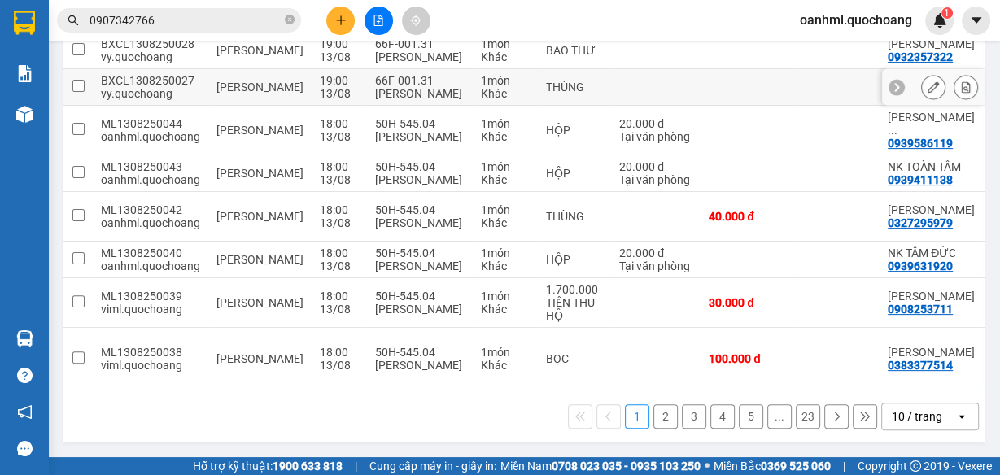
scroll to position [373, 0]
click at [940, 416] on div "10 / trang" at bounding box center [918, 416] width 73 height 26
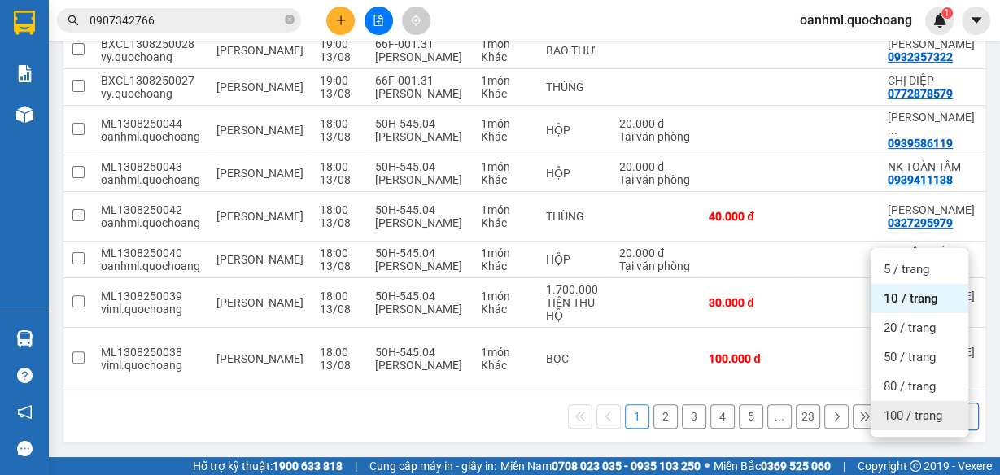
click at [933, 408] on span "100 / trang" at bounding box center [912, 416] width 59 height 16
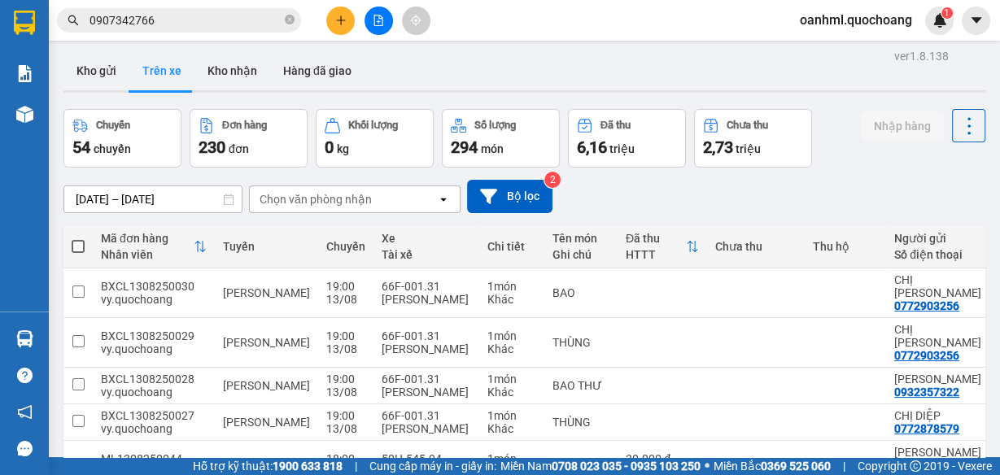
scroll to position [0, 0]
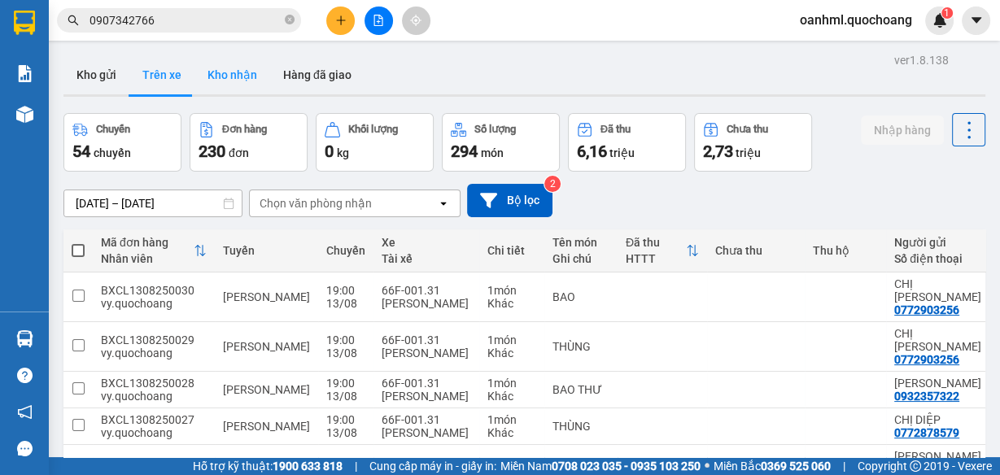
click at [225, 68] on button "Kho nhận" at bounding box center [232, 74] width 76 height 39
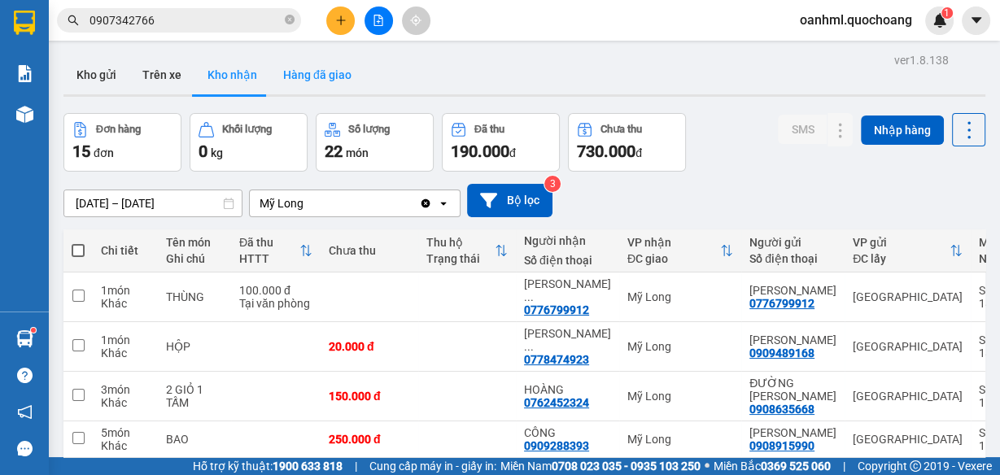
click at [310, 70] on button "Hàng đã giao" at bounding box center [317, 74] width 94 height 39
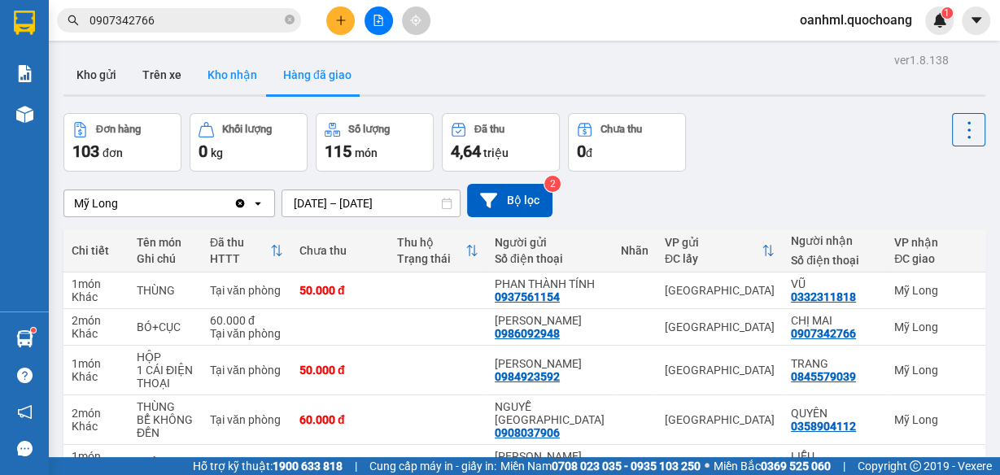
click at [216, 62] on button "Kho nhận" at bounding box center [232, 74] width 76 height 39
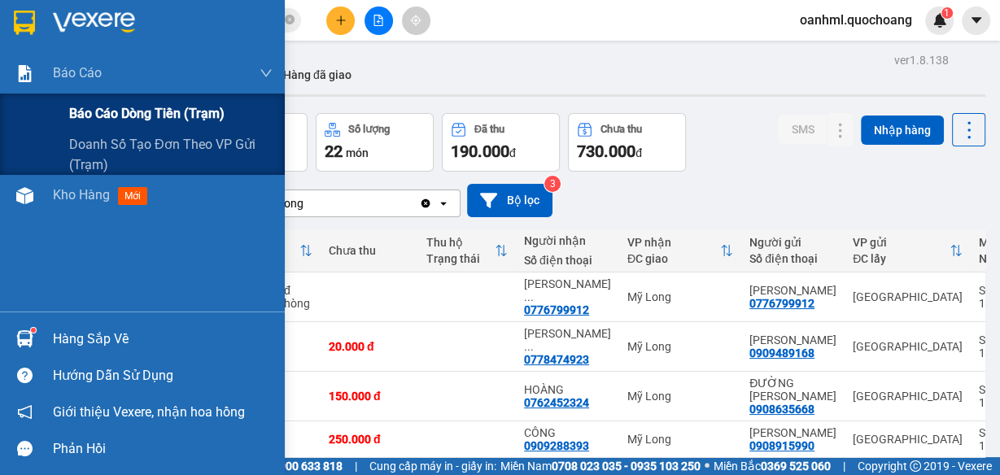
click at [99, 109] on span "Báo cáo dòng tiền (trạm)" at bounding box center [146, 113] width 155 height 20
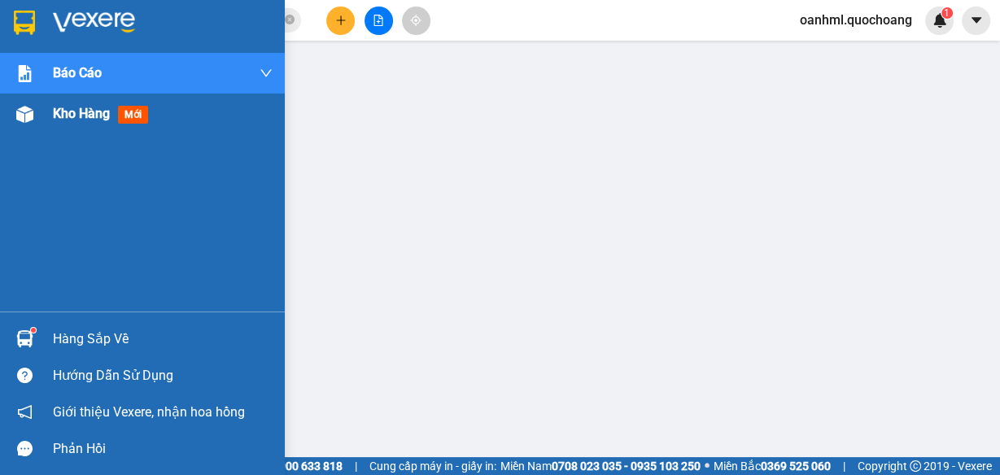
click at [65, 117] on span "Kho hàng" at bounding box center [81, 113] width 57 height 15
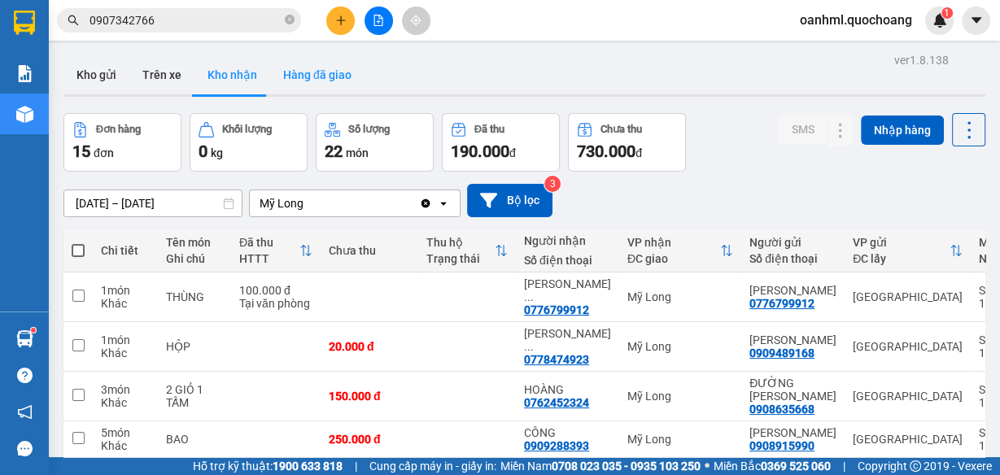
click at [328, 81] on button "Hàng đã giao" at bounding box center [317, 74] width 94 height 39
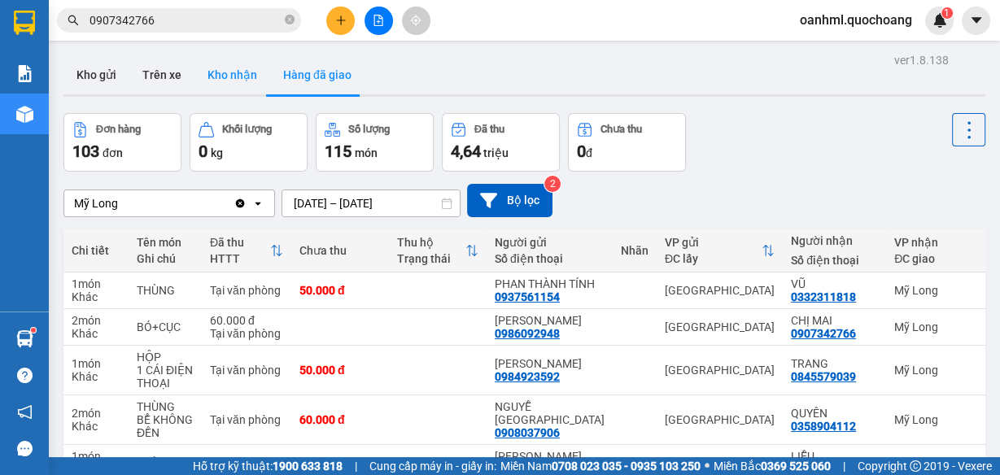
click at [236, 75] on button "Kho nhận" at bounding box center [232, 74] width 76 height 39
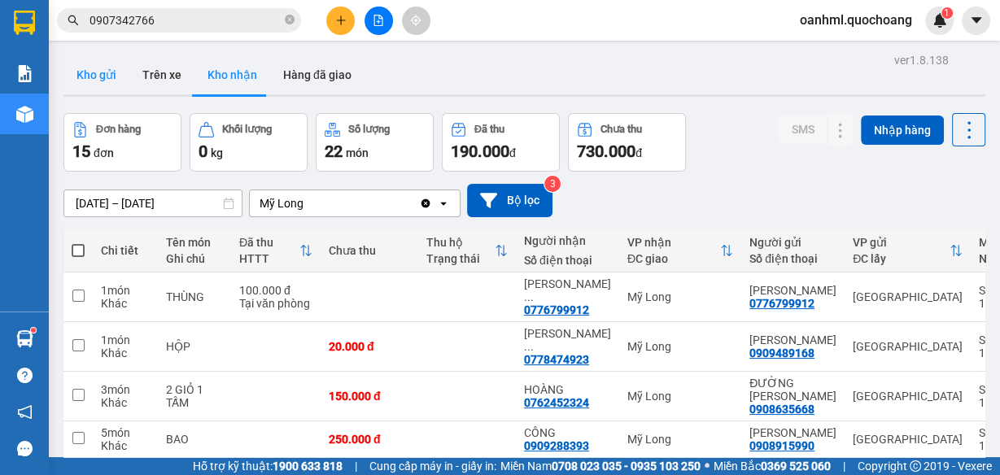
click at [113, 73] on button "Kho gửi" at bounding box center [96, 74] width 66 height 39
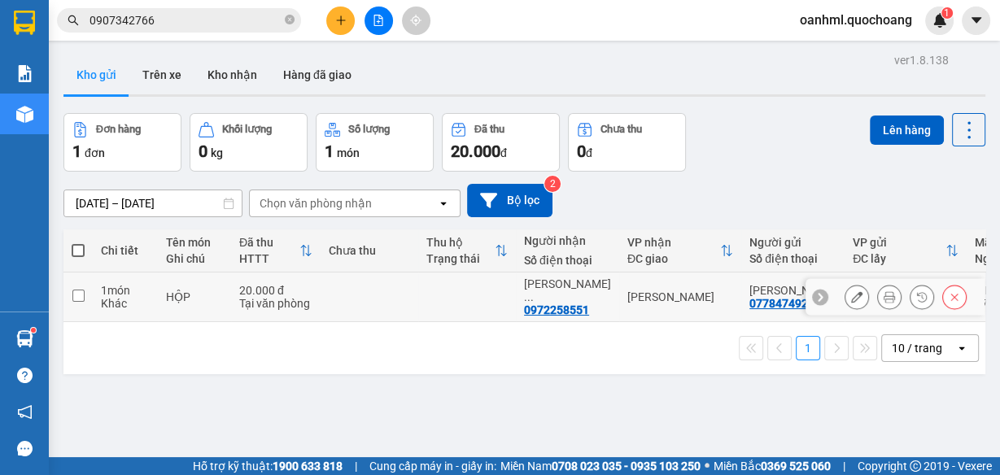
click at [408, 303] on td at bounding box center [370, 298] width 98 height 50
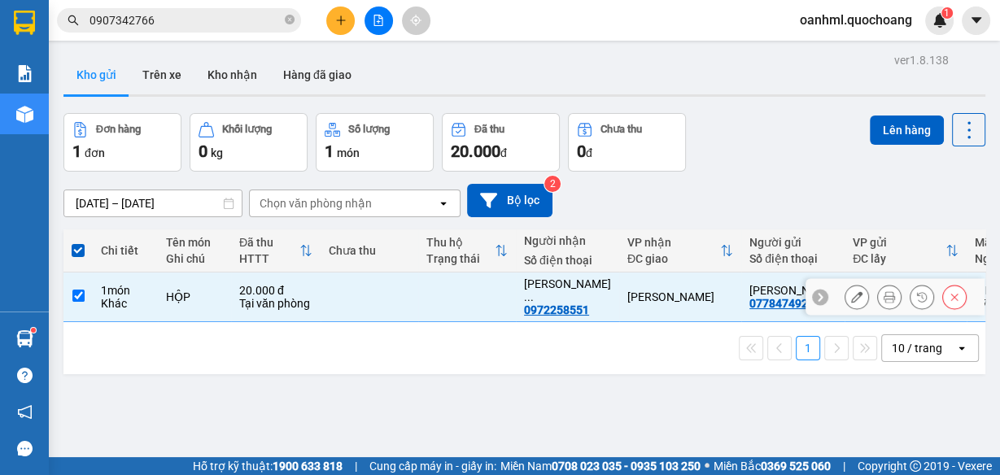
click at [404, 290] on td at bounding box center [370, 298] width 98 height 50
checkbox input "false"
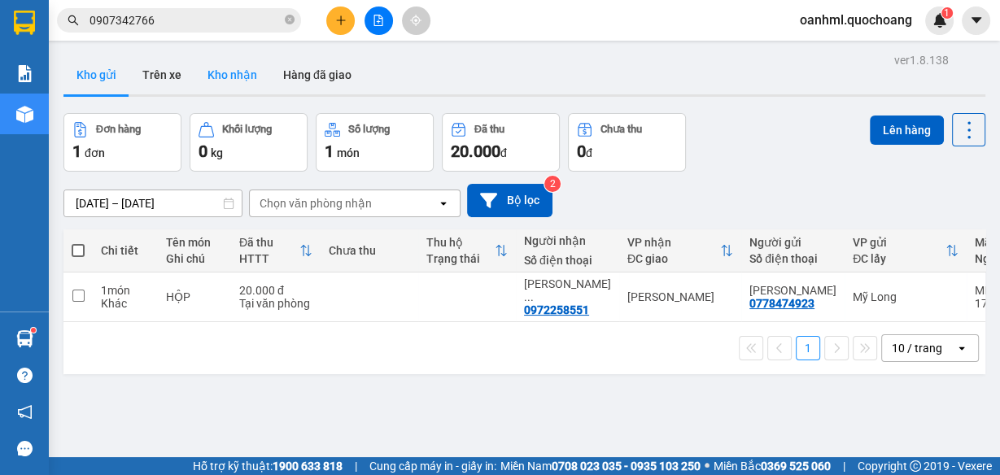
click at [237, 74] on button "Kho nhận" at bounding box center [232, 74] width 76 height 39
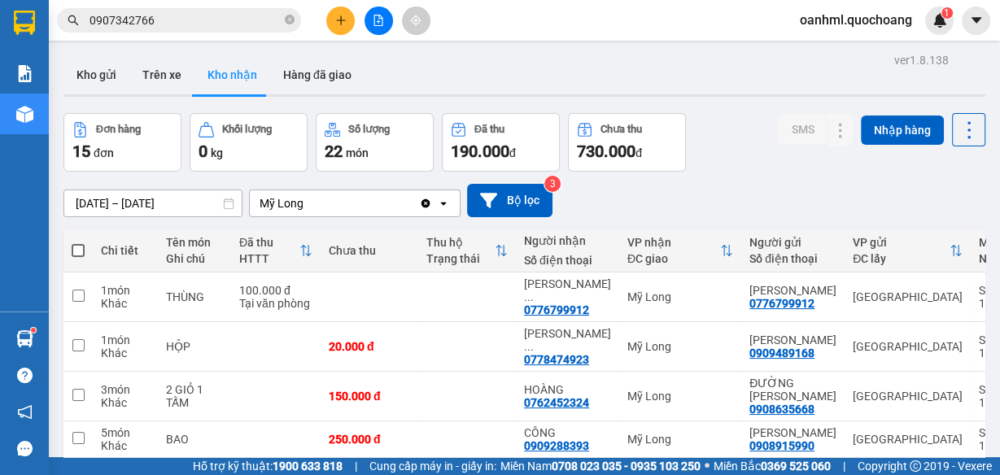
drag, startPoint x: 108, startPoint y: 76, endPoint x: 63, endPoint y: 36, distance: 59.9
click at [108, 75] on button "Kho gửi" at bounding box center [96, 74] width 66 height 39
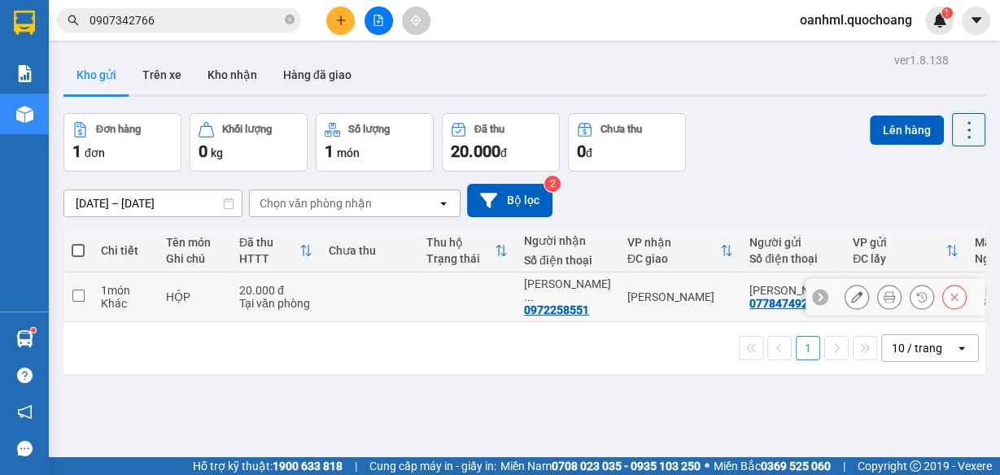
click at [400, 297] on td at bounding box center [370, 298] width 98 height 50
checkbox input "true"
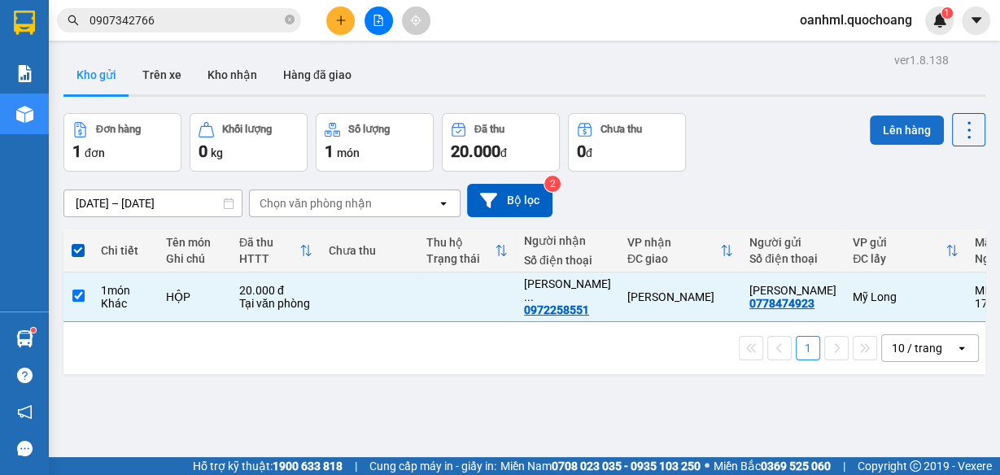
click at [870, 129] on button "Lên hàng" at bounding box center [907, 130] width 74 height 29
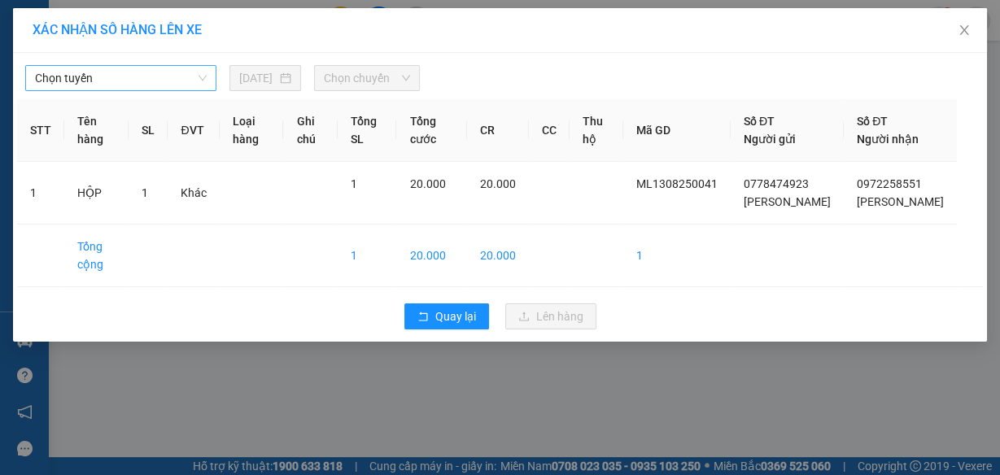
click at [104, 80] on span "Chọn tuyến" at bounding box center [121, 78] width 172 height 24
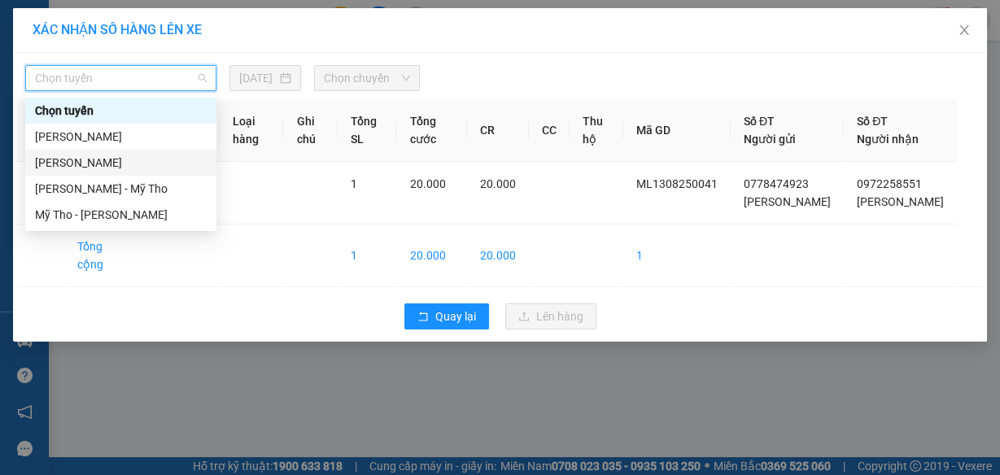
click at [94, 159] on div "[PERSON_NAME]" at bounding box center [121, 163] width 172 height 18
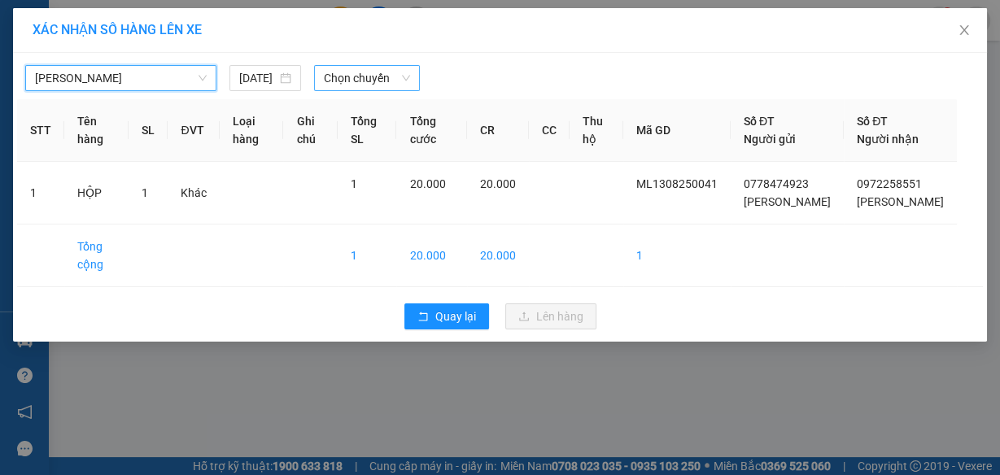
click at [380, 79] on span "Chọn chuyến" at bounding box center [367, 78] width 86 height 24
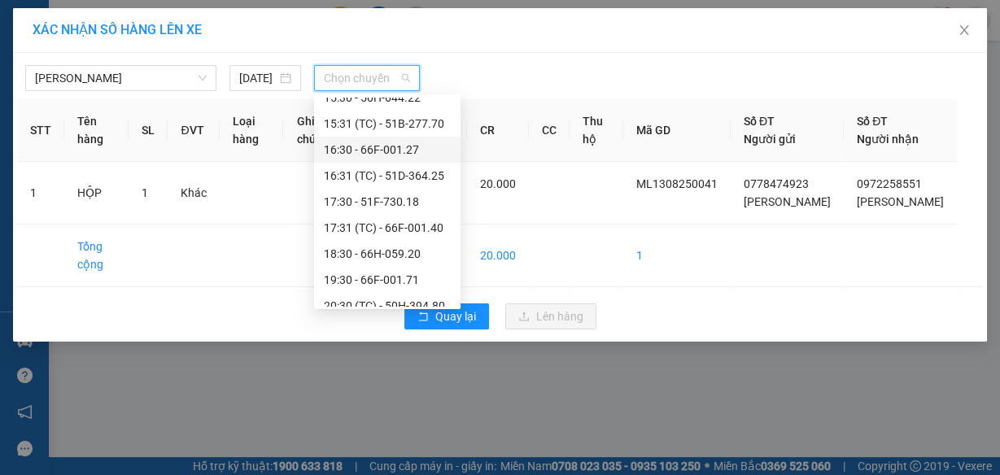
scroll to position [469, 0]
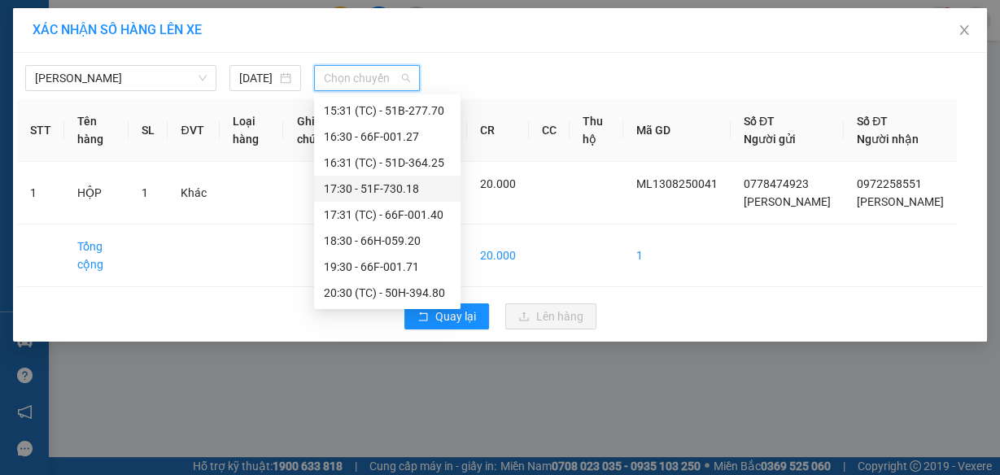
click at [350, 184] on div "17:30 - 51F-730.18" at bounding box center [387, 189] width 127 height 18
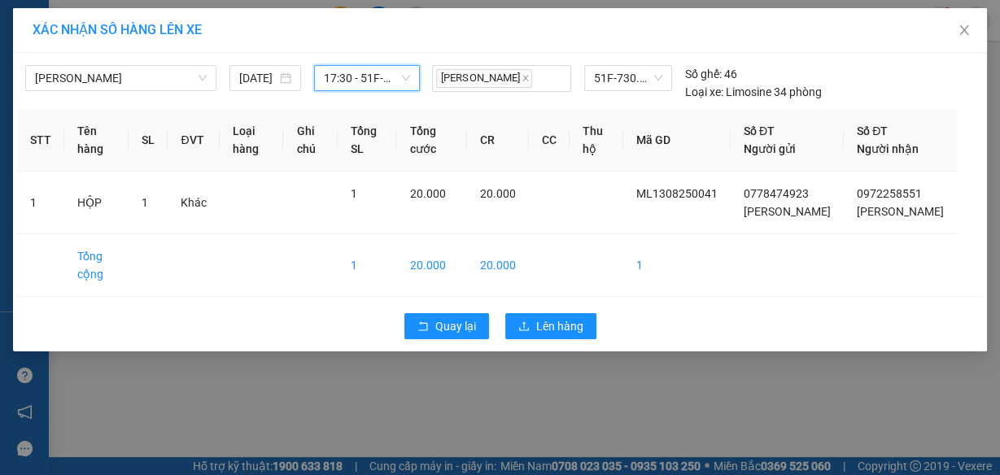
click at [373, 76] on span "17:30 - 51F-730.18" at bounding box center [367, 78] width 86 height 24
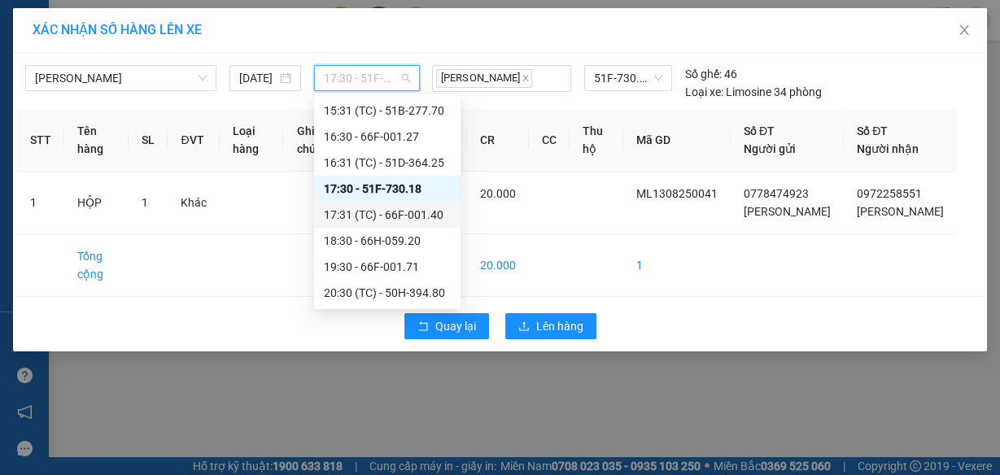
click at [363, 211] on div "17:31 (TC) - 66F-001.40" at bounding box center [387, 215] width 127 height 18
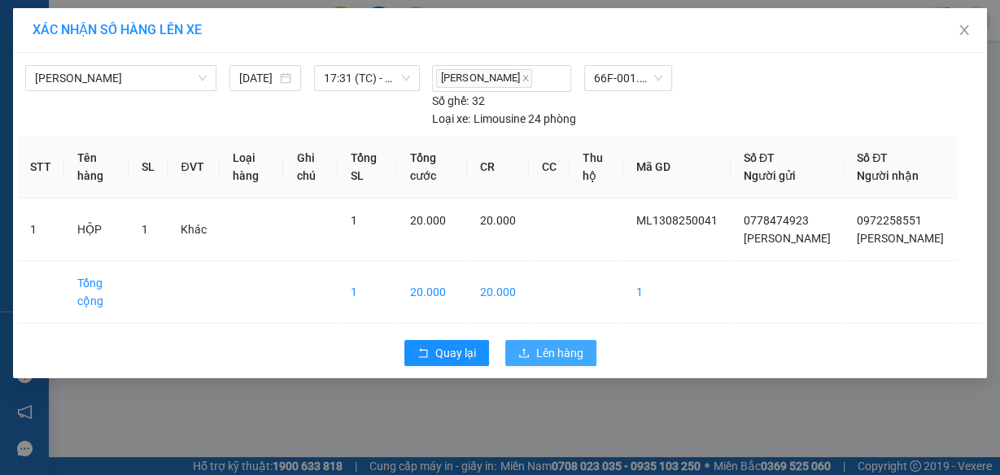
click at [529, 363] on button "Lên hàng" at bounding box center [550, 353] width 91 height 26
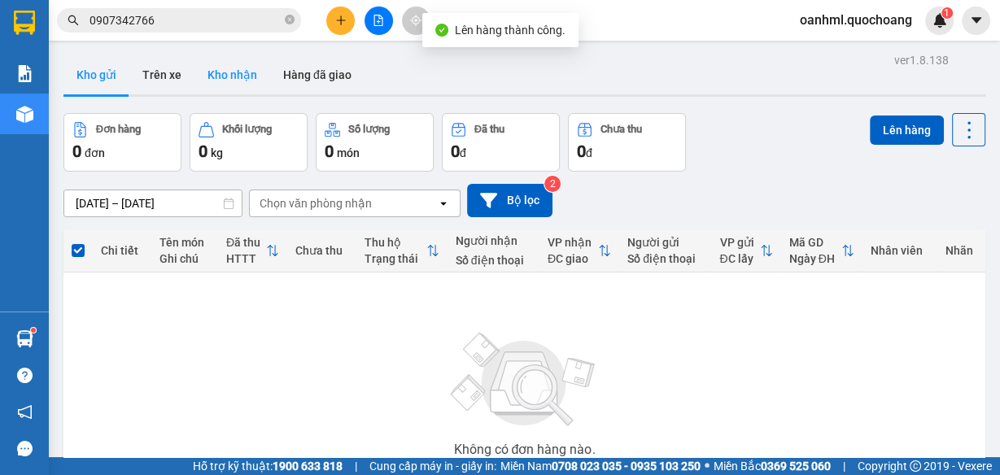
click at [214, 69] on button "Kho nhận" at bounding box center [232, 74] width 76 height 39
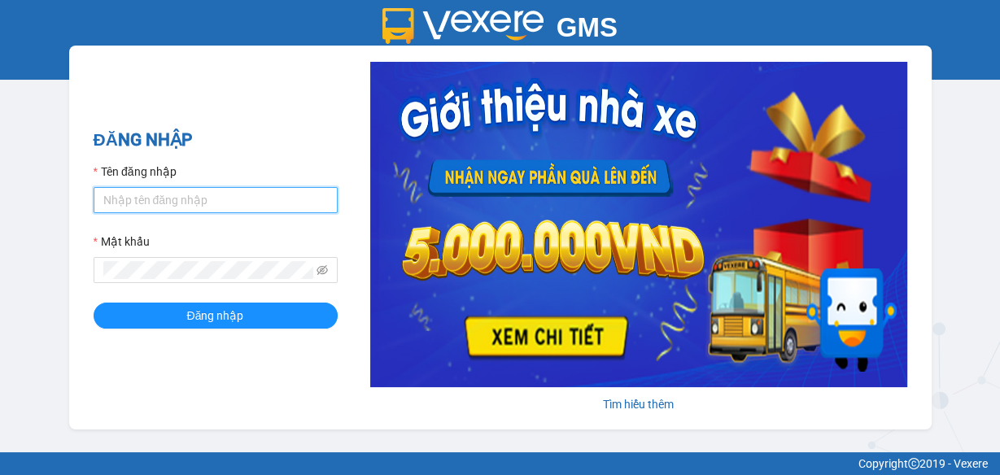
type input "oanhml.quochoang"
drag, startPoint x: 216, startPoint y: 203, endPoint x: 85, endPoint y: 204, distance: 131.0
click at [85, 204] on div "ĐĂNG NHẬP Tên đăng nhập oanhml.quochoang Mật khẩu Đăng nhập Tìm hiểu thêm" at bounding box center [500, 238] width 862 height 384
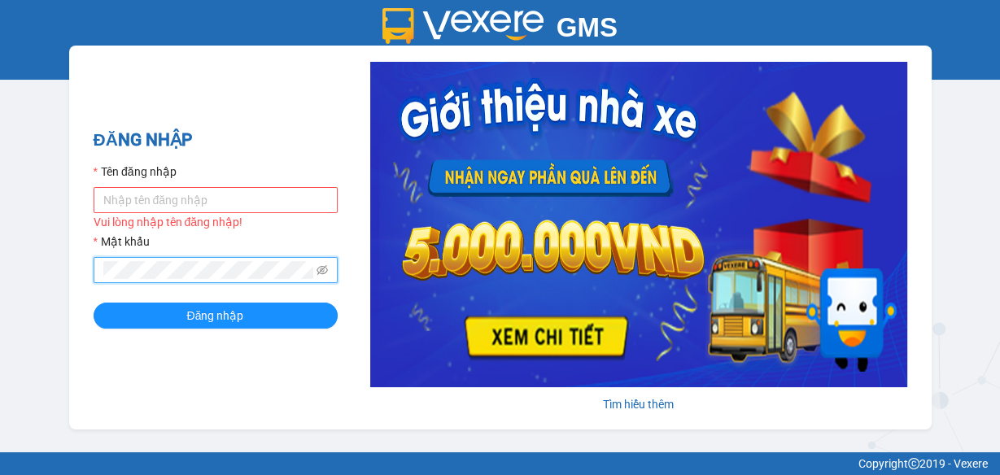
click at [53, 269] on div "GMS Hệ thống quản lý hàng hóa ĐĂNG NHẬP Tên đăng nhập Vui lòng nhập tên đăng nh…" at bounding box center [500, 226] width 1000 height 452
